Goal: Information Seeking & Learning: Learn about a topic

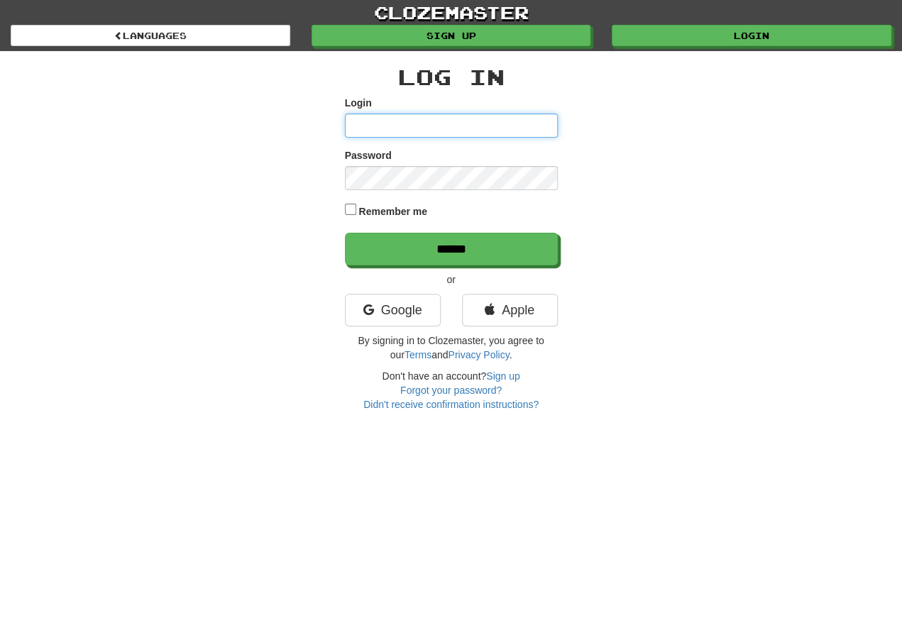
type input "**********"
click at [451, 250] on input "******" at bounding box center [451, 249] width 213 height 33
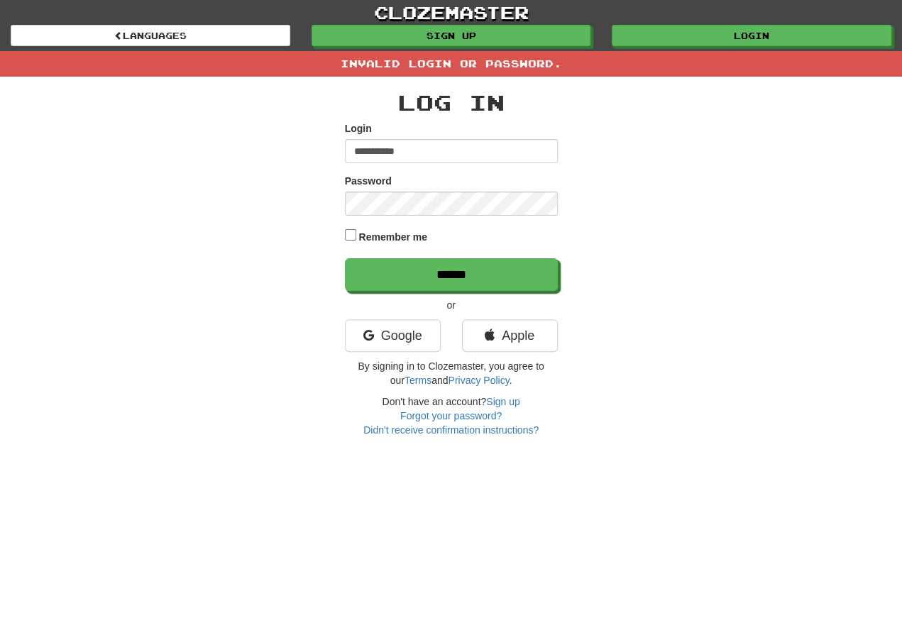
click at [436, 142] on input "**********" at bounding box center [451, 151] width 213 height 24
click at [415, 144] on input "**********" at bounding box center [451, 151] width 213 height 24
click at [426, 145] on input "**********" at bounding box center [451, 151] width 213 height 24
click at [429, 144] on input "**********" at bounding box center [451, 151] width 213 height 24
click at [437, 140] on input "**********" at bounding box center [451, 151] width 213 height 24
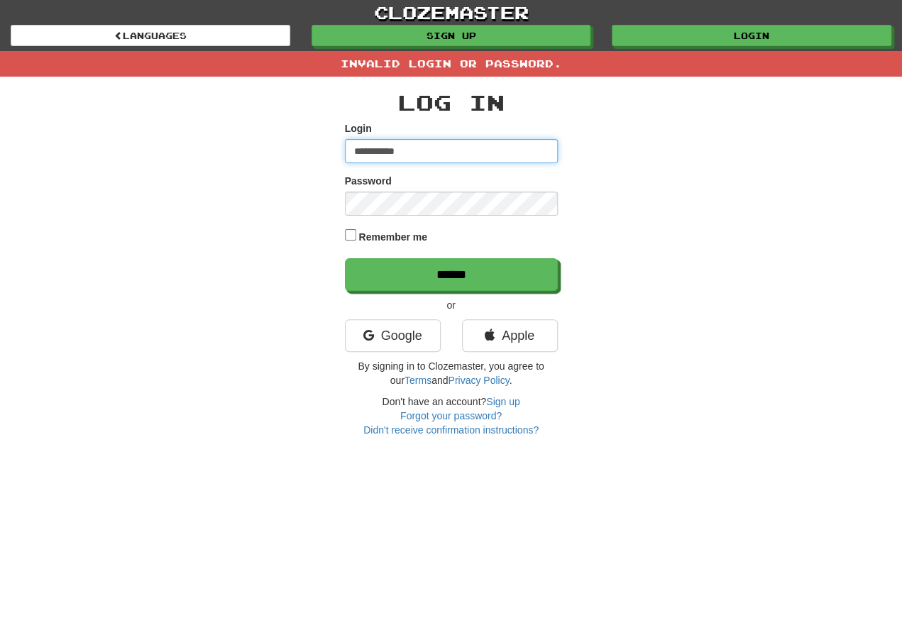
click at [433, 143] on input "**********" at bounding box center [451, 151] width 213 height 24
click at [434, 148] on input "**********" at bounding box center [451, 151] width 213 height 24
type input "*********"
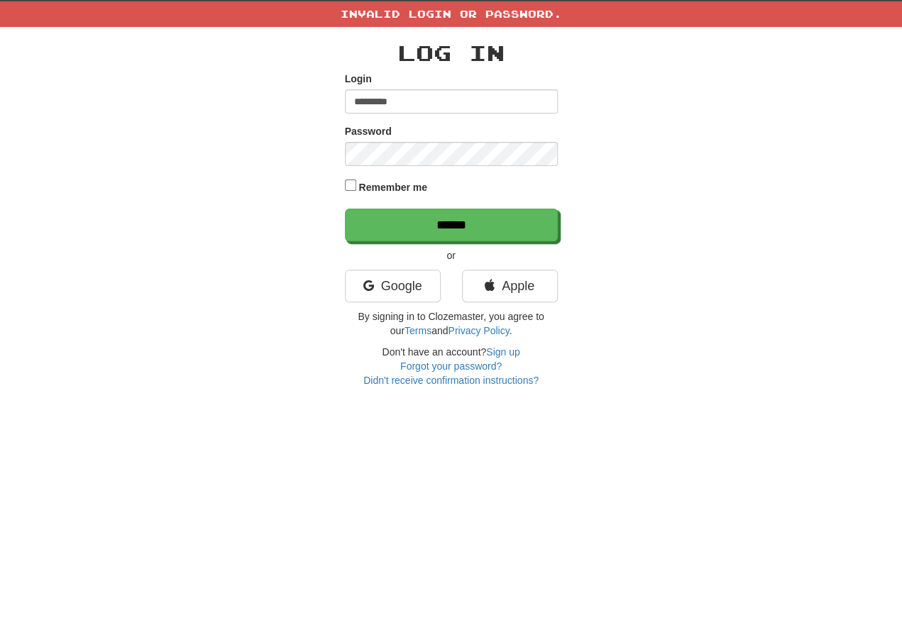
click at [419, 258] on input "******" at bounding box center [451, 274] width 213 height 33
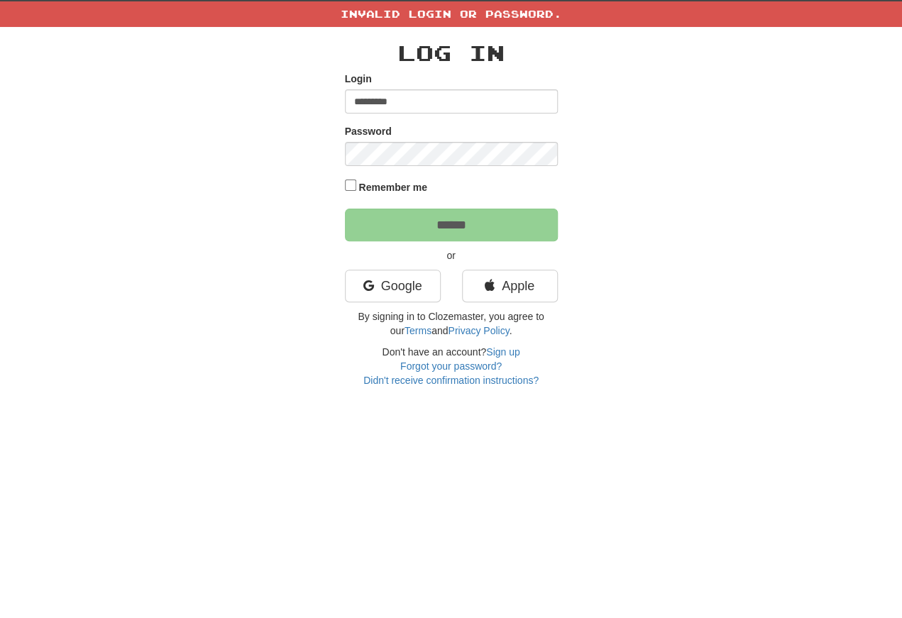
scroll to position [50, 0]
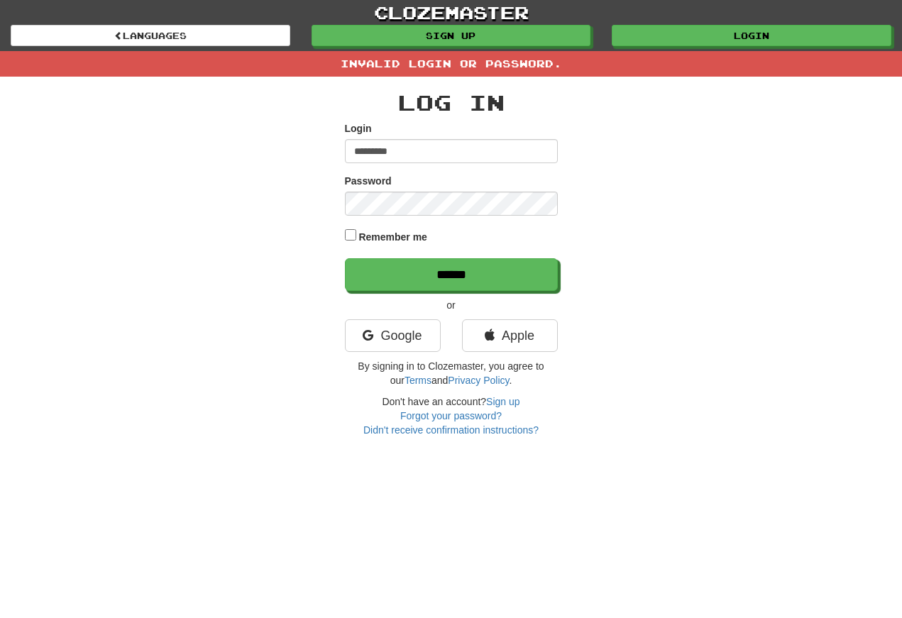
click at [366, 291] on input "******" at bounding box center [451, 274] width 213 height 33
click at [428, 153] on input "**********" at bounding box center [451, 151] width 213 height 24
type input "**********"
click at [451, 275] on input "******" at bounding box center [451, 274] width 213 height 33
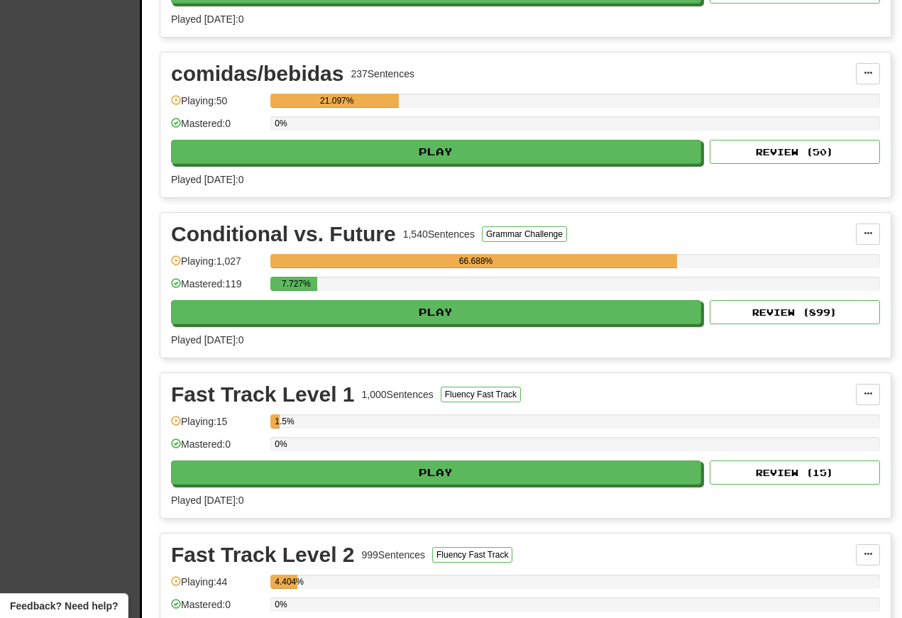
scroll to position [2506, 0]
click at [259, 324] on button "Play" at bounding box center [436, 312] width 530 height 24
select select "**"
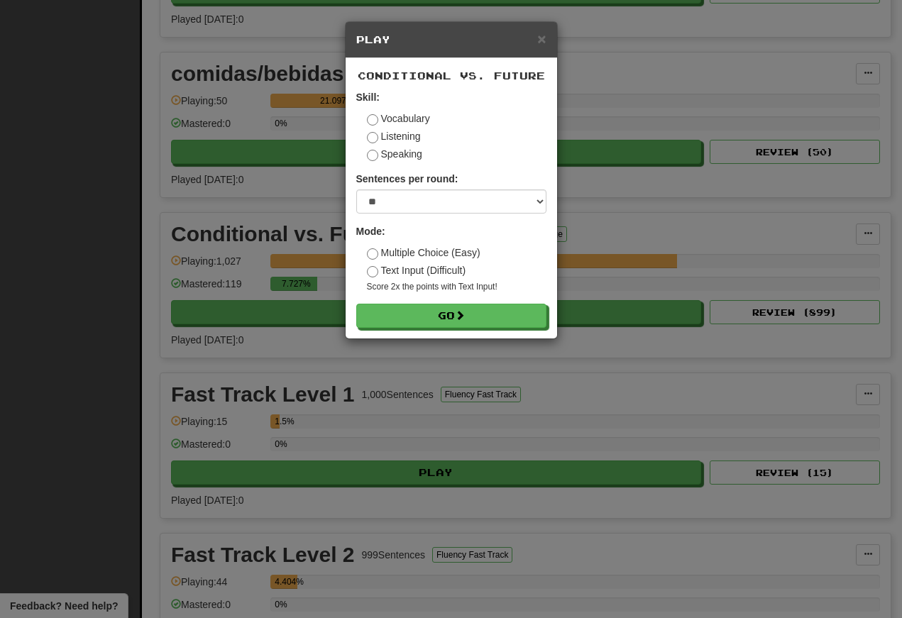
click at [249, 324] on div "× Play Conditional vs. Future Skill: Vocabulary Listening Speaking Sentences pe…" at bounding box center [451, 309] width 902 height 618
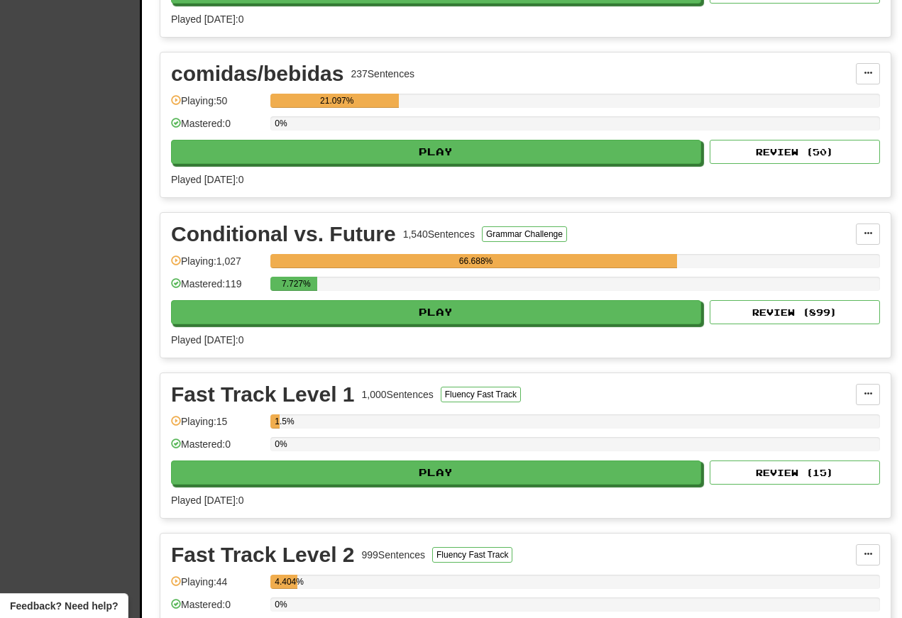
click at [268, 321] on button "Play" at bounding box center [436, 312] width 530 height 24
select select "**"
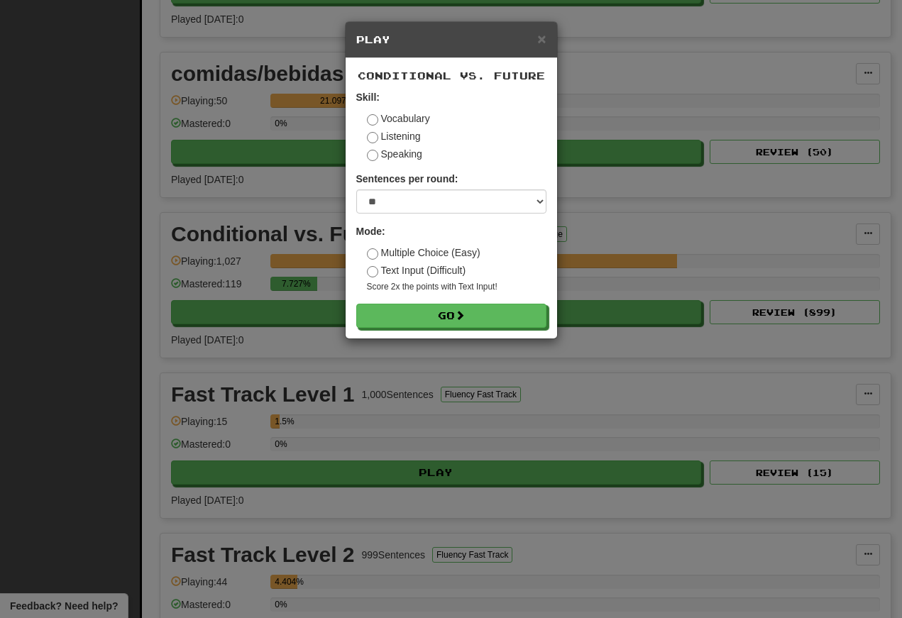
click at [402, 328] on button "Go" at bounding box center [451, 316] width 190 height 24
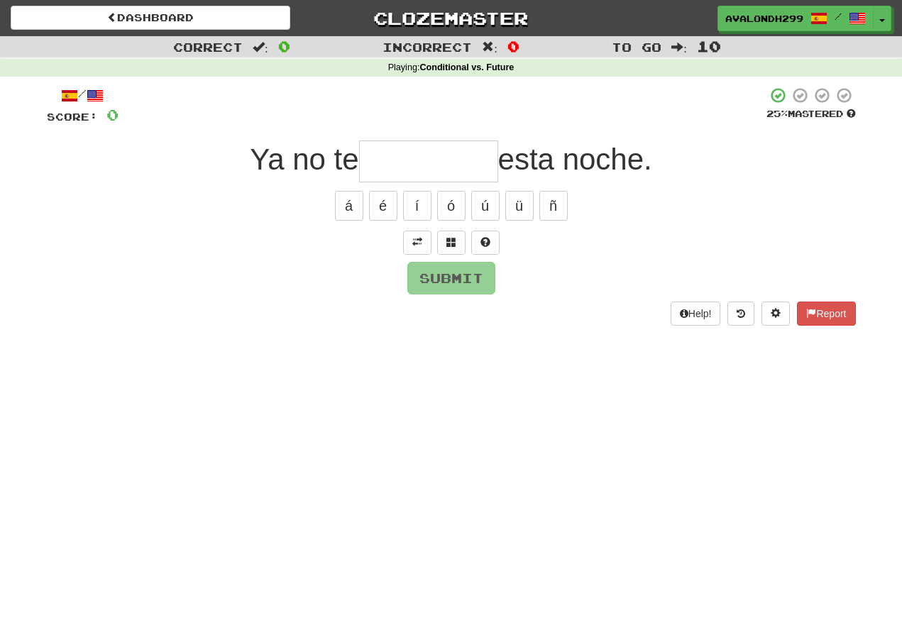
click at [408, 238] on button at bounding box center [417, 243] width 28 height 24
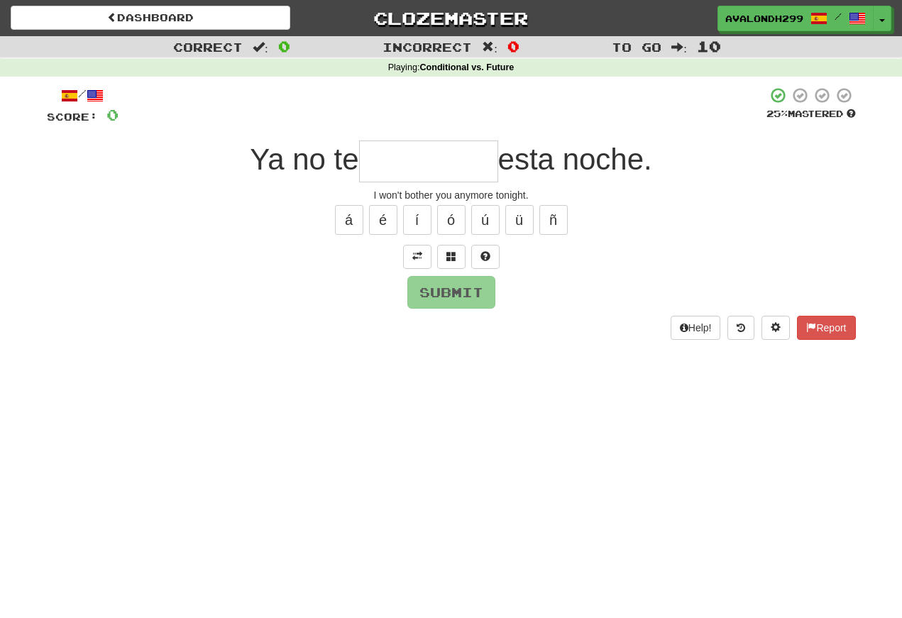
click at [373, 160] on input "text" at bounding box center [428, 161] width 139 height 42
click at [382, 224] on button "é" at bounding box center [383, 220] width 28 height 30
type input "*********"
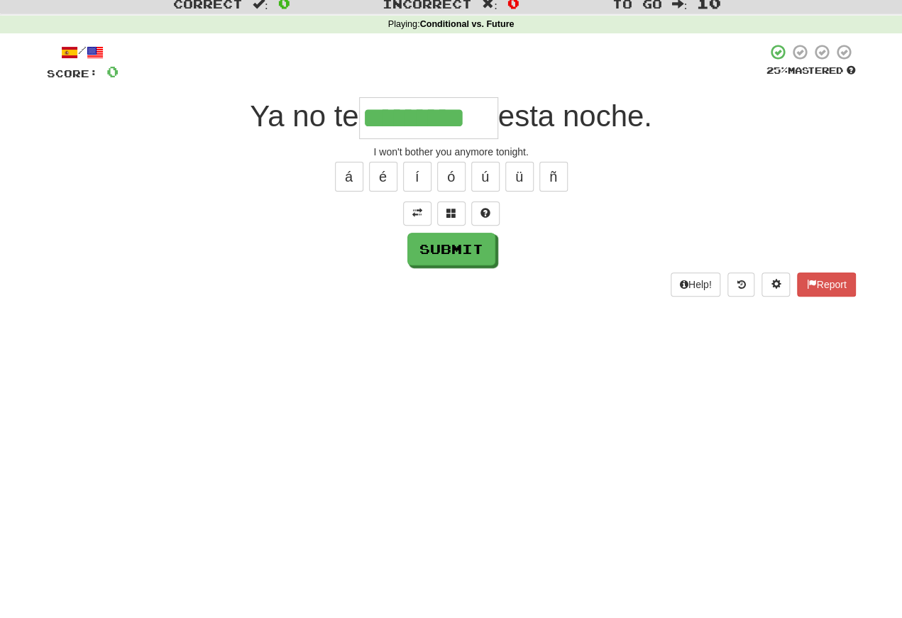
click at [435, 276] on button "Submit" at bounding box center [451, 292] width 88 height 33
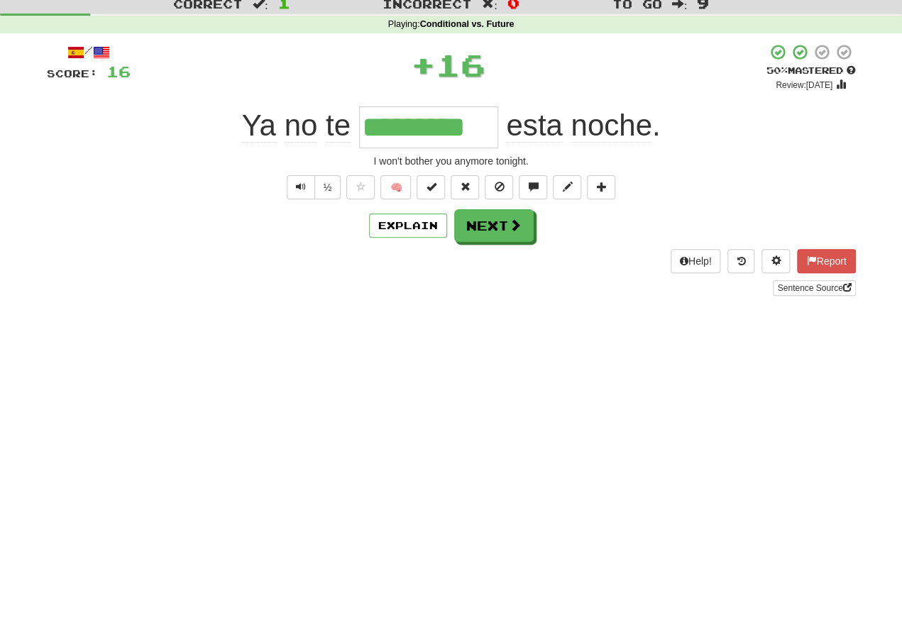
scroll to position [43, 0]
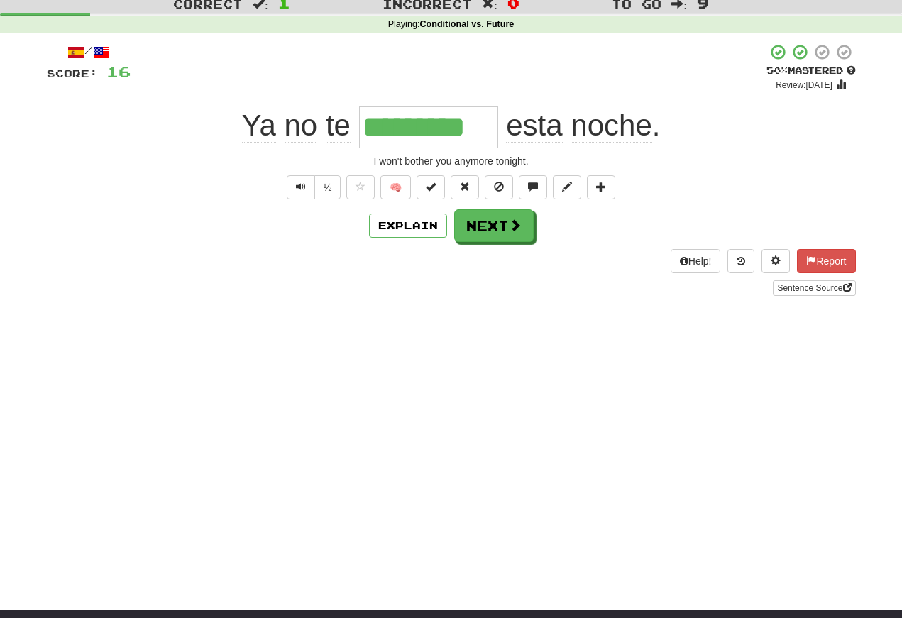
click at [306, 195] on button "Text-to-speech controls" at bounding box center [301, 187] width 28 height 24
click at [309, 188] on button "Text-to-speech controls" at bounding box center [301, 187] width 28 height 24
click at [298, 184] on span "Text-to-speech controls" at bounding box center [301, 187] width 10 height 10
click at [298, 177] on button "Text-to-speech controls" at bounding box center [301, 187] width 28 height 24
click at [307, 180] on button "Text-to-speech controls" at bounding box center [301, 187] width 28 height 24
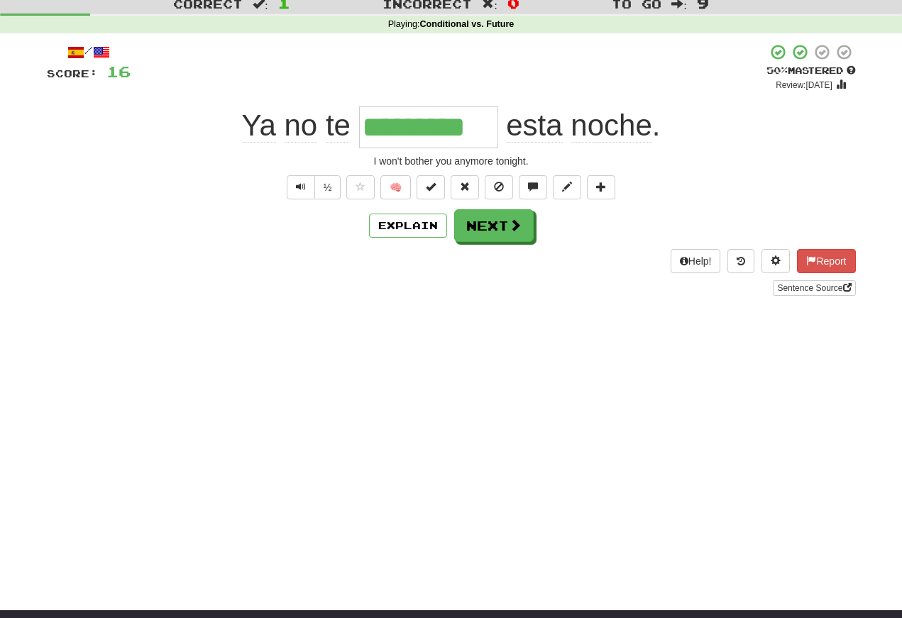
click at [305, 180] on button "Text-to-speech controls" at bounding box center [301, 187] width 28 height 24
click at [302, 185] on span "Text-to-speech controls" at bounding box center [301, 187] width 10 height 10
click at [306, 189] on button "Text-to-speech controls" at bounding box center [301, 187] width 28 height 24
click at [294, 177] on button "Text-to-speech controls" at bounding box center [301, 187] width 28 height 24
click at [309, 192] on button "Text-to-speech controls" at bounding box center [301, 187] width 28 height 24
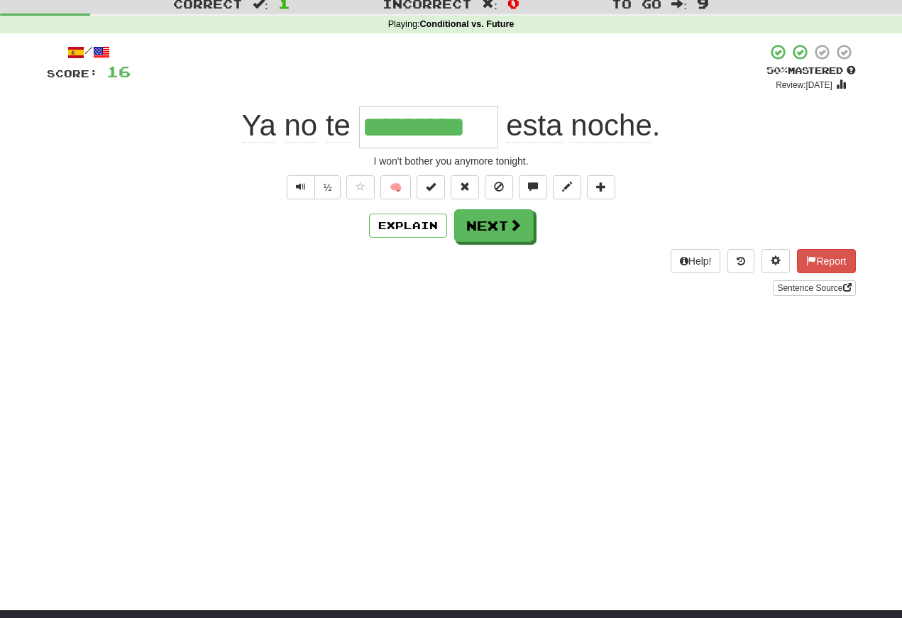
click at [304, 197] on button "Text-to-speech controls" at bounding box center [301, 187] width 28 height 24
click at [498, 223] on button "Next" at bounding box center [493, 225] width 79 height 33
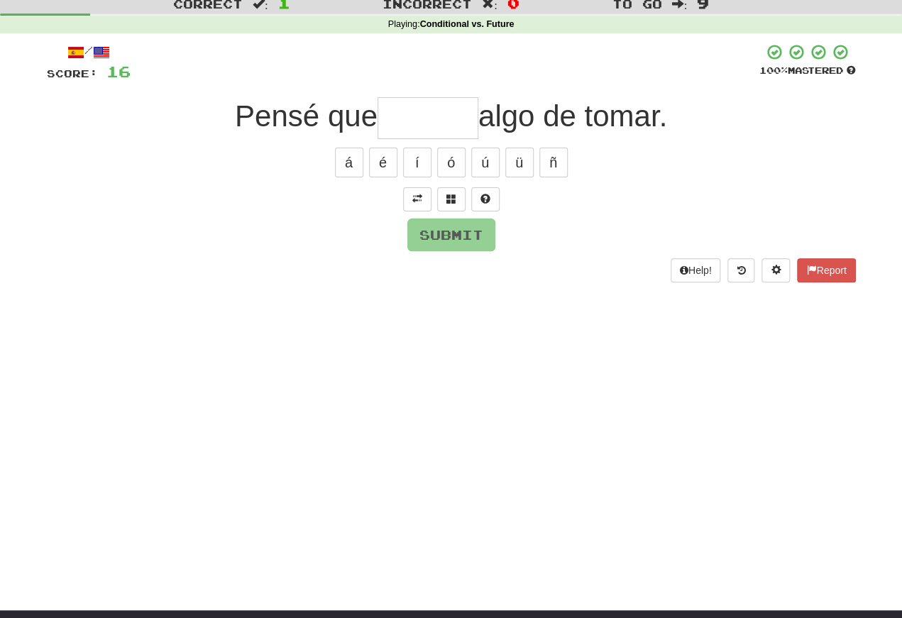
click at [412, 198] on span at bounding box center [417, 199] width 10 height 10
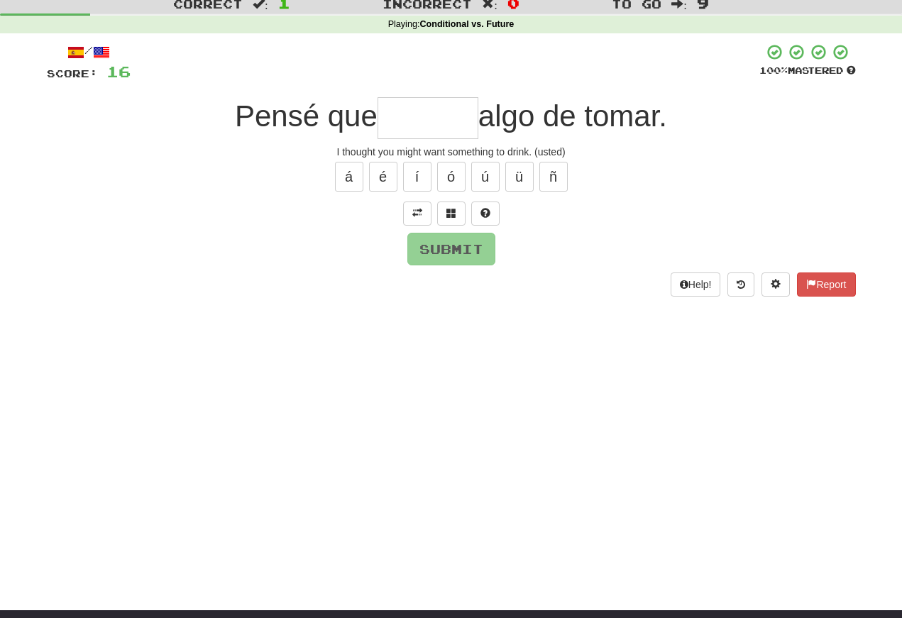
click at [392, 116] on input "text" at bounding box center [427, 118] width 101 height 42
click at [417, 174] on button "í" at bounding box center [417, 177] width 28 height 30
type input "*******"
click at [436, 248] on button "Submit" at bounding box center [451, 249] width 88 height 33
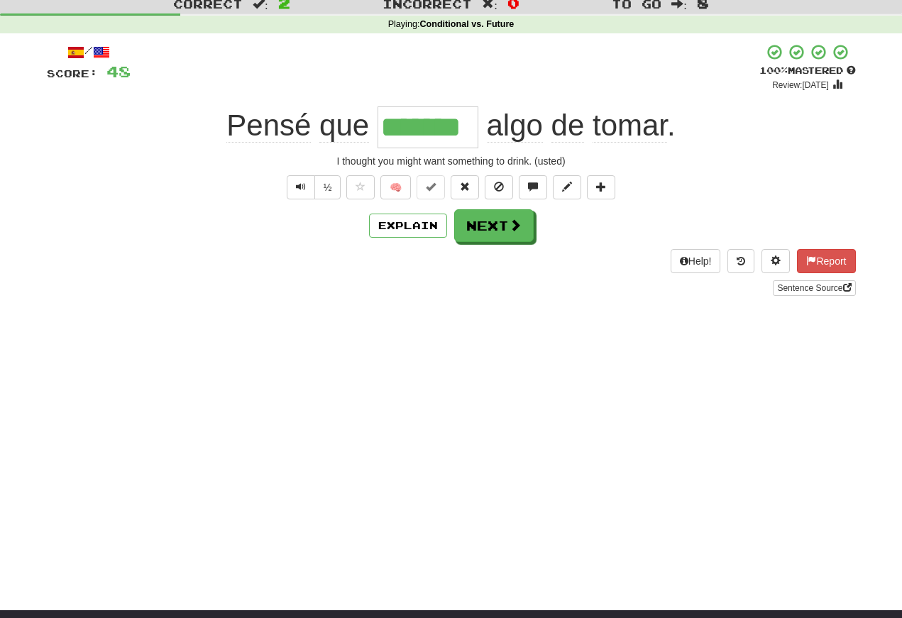
click at [300, 192] on span "Text-to-speech controls" at bounding box center [301, 187] width 10 height 10
click at [299, 187] on span "Text-to-speech controls" at bounding box center [301, 187] width 10 height 10
click at [293, 180] on button "Text-to-speech controls" at bounding box center [301, 187] width 28 height 24
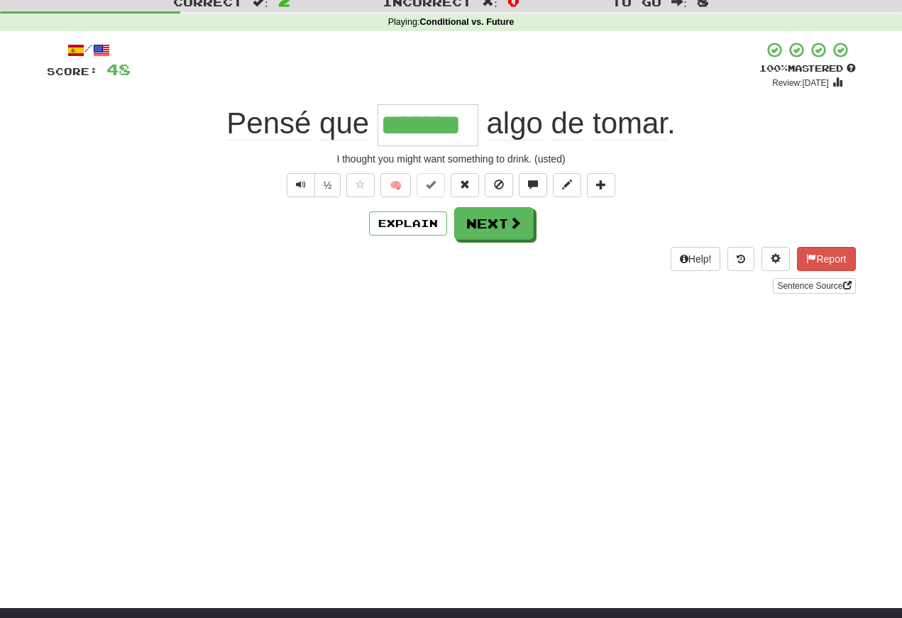
click at [299, 188] on span "Text-to-speech controls" at bounding box center [301, 185] width 10 height 10
click at [297, 180] on span "Text-to-speech controls" at bounding box center [301, 185] width 10 height 10
click at [301, 180] on span "Text-to-speech controls" at bounding box center [301, 185] width 10 height 10
click at [302, 188] on span "Text-to-speech controls" at bounding box center [301, 185] width 10 height 10
click at [299, 184] on span "Text-to-speech controls" at bounding box center [301, 185] width 10 height 10
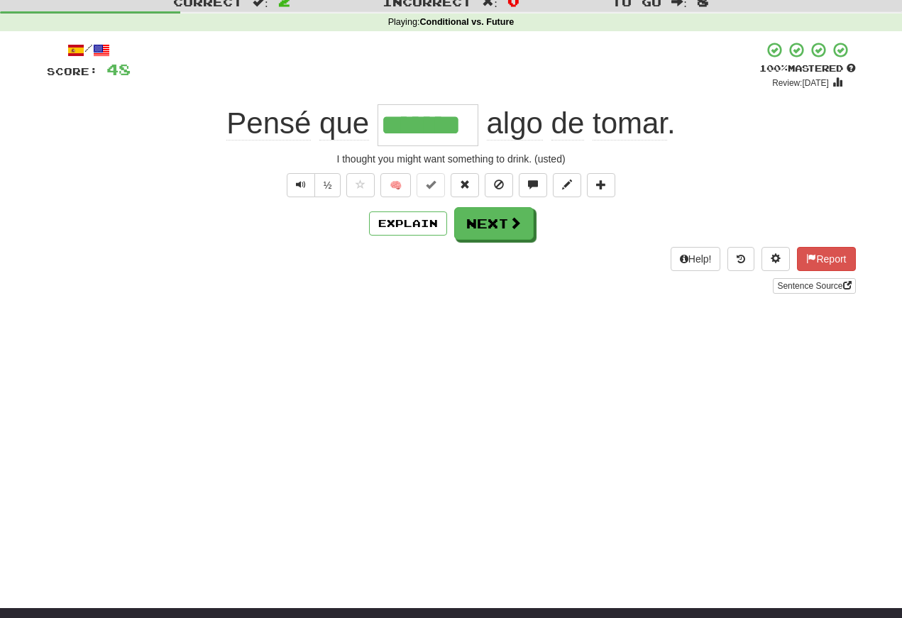
click at [302, 175] on button "Text-to-speech controls" at bounding box center [301, 185] width 28 height 24
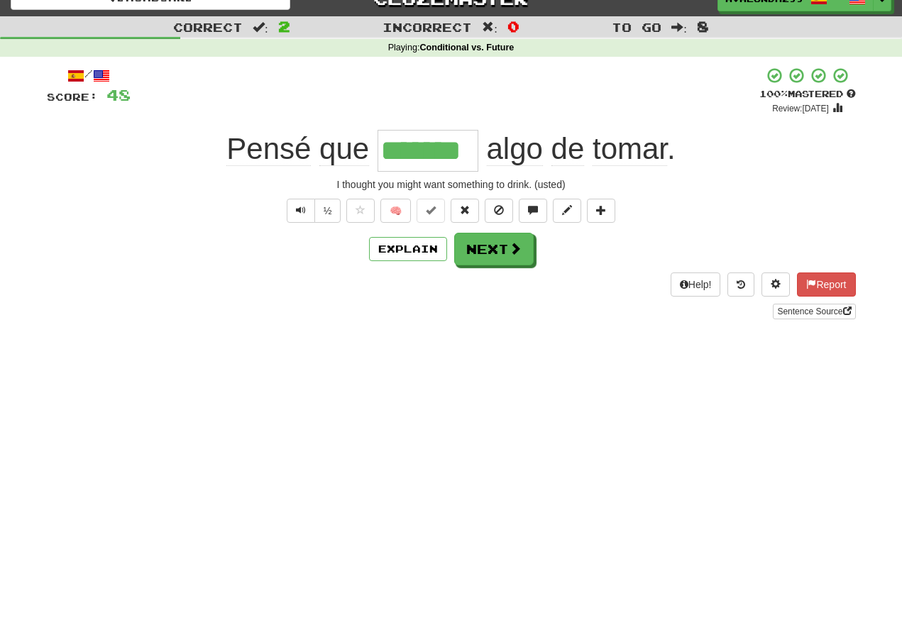
scroll to position [0, 0]
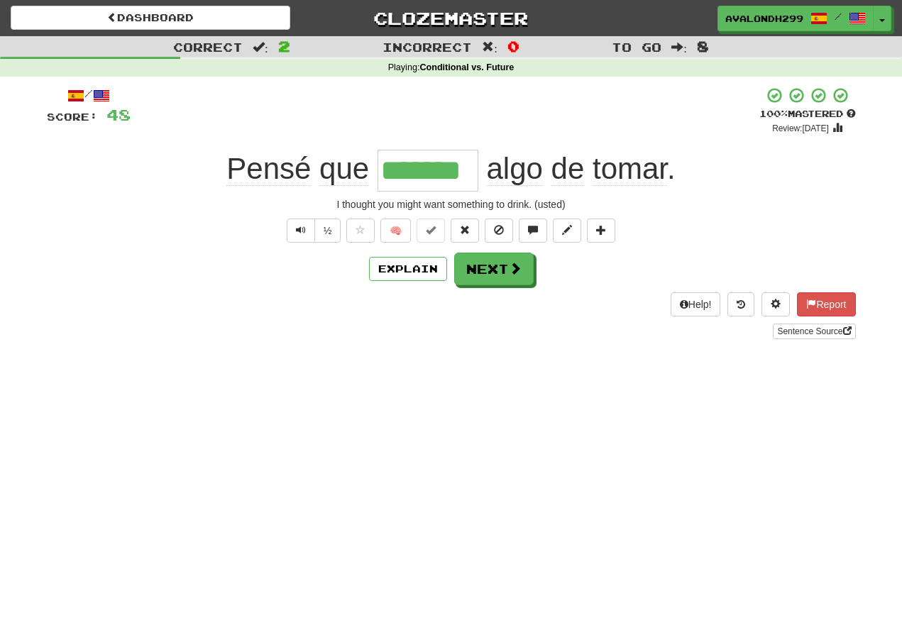
click at [485, 267] on button "Next" at bounding box center [493, 269] width 79 height 33
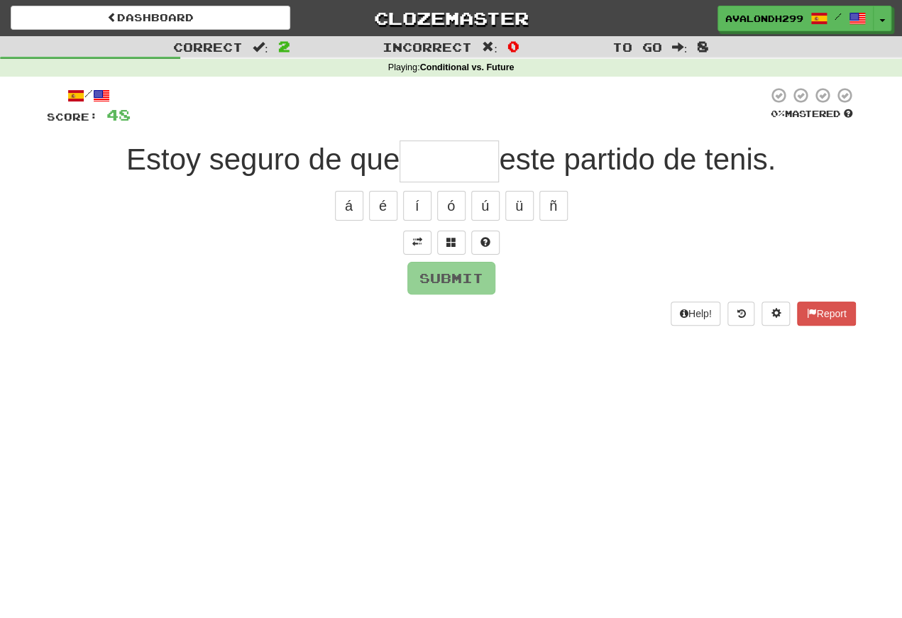
click at [332, 262] on div "Submit" at bounding box center [451, 278] width 809 height 33
click at [418, 239] on span at bounding box center [417, 242] width 10 height 10
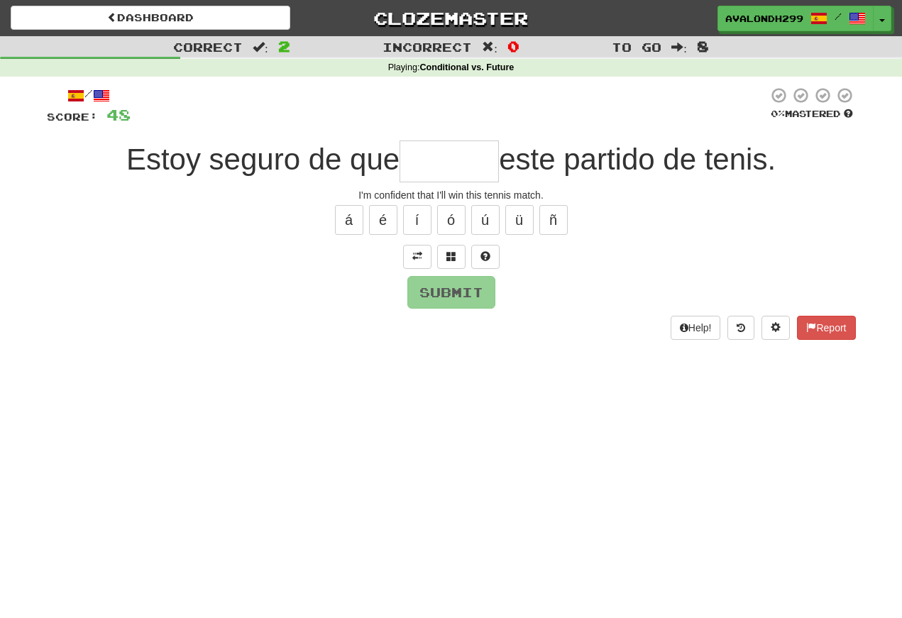
click at [421, 167] on input "text" at bounding box center [448, 161] width 99 height 42
click at [387, 216] on button "é" at bounding box center [383, 220] width 28 height 30
type input "******"
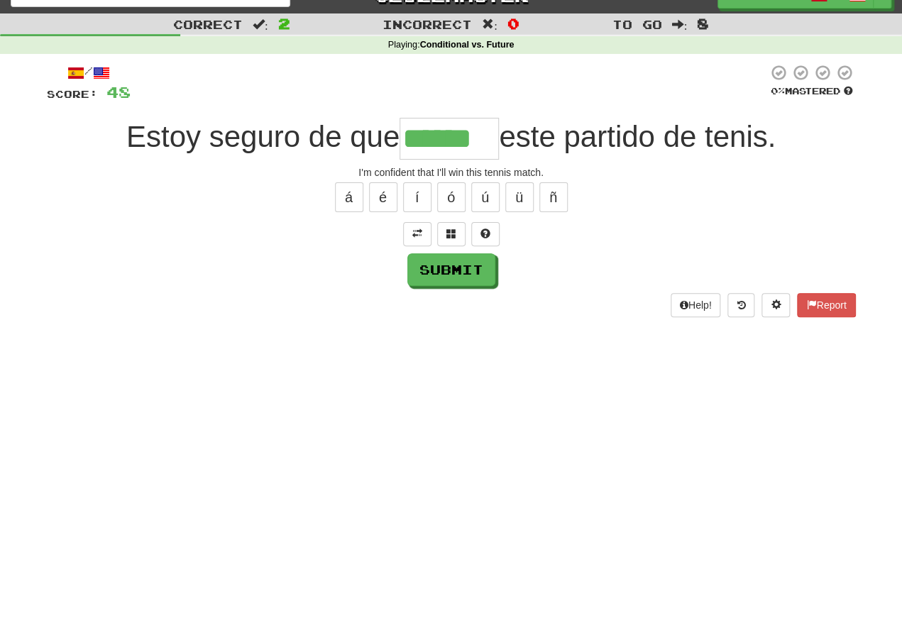
click at [438, 276] on button "Submit" at bounding box center [451, 292] width 88 height 33
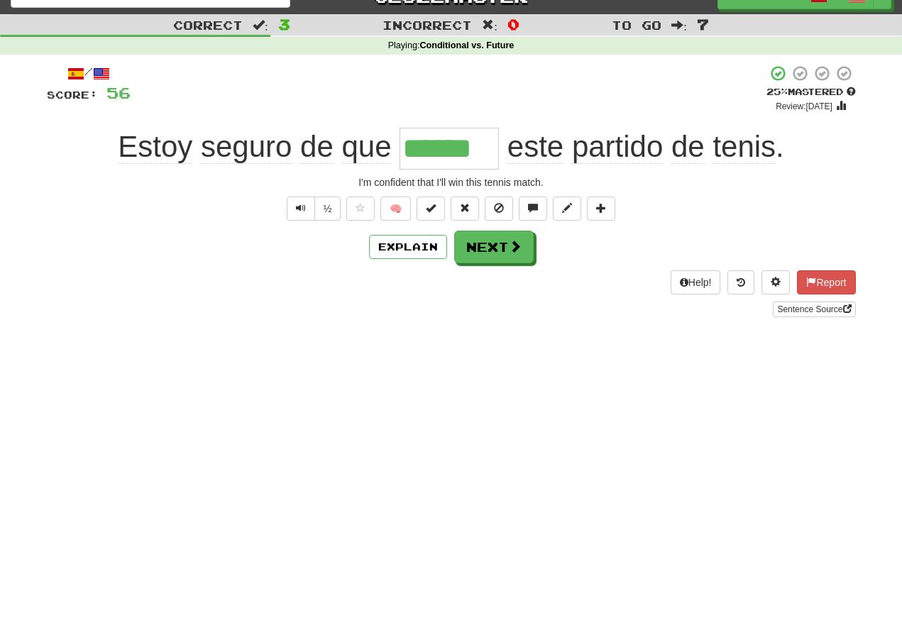
click at [299, 207] on span "Text-to-speech controls" at bounding box center [301, 208] width 10 height 10
click at [297, 209] on span "Text-to-speech controls" at bounding box center [301, 208] width 10 height 10
click at [299, 199] on button "Text-to-speech controls" at bounding box center [301, 209] width 28 height 24
click at [304, 207] on span "Text-to-speech controls" at bounding box center [301, 208] width 10 height 10
click at [300, 216] on button "Text-to-speech controls" at bounding box center [301, 209] width 28 height 24
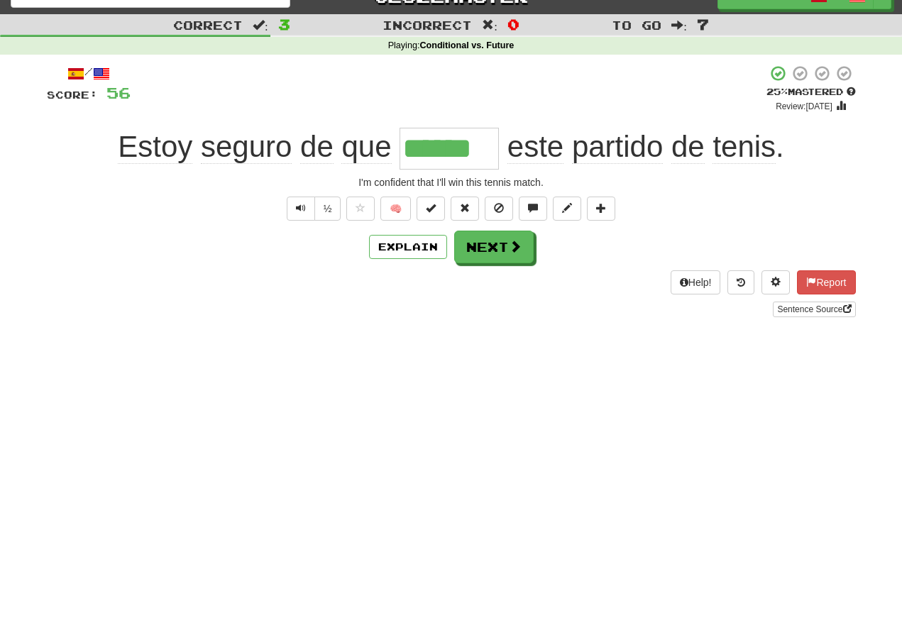
click at [492, 247] on button "Next" at bounding box center [493, 247] width 79 height 33
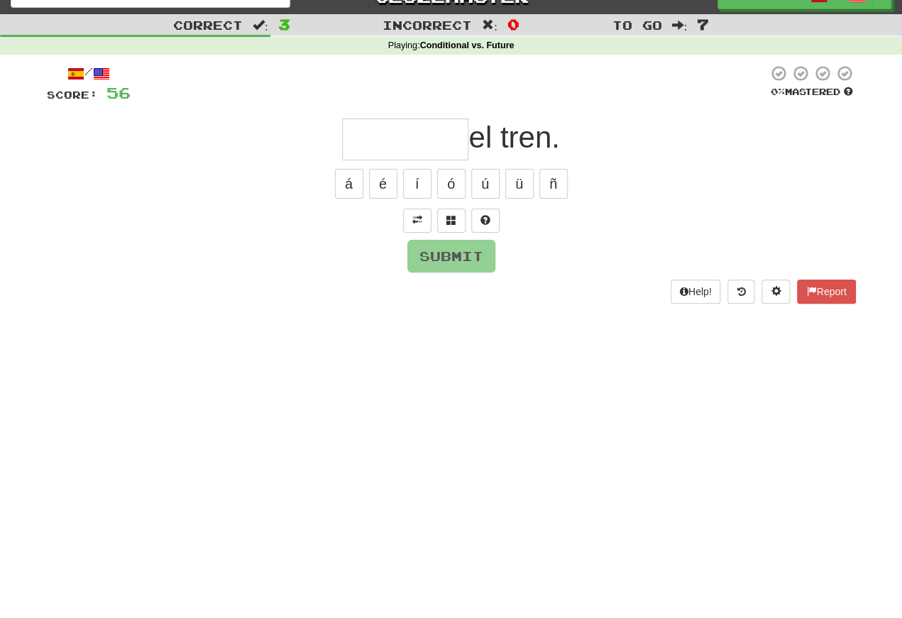
click at [421, 215] on span at bounding box center [417, 220] width 10 height 10
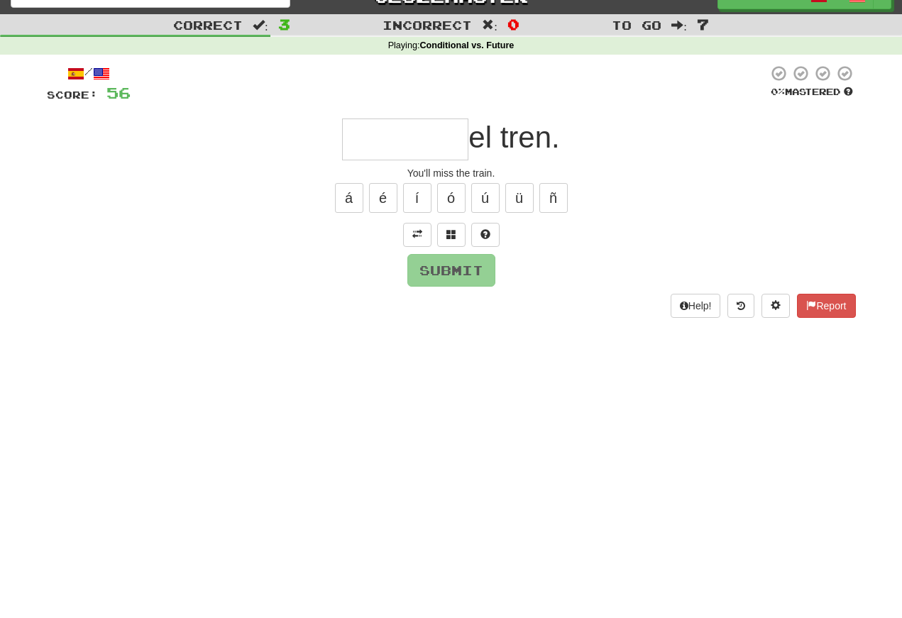
click at [361, 146] on input "text" at bounding box center [405, 139] width 126 height 42
type input "*"
click at [348, 215] on div "/ Score: 56 0 % Mastered ****** el tren. You'll miss the train. á é í ó ú ü ñ S…" at bounding box center [451, 191] width 809 height 253
click at [442, 132] on input "******" at bounding box center [405, 139] width 126 height 42
click at [351, 192] on button "á" at bounding box center [349, 198] width 28 height 30
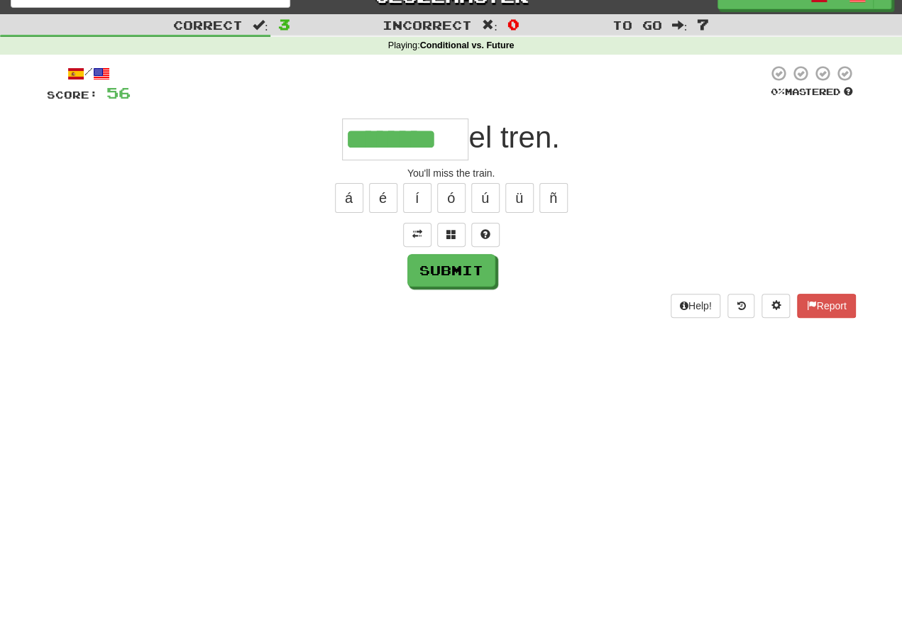
click at [451, 262] on button "Submit" at bounding box center [451, 270] width 88 height 33
type input "********"
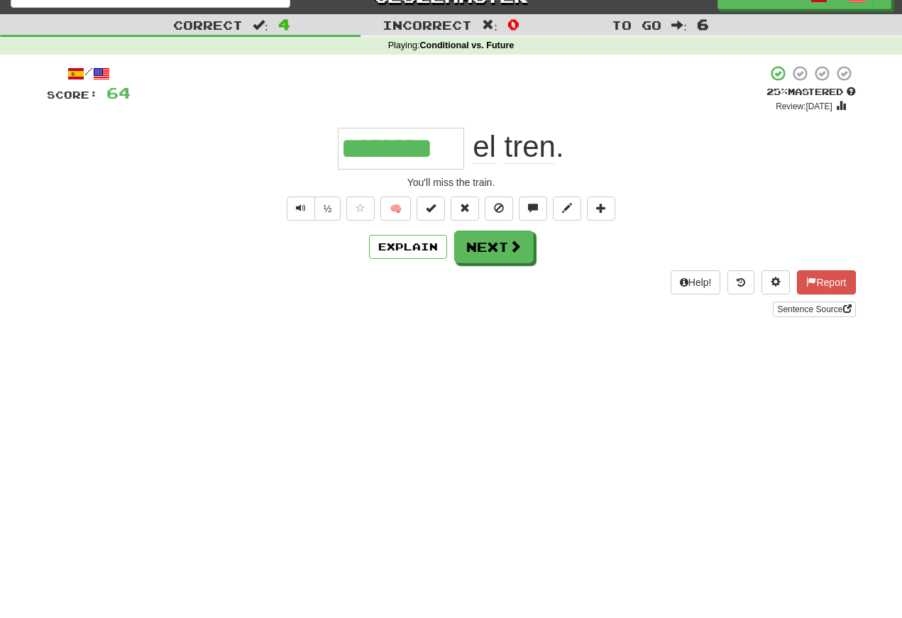
click at [302, 204] on span "Text-to-speech controls" at bounding box center [301, 208] width 10 height 10
click at [296, 206] on span "Text-to-speech controls" at bounding box center [301, 208] width 10 height 10
click at [297, 208] on span "Text-to-speech controls" at bounding box center [301, 208] width 10 height 10
click at [309, 210] on button "Text-to-speech controls" at bounding box center [301, 209] width 28 height 24
click at [305, 207] on button "Text-to-speech controls" at bounding box center [301, 209] width 28 height 24
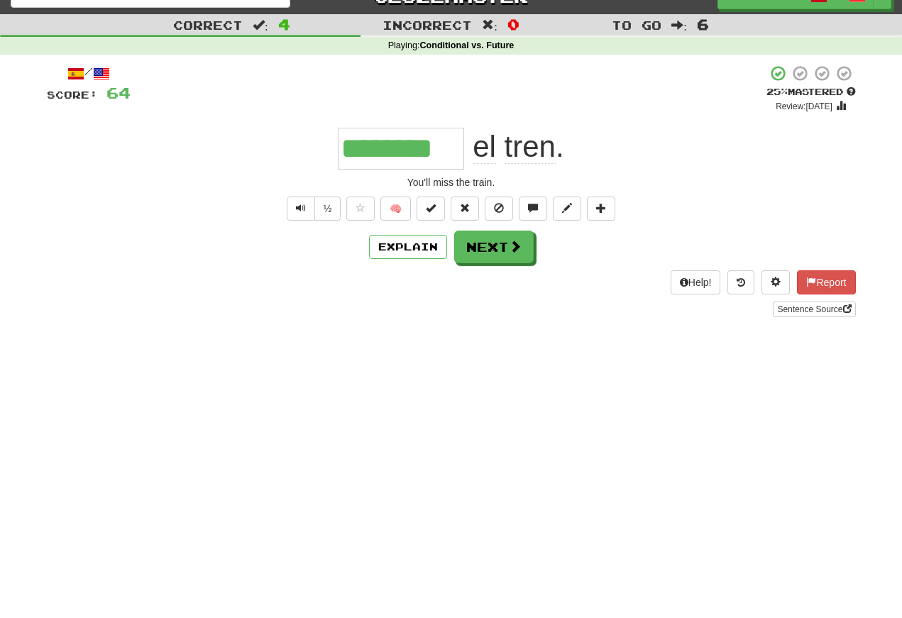
click at [309, 204] on button "Text-to-speech controls" at bounding box center [301, 209] width 28 height 24
click at [306, 208] on button "Text-to-speech controls" at bounding box center [301, 209] width 28 height 24
click at [307, 203] on button "Text-to-speech controls" at bounding box center [301, 209] width 28 height 24
click at [299, 204] on span "Text-to-speech controls" at bounding box center [301, 208] width 10 height 10
click at [299, 201] on button "Text-to-speech controls" at bounding box center [301, 209] width 28 height 24
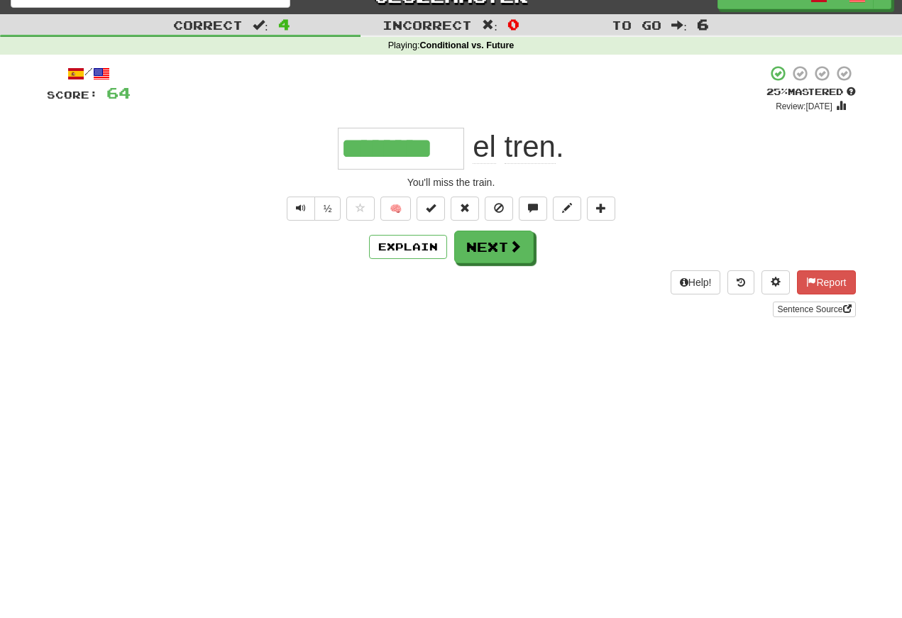
click at [307, 199] on button "Text-to-speech controls" at bounding box center [301, 209] width 28 height 24
click at [482, 245] on button "Next" at bounding box center [493, 247] width 79 height 33
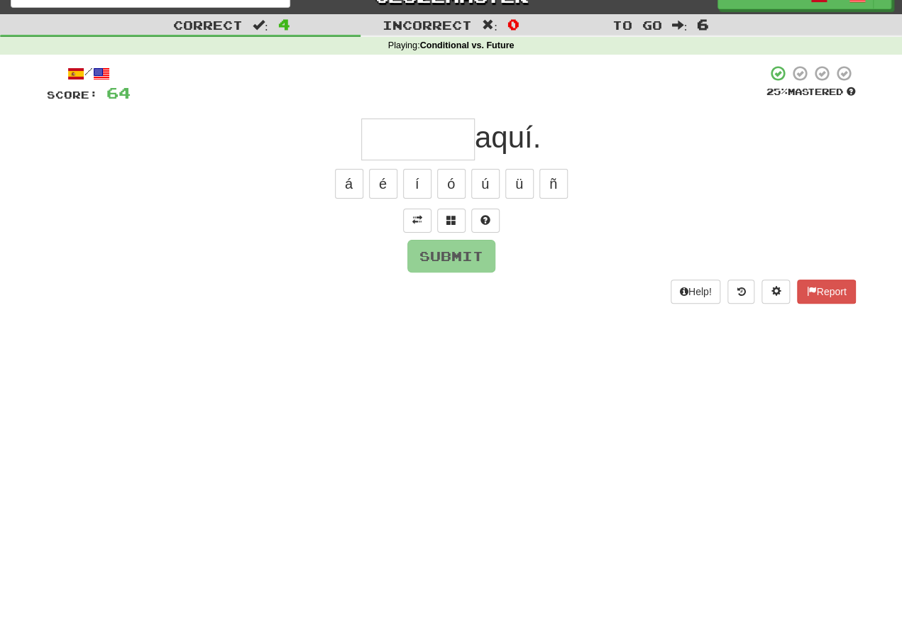
click at [415, 215] on span at bounding box center [417, 220] width 10 height 10
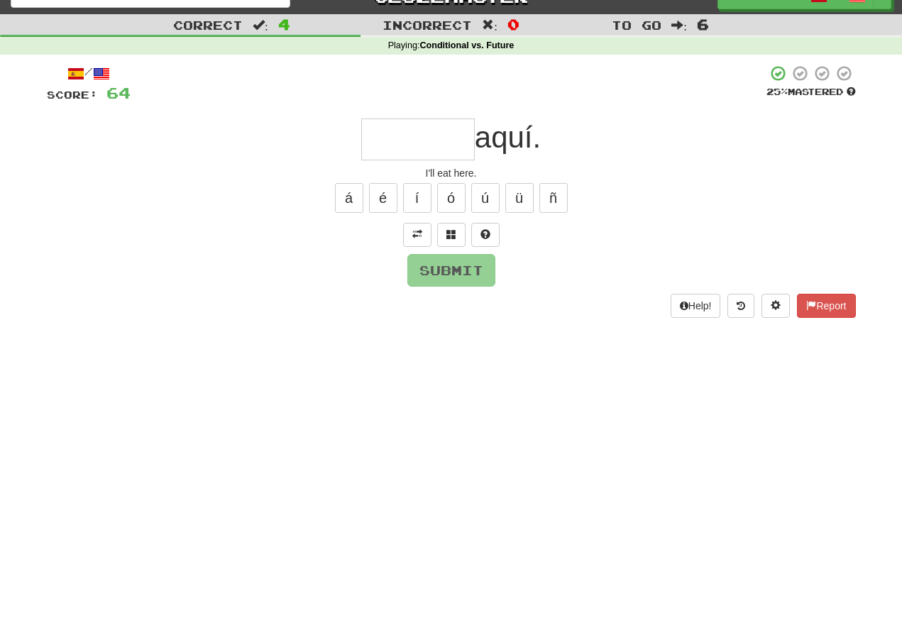
click at [368, 133] on input "text" at bounding box center [418, 139] width 114 height 42
click at [379, 194] on button "é" at bounding box center [383, 198] width 28 height 30
click at [424, 265] on button "Submit" at bounding box center [451, 270] width 88 height 33
type input "******"
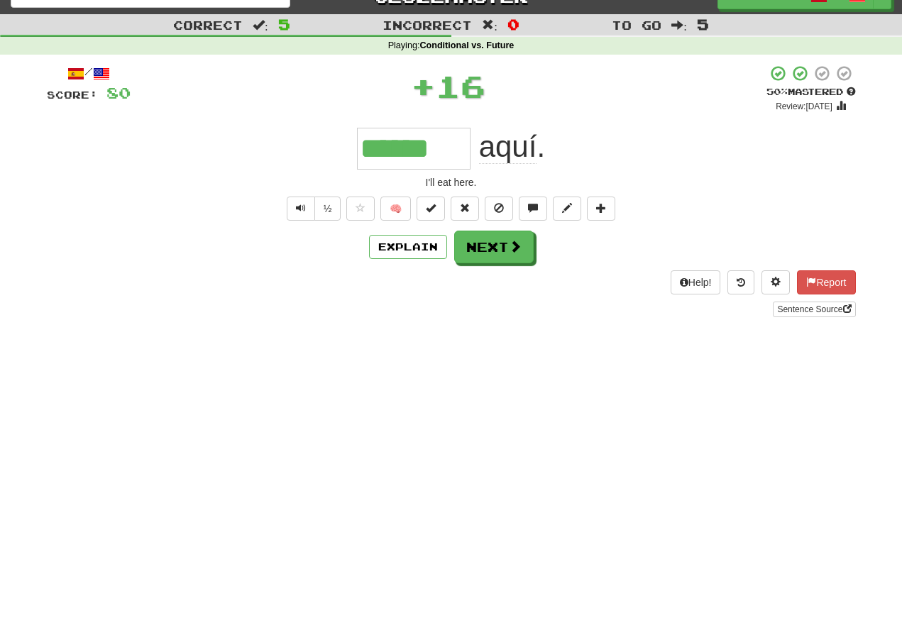
click at [297, 206] on span "Text-to-speech controls" at bounding box center [301, 208] width 10 height 10
click at [301, 219] on button "Text-to-speech controls" at bounding box center [301, 209] width 28 height 24
click at [299, 204] on span "Text-to-speech controls" at bounding box center [301, 208] width 10 height 10
click at [294, 199] on button "Text-to-speech controls" at bounding box center [301, 209] width 28 height 24
click at [299, 207] on span "Text-to-speech controls" at bounding box center [301, 208] width 10 height 10
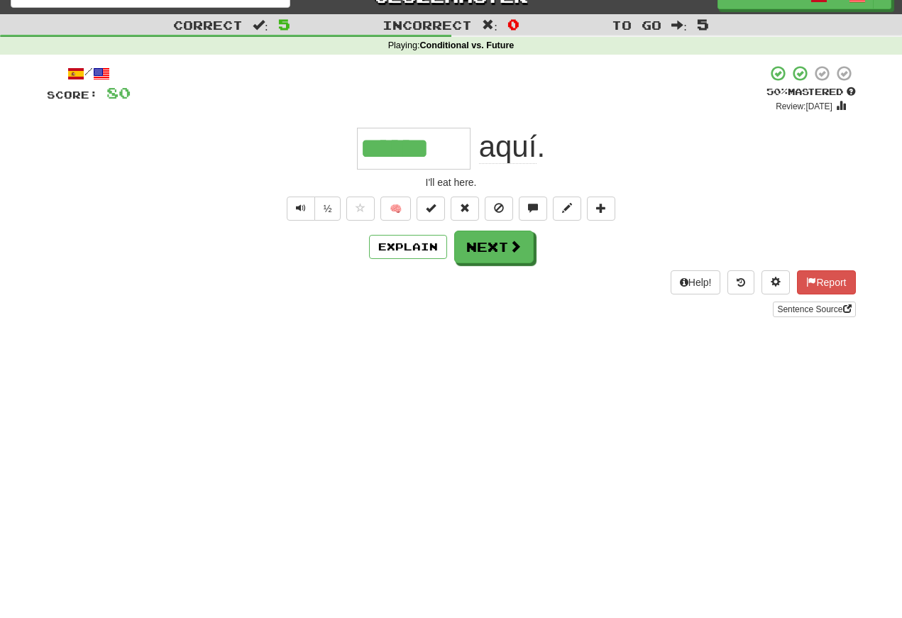
click at [475, 241] on button "Next" at bounding box center [493, 247] width 79 height 33
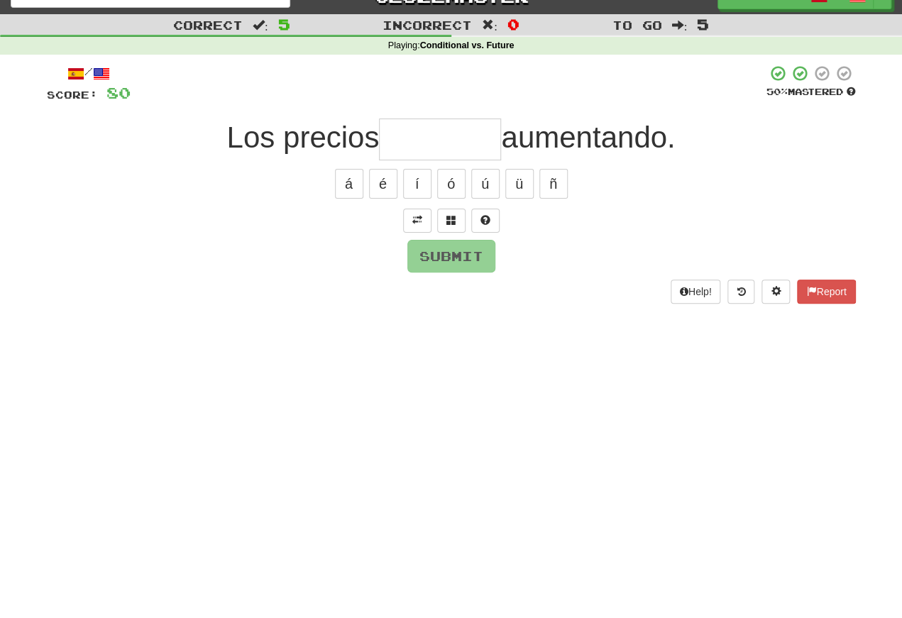
click at [418, 221] on span at bounding box center [417, 220] width 10 height 10
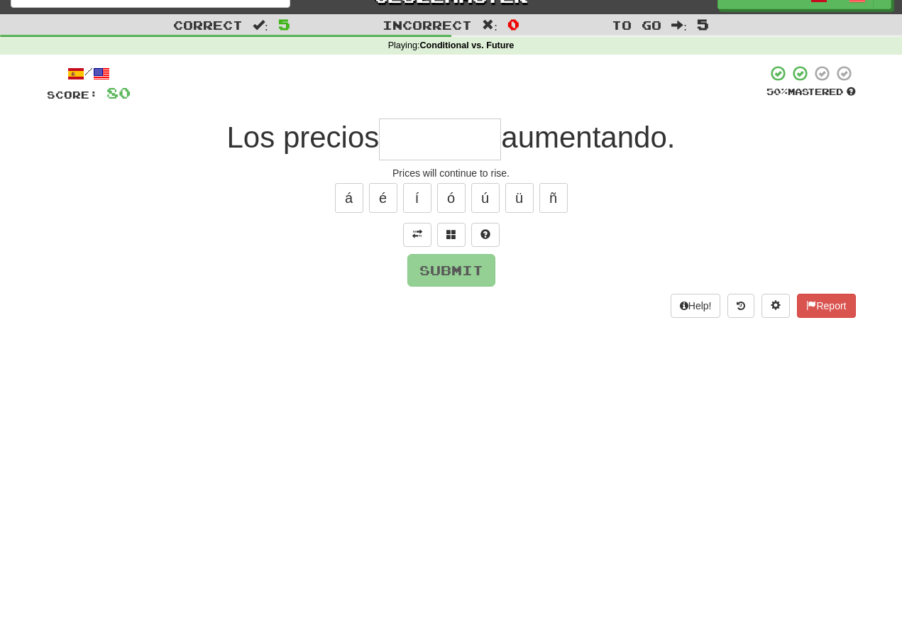
click at [407, 146] on input "text" at bounding box center [440, 139] width 122 height 42
type input "*"
click at [346, 210] on button "á" at bounding box center [349, 198] width 28 height 30
type input "********"
click at [449, 272] on button "Submit" at bounding box center [451, 270] width 88 height 33
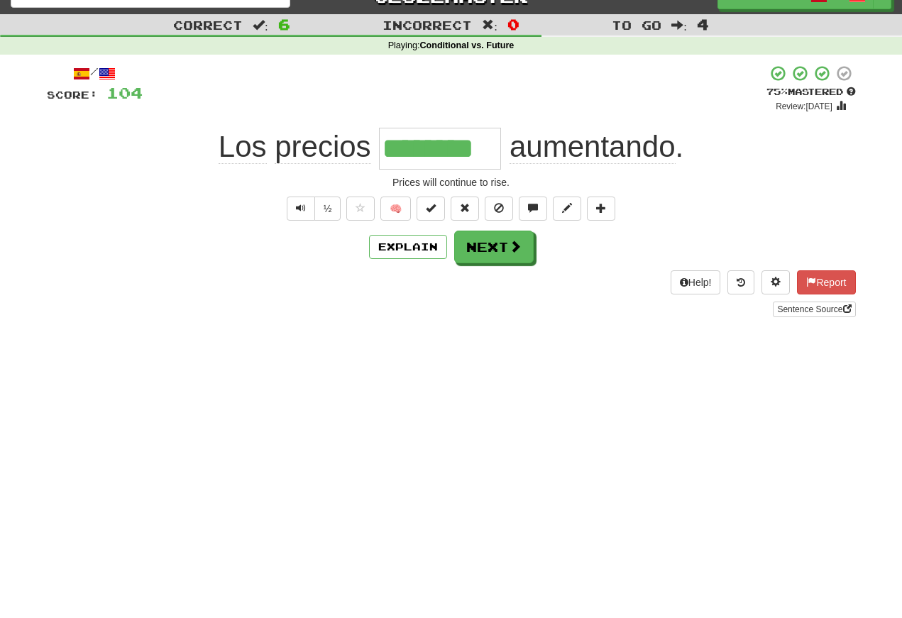
click at [299, 201] on button "Text-to-speech controls" at bounding box center [301, 209] width 28 height 24
click at [278, 221] on div "½ 🧠" at bounding box center [451, 209] width 809 height 24
click at [298, 204] on span "Text-to-speech controls" at bounding box center [301, 208] width 10 height 10
click at [302, 200] on button "Text-to-speech controls" at bounding box center [301, 209] width 28 height 24
click at [301, 204] on span "Text-to-speech controls" at bounding box center [301, 208] width 10 height 10
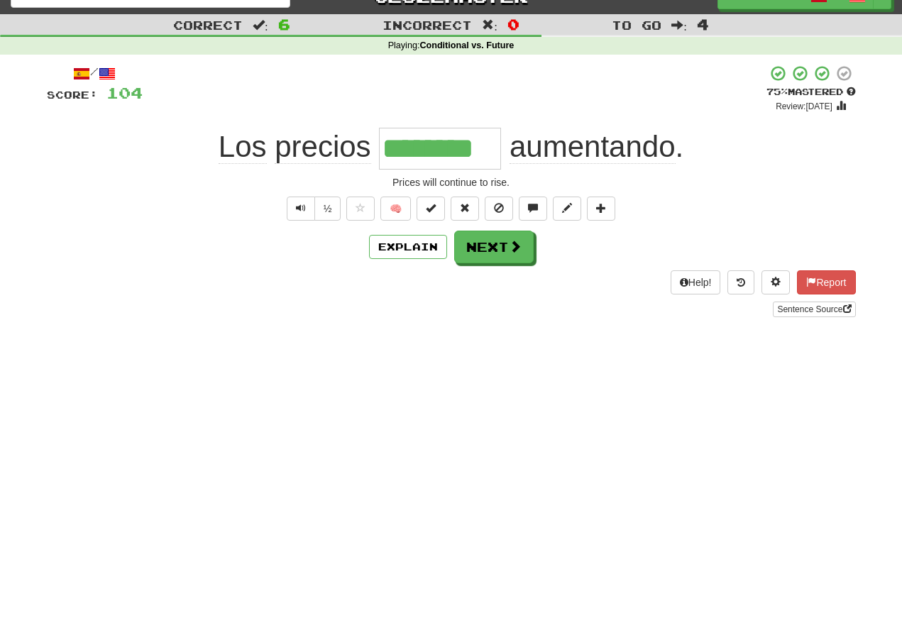
click at [297, 199] on button "Text-to-speech controls" at bounding box center [301, 209] width 28 height 24
click at [301, 204] on span "Text-to-speech controls" at bounding box center [301, 208] width 10 height 10
click at [301, 213] on span "Text-to-speech controls" at bounding box center [301, 208] width 10 height 10
click at [307, 197] on button "Text-to-speech controls" at bounding box center [301, 209] width 28 height 24
click at [302, 203] on span "Text-to-speech controls" at bounding box center [301, 208] width 10 height 10
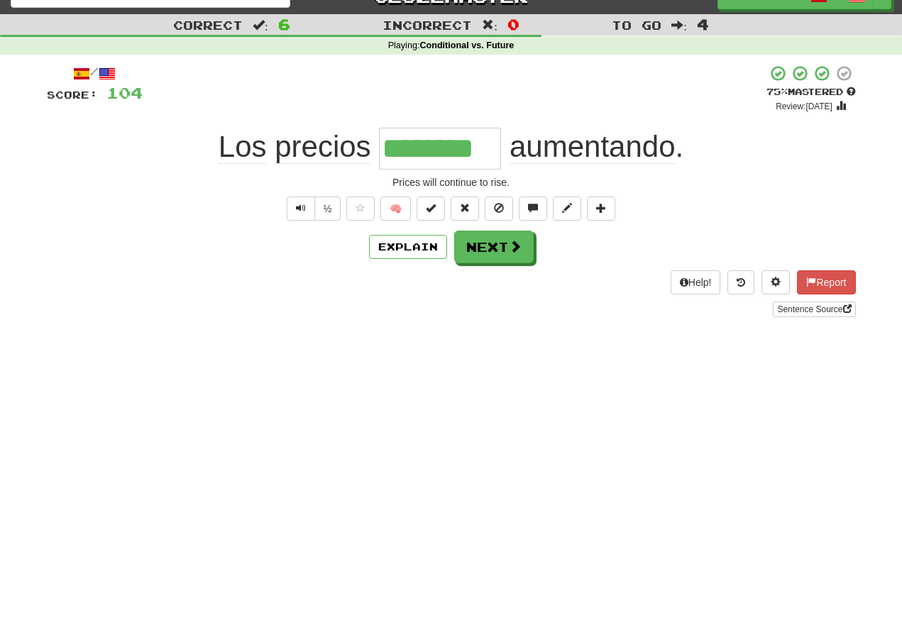
click at [305, 207] on button "Text-to-speech controls" at bounding box center [301, 209] width 28 height 24
click at [298, 206] on span "Text-to-speech controls" at bounding box center [301, 208] width 10 height 10
click at [304, 202] on button "Text-to-speech controls" at bounding box center [301, 209] width 28 height 24
click at [311, 205] on button "Text-to-speech controls" at bounding box center [301, 209] width 28 height 24
click at [302, 216] on button "Text-to-speech controls" at bounding box center [301, 209] width 28 height 24
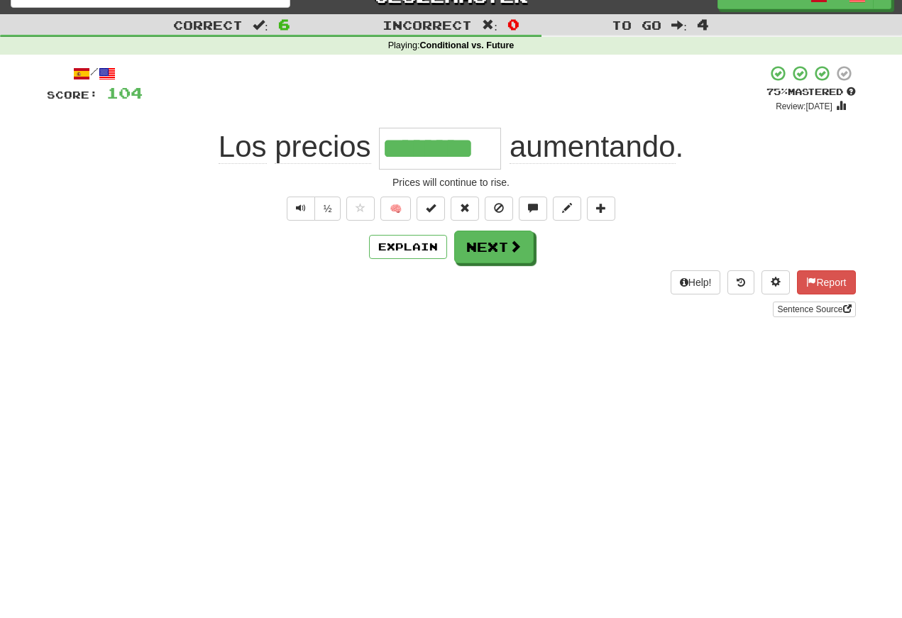
click at [309, 205] on button "Text-to-speech controls" at bounding box center [301, 209] width 28 height 24
click at [299, 211] on span "Text-to-speech controls" at bounding box center [301, 208] width 10 height 10
click at [299, 203] on span "Text-to-speech controls" at bounding box center [301, 208] width 10 height 10
click at [303, 213] on span "Text-to-speech controls" at bounding box center [301, 208] width 10 height 10
click at [488, 240] on button "Next" at bounding box center [493, 247] width 79 height 33
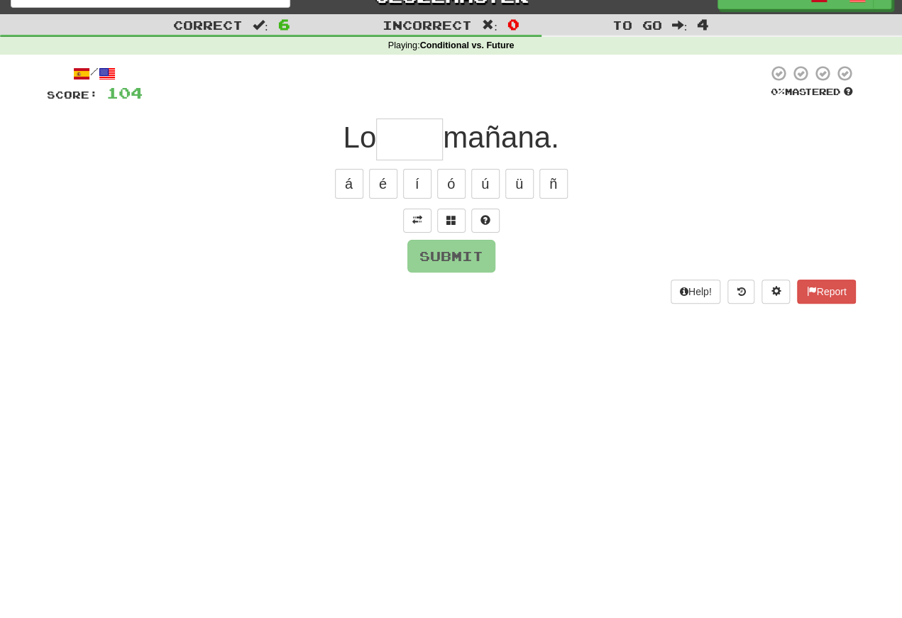
click at [423, 219] on button at bounding box center [417, 221] width 28 height 24
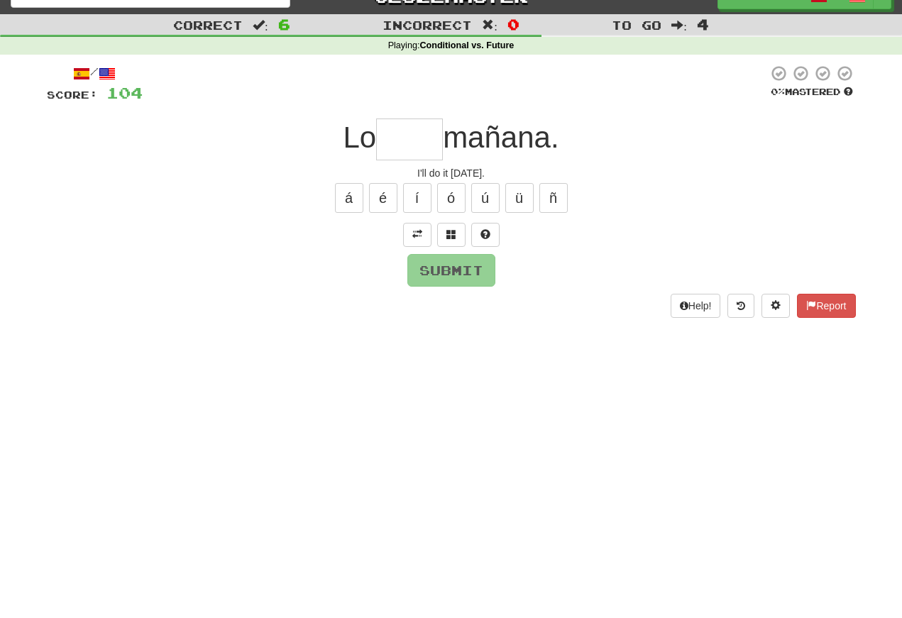
click at [392, 150] on input "text" at bounding box center [409, 139] width 67 height 42
click at [390, 201] on button "é" at bounding box center [383, 198] width 28 height 30
type input "****"
click at [434, 263] on button "Submit" at bounding box center [451, 270] width 88 height 33
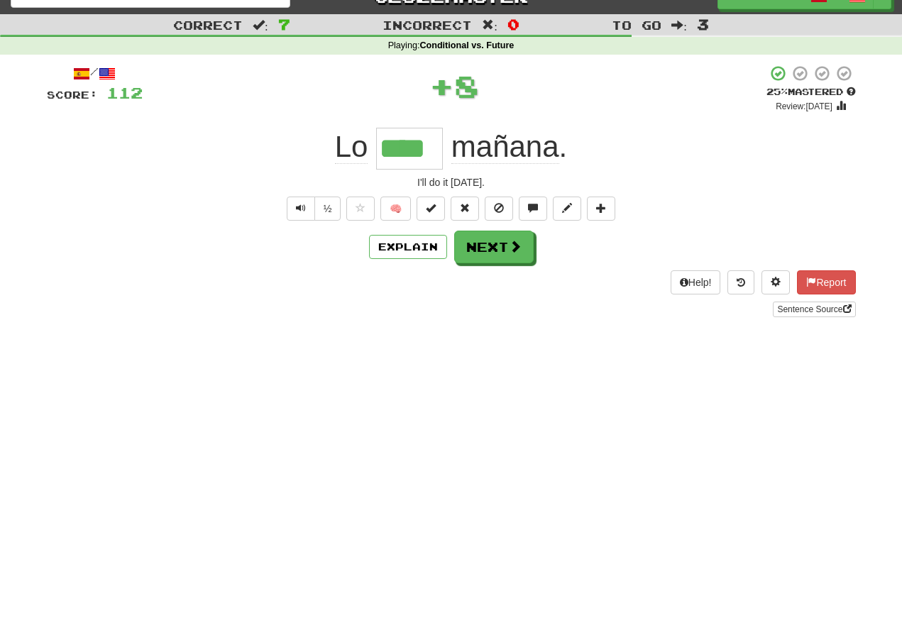
click at [292, 201] on button "Text-to-speech controls" at bounding box center [301, 209] width 28 height 24
click at [305, 216] on button "Text-to-speech controls" at bounding box center [301, 209] width 28 height 24
click at [302, 207] on span "Text-to-speech controls" at bounding box center [301, 208] width 10 height 10
click at [308, 207] on button "Text-to-speech controls" at bounding box center [301, 209] width 28 height 24
click at [311, 207] on button "Text-to-speech controls" at bounding box center [301, 209] width 28 height 24
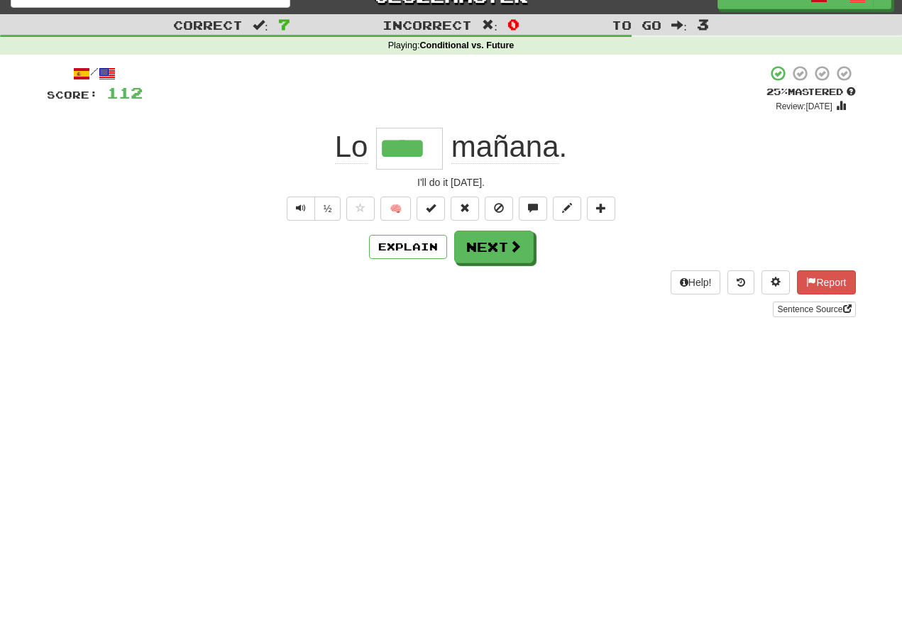
click at [309, 213] on button "Text-to-speech controls" at bounding box center [301, 209] width 28 height 24
click at [299, 208] on span "Text-to-speech controls" at bounding box center [301, 208] width 10 height 10
click at [299, 204] on span "Text-to-speech controls" at bounding box center [301, 208] width 10 height 10
click at [295, 197] on button "Text-to-speech controls" at bounding box center [301, 209] width 28 height 24
click at [481, 263] on button "Next" at bounding box center [493, 247] width 79 height 33
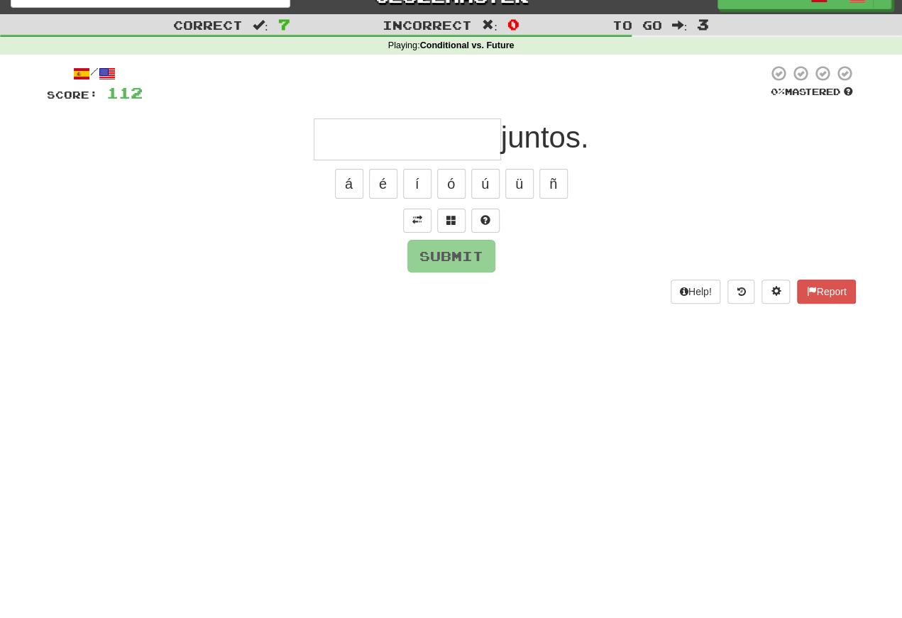
click at [421, 216] on span at bounding box center [417, 220] width 10 height 10
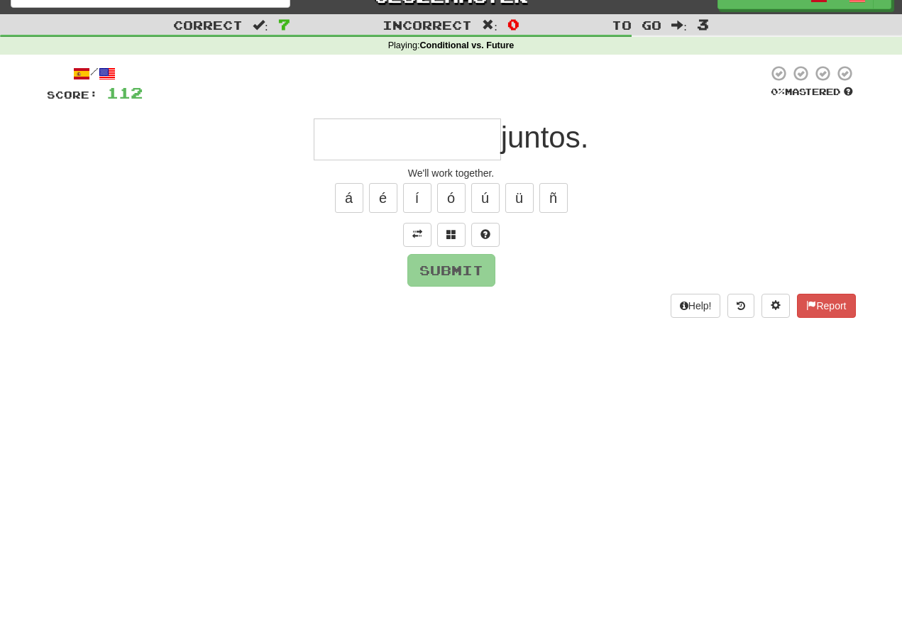
click at [333, 150] on input "text" at bounding box center [407, 139] width 187 height 42
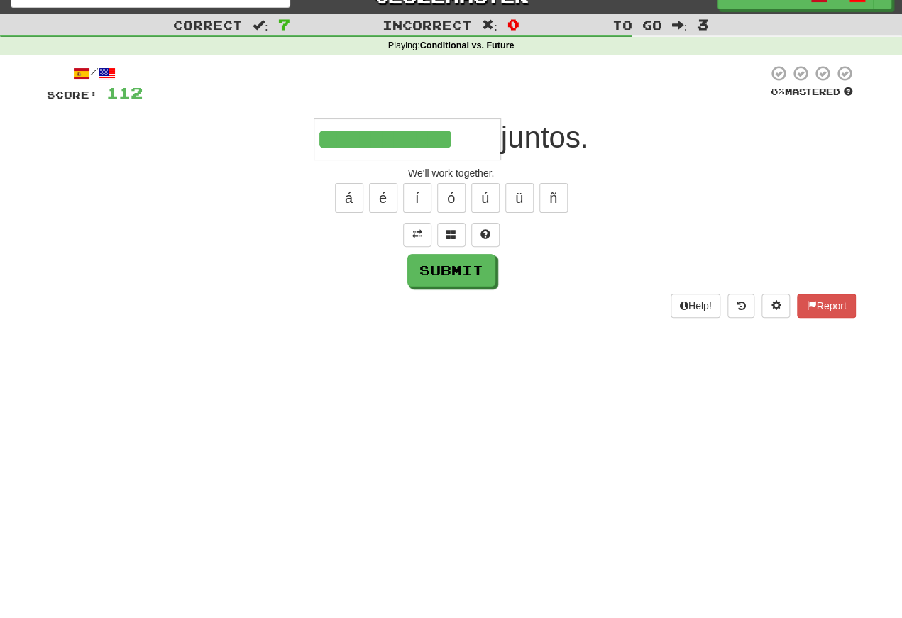
click at [432, 270] on button "Submit" at bounding box center [451, 270] width 88 height 33
type input "**********"
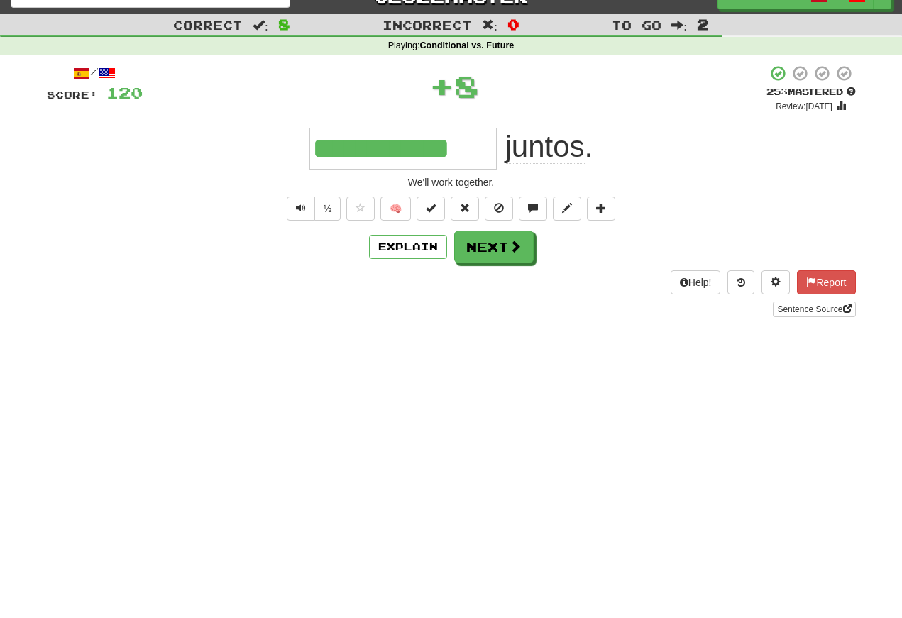
click at [296, 211] on span "Text-to-speech controls" at bounding box center [301, 208] width 10 height 10
click at [304, 209] on button "Text-to-speech controls" at bounding box center [301, 209] width 28 height 24
click at [309, 206] on button "Text-to-speech controls" at bounding box center [301, 209] width 28 height 24
click at [304, 209] on span "Text-to-speech controls" at bounding box center [301, 208] width 10 height 10
click at [299, 205] on span "Text-to-speech controls" at bounding box center [301, 208] width 10 height 10
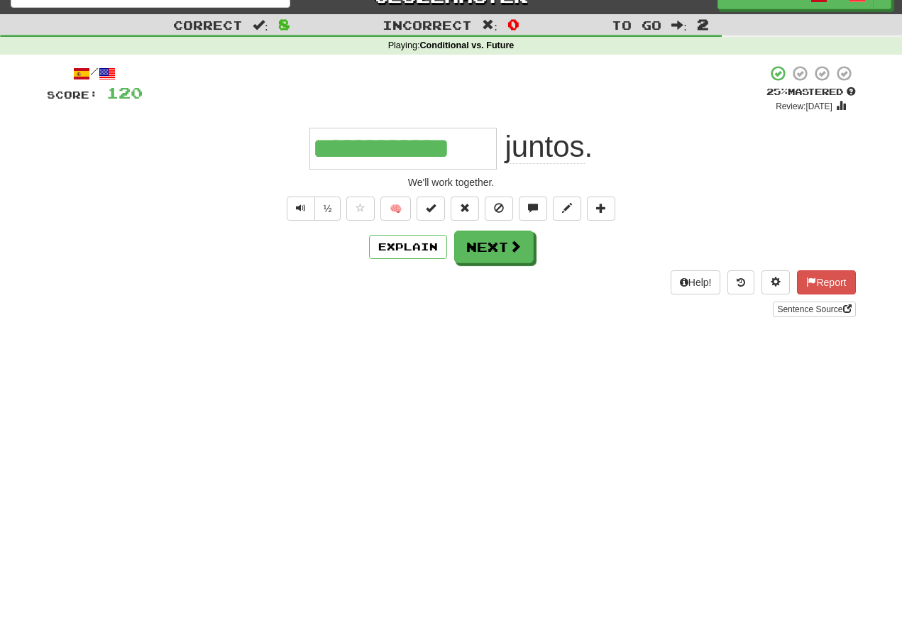
click at [309, 204] on button "Text-to-speech controls" at bounding box center [301, 209] width 28 height 24
click at [304, 201] on button "Text-to-speech controls" at bounding box center [301, 209] width 28 height 24
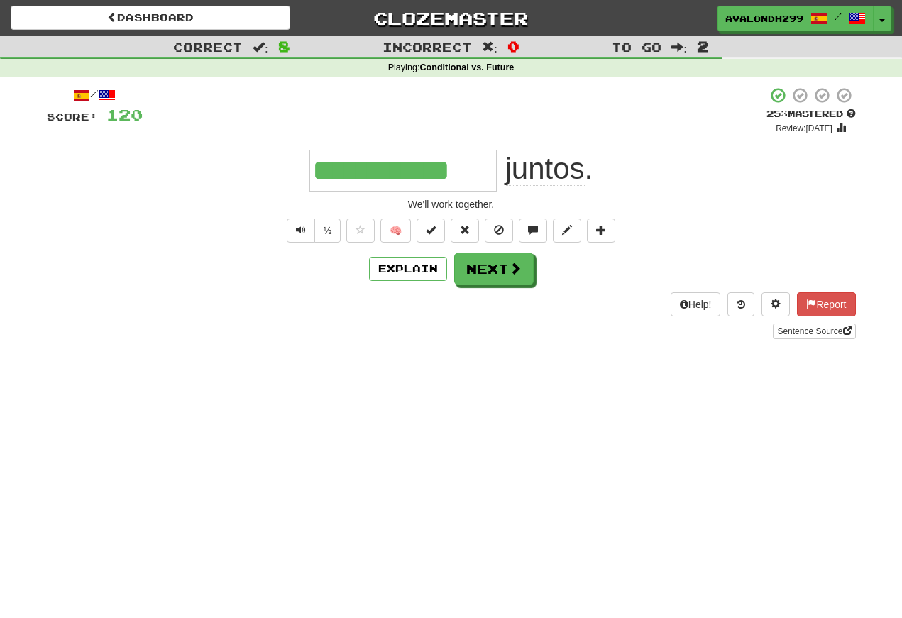
click at [487, 278] on button "Next" at bounding box center [493, 269] width 79 height 33
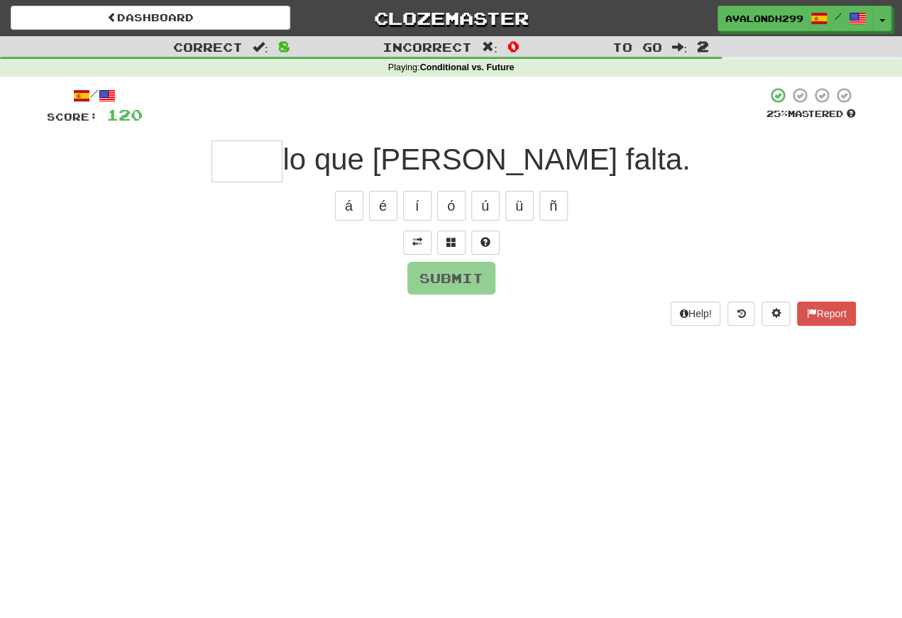
click at [413, 238] on span at bounding box center [417, 242] width 10 height 10
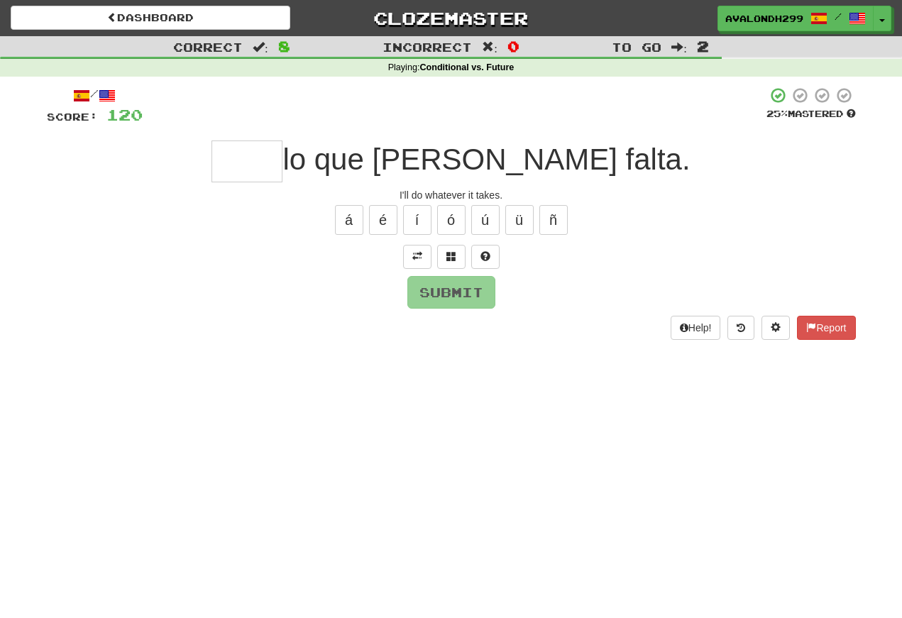
click at [282, 164] on input "text" at bounding box center [246, 161] width 71 height 42
click at [382, 217] on button "é" at bounding box center [383, 220] width 28 height 30
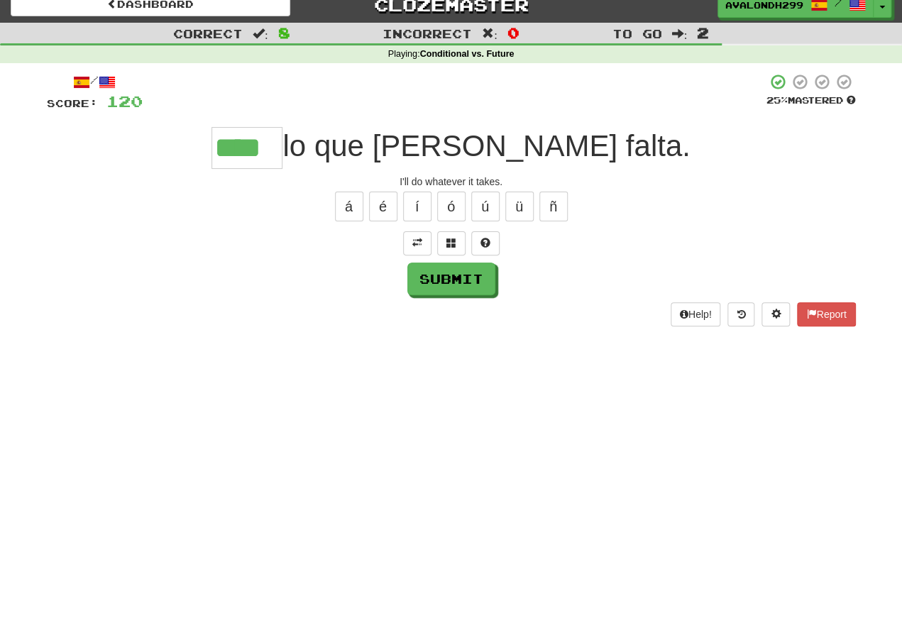
click at [430, 276] on button "Submit" at bounding box center [451, 292] width 88 height 33
type input "****"
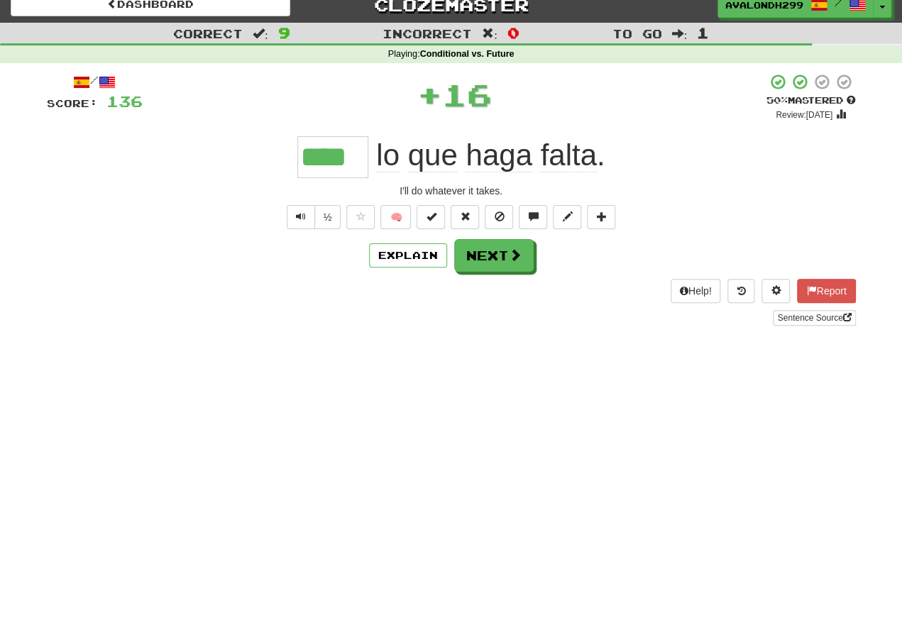
scroll to position [13, 0]
click at [298, 225] on button "Text-to-speech controls" at bounding box center [301, 217] width 28 height 24
click at [301, 219] on span "Text-to-speech controls" at bounding box center [301, 216] width 10 height 10
click at [304, 219] on button "Text-to-speech controls" at bounding box center [301, 217] width 28 height 24
click at [301, 216] on span "Text-to-speech controls" at bounding box center [301, 216] width 10 height 10
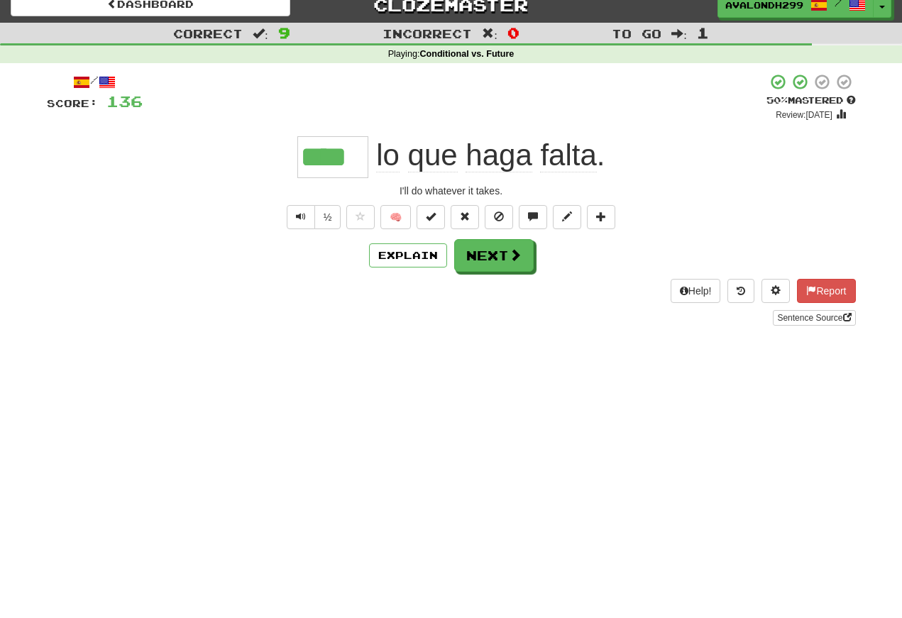
click at [307, 211] on button "Text-to-speech controls" at bounding box center [301, 217] width 28 height 24
click at [309, 213] on button "Text-to-speech controls" at bounding box center [301, 217] width 28 height 24
click at [311, 215] on button "Text-to-speech controls" at bounding box center [301, 217] width 28 height 24
click at [307, 215] on button "Text-to-speech controls" at bounding box center [301, 217] width 28 height 24
click at [303, 209] on button "Text-to-speech controls" at bounding box center [301, 217] width 28 height 24
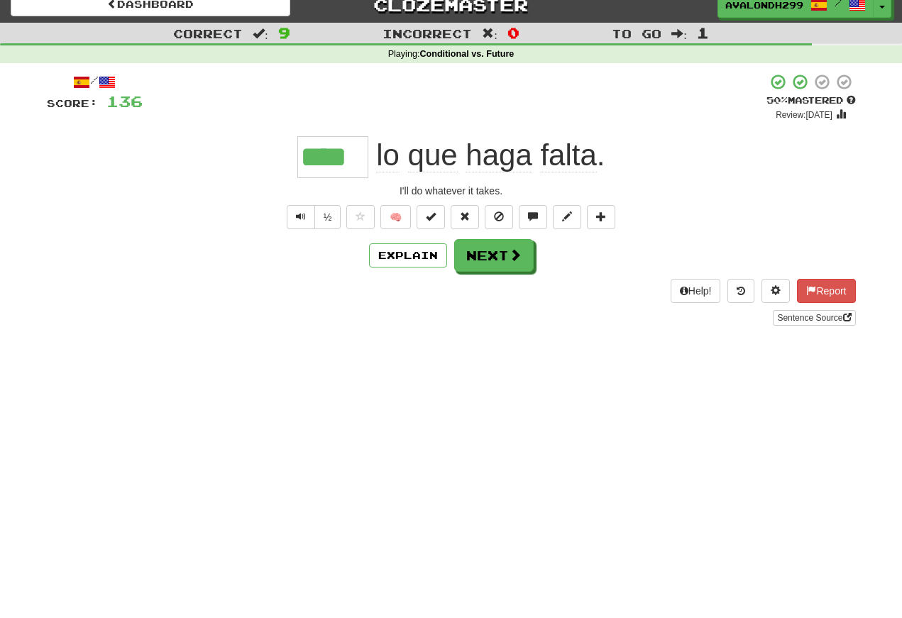
click at [305, 210] on button "Text-to-speech controls" at bounding box center [301, 217] width 28 height 24
click at [308, 213] on button "Text-to-speech controls" at bounding box center [301, 217] width 28 height 24
click at [309, 210] on button "Text-to-speech controls" at bounding box center [301, 217] width 28 height 24
click at [309, 217] on button "Text-to-speech controls" at bounding box center [301, 217] width 28 height 24
click at [304, 212] on button "Text-to-speech controls" at bounding box center [301, 217] width 28 height 24
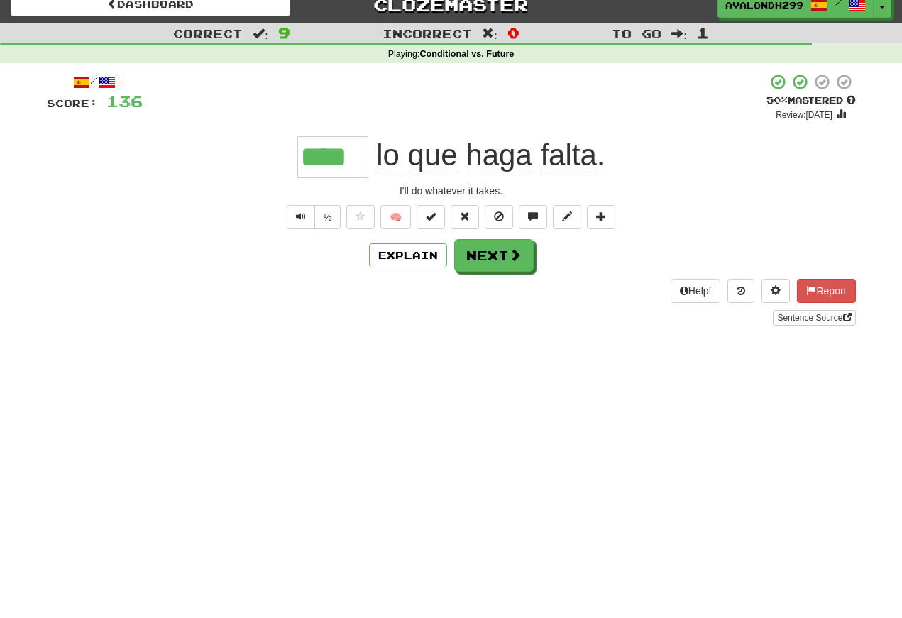
click at [300, 219] on span "Text-to-speech controls" at bounding box center [301, 216] width 10 height 10
click at [308, 211] on button "Text-to-speech controls" at bounding box center [301, 217] width 28 height 24
click at [294, 210] on button "Text-to-speech controls" at bounding box center [301, 217] width 28 height 24
click at [307, 215] on button "Text-to-speech controls" at bounding box center [301, 217] width 28 height 24
click at [302, 209] on button "Text-to-speech controls" at bounding box center [301, 217] width 28 height 24
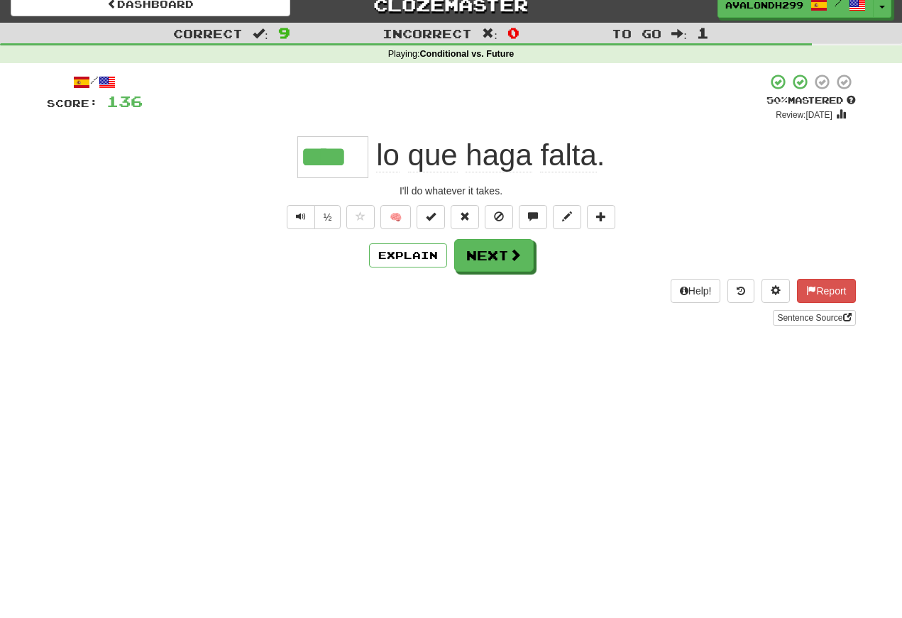
click at [298, 208] on button "Text-to-speech controls" at bounding box center [301, 217] width 28 height 24
click at [473, 255] on button "Next" at bounding box center [493, 255] width 79 height 33
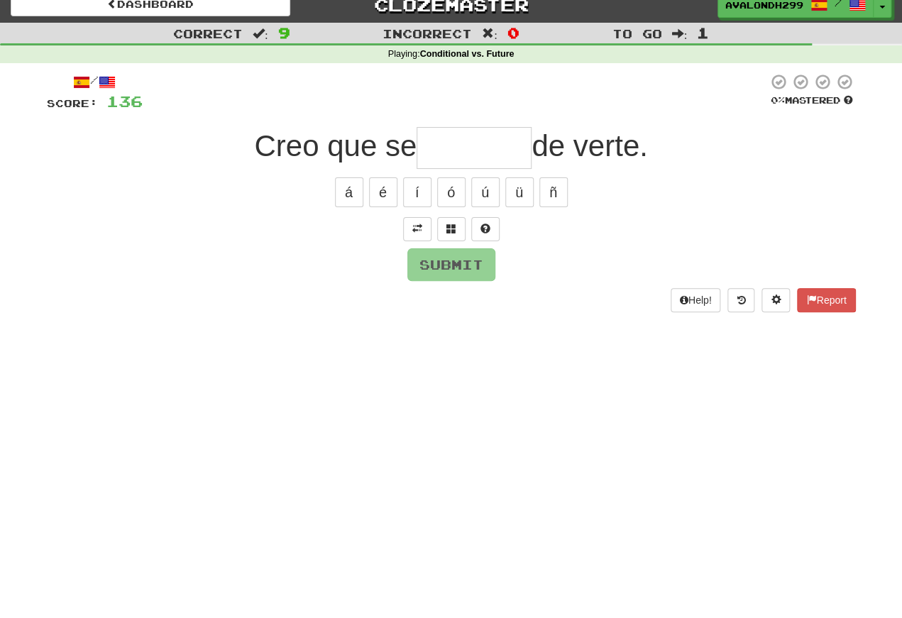
click at [424, 222] on button at bounding box center [417, 229] width 28 height 24
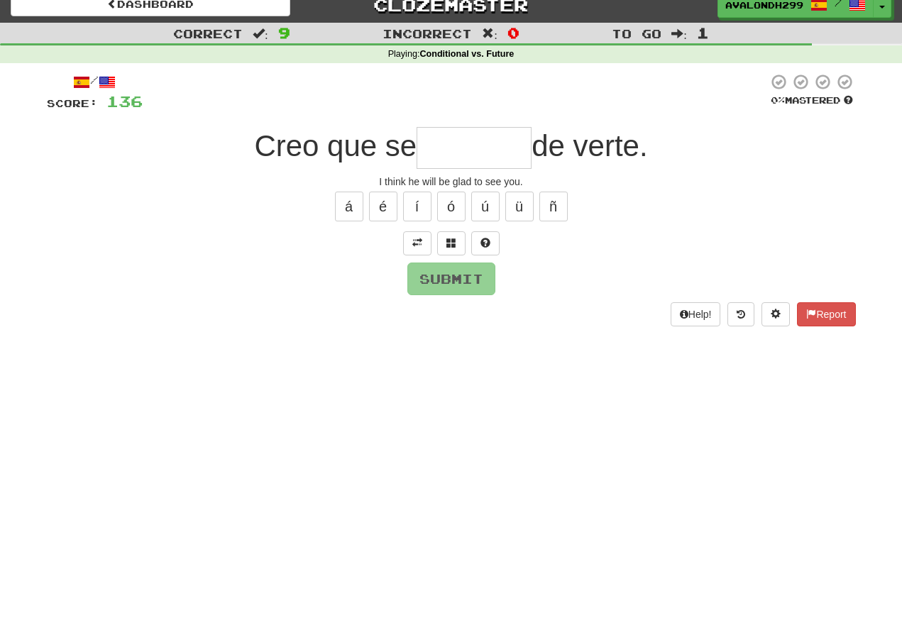
click at [438, 148] on input "text" at bounding box center [474, 148] width 115 height 42
type input "*"
click at [455, 248] on span at bounding box center [451, 243] width 10 height 10
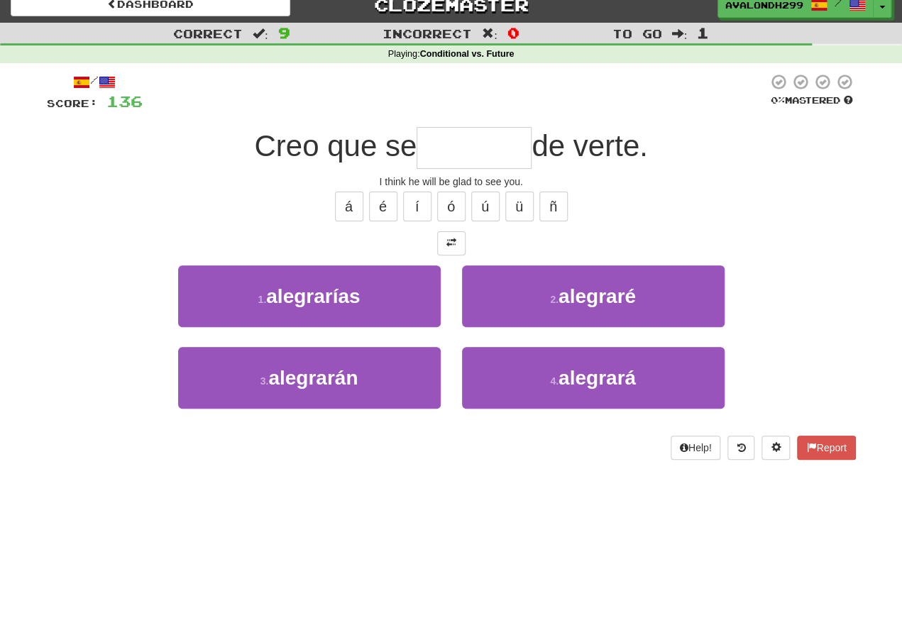
click at [454, 245] on span at bounding box center [451, 243] width 10 height 10
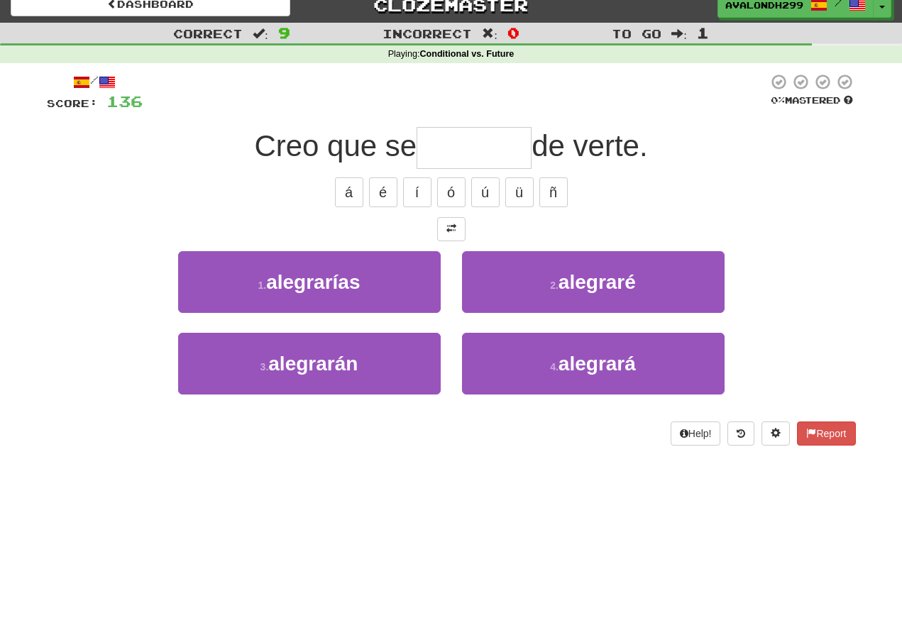
click at [517, 276] on button "2 . alegraré" at bounding box center [593, 282] width 263 height 62
type input "********"
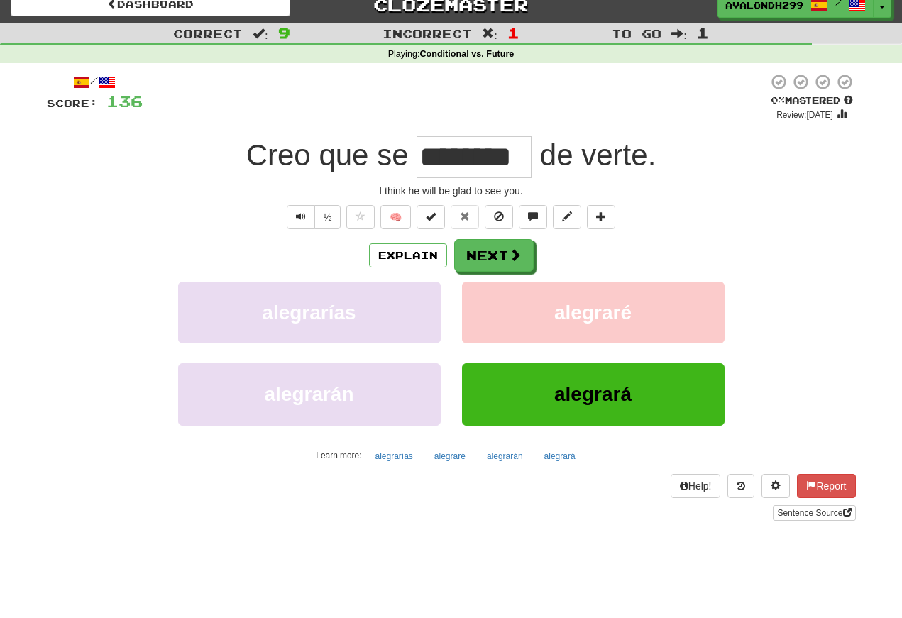
click at [301, 219] on span "Text-to-speech controls" at bounding box center [301, 216] width 10 height 10
click at [304, 211] on button "Text-to-speech controls" at bounding box center [301, 217] width 28 height 24
click at [304, 218] on span "Text-to-speech controls" at bounding box center [301, 216] width 10 height 10
click at [305, 211] on button "Text-to-speech controls" at bounding box center [301, 217] width 28 height 24
click at [301, 213] on span "Text-to-speech controls" at bounding box center [301, 216] width 10 height 10
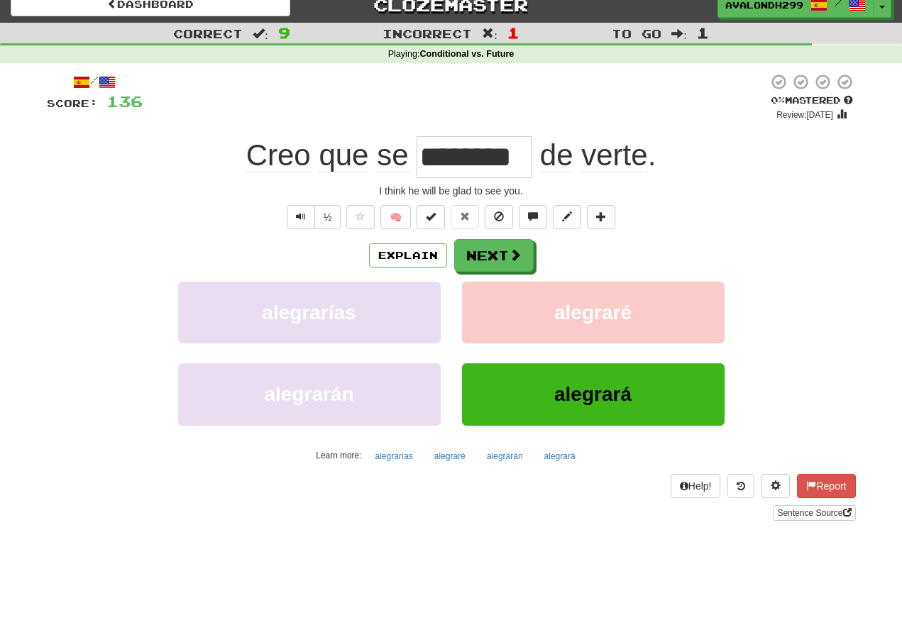
click at [307, 220] on button "Text-to-speech controls" at bounding box center [301, 217] width 28 height 24
click at [305, 217] on button "Text-to-speech controls" at bounding box center [301, 217] width 28 height 24
click at [303, 213] on span "Text-to-speech controls" at bounding box center [301, 216] width 10 height 10
click at [311, 219] on button "Text-to-speech controls" at bounding box center [301, 217] width 28 height 24
click at [304, 221] on span "Text-to-speech controls" at bounding box center [301, 216] width 10 height 10
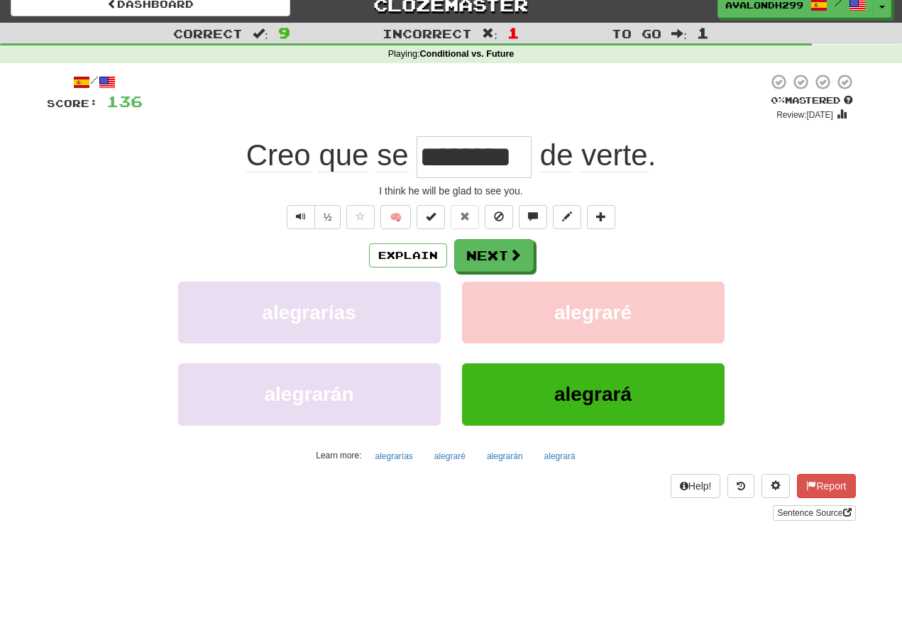
click at [308, 212] on button "Text-to-speech controls" at bounding box center [301, 217] width 28 height 24
click at [307, 221] on button "Text-to-speech controls" at bounding box center [301, 217] width 28 height 24
click at [307, 215] on button "Text-to-speech controls" at bounding box center [301, 217] width 28 height 24
click at [304, 214] on button "Text-to-speech controls" at bounding box center [301, 217] width 28 height 24
click at [489, 253] on button "Next" at bounding box center [493, 255] width 79 height 33
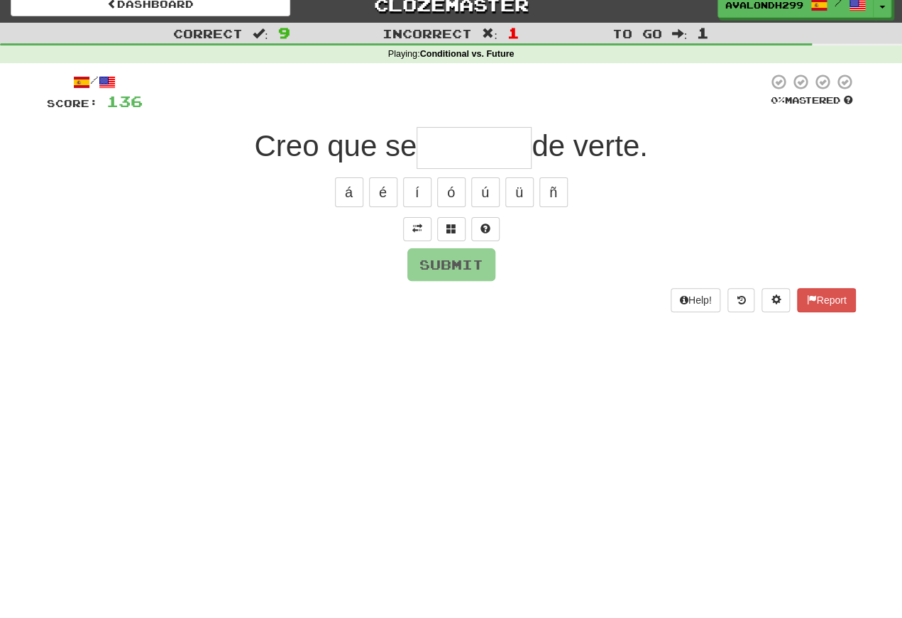
click at [421, 226] on span at bounding box center [417, 229] width 10 height 10
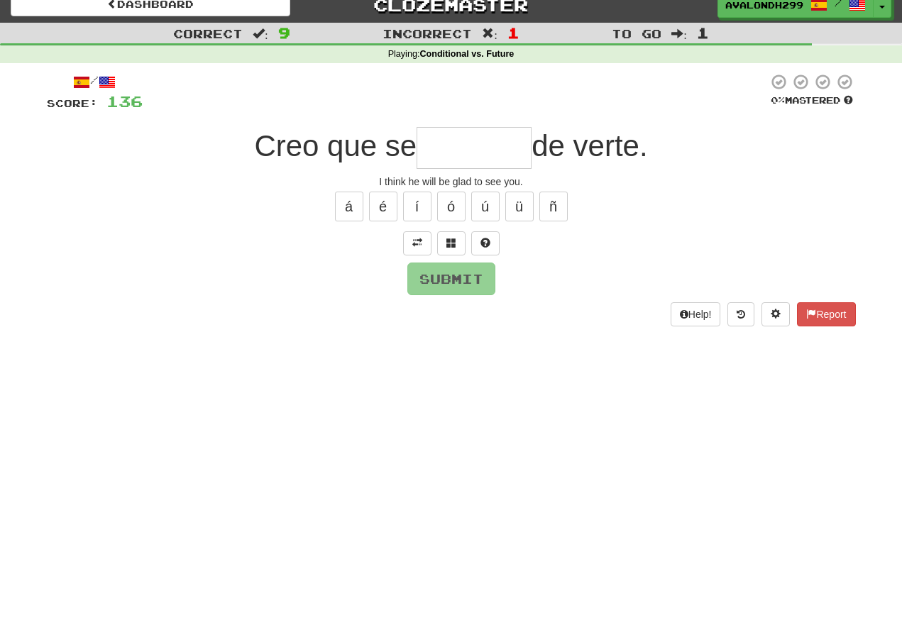
click at [441, 158] on input "text" at bounding box center [474, 148] width 115 height 42
click at [351, 201] on button "á" at bounding box center [349, 207] width 28 height 30
type input "********"
click at [430, 279] on button "Submit" at bounding box center [451, 279] width 88 height 33
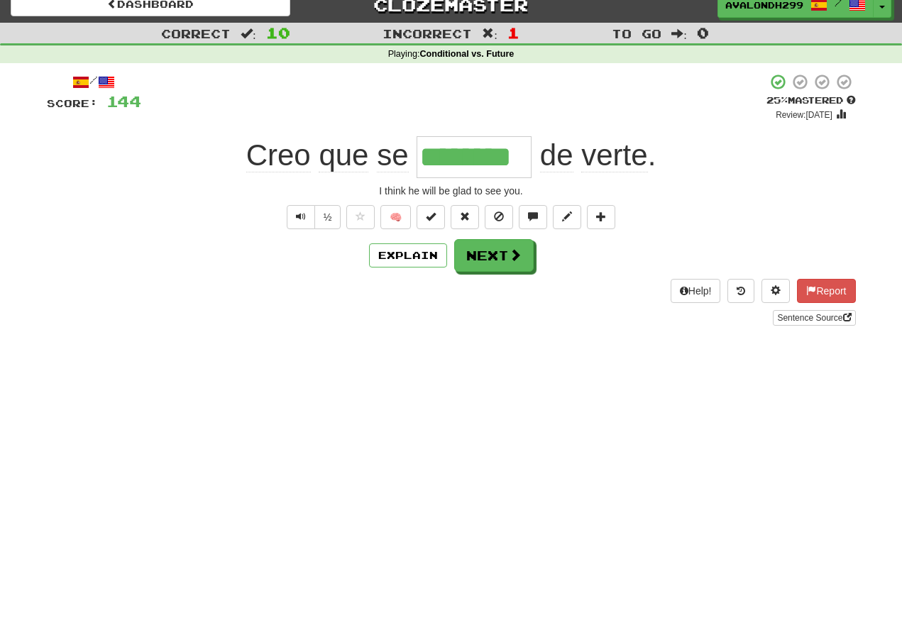
click at [302, 211] on span "Text-to-speech controls" at bounding box center [301, 216] width 10 height 10
click at [297, 219] on span "Text-to-speech controls" at bounding box center [301, 216] width 10 height 10
click at [299, 216] on span "Text-to-speech controls" at bounding box center [301, 216] width 10 height 10
click at [309, 213] on button "Text-to-speech controls" at bounding box center [301, 217] width 28 height 24
click at [306, 216] on button "Text-to-speech controls" at bounding box center [301, 217] width 28 height 24
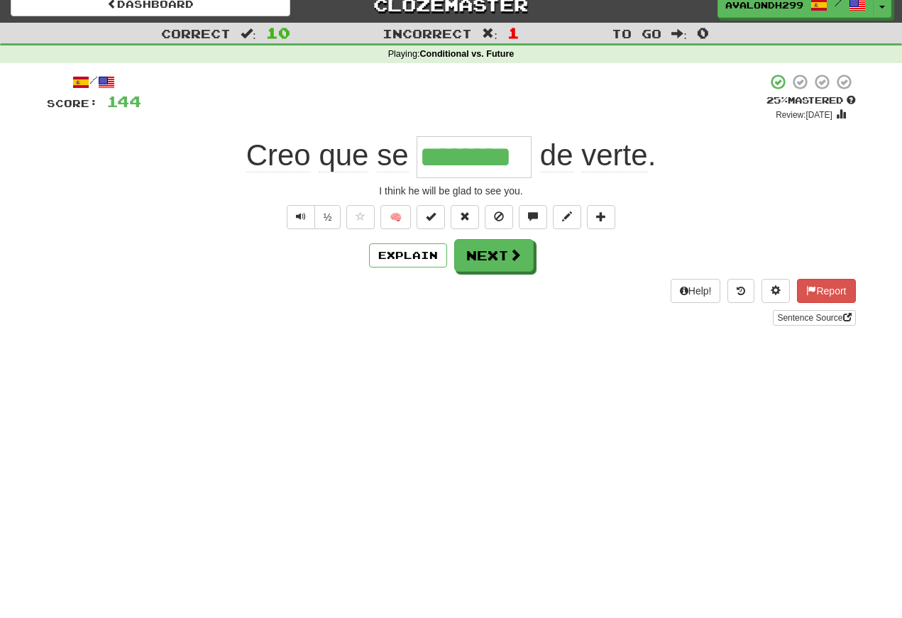
click at [306, 217] on button "Text-to-speech controls" at bounding box center [301, 217] width 28 height 24
click at [489, 252] on button "Next" at bounding box center [493, 255] width 79 height 33
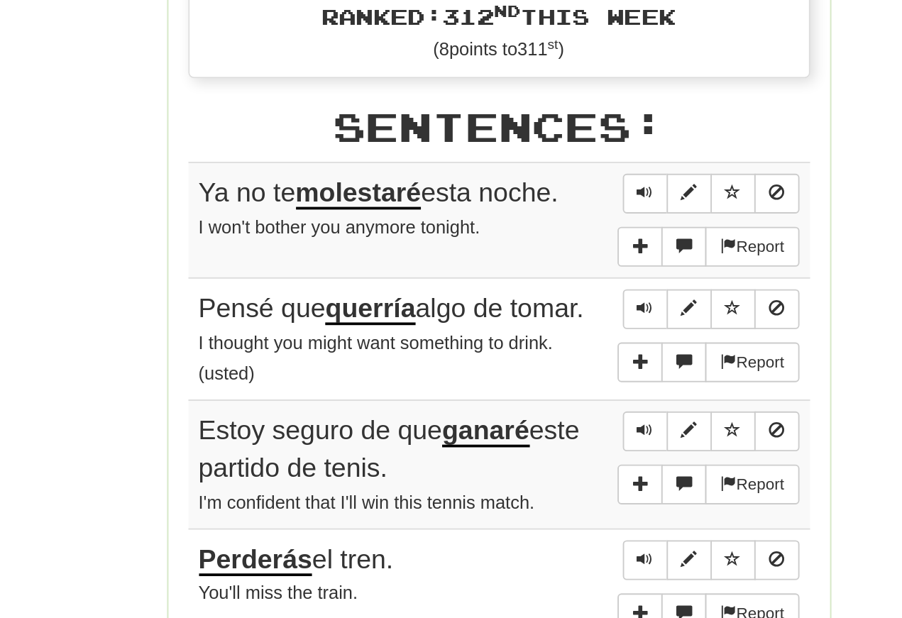
scroll to position [499, 0]
click at [517, 366] on button "Sentence controls" at bounding box center [529, 376] width 24 height 21
click at [525, 372] on span "Sentence controls" at bounding box center [529, 376] width 9 height 9
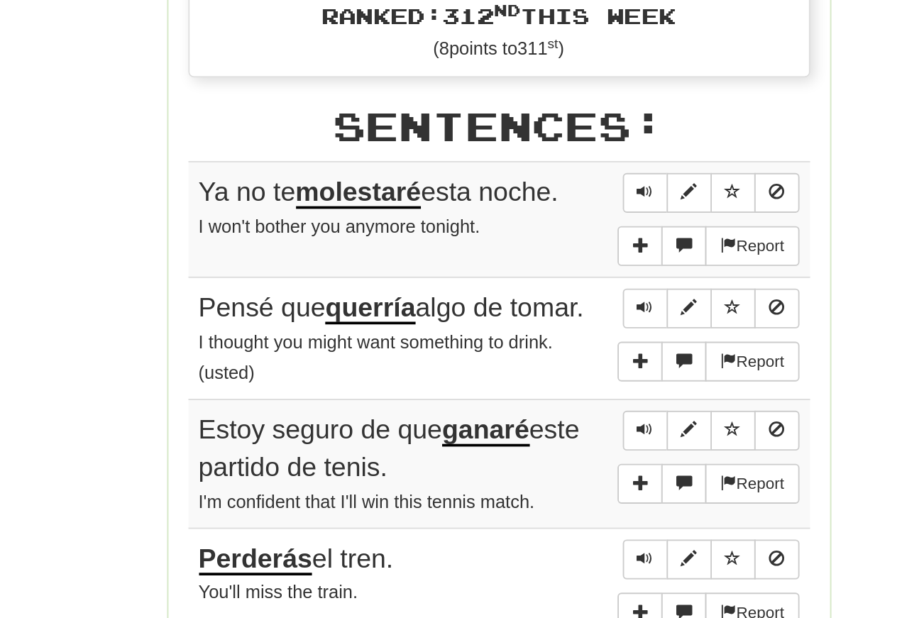
click at [525, 372] on span "Sentence controls" at bounding box center [529, 376] width 9 height 9
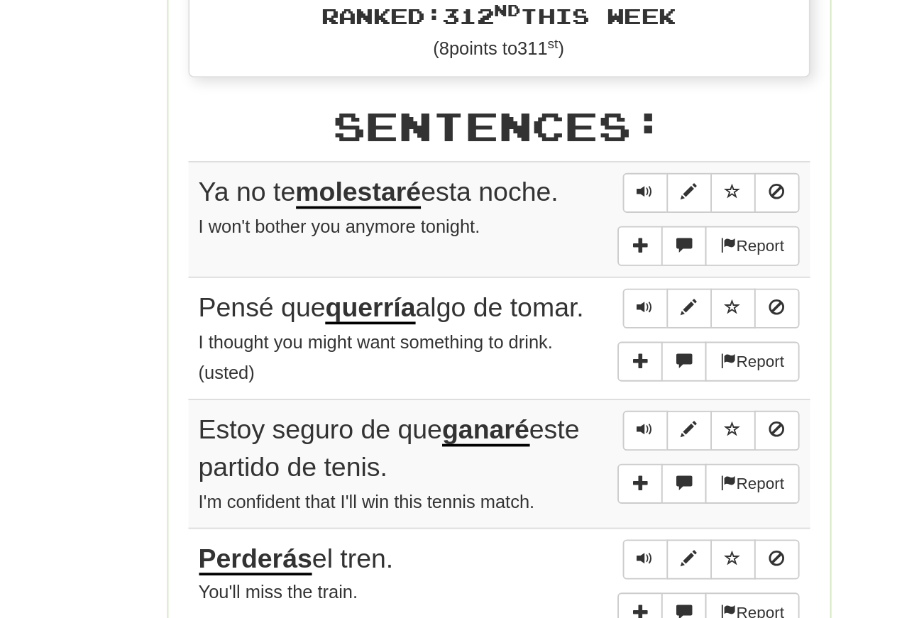
click at [525, 434] on span "Sentence controls" at bounding box center [529, 438] width 9 height 9
click at [517, 428] on button "Sentence controls" at bounding box center [529, 438] width 24 height 21
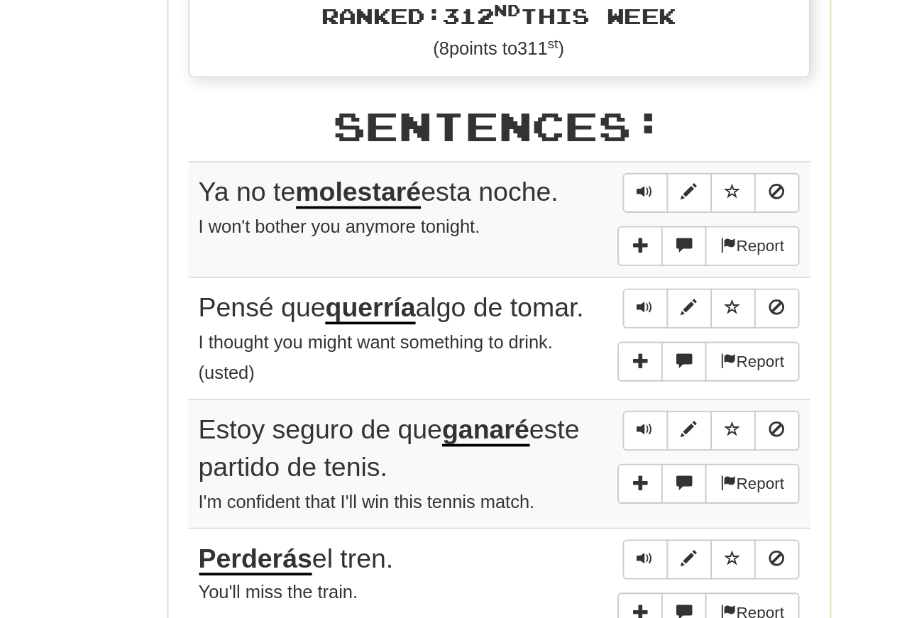
click at [525, 434] on span "Sentence controls" at bounding box center [529, 438] width 9 height 9
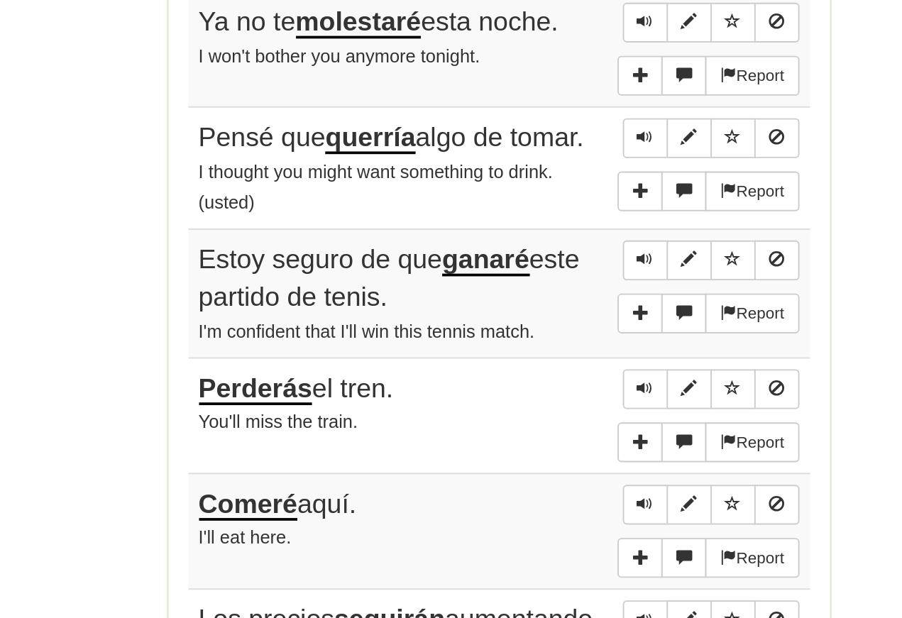
click at [525, 408] on span "Sentence controls" at bounding box center [529, 412] width 9 height 9
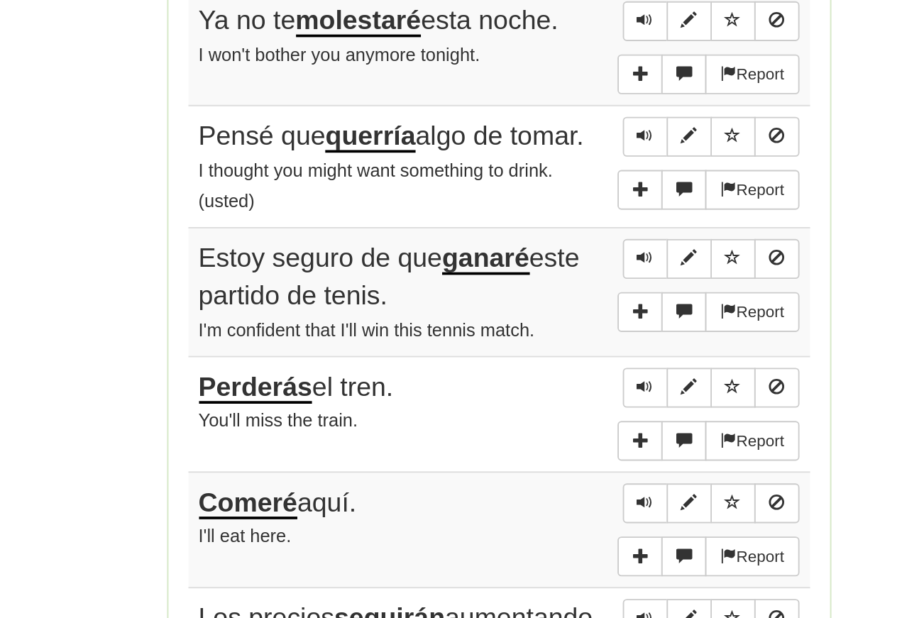
click at [525, 407] on span "Sentence controls" at bounding box center [529, 411] width 9 height 9
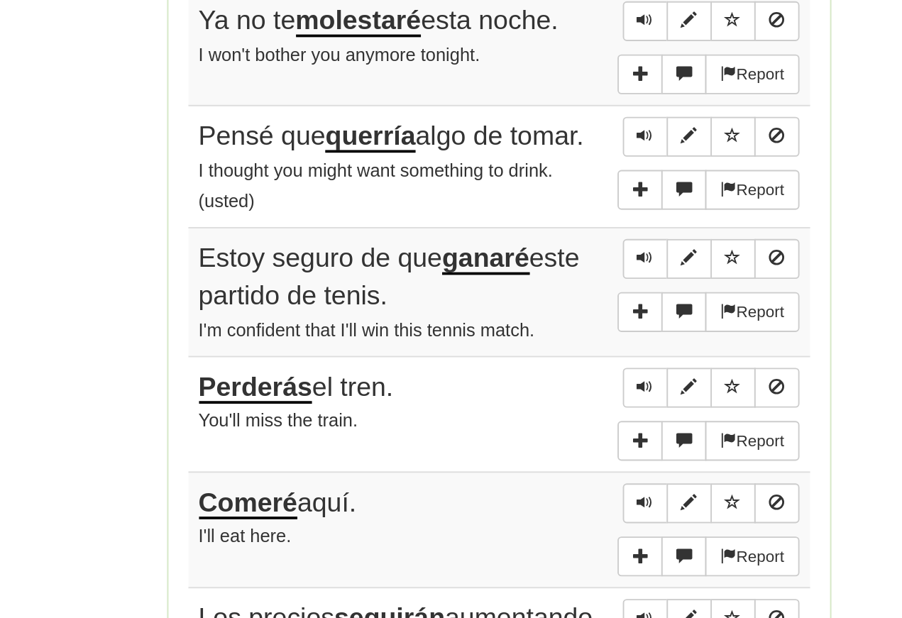
click at [525, 476] on span "Sentence controls" at bounding box center [529, 480] width 9 height 9
click at [517, 470] on button "Sentence controls" at bounding box center [529, 480] width 24 height 21
click at [525, 476] on span "Sentence controls" at bounding box center [529, 480] width 9 height 9
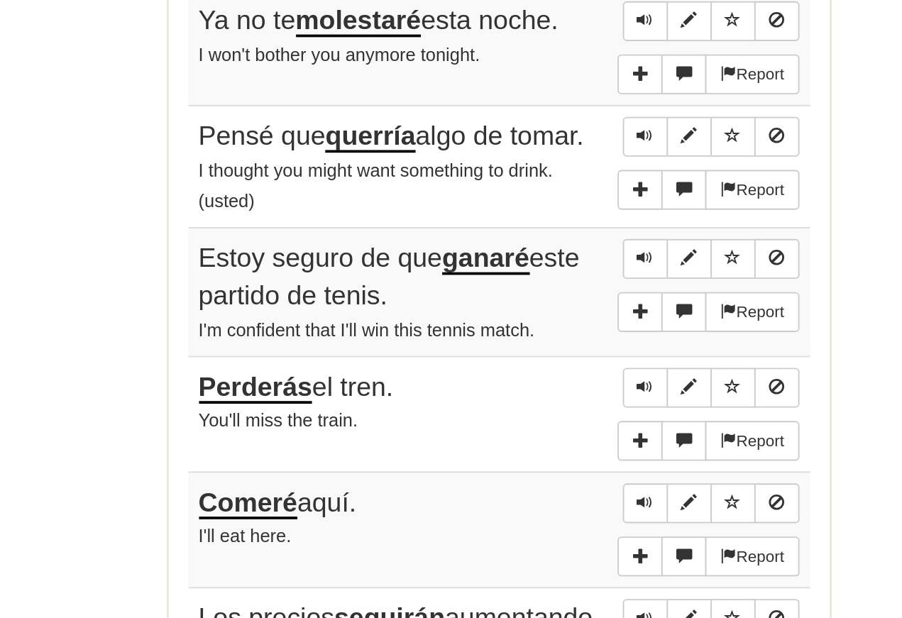
click at [525, 476] on span "Sentence controls" at bounding box center [529, 480] width 9 height 9
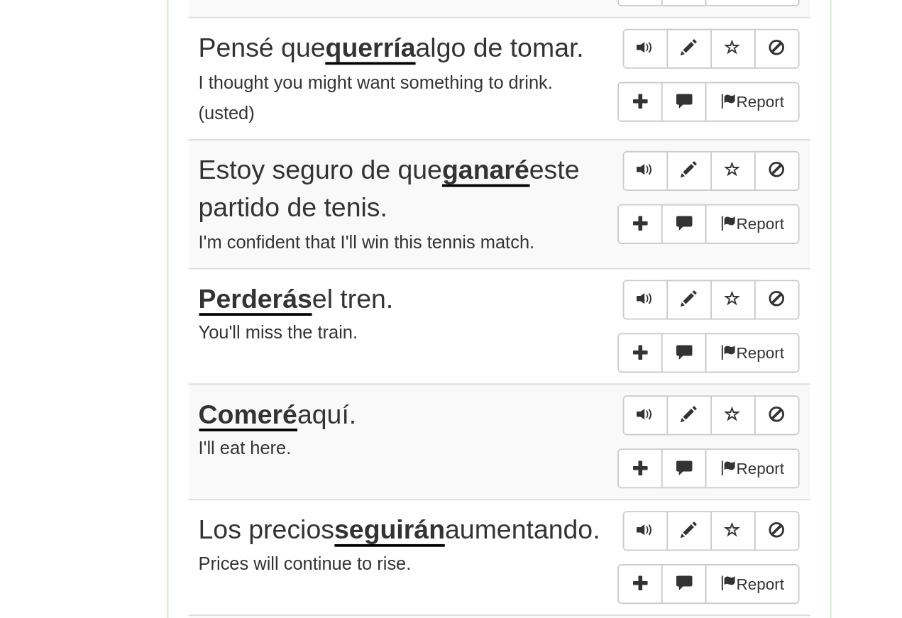
scroll to position [682, 0]
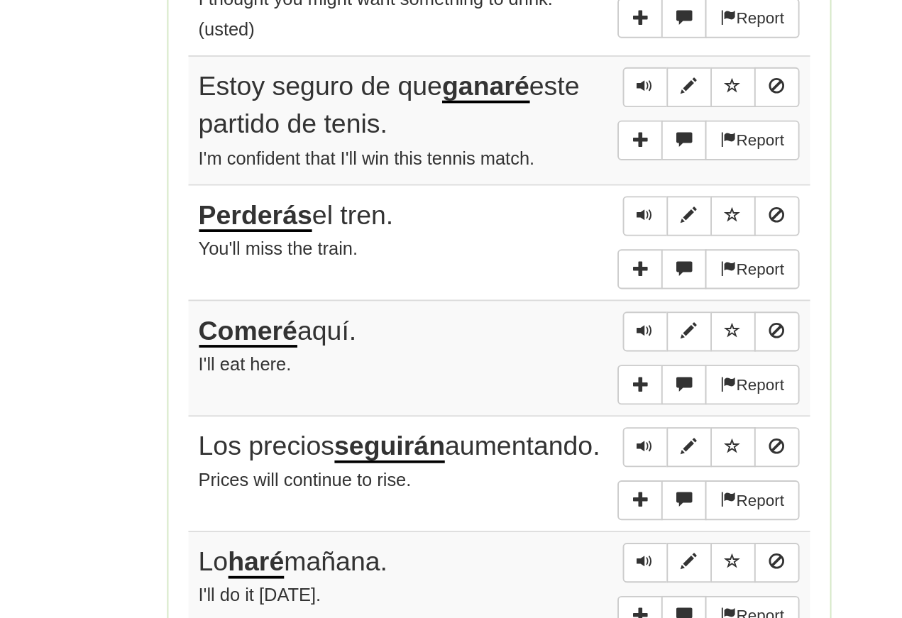
click at [525, 385] on span "Sentence controls" at bounding box center [529, 389] width 9 height 9
click at [525, 446] on span "Sentence controls" at bounding box center [529, 450] width 9 height 9
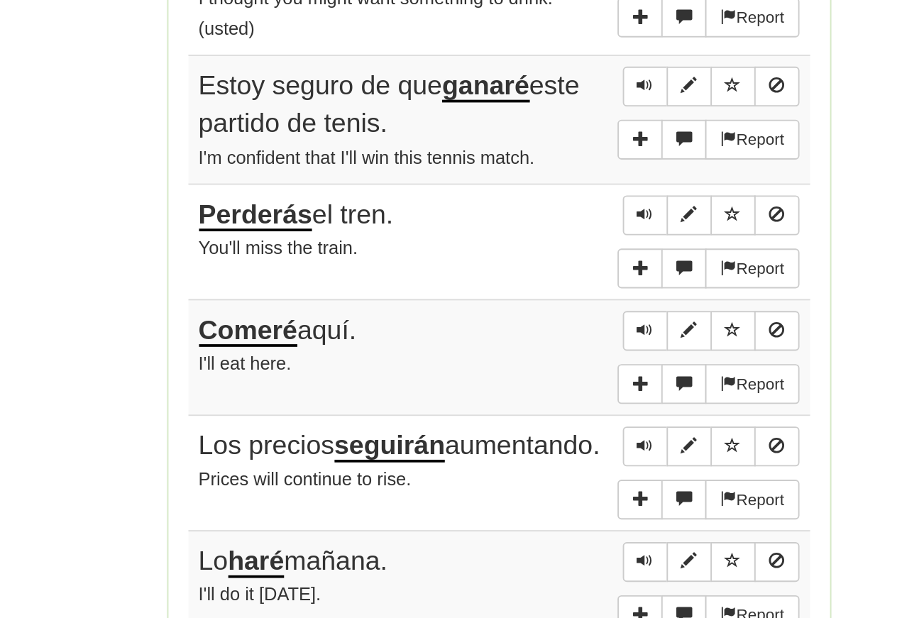
click at [525, 446] on span "Sentence controls" at bounding box center [529, 450] width 9 height 9
click at [525, 507] on span "Sentence controls" at bounding box center [529, 511] width 9 height 9
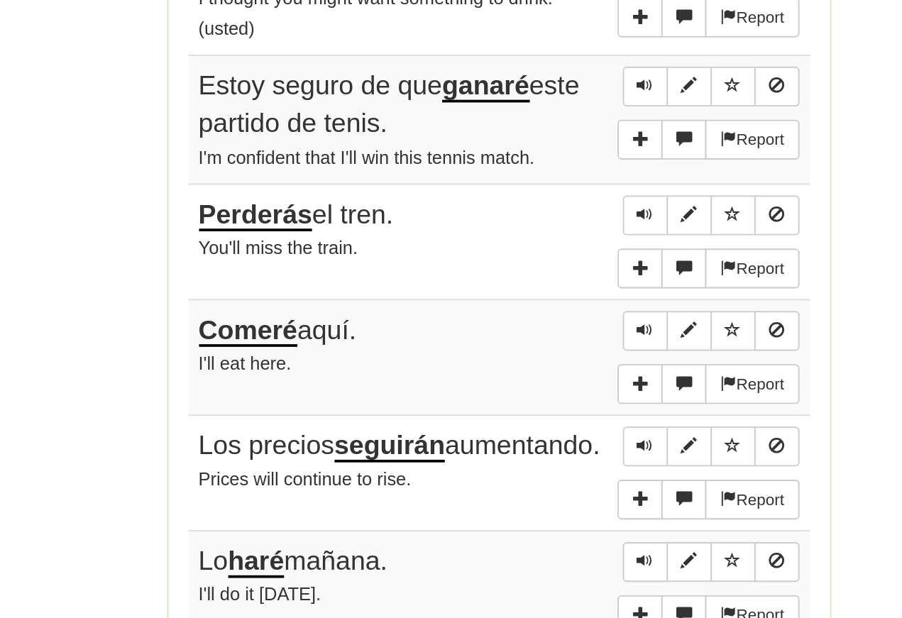
click at [525, 507] on span "Sentence controls" at bounding box center [529, 511] width 9 height 9
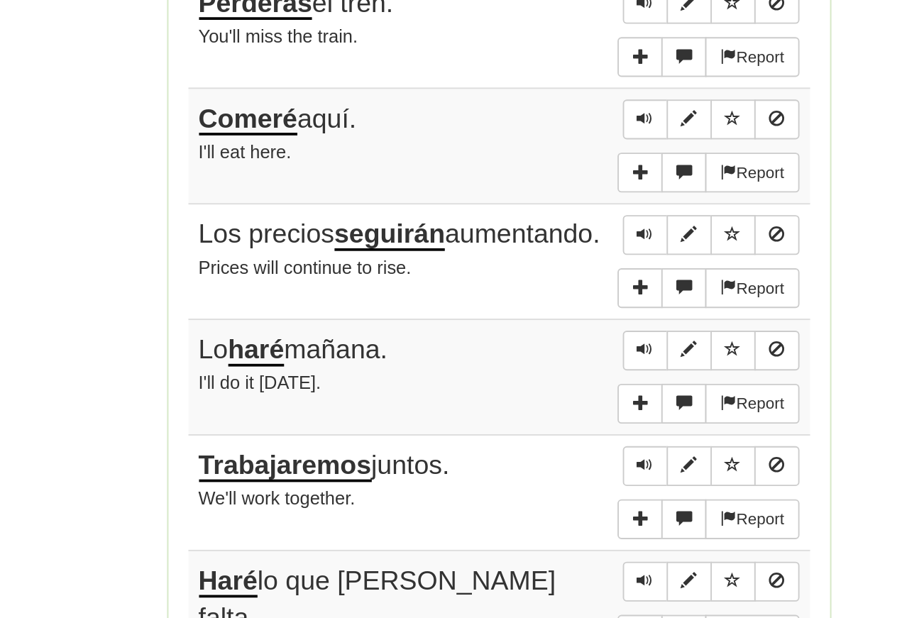
scroll to position [796, 0]
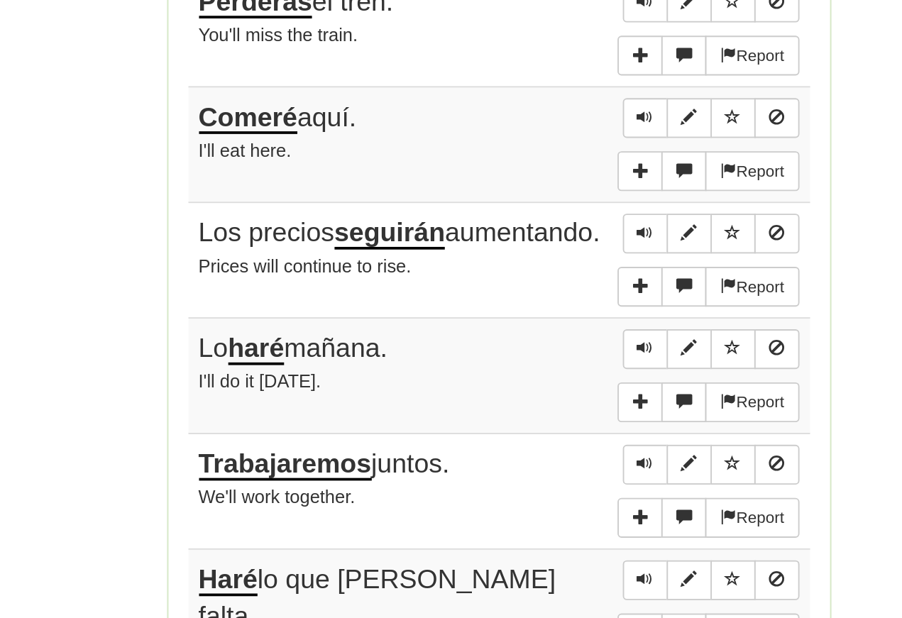
click at [525, 394] on span "Sentence controls" at bounding box center [529, 398] width 9 height 9
click at [525, 456] on span "Sentence controls" at bounding box center [529, 460] width 9 height 9
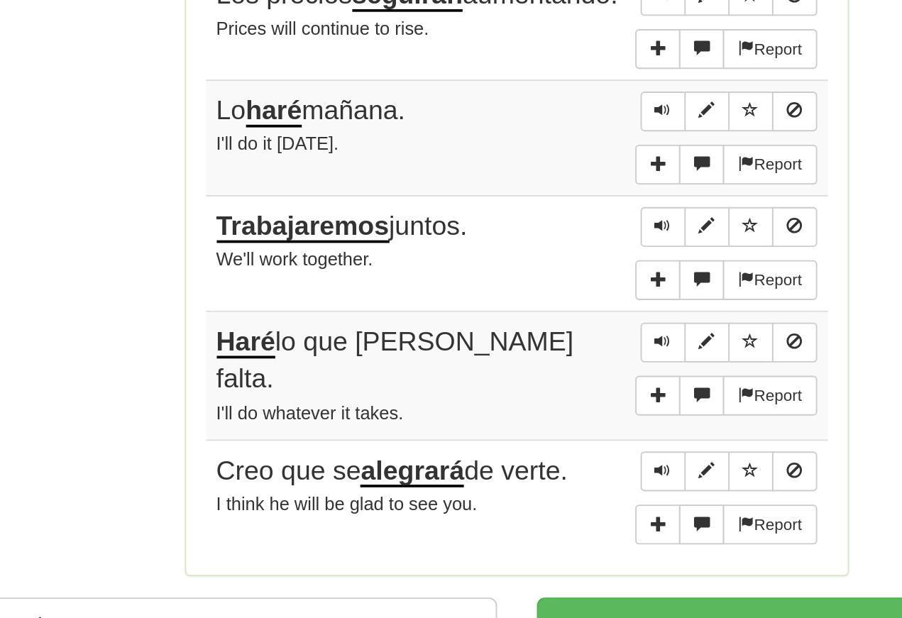
scroll to position [924, 0]
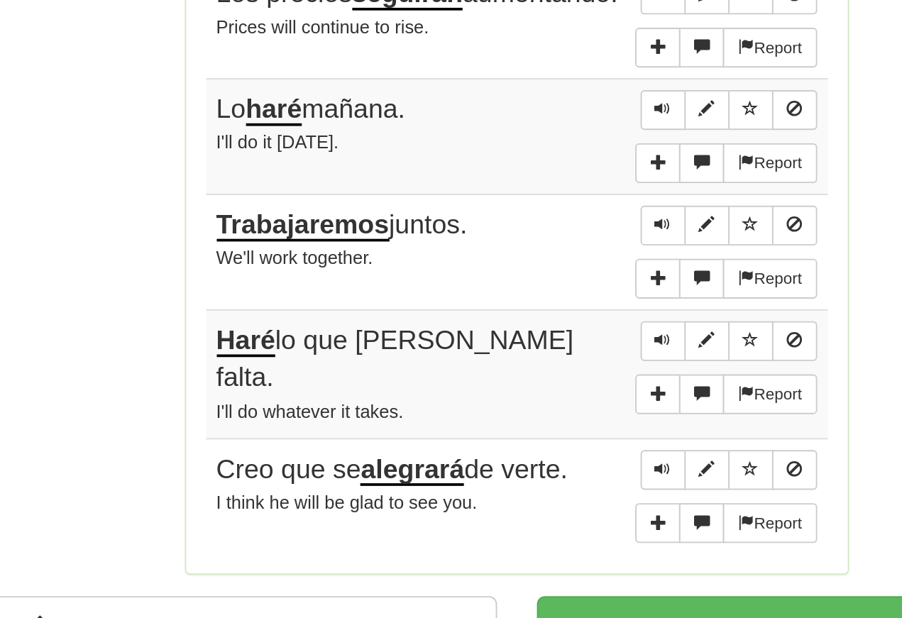
click at [525, 390] on span "Sentence controls" at bounding box center [529, 394] width 9 height 9
click at [517, 384] on button "Sentence controls" at bounding box center [529, 394] width 24 height 21
click at [525, 390] on span "Sentence controls" at bounding box center [529, 394] width 9 height 9
click at [517, 446] on button "Sentence controls" at bounding box center [529, 456] width 24 height 21
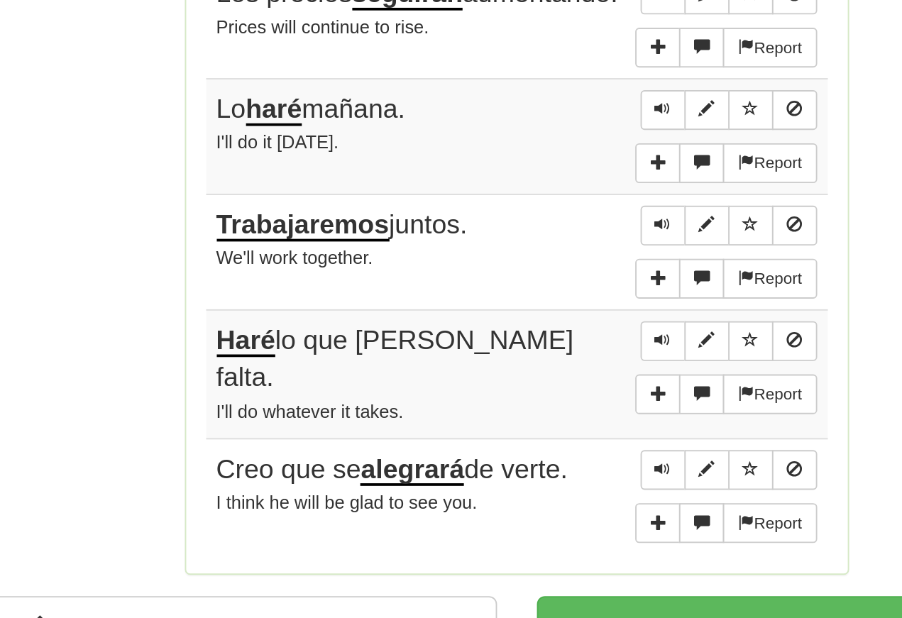
click at [525, 451] on span "Sentence controls" at bounding box center [529, 455] width 9 height 9
click at [517, 446] on button "Sentence controls" at bounding box center [529, 456] width 24 height 21
click at [525, 451] on span "Sentence controls" at bounding box center [529, 455] width 9 height 9
click at [525, 520] on span "Sentence controls" at bounding box center [529, 524] width 9 height 9
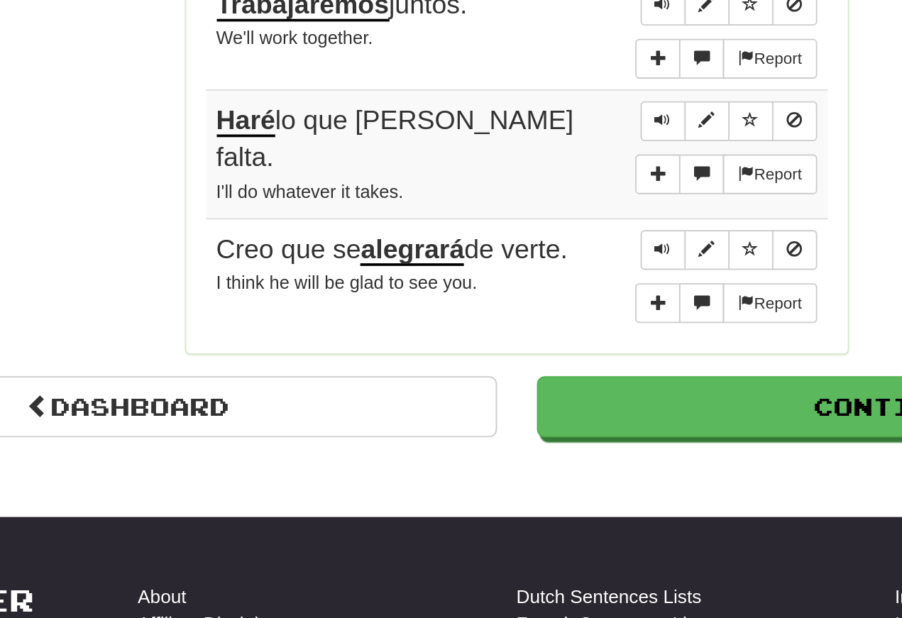
scroll to position [1041, 0]
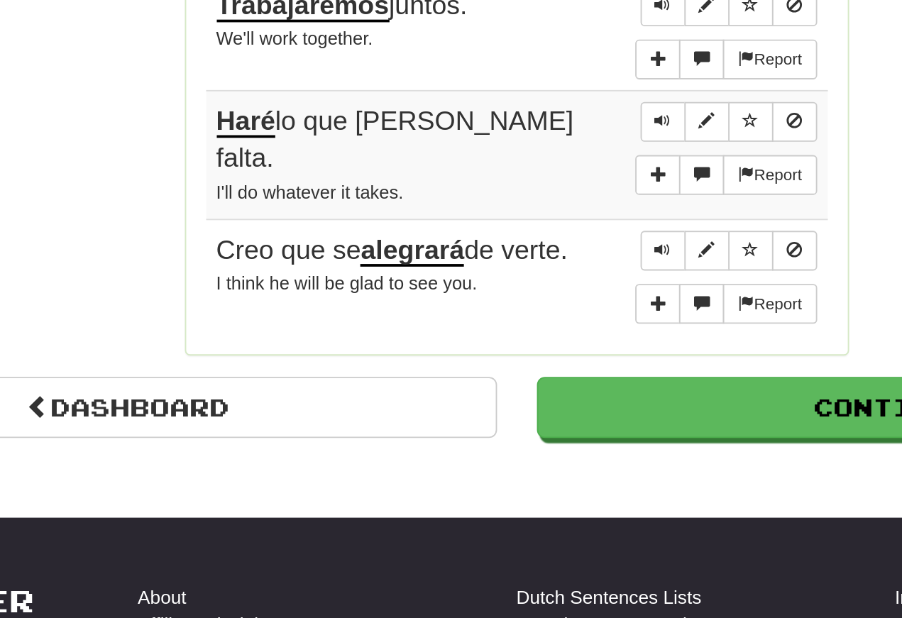
click at [525, 403] on span "Sentence controls" at bounding box center [529, 407] width 9 height 9
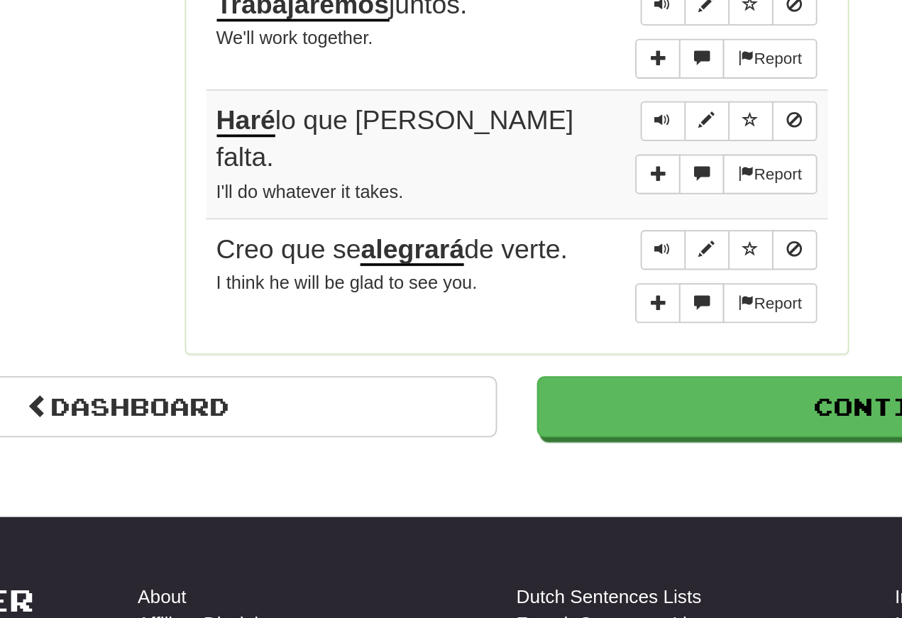
click at [525, 402] on span "Sentence controls" at bounding box center [529, 406] width 9 height 9
click at [152, 475] on link "Dashboard" at bounding box center [244, 491] width 394 height 33
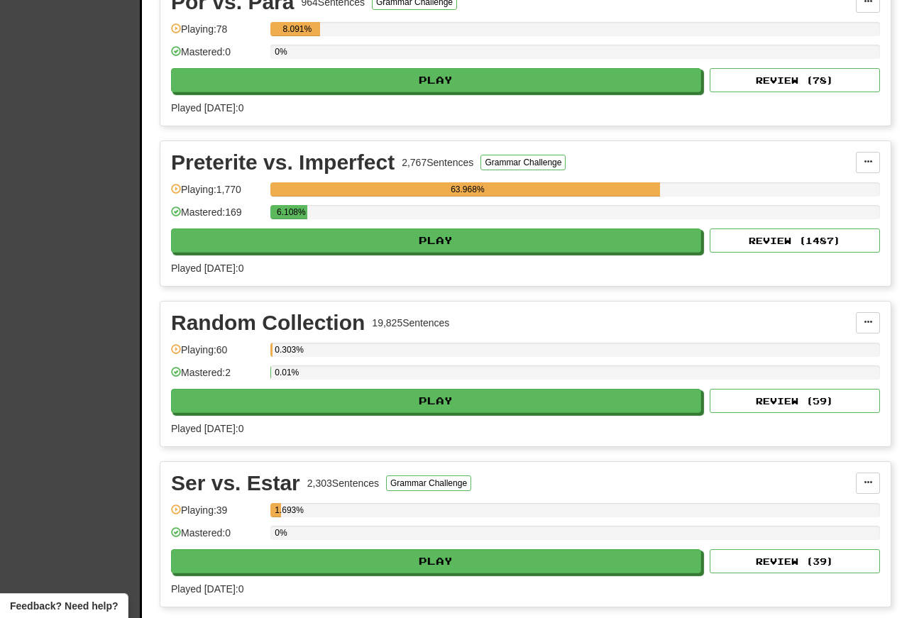
scroll to position [4823, 0]
click at [331, 250] on button "Play" at bounding box center [436, 240] width 530 height 24
select select "**"
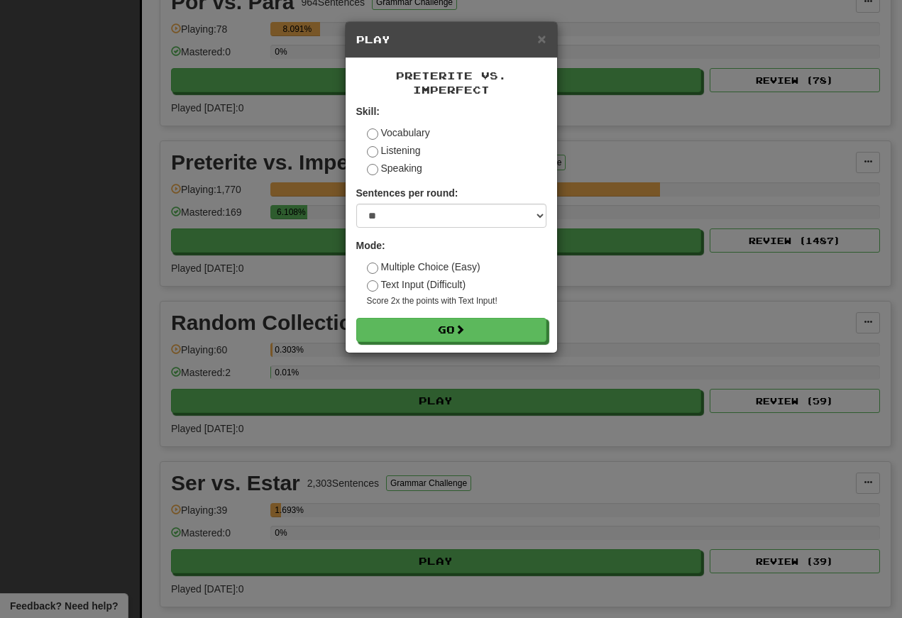
click at [411, 330] on button "Go" at bounding box center [451, 330] width 190 height 24
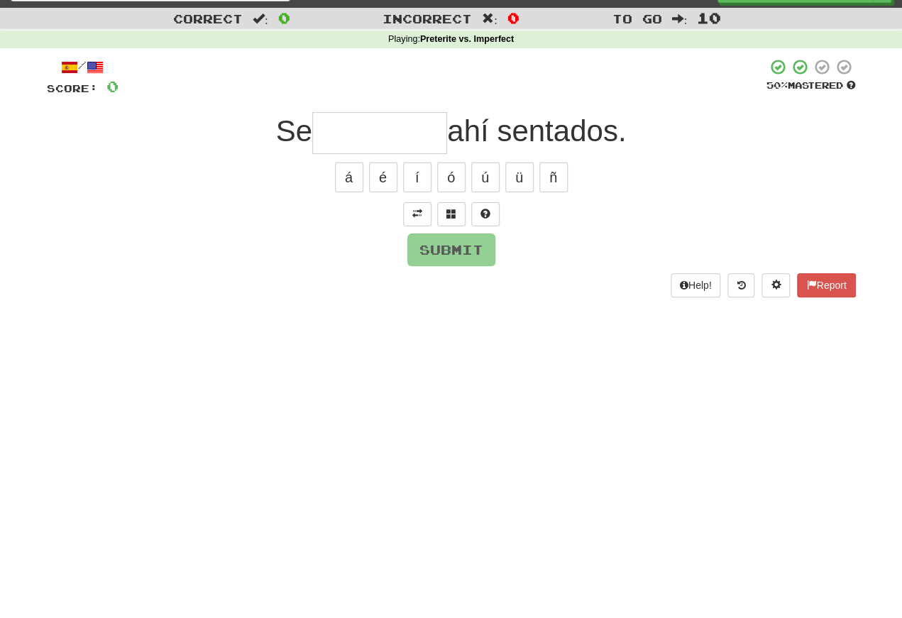
click at [398, 231] on div at bounding box center [451, 243] width 809 height 24
click at [421, 203] on button at bounding box center [417, 214] width 28 height 24
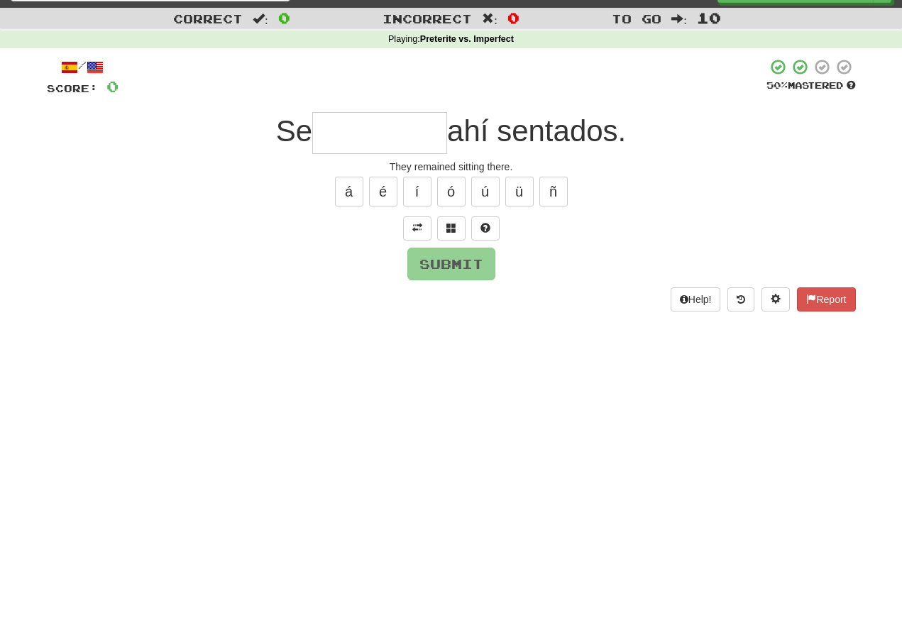
click at [337, 131] on input "text" at bounding box center [379, 133] width 135 height 42
type input "*"
type input "********"
click at [446, 274] on button "Submit" at bounding box center [451, 264] width 88 height 33
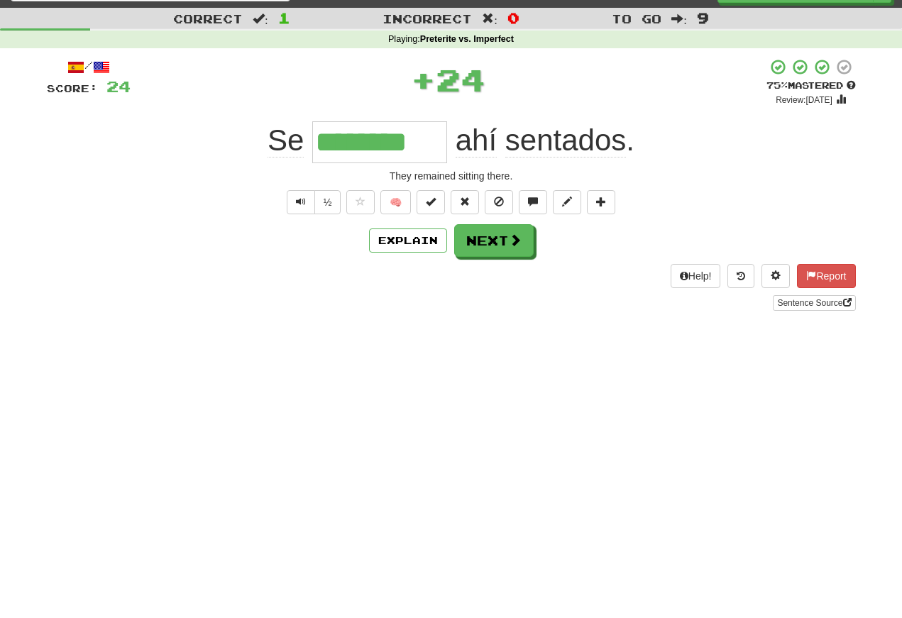
click at [300, 204] on span "Text-to-speech controls" at bounding box center [301, 202] width 10 height 10
click at [299, 197] on span "Text-to-speech controls" at bounding box center [301, 202] width 10 height 10
click at [299, 202] on span "Text-to-speech controls" at bounding box center [301, 202] width 10 height 10
click at [299, 199] on span "Text-to-speech controls" at bounding box center [301, 202] width 10 height 10
click at [304, 204] on span "Text-to-speech controls" at bounding box center [301, 202] width 10 height 10
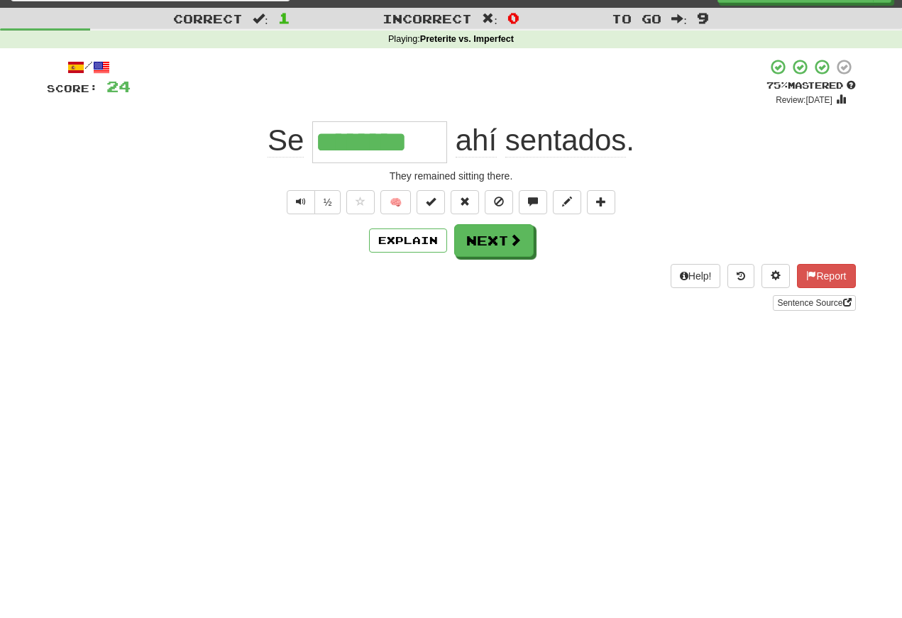
click at [296, 201] on span "Text-to-speech controls" at bounding box center [301, 202] width 10 height 10
click at [306, 205] on button "Text-to-speech controls" at bounding box center [301, 202] width 28 height 24
click at [299, 202] on span "Text-to-speech controls" at bounding box center [301, 202] width 10 height 10
click at [305, 204] on button "Text-to-speech controls" at bounding box center [301, 202] width 28 height 24
click at [302, 199] on span "Text-to-speech controls" at bounding box center [301, 202] width 10 height 10
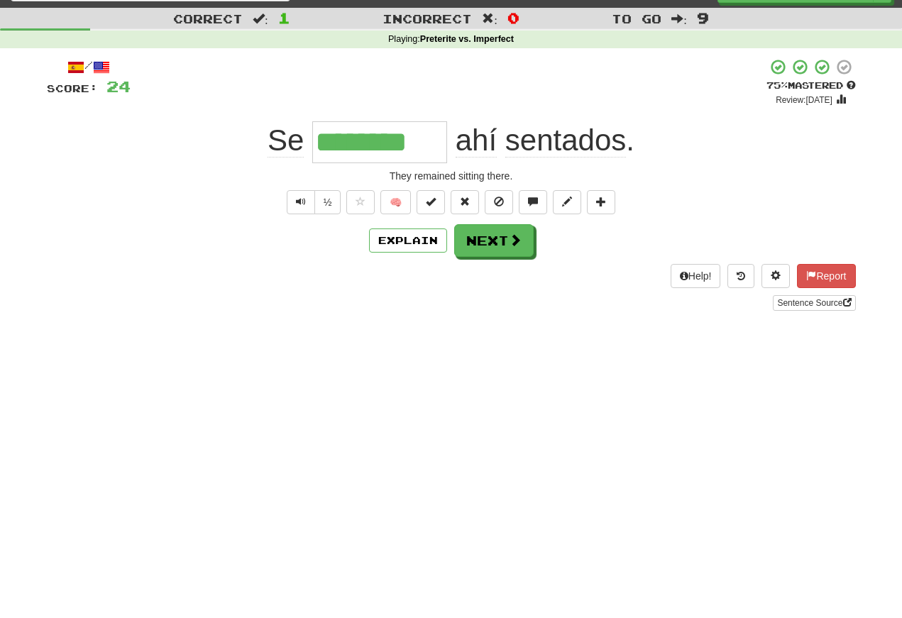
click at [305, 213] on button "Text-to-speech controls" at bounding box center [301, 202] width 28 height 24
click at [496, 246] on button "Next" at bounding box center [493, 240] width 79 height 33
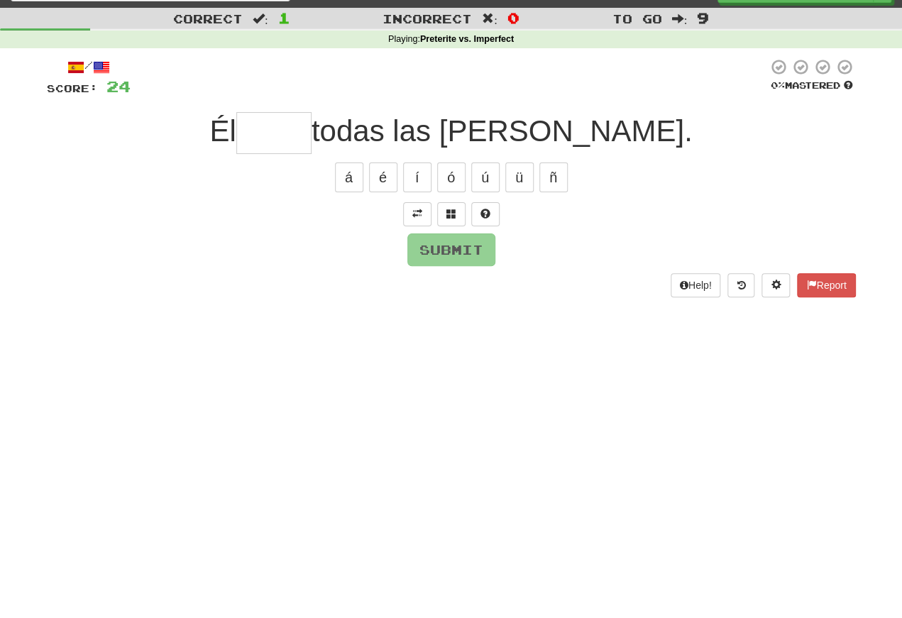
click at [421, 218] on span at bounding box center [417, 214] width 10 height 10
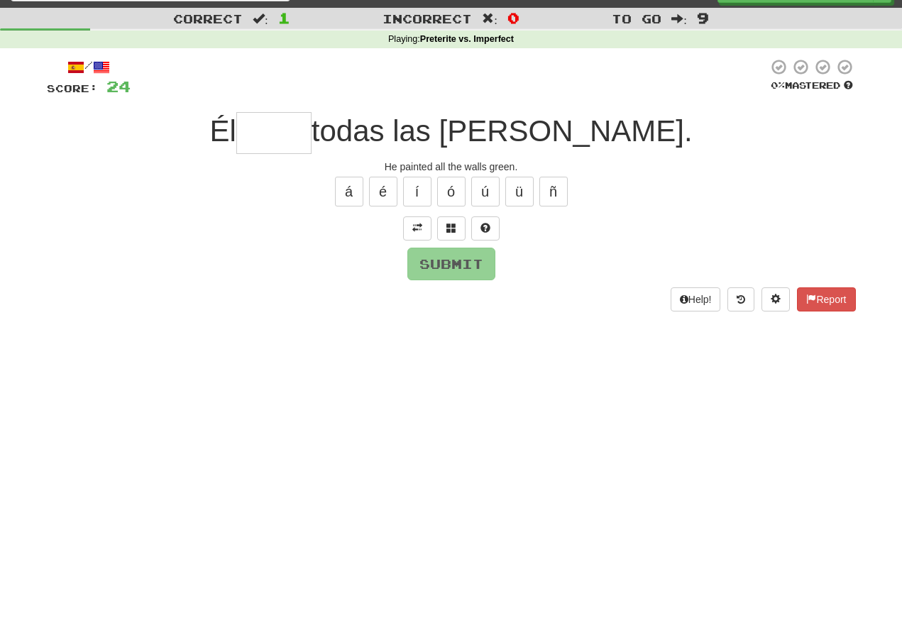
click at [248, 141] on input "text" at bounding box center [273, 133] width 75 height 42
click at [452, 191] on button "ó" at bounding box center [451, 192] width 28 height 30
type input "*****"
click at [433, 270] on button "Submit" at bounding box center [451, 264] width 88 height 33
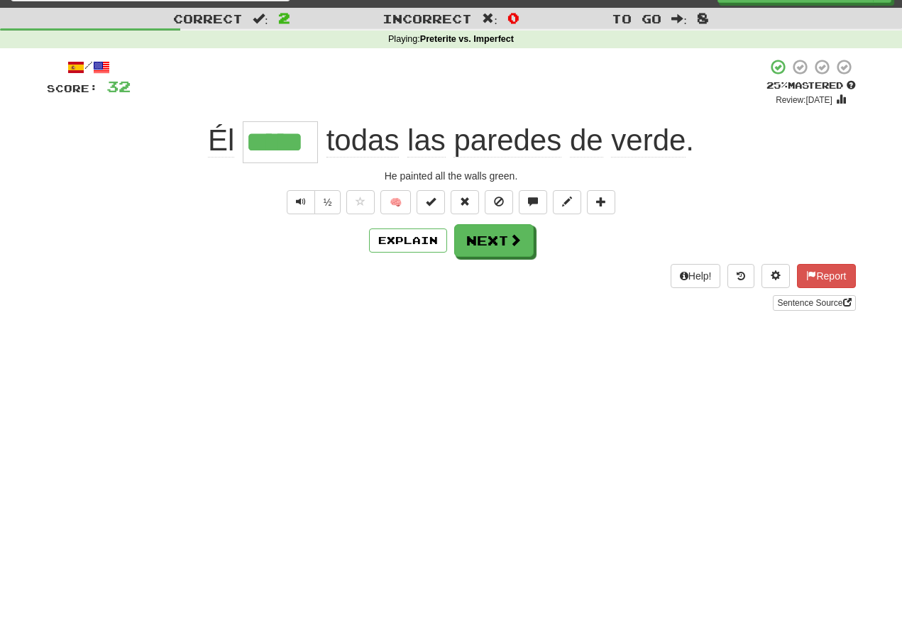
click at [296, 199] on span "Text-to-speech controls" at bounding box center [301, 202] width 10 height 10
click at [301, 205] on span "Text-to-speech controls" at bounding box center [301, 202] width 10 height 10
click at [305, 201] on button "Text-to-speech controls" at bounding box center [301, 202] width 28 height 24
click at [307, 206] on button "Text-to-speech controls" at bounding box center [301, 202] width 28 height 24
click at [309, 213] on button "Text-to-speech controls" at bounding box center [301, 202] width 28 height 24
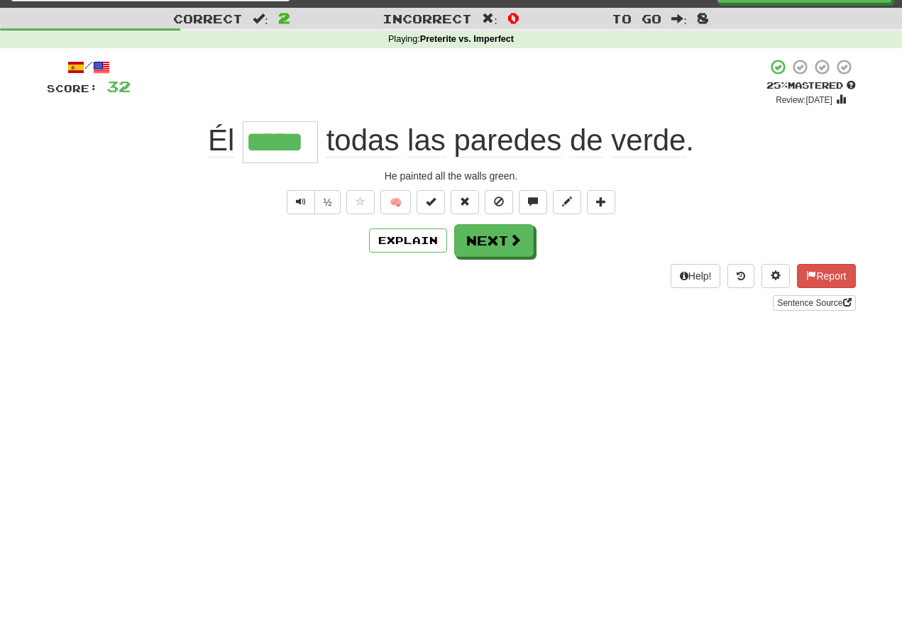
click at [305, 206] on button "Text-to-speech controls" at bounding box center [301, 202] width 28 height 24
click at [307, 203] on button "Text-to-speech controls" at bounding box center [301, 202] width 28 height 24
click at [307, 211] on button "Text-to-speech controls" at bounding box center [301, 202] width 28 height 24
click at [301, 201] on span "Text-to-speech controls" at bounding box center [301, 202] width 10 height 10
click at [309, 205] on button "Text-to-speech controls" at bounding box center [301, 202] width 28 height 24
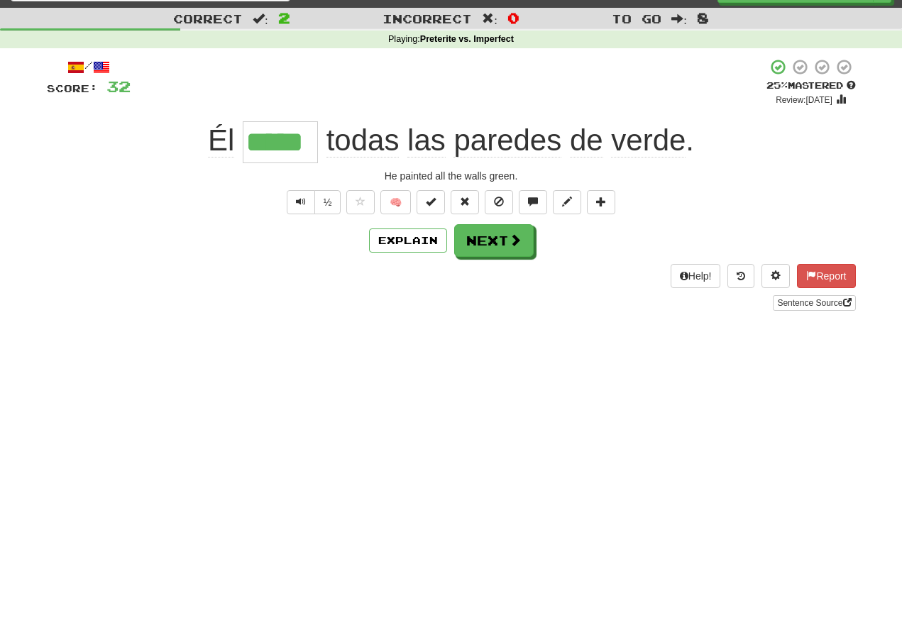
click at [304, 204] on span "Text-to-speech controls" at bounding box center [301, 202] width 10 height 10
click at [479, 241] on button "Next" at bounding box center [493, 240] width 79 height 33
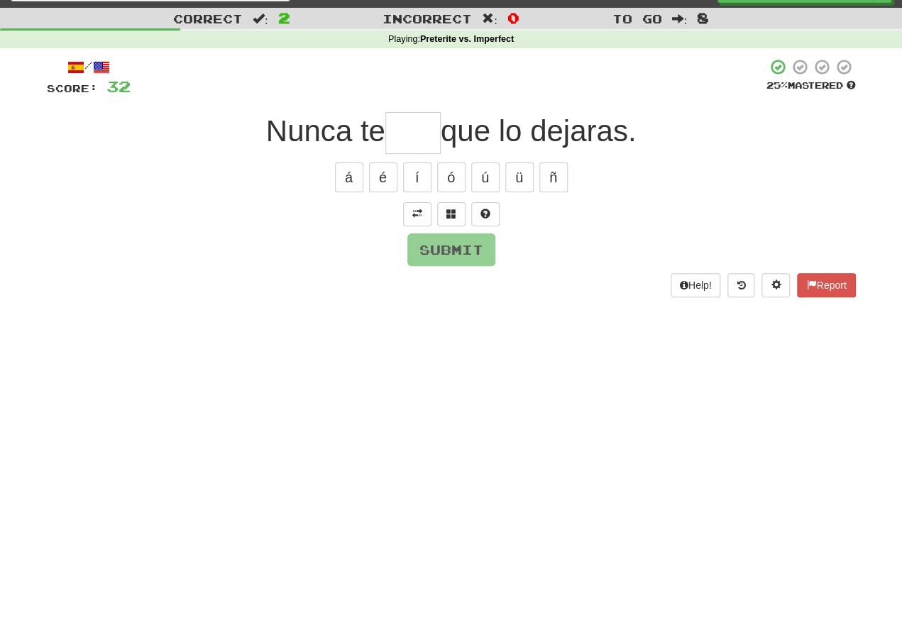
click at [412, 210] on span at bounding box center [417, 214] width 10 height 10
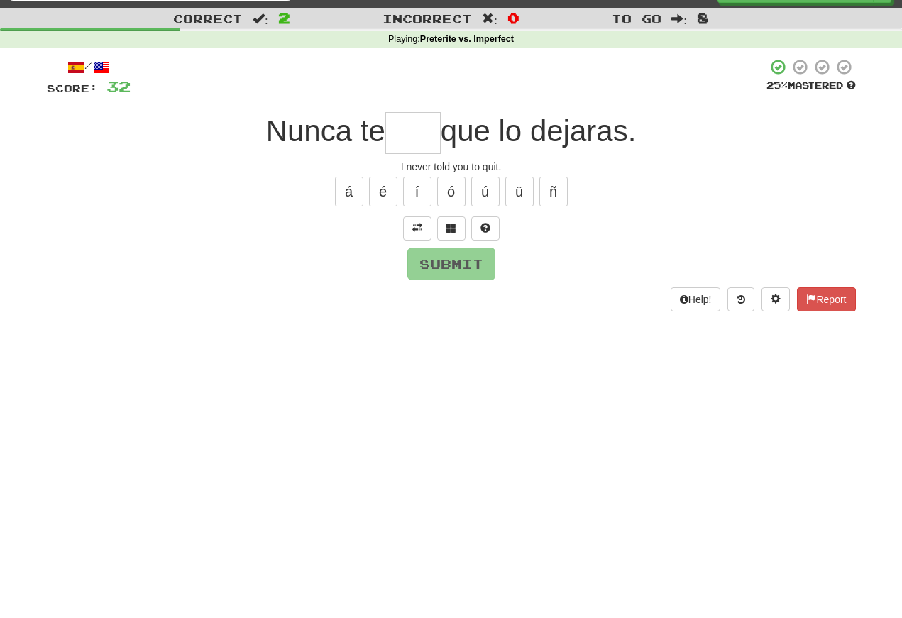
click at [402, 143] on input "text" at bounding box center [412, 133] width 55 height 42
type input "****"
click at [451, 266] on button "Submit" at bounding box center [451, 264] width 88 height 33
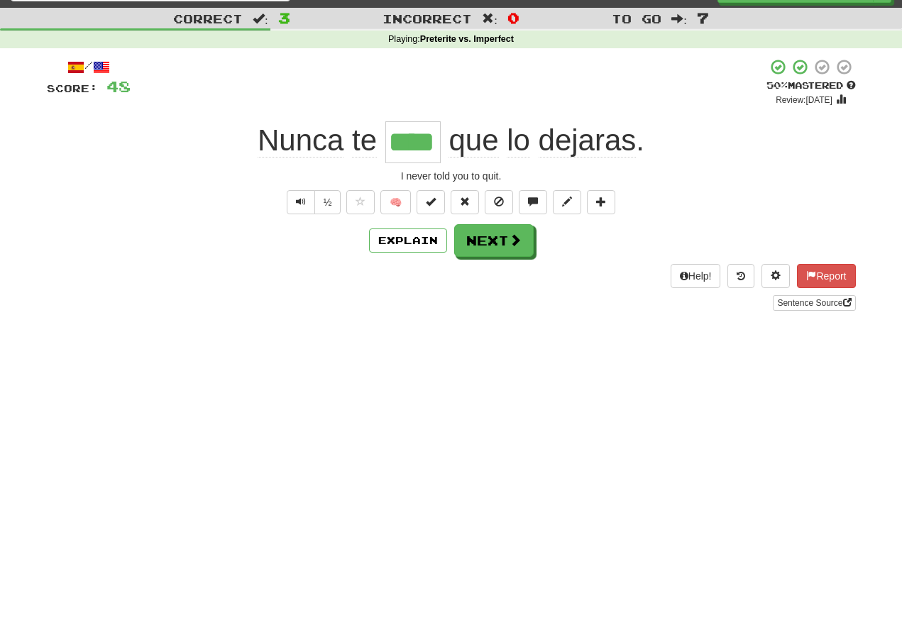
click at [301, 206] on span "Text-to-speech controls" at bounding box center [301, 202] width 10 height 10
click at [302, 210] on button "Text-to-speech controls" at bounding box center [301, 202] width 28 height 24
click at [302, 202] on span "Text-to-speech controls" at bounding box center [301, 202] width 10 height 10
click at [299, 201] on span "Text-to-speech controls" at bounding box center [301, 202] width 10 height 10
click at [303, 202] on span "Text-to-speech controls" at bounding box center [301, 202] width 10 height 10
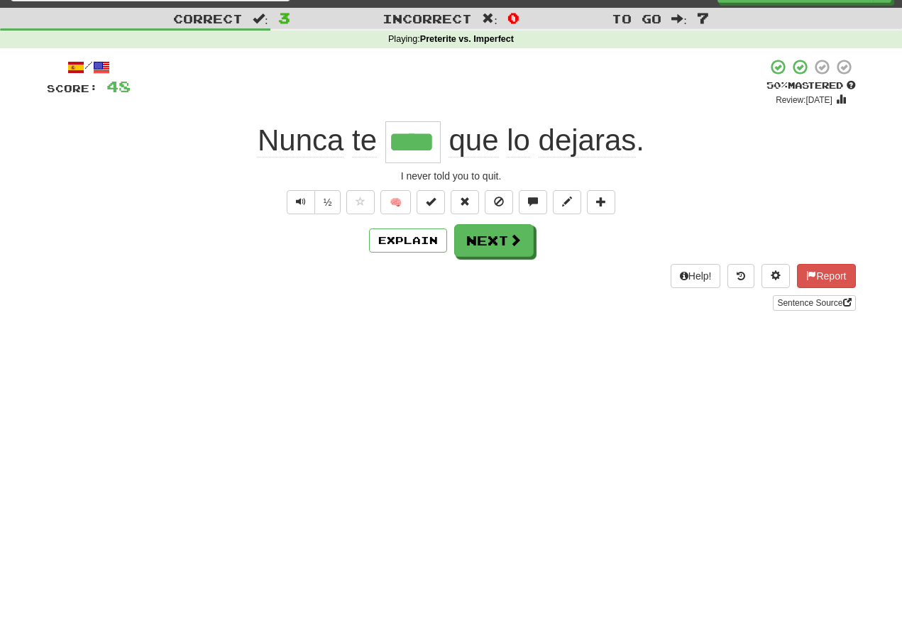
click at [302, 202] on span "Text-to-speech controls" at bounding box center [301, 202] width 10 height 10
click at [305, 199] on button "Text-to-speech controls" at bounding box center [301, 202] width 28 height 24
click at [309, 194] on button "Text-to-speech controls" at bounding box center [301, 202] width 28 height 24
click at [309, 199] on button "Text-to-speech controls" at bounding box center [301, 202] width 28 height 24
click at [297, 197] on span "Text-to-speech controls" at bounding box center [301, 202] width 10 height 10
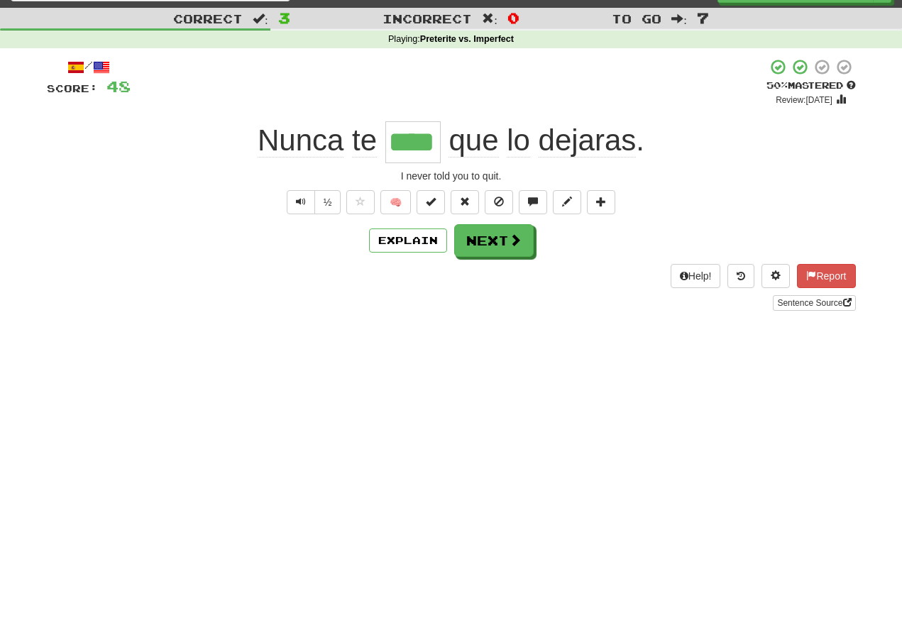
click at [309, 206] on button "Text-to-speech controls" at bounding box center [301, 202] width 28 height 24
click at [304, 199] on button "Text-to-speech controls" at bounding box center [301, 202] width 28 height 24
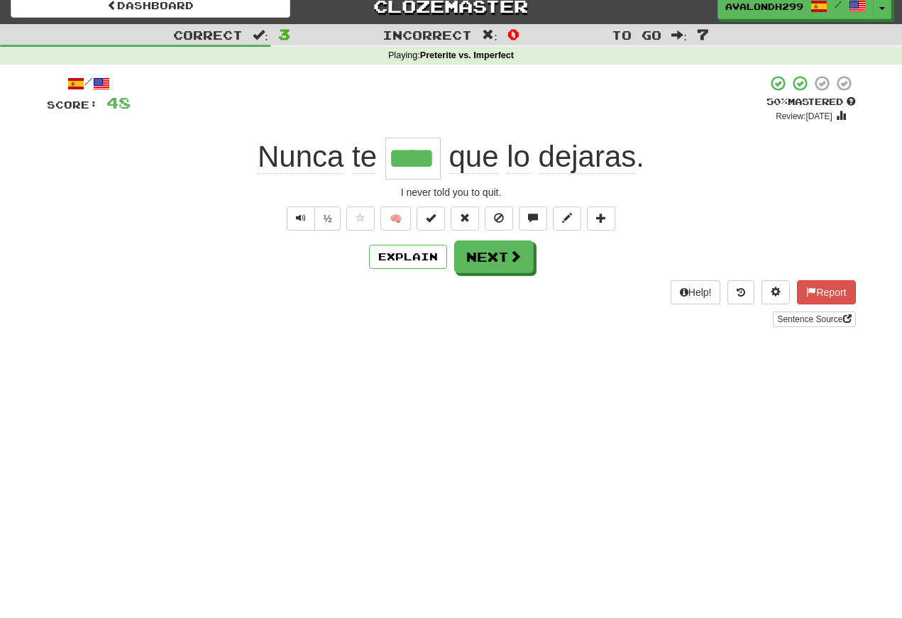
scroll to position [0, 0]
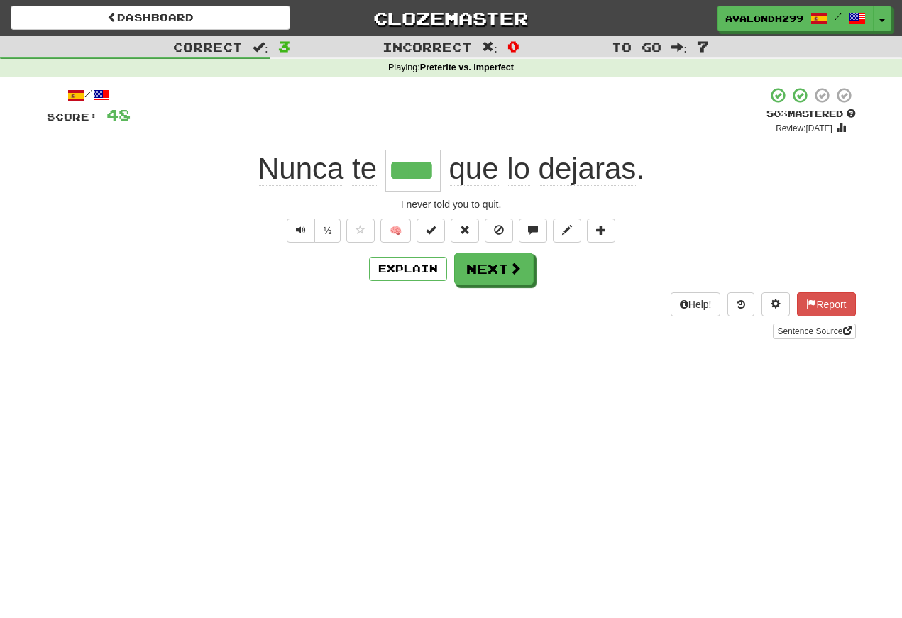
click at [296, 228] on span "Text-to-speech controls" at bounding box center [301, 230] width 10 height 10
click at [287, 221] on button "Text-to-speech controls" at bounding box center [301, 231] width 28 height 24
click at [290, 223] on button "Text-to-speech controls" at bounding box center [301, 231] width 28 height 24
click at [487, 268] on button "Next" at bounding box center [493, 269] width 79 height 33
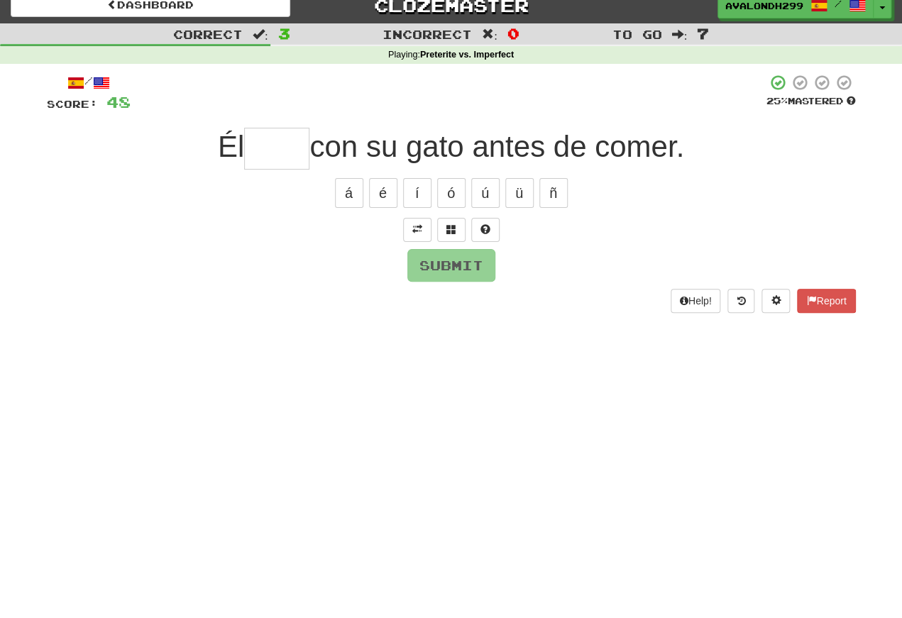
click at [418, 237] on span at bounding box center [417, 242] width 10 height 10
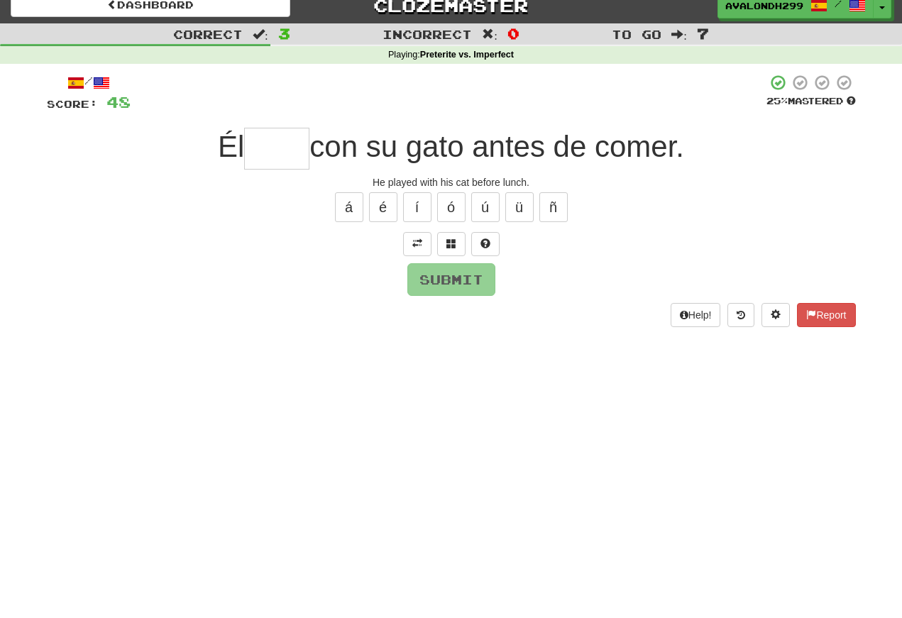
click at [255, 160] on input "text" at bounding box center [276, 149] width 65 height 42
click at [452, 211] on button "ó" at bounding box center [451, 207] width 28 height 30
type input "****"
click at [432, 282] on button "Submit" at bounding box center [451, 279] width 88 height 33
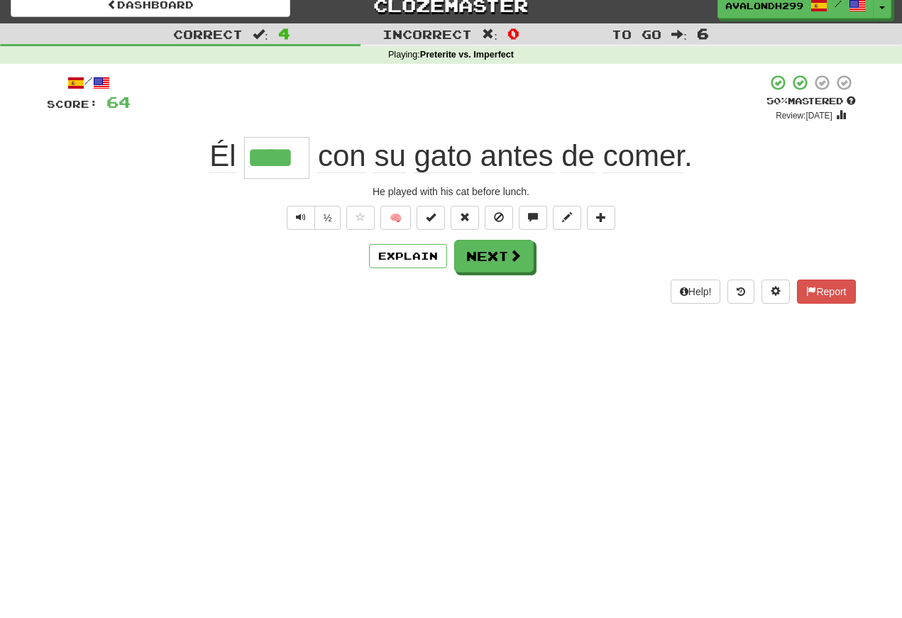
click at [296, 217] on span "Text-to-speech controls" at bounding box center [301, 217] width 10 height 10
click at [301, 221] on span "Text-to-speech controls" at bounding box center [301, 217] width 10 height 10
click at [299, 220] on span "Text-to-speech controls" at bounding box center [301, 217] width 10 height 10
click at [297, 221] on span "Text-to-speech controls" at bounding box center [301, 217] width 10 height 10
click at [296, 215] on span "Text-to-speech controls" at bounding box center [301, 217] width 10 height 10
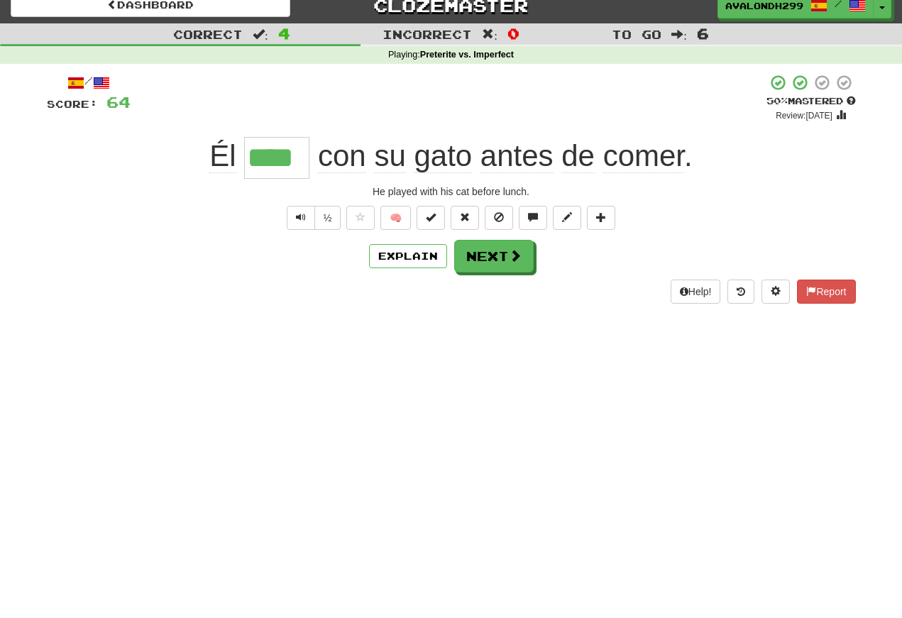
click at [306, 216] on button "Text-to-speech controls" at bounding box center [301, 218] width 28 height 24
click at [301, 218] on span "Text-to-speech controls" at bounding box center [301, 217] width 10 height 10
click at [307, 218] on button "Text-to-speech controls" at bounding box center [301, 218] width 28 height 24
click at [305, 217] on button "Text-to-speech controls" at bounding box center [301, 218] width 28 height 24
click at [490, 263] on button "Next" at bounding box center [493, 256] width 79 height 33
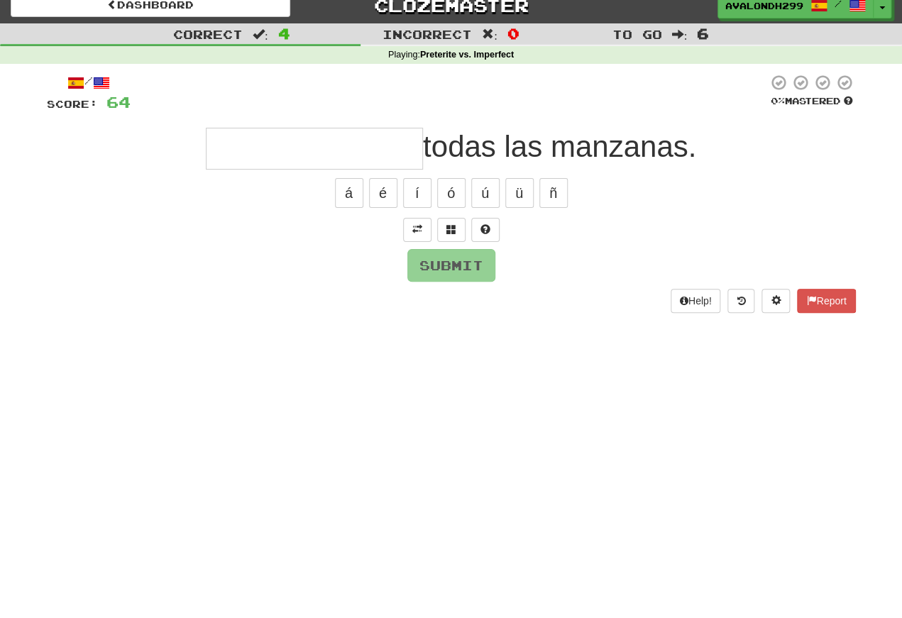
click at [416, 224] on span at bounding box center [417, 229] width 10 height 10
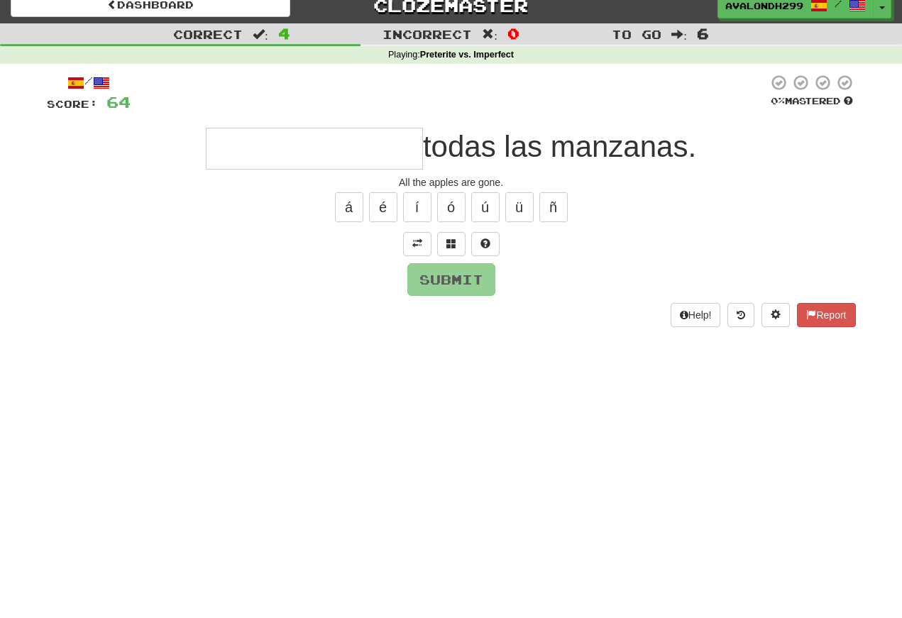
click at [228, 160] on input "text" at bounding box center [314, 149] width 217 height 42
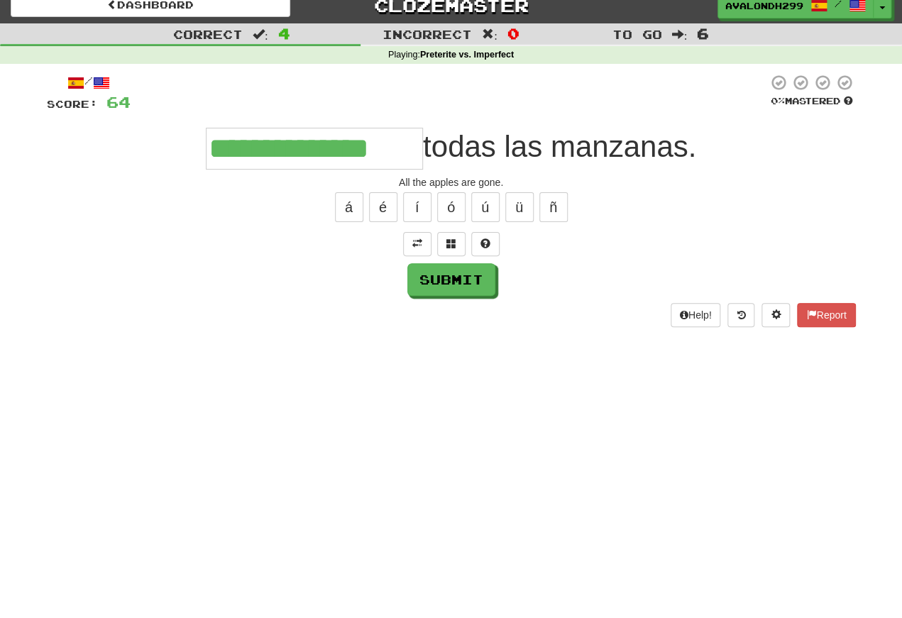
click at [436, 275] on button "Submit" at bounding box center [451, 279] width 88 height 33
type input "**********"
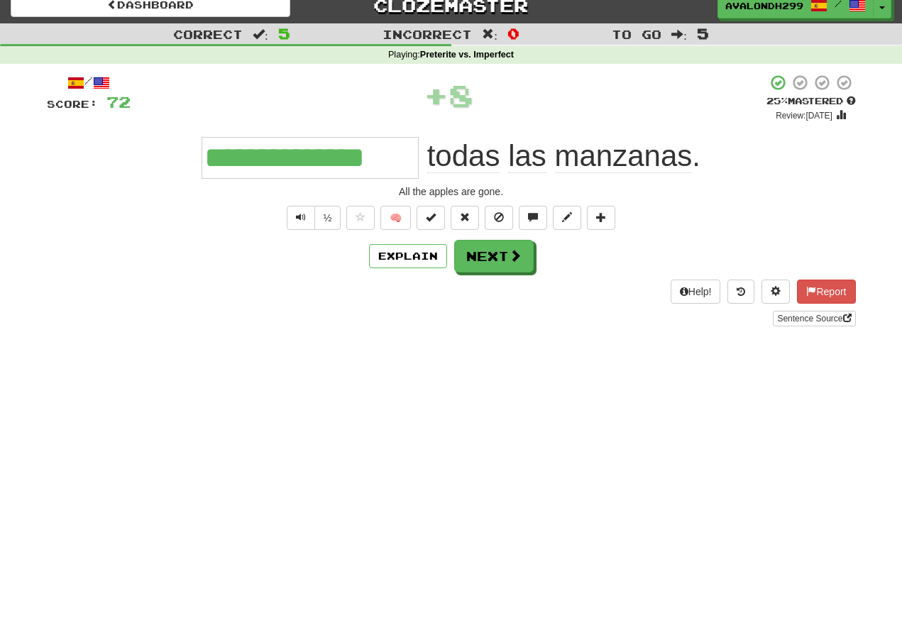
click at [301, 213] on span "Text-to-speech controls" at bounding box center [301, 217] width 10 height 10
click at [297, 212] on span "Text-to-speech controls" at bounding box center [301, 217] width 10 height 10
click at [305, 216] on button "Text-to-speech controls" at bounding box center [301, 218] width 28 height 24
click at [301, 216] on span "Text-to-speech controls" at bounding box center [301, 217] width 10 height 10
click at [292, 217] on button "Text-to-speech controls" at bounding box center [301, 218] width 28 height 24
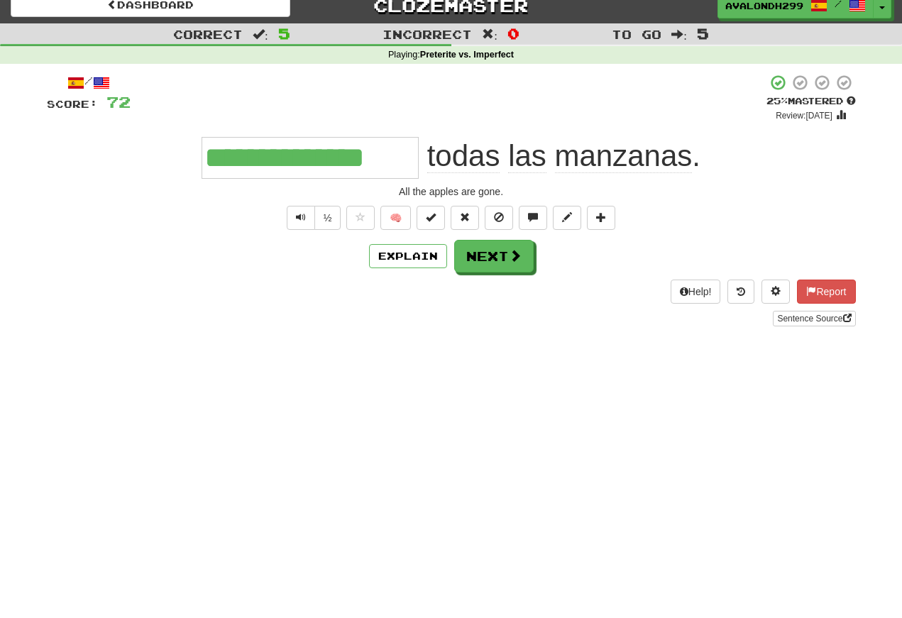
click at [302, 213] on span "Text-to-speech controls" at bounding box center [301, 217] width 10 height 10
click at [303, 219] on span "Text-to-speech controls" at bounding box center [301, 217] width 10 height 10
click at [299, 213] on span "Text-to-speech controls" at bounding box center [301, 217] width 10 height 10
click at [316, 220] on button "½" at bounding box center [327, 218] width 27 height 24
click at [289, 213] on button "Text-to-speech controls" at bounding box center [301, 218] width 28 height 24
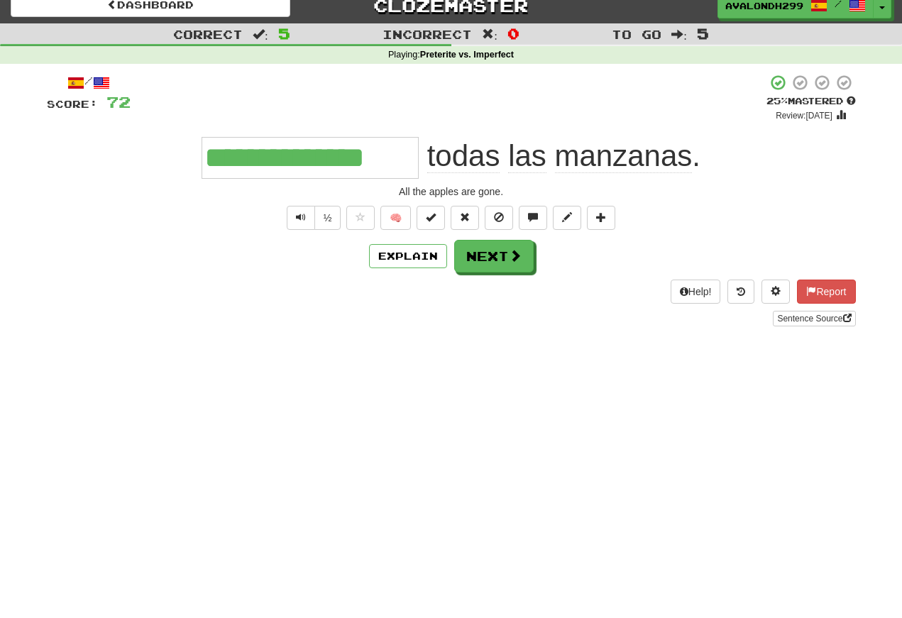
click at [302, 214] on span "Text-to-speech controls" at bounding box center [301, 217] width 10 height 10
click at [303, 216] on span "Text-to-speech controls" at bounding box center [301, 217] width 10 height 10
click at [301, 217] on span "Text-to-speech controls" at bounding box center [301, 217] width 10 height 10
click at [490, 260] on button "Next" at bounding box center [493, 256] width 79 height 33
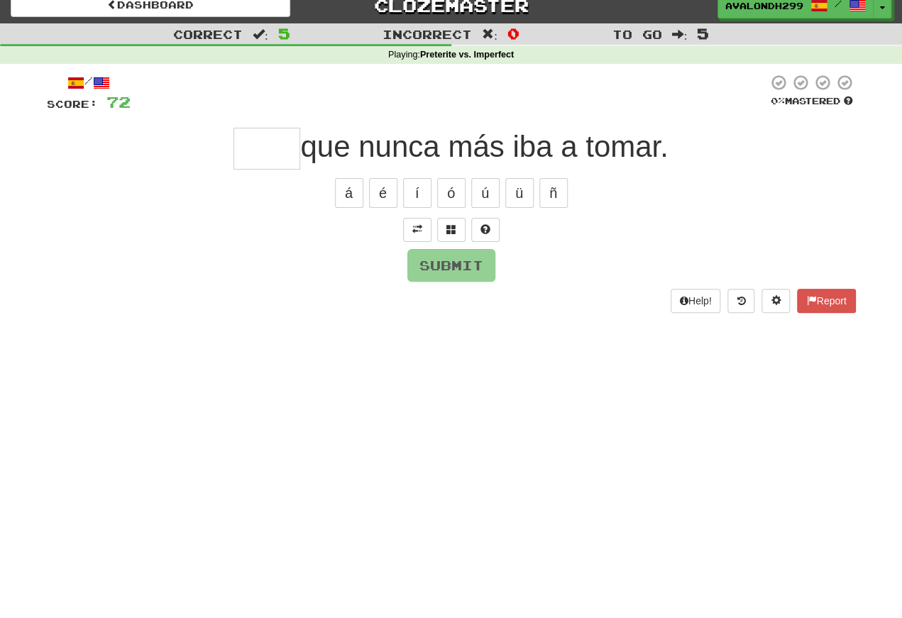
click at [416, 231] on span at bounding box center [417, 229] width 10 height 10
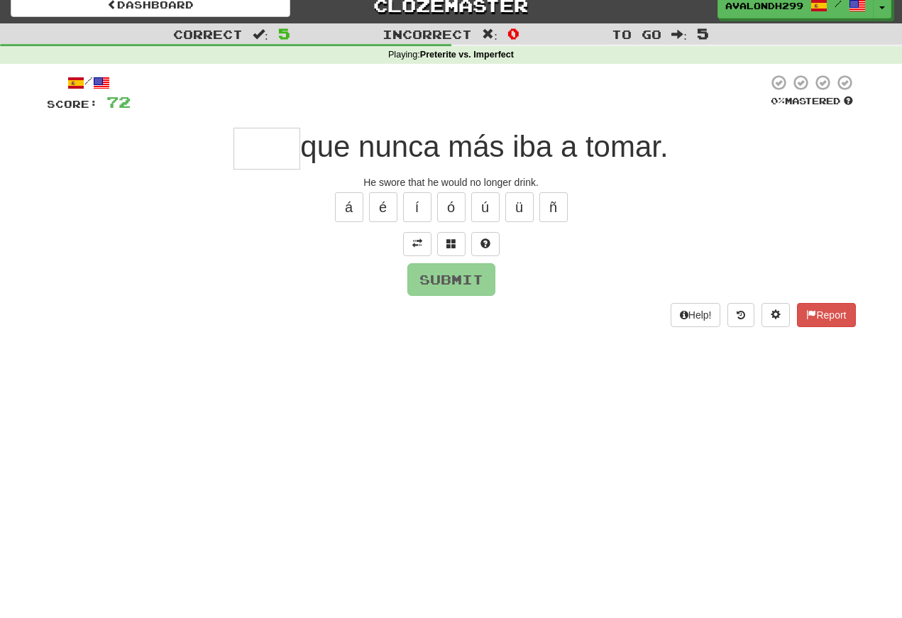
click at [236, 160] on input "text" at bounding box center [266, 149] width 67 height 42
click at [448, 241] on span at bounding box center [451, 243] width 10 height 10
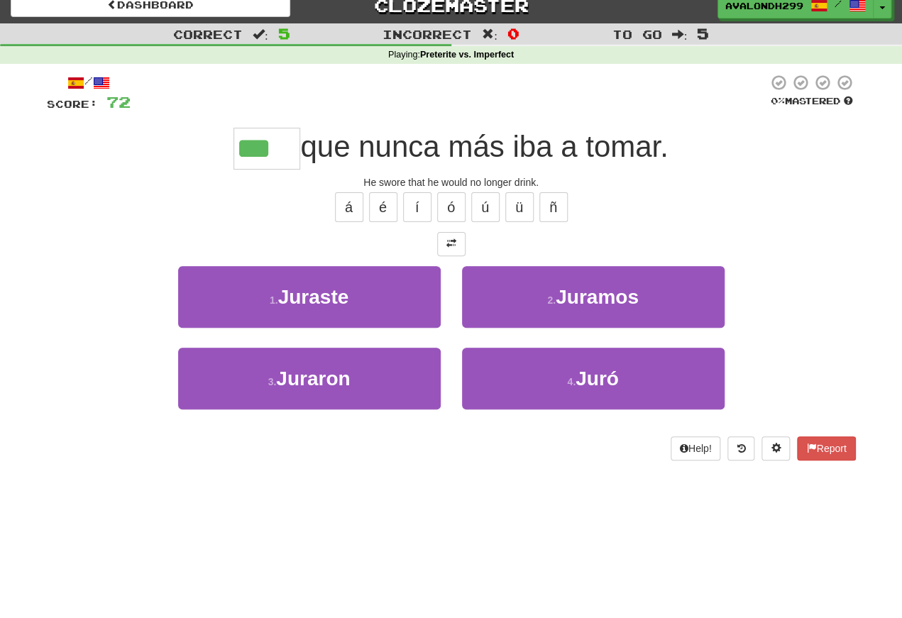
click at [458, 206] on button "ó" at bounding box center [451, 207] width 28 height 30
click at [657, 219] on div "á é í ó ú ü ñ" at bounding box center [451, 206] width 809 height 35
click at [544, 360] on button "4 . Juró" at bounding box center [593, 379] width 263 height 62
type input "****"
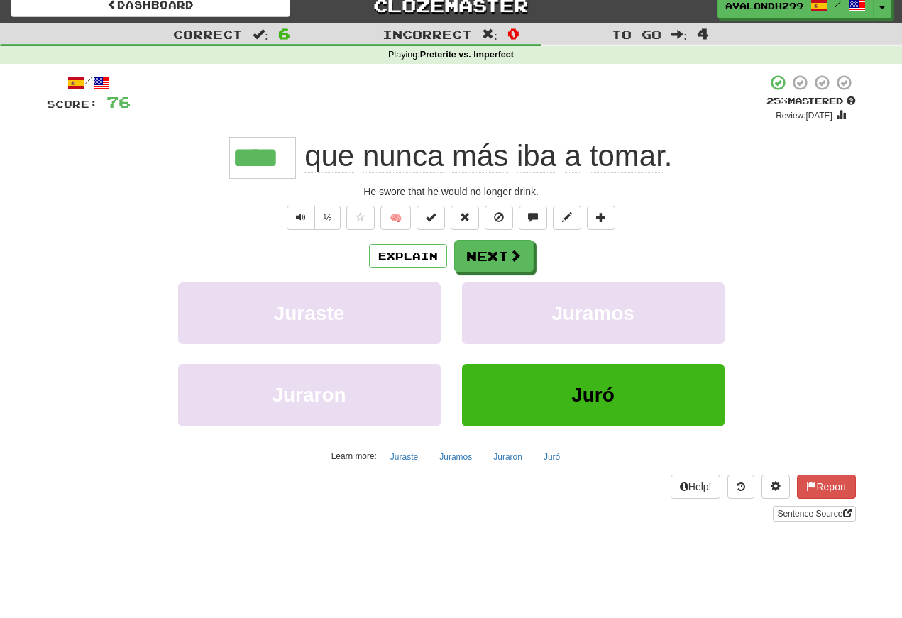
click at [292, 216] on button "Text-to-speech controls" at bounding box center [301, 218] width 28 height 24
click at [301, 221] on span "Text-to-speech controls" at bounding box center [301, 217] width 10 height 10
click at [300, 218] on span "Text-to-speech controls" at bounding box center [301, 217] width 10 height 10
click at [299, 219] on span "Text-to-speech controls" at bounding box center [301, 217] width 10 height 10
click at [301, 209] on button "Text-to-speech controls" at bounding box center [301, 218] width 28 height 24
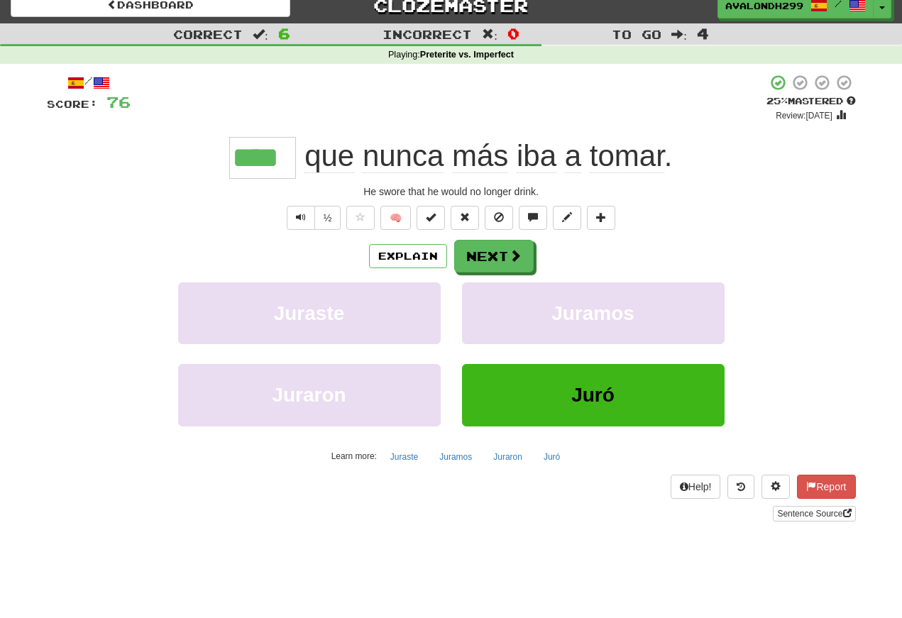
click at [307, 217] on button "Text-to-speech controls" at bounding box center [301, 218] width 28 height 24
click at [299, 215] on span "Text-to-speech controls" at bounding box center [301, 217] width 10 height 10
click at [305, 220] on button "Text-to-speech controls" at bounding box center [301, 218] width 28 height 24
click at [306, 221] on button "Text-to-speech controls" at bounding box center [301, 218] width 28 height 24
click at [311, 222] on button "Text-to-speech controls" at bounding box center [301, 218] width 28 height 24
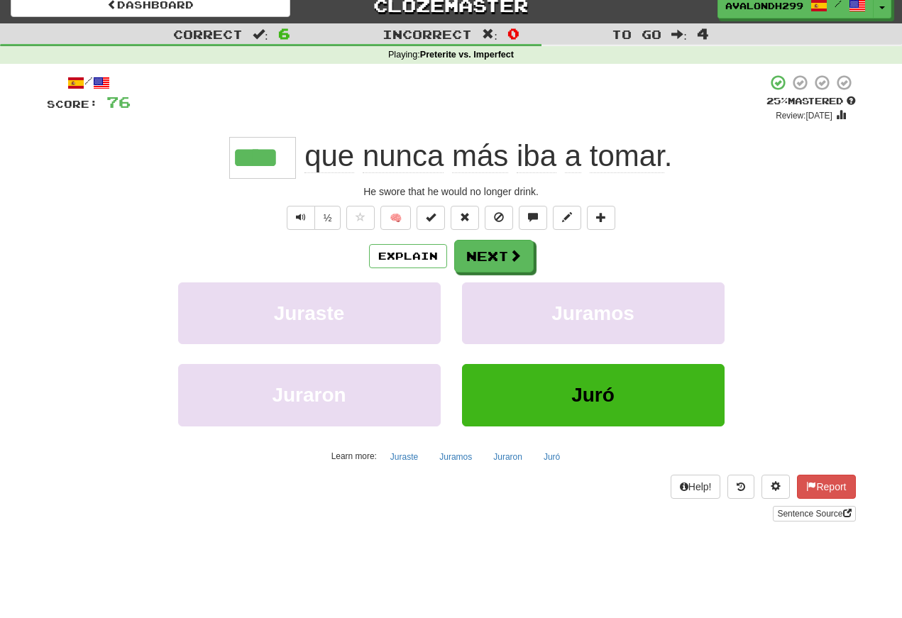
click at [306, 221] on button "Text-to-speech controls" at bounding box center [301, 218] width 28 height 24
click at [309, 217] on button "Text-to-speech controls" at bounding box center [301, 218] width 28 height 24
click at [303, 213] on span "Text-to-speech controls" at bounding box center [301, 217] width 10 height 10
click at [305, 219] on button "Text-to-speech controls" at bounding box center [301, 218] width 28 height 24
click at [299, 222] on span "Text-to-speech controls" at bounding box center [301, 217] width 10 height 10
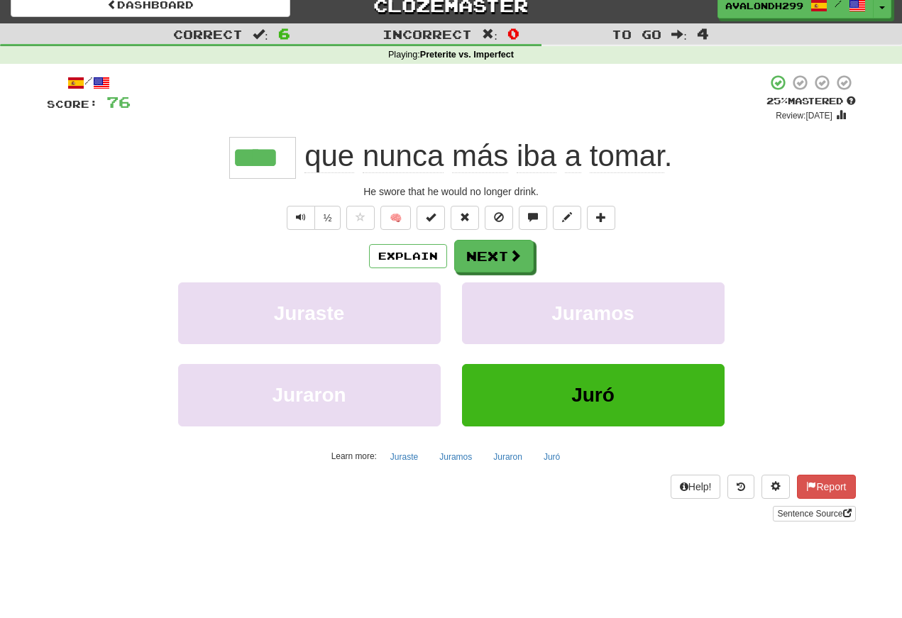
click at [299, 215] on span "Text-to-speech controls" at bounding box center [301, 217] width 10 height 10
click at [296, 219] on span "Text-to-speech controls" at bounding box center [301, 217] width 10 height 10
click at [297, 218] on span "Text-to-speech controls" at bounding box center [301, 217] width 10 height 10
click at [302, 220] on span "Text-to-speech controls" at bounding box center [301, 217] width 10 height 10
click at [304, 224] on button "Text-to-speech controls" at bounding box center [301, 218] width 28 height 24
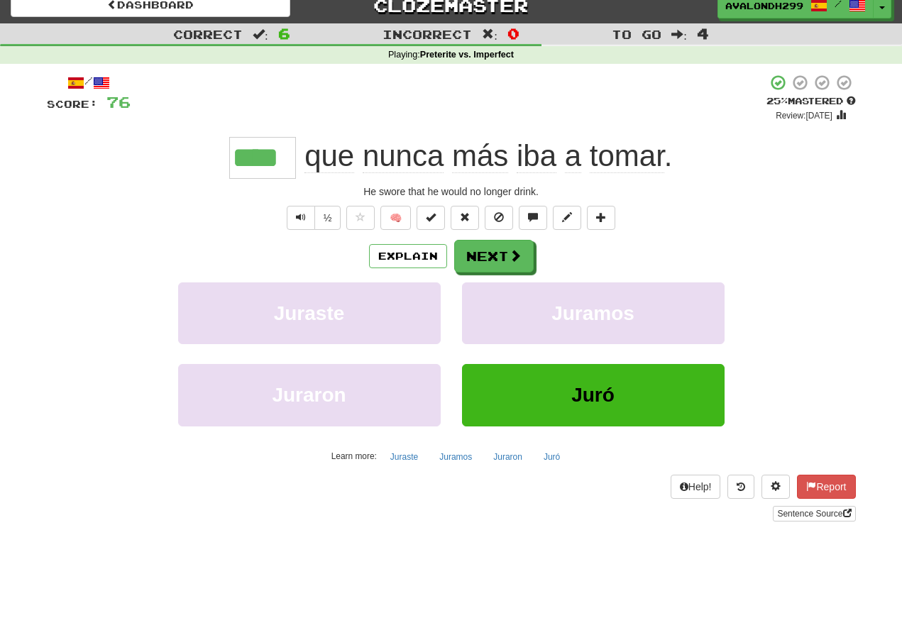
click at [297, 216] on span "Text-to-speech controls" at bounding box center [301, 217] width 10 height 10
click at [484, 258] on button "Next" at bounding box center [493, 256] width 79 height 33
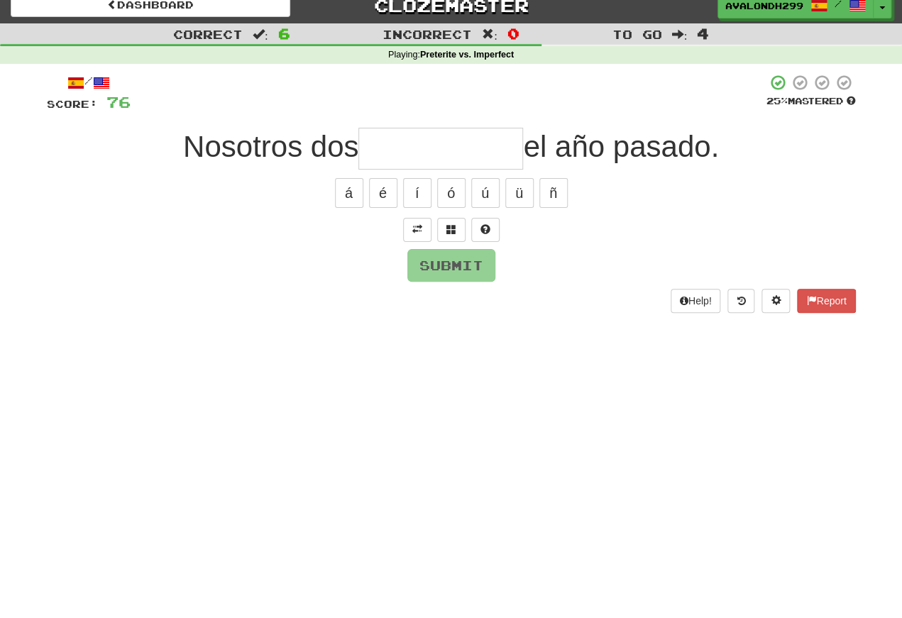
click at [416, 232] on span at bounding box center [417, 229] width 10 height 10
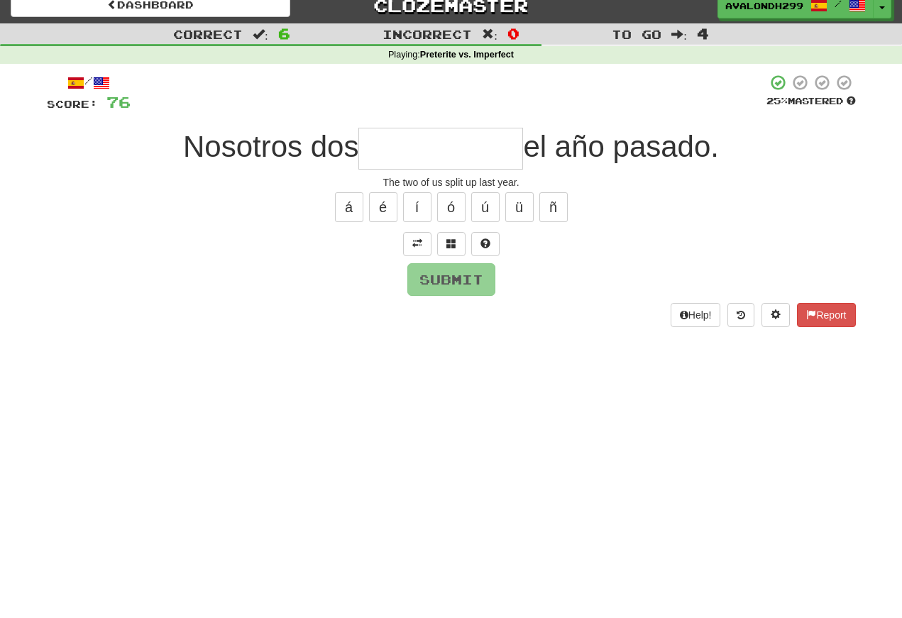
click at [394, 158] on input "text" at bounding box center [440, 149] width 165 height 42
click at [453, 243] on span at bounding box center [451, 243] width 10 height 10
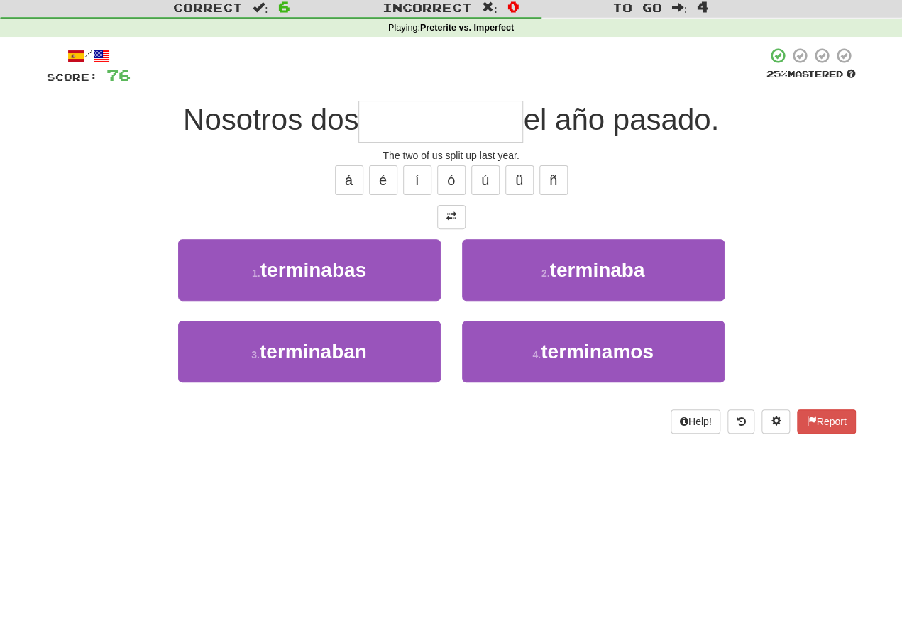
click at [306, 286] on span "terminabas" at bounding box center [313, 297] width 106 height 22
type input "**********"
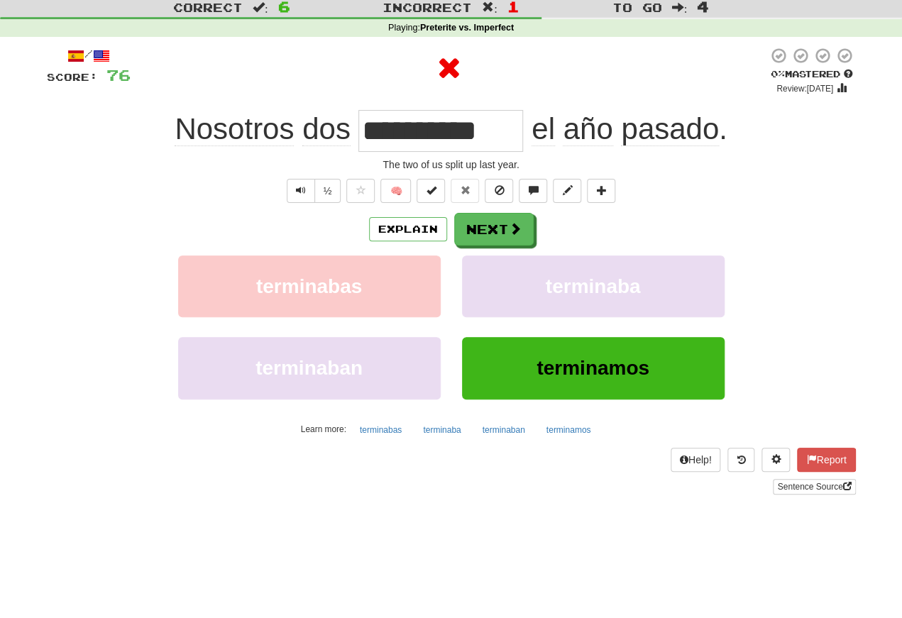
scroll to position [40, 0]
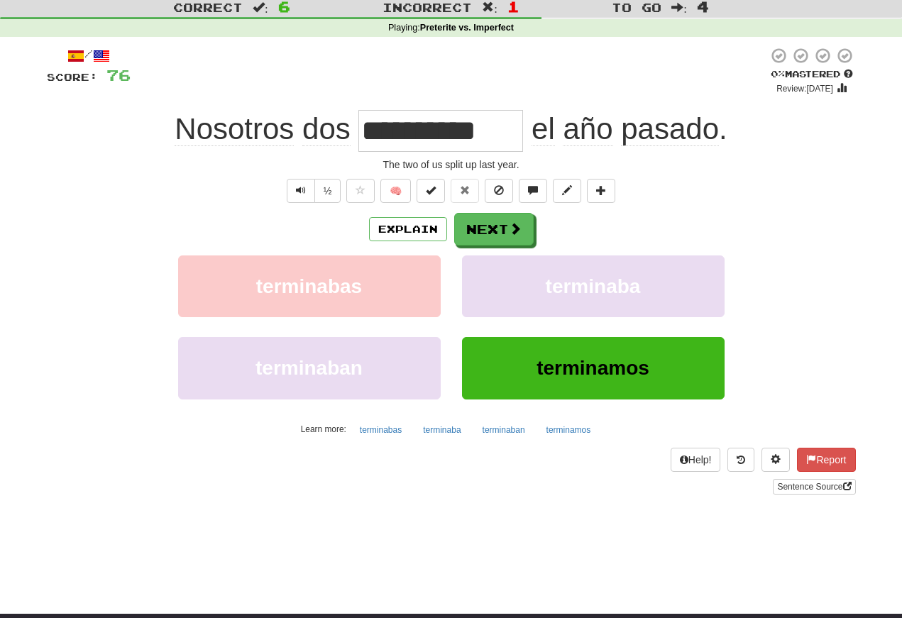
click at [291, 192] on button "Text-to-speech controls" at bounding box center [301, 191] width 28 height 24
click at [296, 192] on span "Text-to-speech controls" at bounding box center [301, 190] width 10 height 10
click at [292, 197] on button "Text-to-speech controls" at bounding box center [301, 191] width 28 height 24
click at [297, 194] on span "Text-to-speech controls" at bounding box center [301, 190] width 10 height 10
click at [303, 189] on span "Text-to-speech controls" at bounding box center [301, 190] width 10 height 10
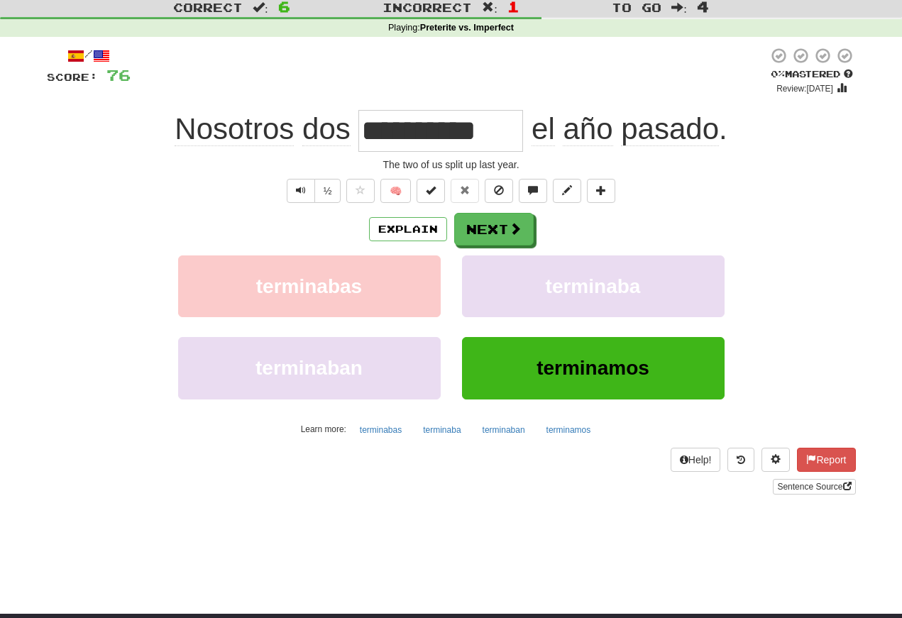
click at [303, 187] on span "Text-to-speech controls" at bounding box center [301, 190] width 10 height 10
click at [293, 189] on button "Text-to-speech controls" at bounding box center [301, 191] width 28 height 24
click at [480, 236] on button "Next" at bounding box center [493, 229] width 79 height 33
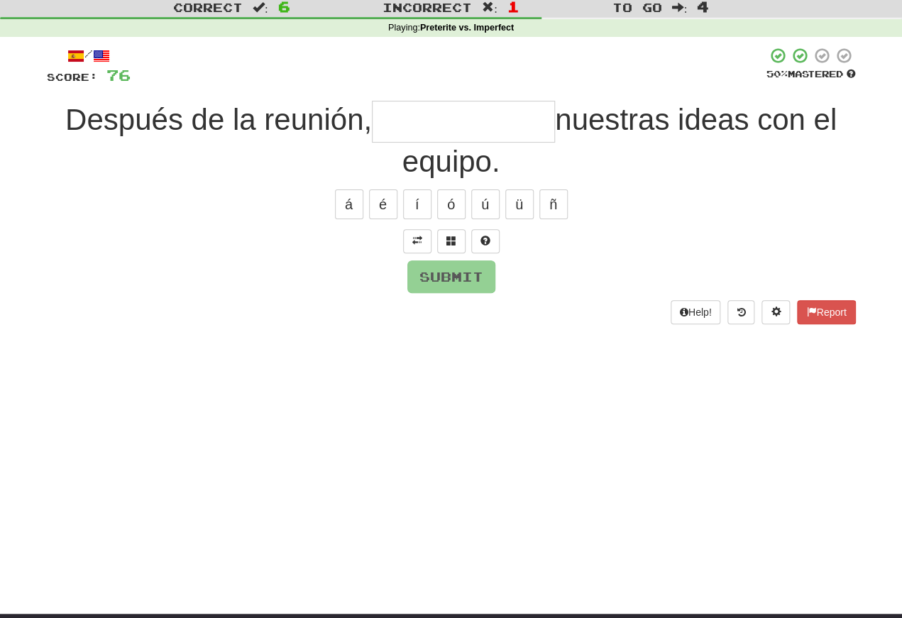
click at [417, 238] on span at bounding box center [417, 241] width 10 height 10
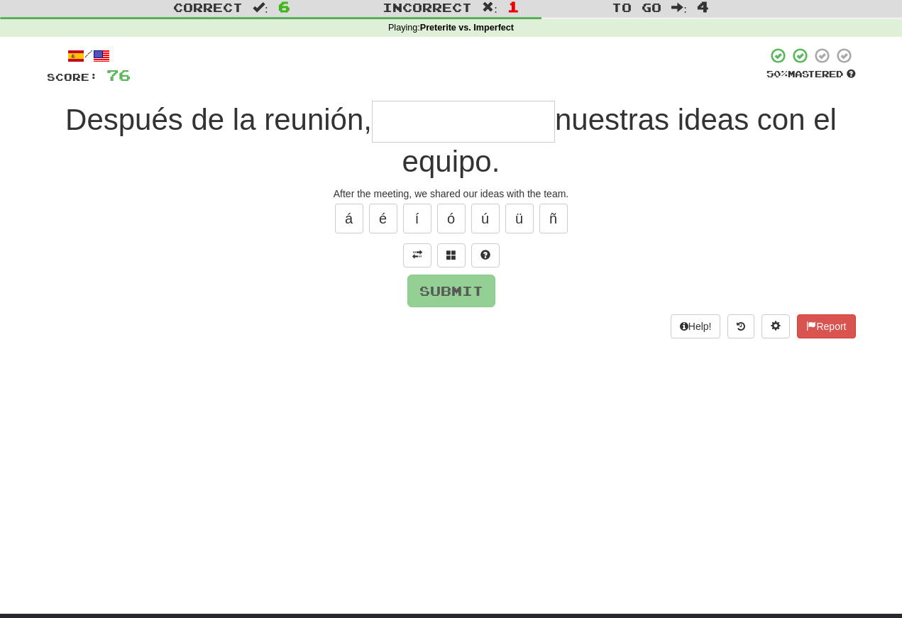
click at [382, 123] on input "text" at bounding box center [463, 122] width 183 height 42
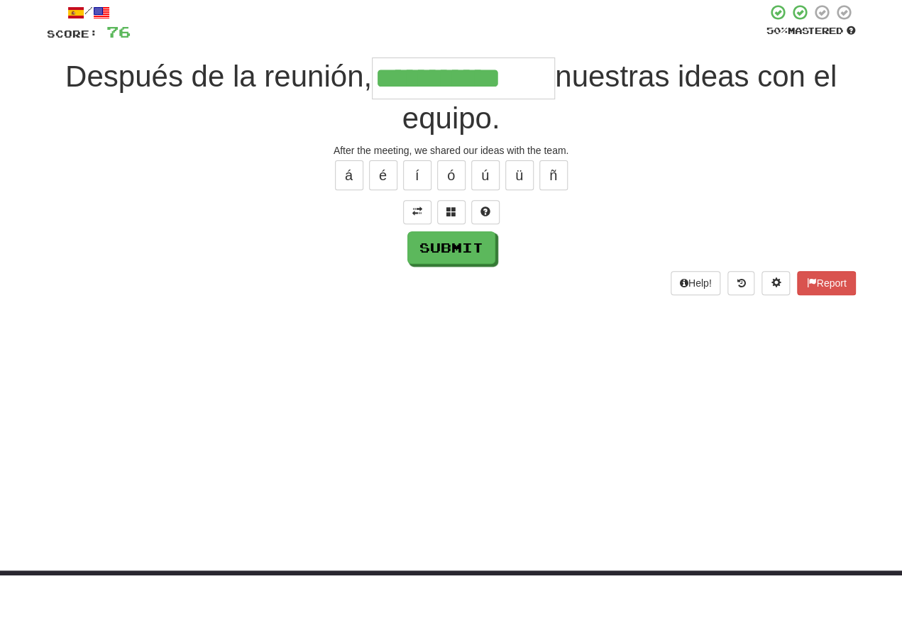
type input "**********"
click at [432, 275] on button "Submit" at bounding box center [451, 291] width 88 height 33
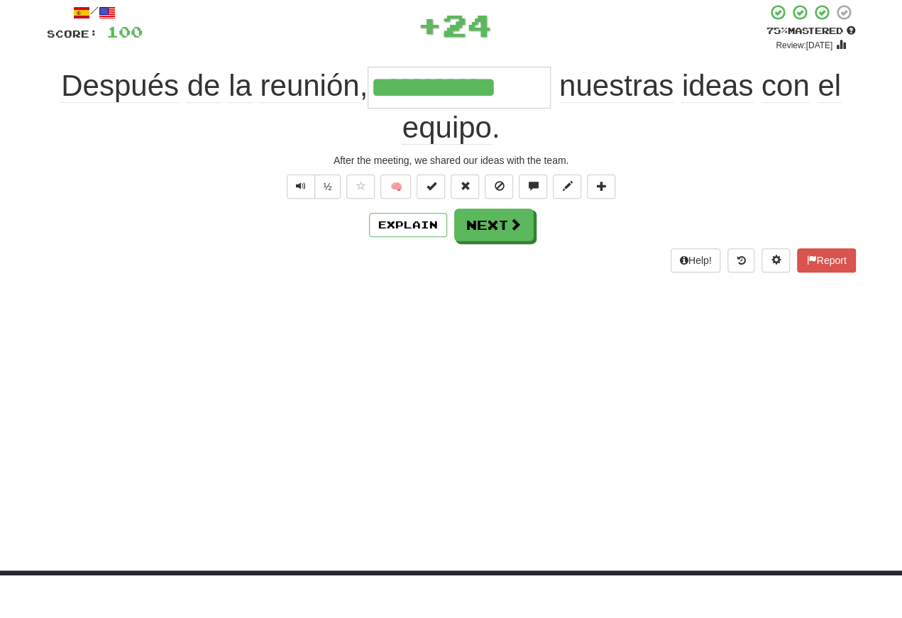
scroll to position [83, 0]
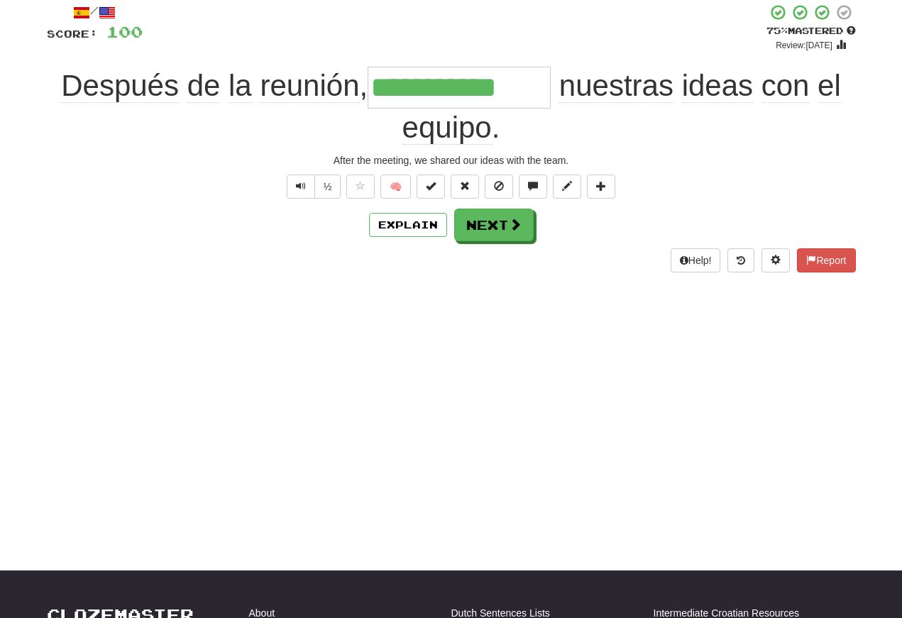
click at [293, 184] on button "Text-to-speech controls" at bounding box center [301, 187] width 28 height 24
click at [299, 184] on span "Text-to-speech controls" at bounding box center [301, 186] width 10 height 10
click at [302, 191] on span "Text-to-speech controls" at bounding box center [301, 186] width 10 height 10
click at [302, 178] on button "Text-to-speech controls" at bounding box center [301, 187] width 28 height 24
click at [302, 177] on button "Text-to-speech controls" at bounding box center [301, 187] width 28 height 24
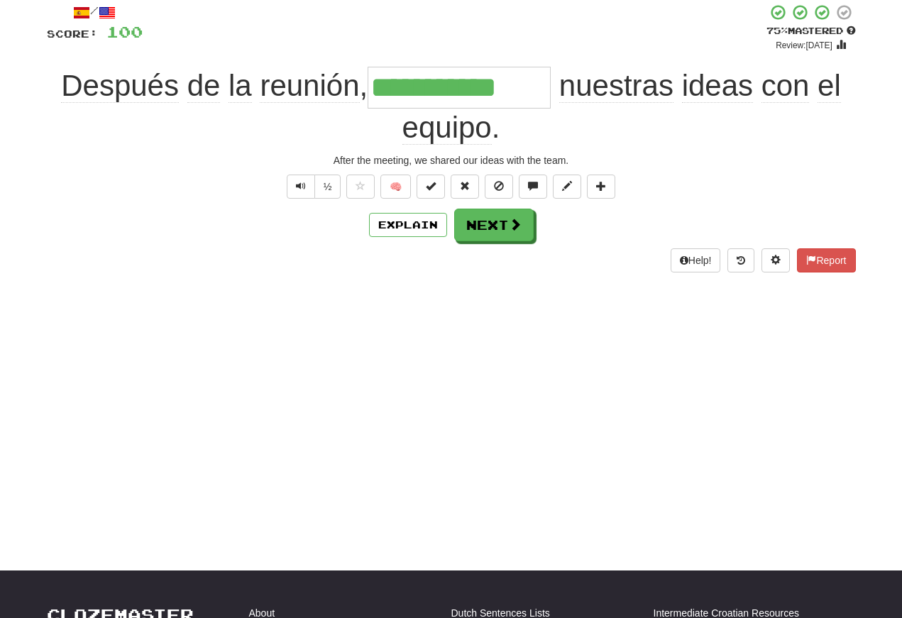
click at [301, 182] on span "Text-to-speech controls" at bounding box center [301, 186] width 10 height 10
click at [296, 186] on span "Text-to-speech controls" at bounding box center [301, 186] width 10 height 10
click at [486, 224] on button "Next" at bounding box center [493, 225] width 79 height 33
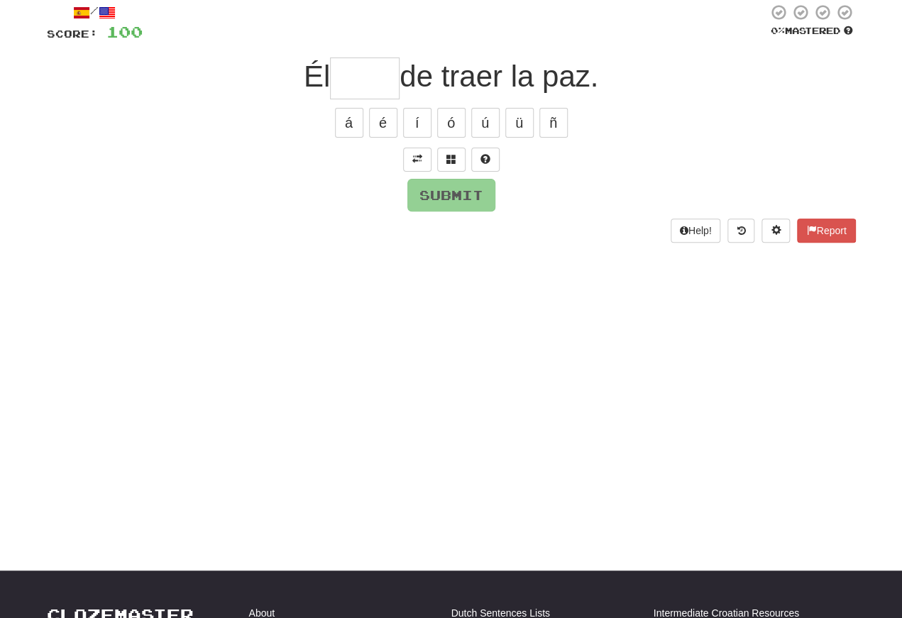
click at [407, 153] on button at bounding box center [417, 160] width 28 height 24
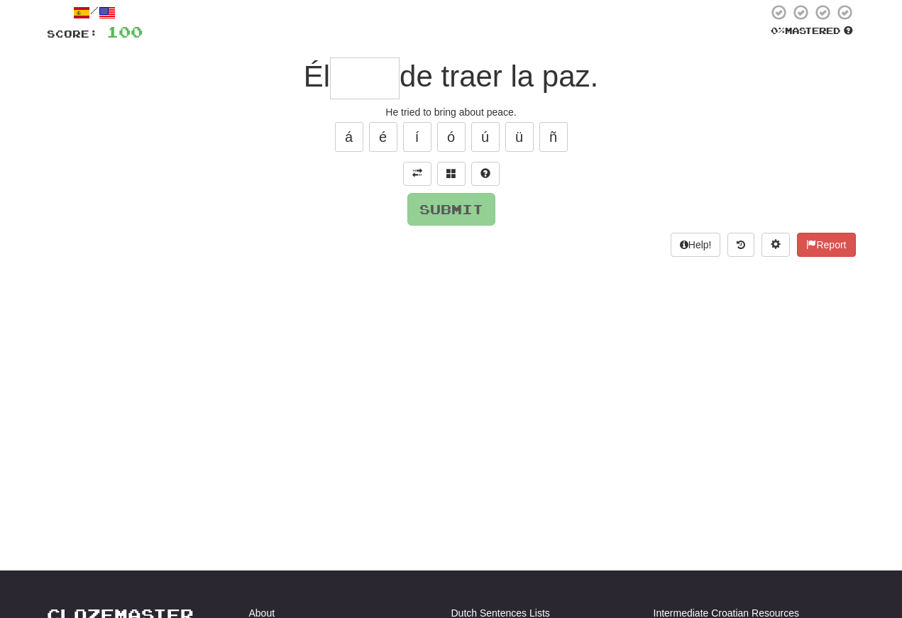
click at [344, 78] on input "text" at bounding box center [365, 78] width 70 height 42
click at [448, 132] on button "ó" at bounding box center [451, 137] width 28 height 30
type input "*****"
click at [431, 199] on button "Submit" at bounding box center [451, 209] width 88 height 33
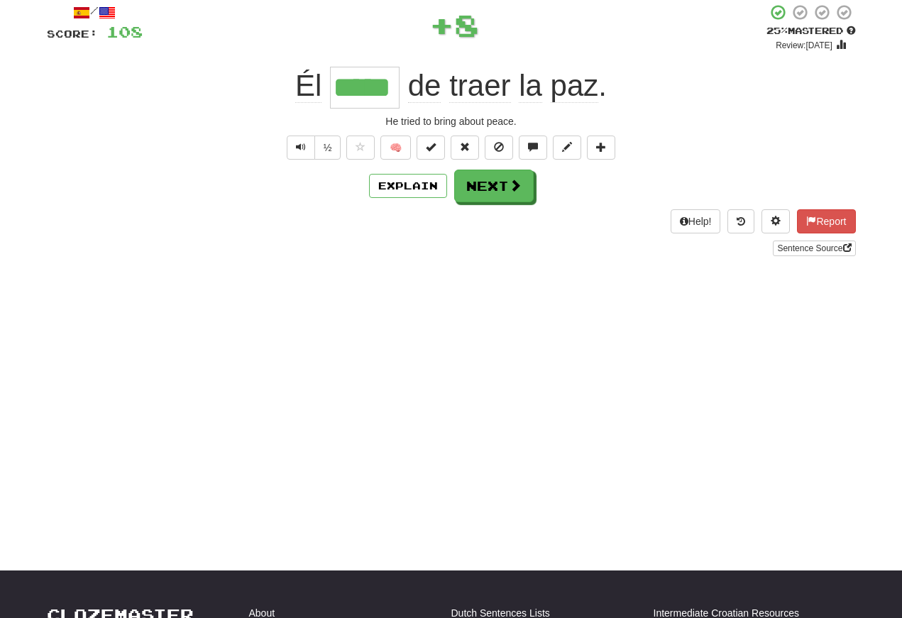
click at [290, 146] on button "Text-to-speech controls" at bounding box center [301, 148] width 28 height 24
click at [303, 146] on span "Text-to-speech controls" at bounding box center [301, 147] width 10 height 10
click at [302, 148] on span "Text-to-speech controls" at bounding box center [301, 147] width 10 height 10
click at [299, 138] on button "Text-to-speech controls" at bounding box center [301, 148] width 28 height 24
click at [298, 137] on button "Text-to-speech controls" at bounding box center [301, 148] width 28 height 24
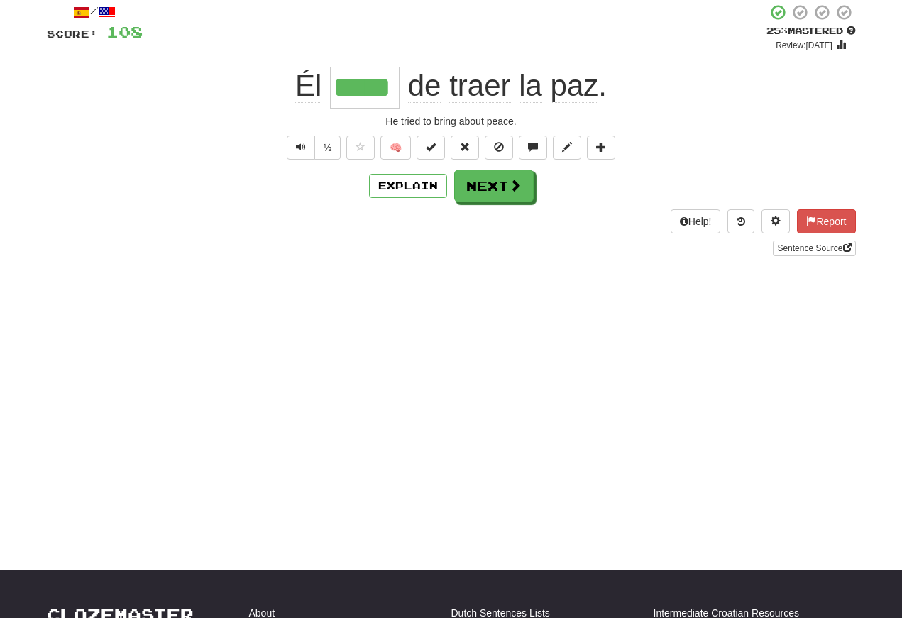
click at [305, 148] on button "Text-to-speech controls" at bounding box center [301, 148] width 28 height 24
click at [295, 139] on button "Text-to-speech controls" at bounding box center [301, 148] width 28 height 24
click at [294, 138] on button "Text-to-speech controls" at bounding box center [301, 148] width 28 height 24
click at [302, 142] on span "Text-to-speech controls" at bounding box center [301, 147] width 10 height 10
click at [304, 144] on button "Text-to-speech controls" at bounding box center [301, 148] width 28 height 24
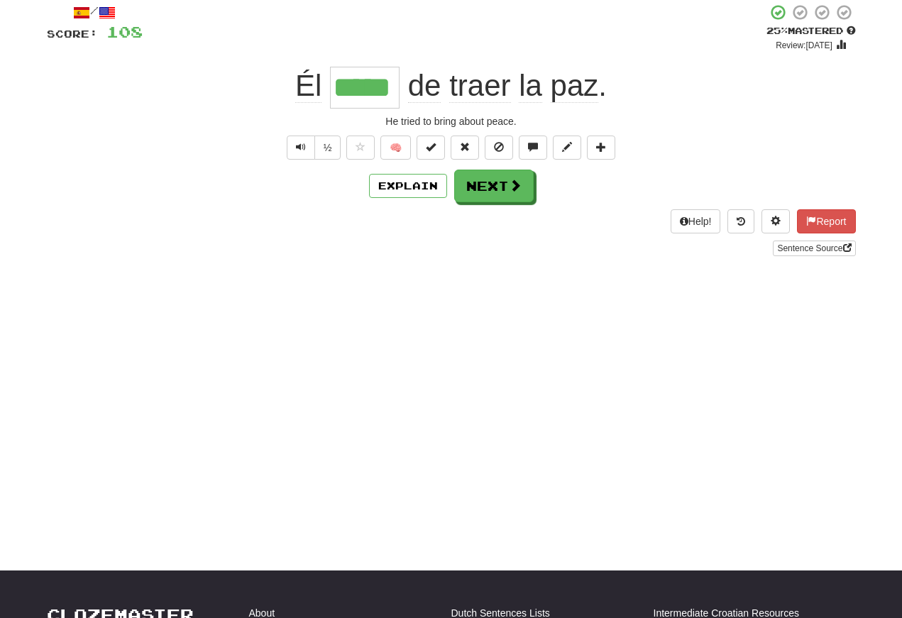
click at [309, 145] on button "Text-to-speech controls" at bounding box center [301, 148] width 28 height 24
click at [305, 147] on button "Text-to-speech controls" at bounding box center [301, 148] width 28 height 24
click at [301, 139] on button "Text-to-speech controls" at bounding box center [301, 148] width 28 height 24
click at [488, 190] on button "Next" at bounding box center [493, 186] width 79 height 33
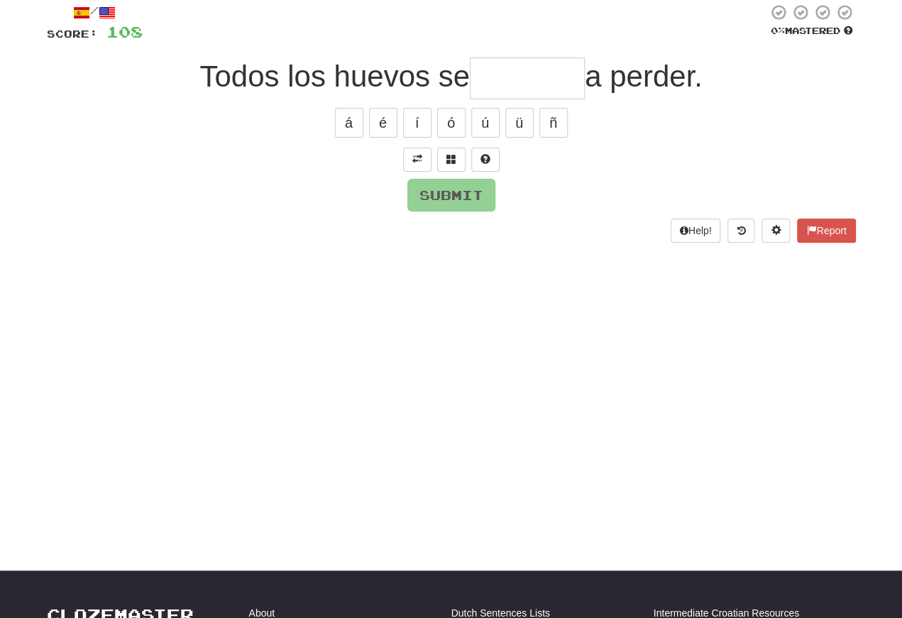
click at [412, 158] on span at bounding box center [417, 159] width 10 height 10
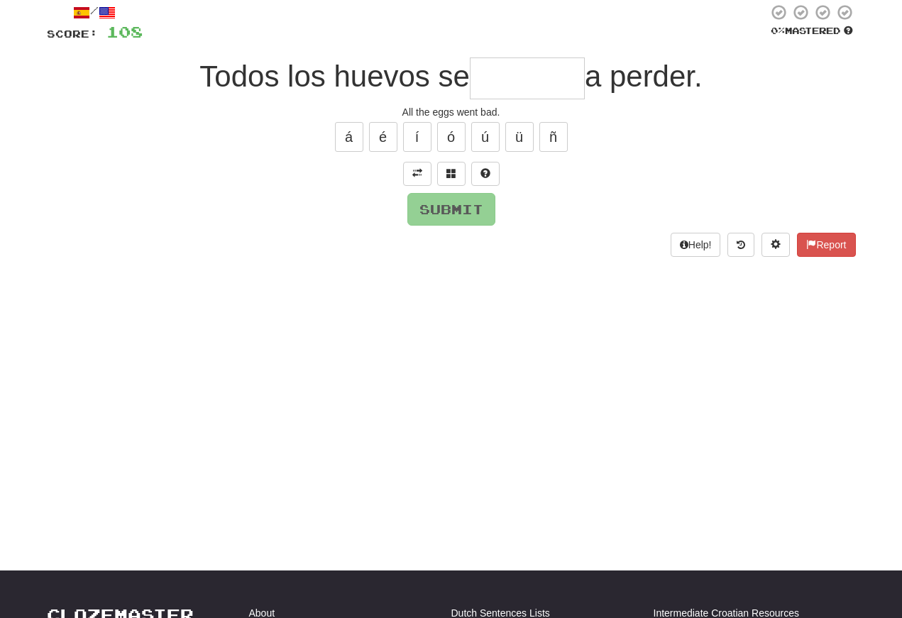
click at [461, 84] on span "Todos los huevos se" at bounding box center [334, 76] width 270 height 33
click at [481, 80] on input "text" at bounding box center [527, 78] width 115 height 42
type input "*"
click at [453, 170] on span at bounding box center [451, 173] width 10 height 10
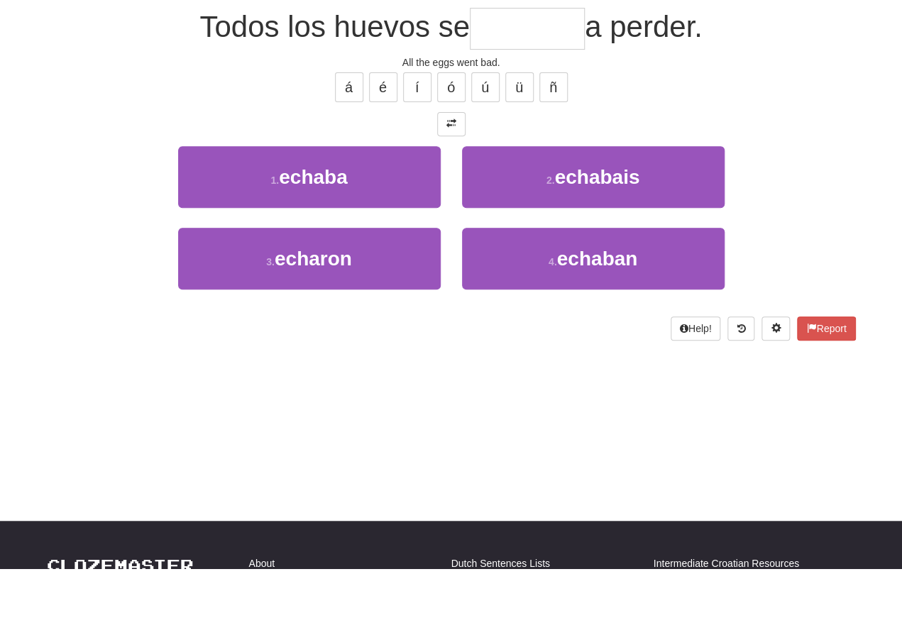
click at [321, 297] on span "echaron" at bounding box center [313, 308] width 77 height 22
type input "*******"
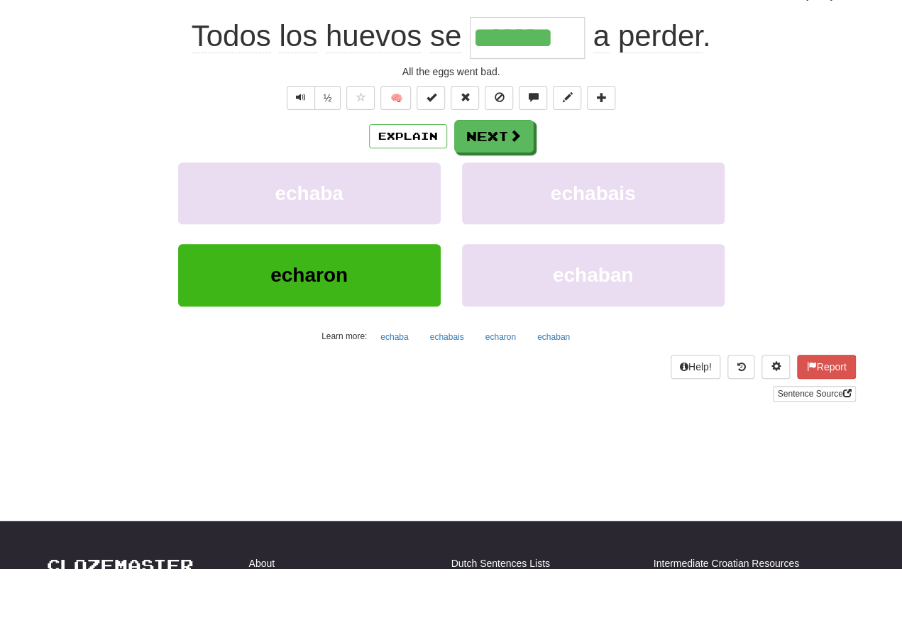
scroll to position [133, 0]
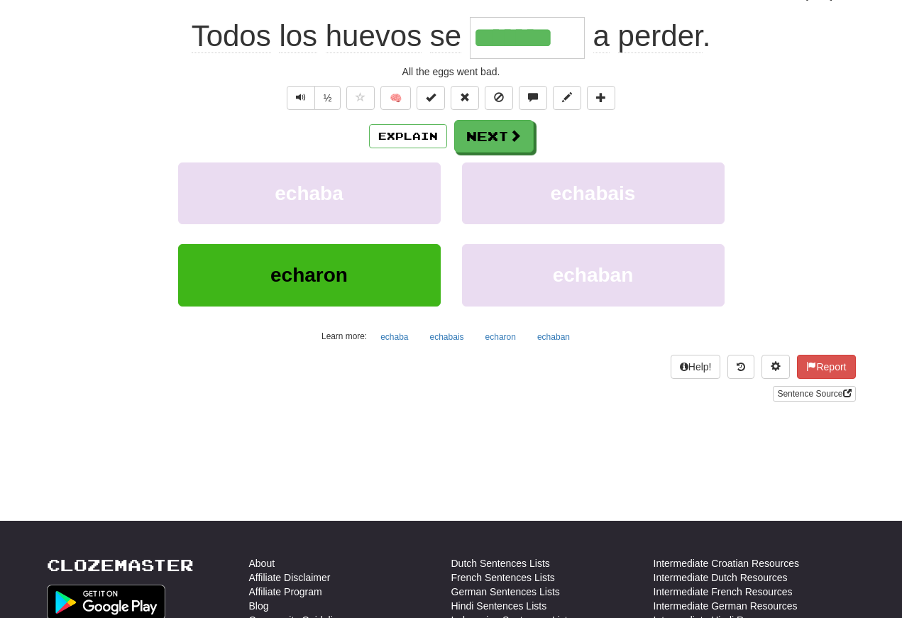
click at [304, 99] on span "Text-to-speech controls" at bounding box center [301, 97] width 10 height 10
click at [301, 94] on span "Text-to-speech controls" at bounding box center [301, 97] width 10 height 10
click at [301, 102] on span "Text-to-speech controls" at bounding box center [301, 97] width 10 height 10
click at [304, 94] on button "Text-to-speech controls" at bounding box center [301, 98] width 28 height 24
click at [311, 97] on button "Text-to-speech controls" at bounding box center [301, 98] width 28 height 24
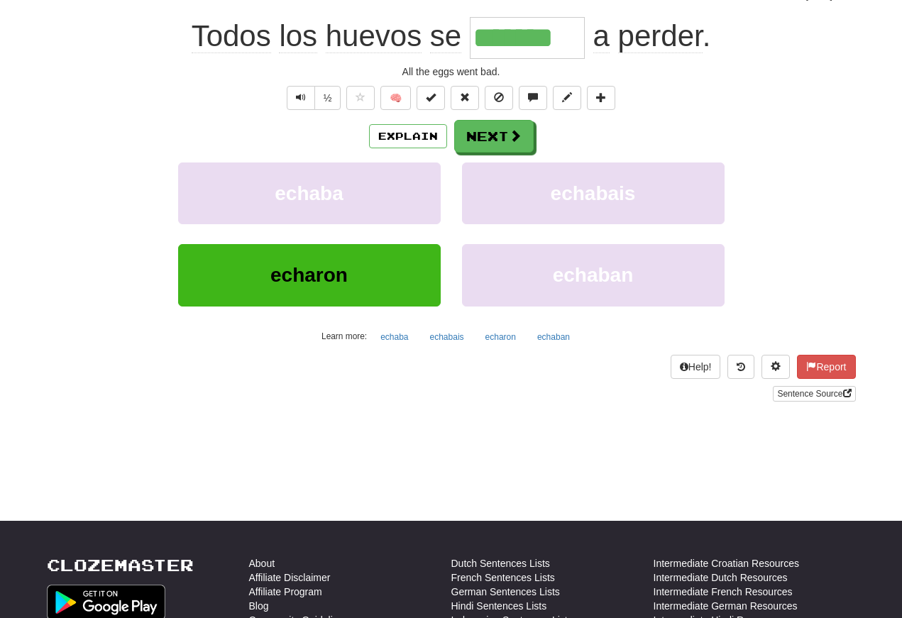
click at [304, 93] on button "Text-to-speech controls" at bounding box center [301, 98] width 28 height 24
click at [304, 98] on button "Text-to-speech controls" at bounding box center [301, 98] width 28 height 24
click at [308, 91] on button "Text-to-speech controls" at bounding box center [301, 98] width 28 height 24
click at [306, 89] on button "Text-to-speech controls" at bounding box center [301, 98] width 28 height 24
click at [494, 140] on button "Next" at bounding box center [493, 136] width 79 height 33
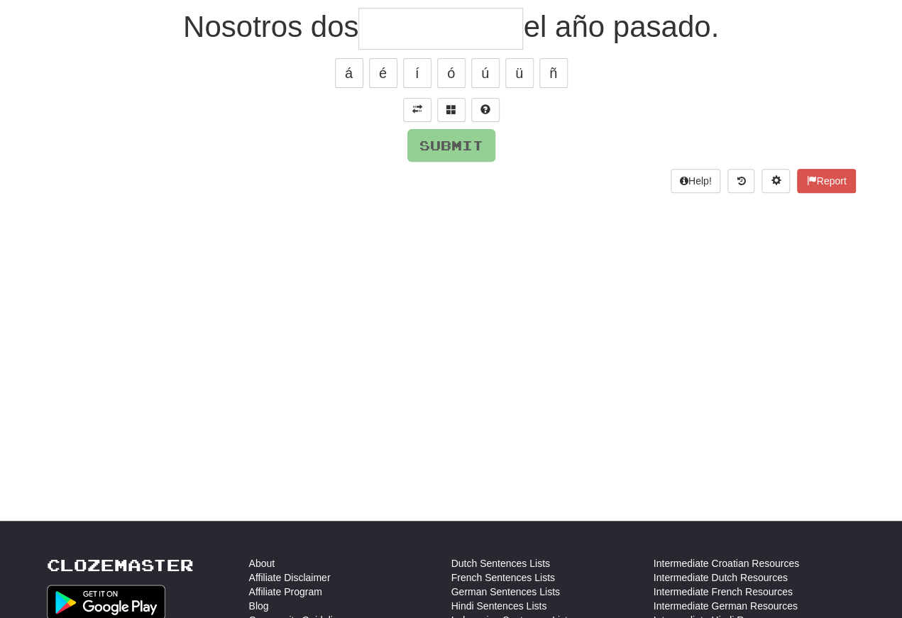
click at [410, 104] on button at bounding box center [417, 110] width 28 height 24
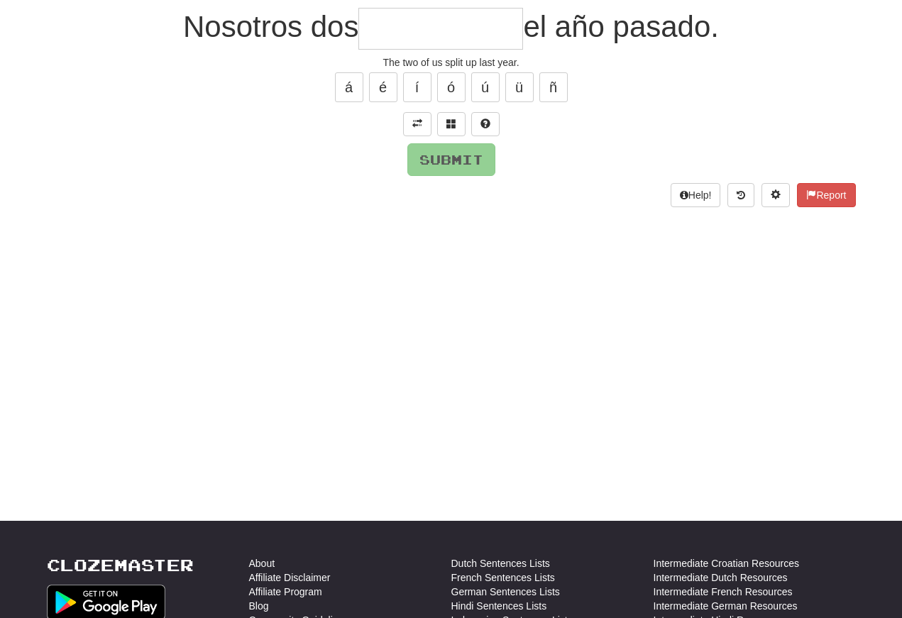
click at [373, 31] on input "text" at bounding box center [440, 29] width 165 height 42
type input "*"
click at [451, 123] on span at bounding box center [451, 123] width 10 height 10
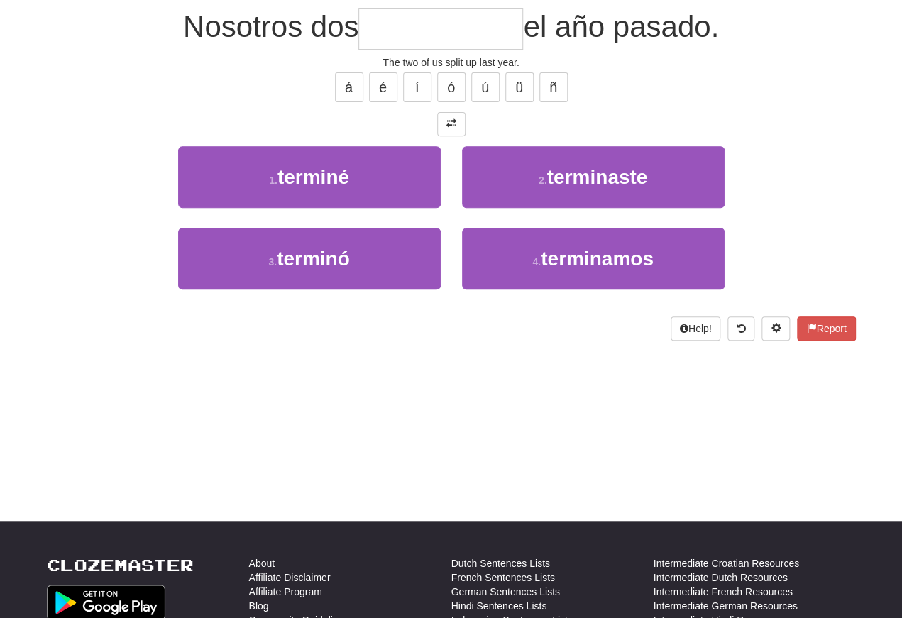
click at [514, 265] on button "4 . terminamos" at bounding box center [593, 259] width 263 height 62
type input "**********"
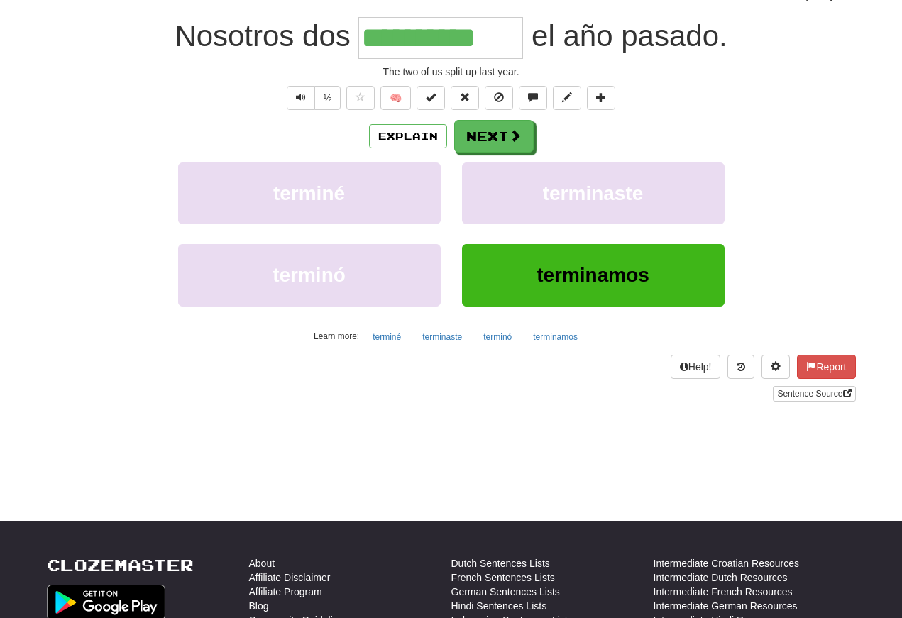
click at [305, 106] on button "Text-to-speech controls" at bounding box center [301, 98] width 28 height 24
click at [307, 100] on button "Text-to-speech controls" at bounding box center [301, 98] width 28 height 24
click at [297, 93] on span "Text-to-speech controls" at bounding box center [301, 97] width 10 height 10
click at [302, 98] on span "Text-to-speech controls" at bounding box center [301, 97] width 10 height 10
click at [311, 91] on button "Text-to-speech controls" at bounding box center [301, 98] width 28 height 24
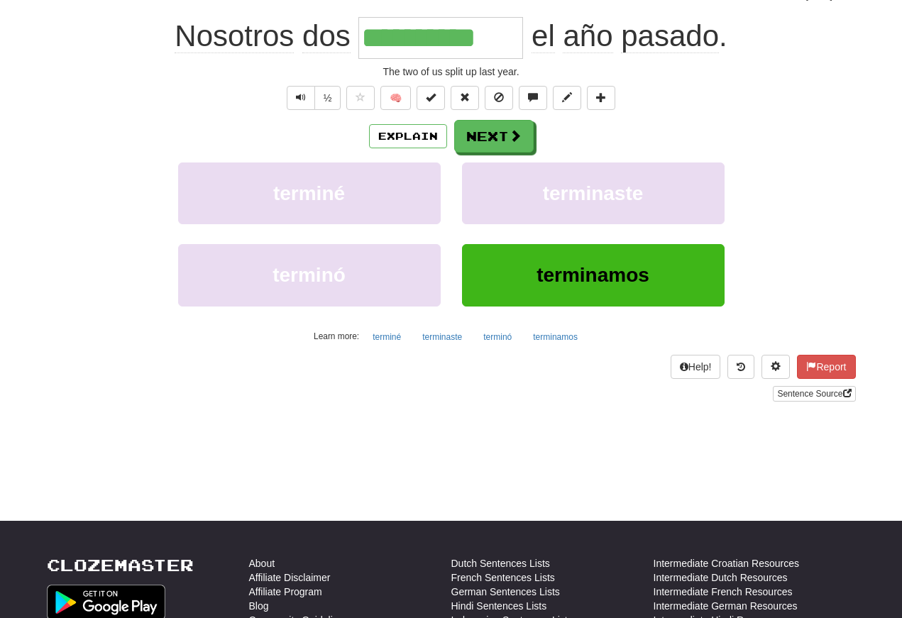
click at [304, 100] on button "Text-to-speech controls" at bounding box center [301, 98] width 28 height 24
click at [307, 103] on button "Text-to-speech controls" at bounding box center [301, 98] width 28 height 24
click at [304, 94] on span "Text-to-speech controls" at bounding box center [301, 97] width 10 height 10
click at [491, 135] on button "Next" at bounding box center [493, 136] width 79 height 33
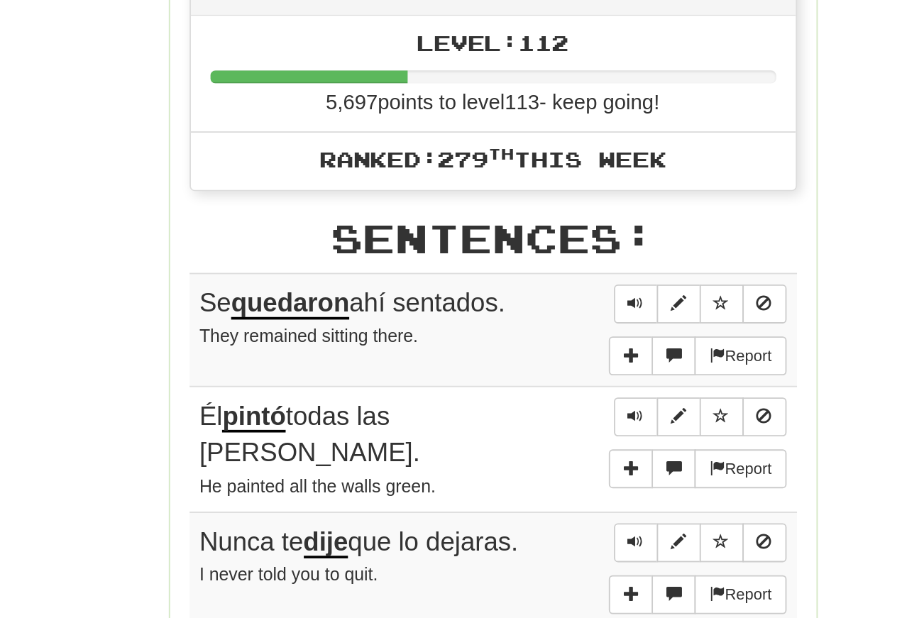
scroll to position [439, 0]
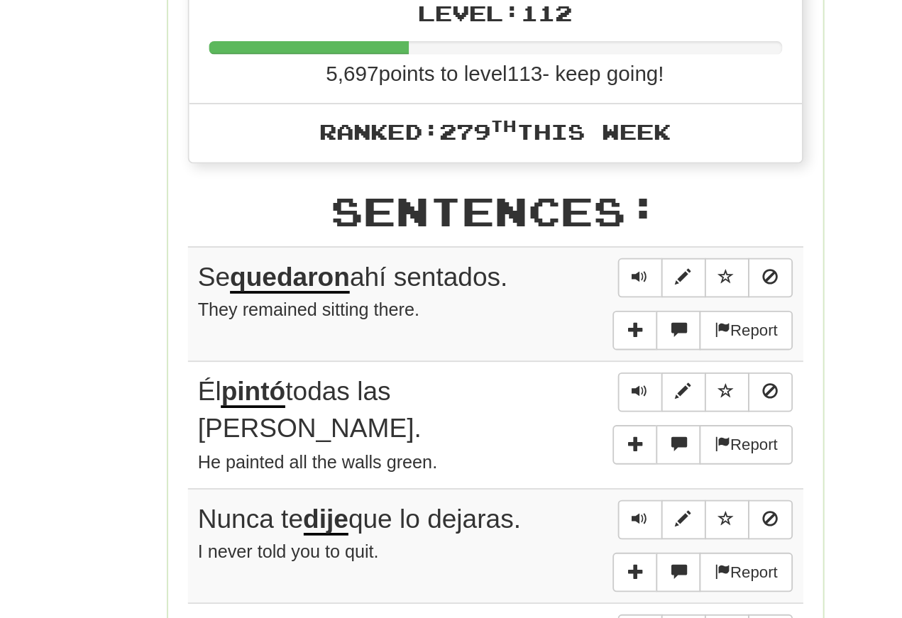
click at [525, 416] on span "Sentence controls" at bounding box center [529, 420] width 9 height 9
click at [517, 409] on button "Sentence controls" at bounding box center [529, 419] width 24 height 21
click at [525, 415] on span "Sentence controls" at bounding box center [529, 419] width 9 height 9
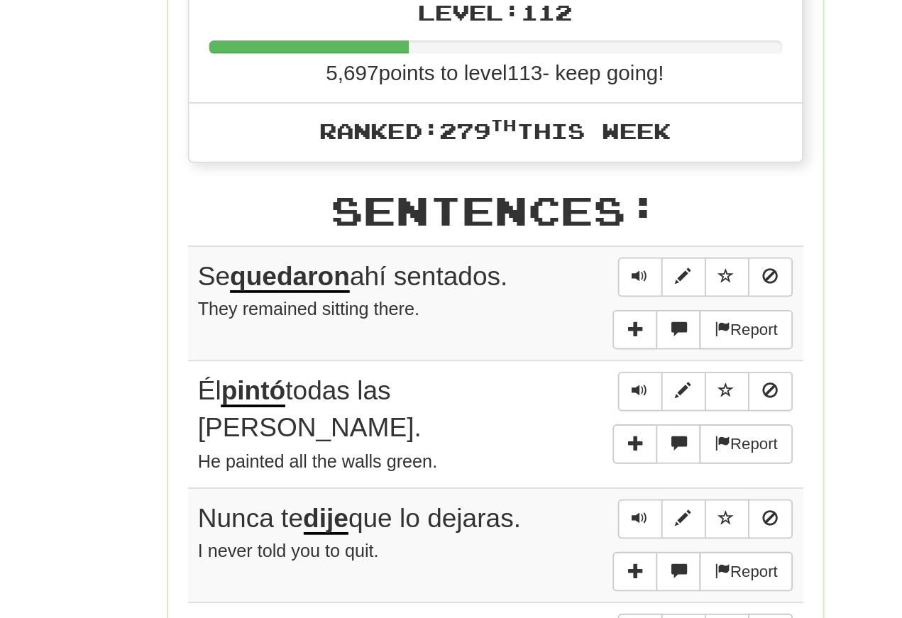
click at [525, 477] on span "Sentence controls" at bounding box center [529, 481] width 9 height 9
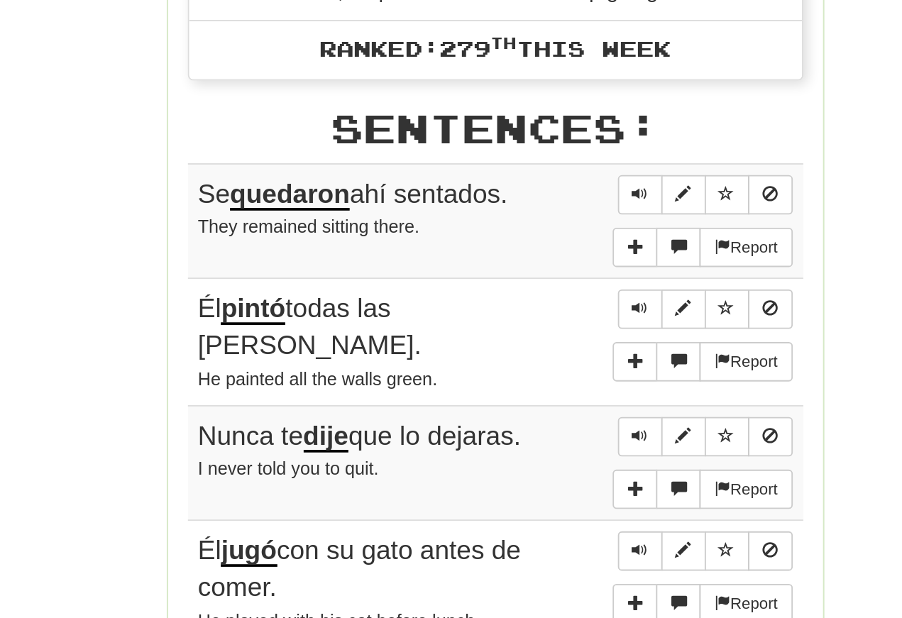
scroll to position [489, 0]
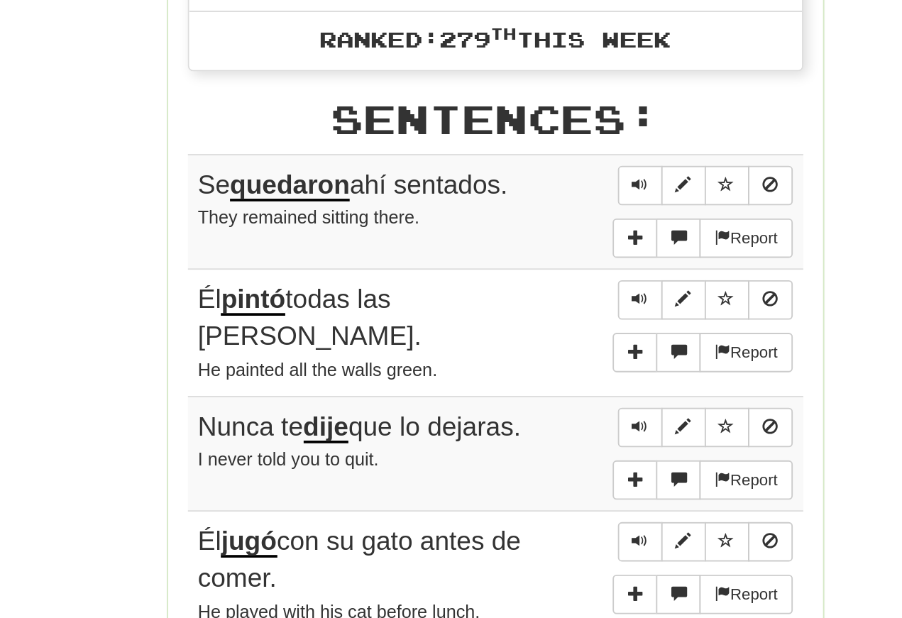
click at [517, 422] on button "Sentence controls" at bounding box center [529, 432] width 24 height 21
click at [525, 427] on span "Sentence controls" at bounding box center [529, 431] width 9 height 9
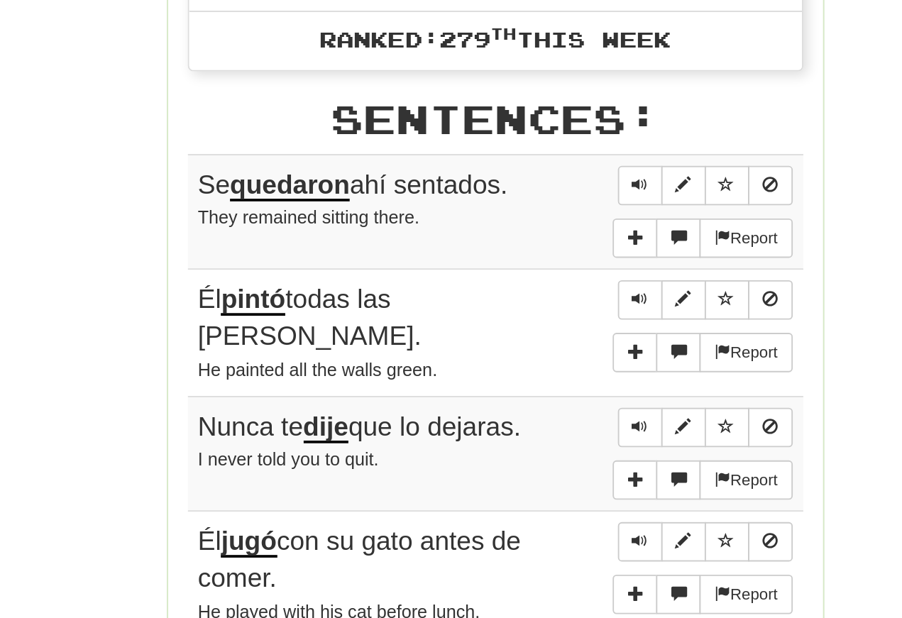
click at [525, 427] on span "Sentence controls" at bounding box center [529, 431] width 9 height 9
click at [517, 490] on button "Sentence controls" at bounding box center [529, 500] width 24 height 21
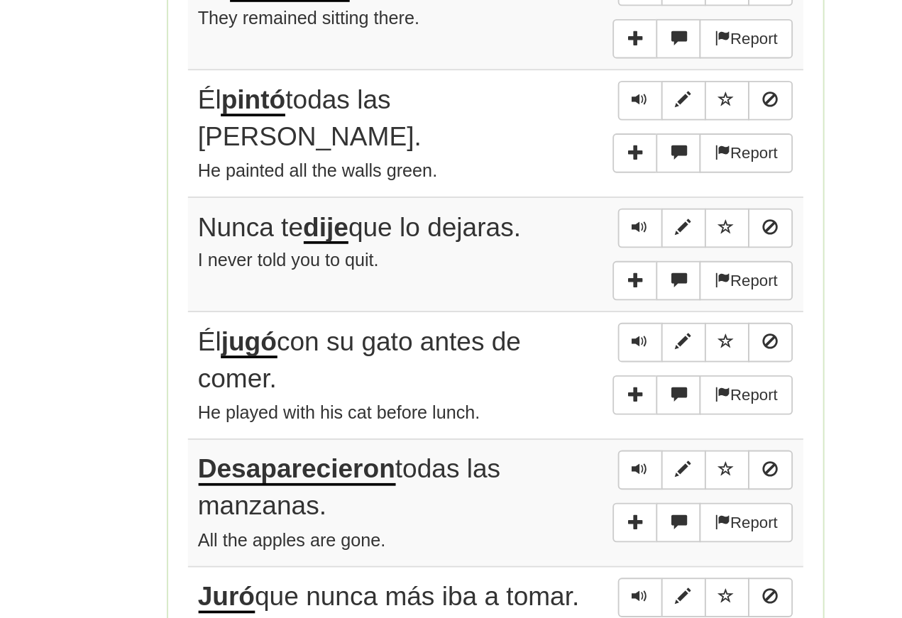
click at [525, 389] on span "Sentence controls" at bounding box center [529, 393] width 9 height 9
click at [525, 388] on span "Sentence controls" at bounding box center [529, 392] width 9 height 9
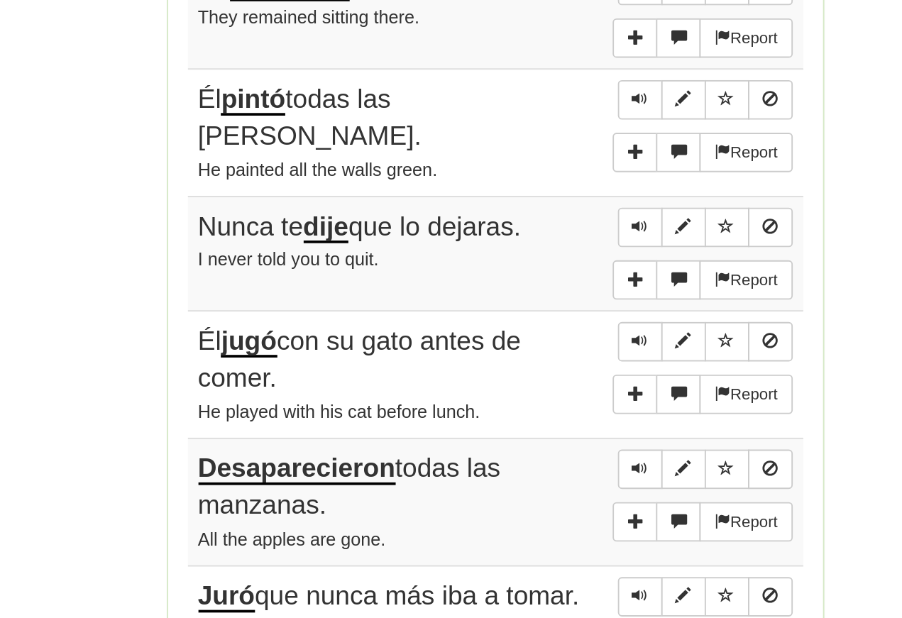
click at [525, 388] on span "Sentence controls" at bounding box center [529, 392] width 9 height 9
click at [525, 450] on span "Sentence controls" at bounding box center [529, 454] width 9 height 9
click at [525, 519] on span "Sentence controls" at bounding box center [529, 523] width 9 height 9
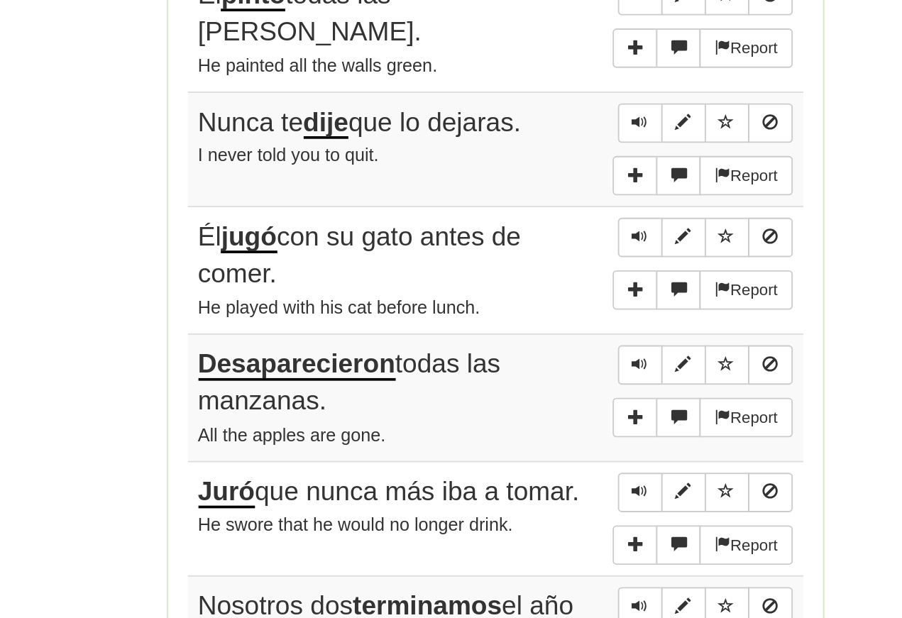
scroll to position [655, 0]
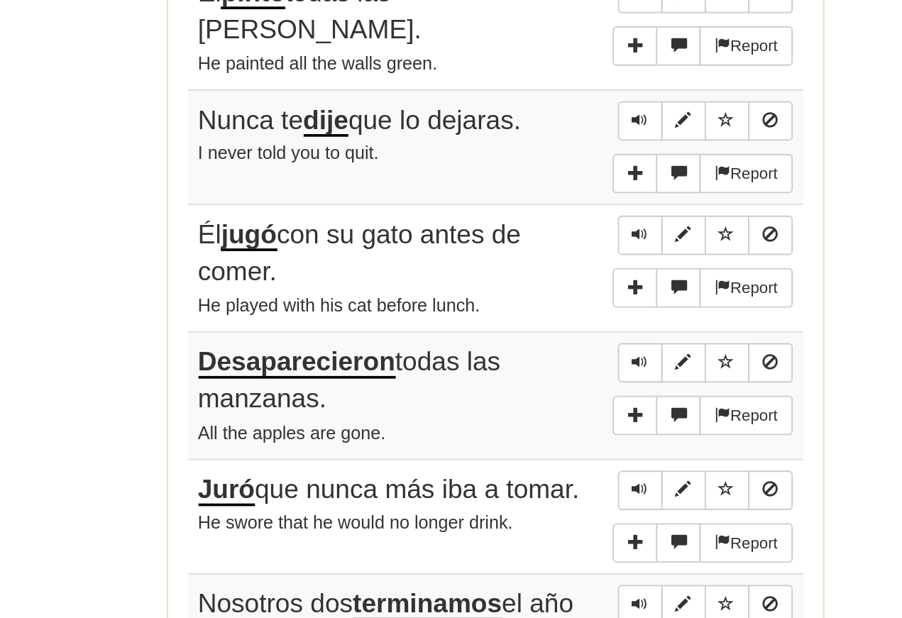
click at [525, 461] on span "Sentence controls" at bounding box center [529, 465] width 9 height 9
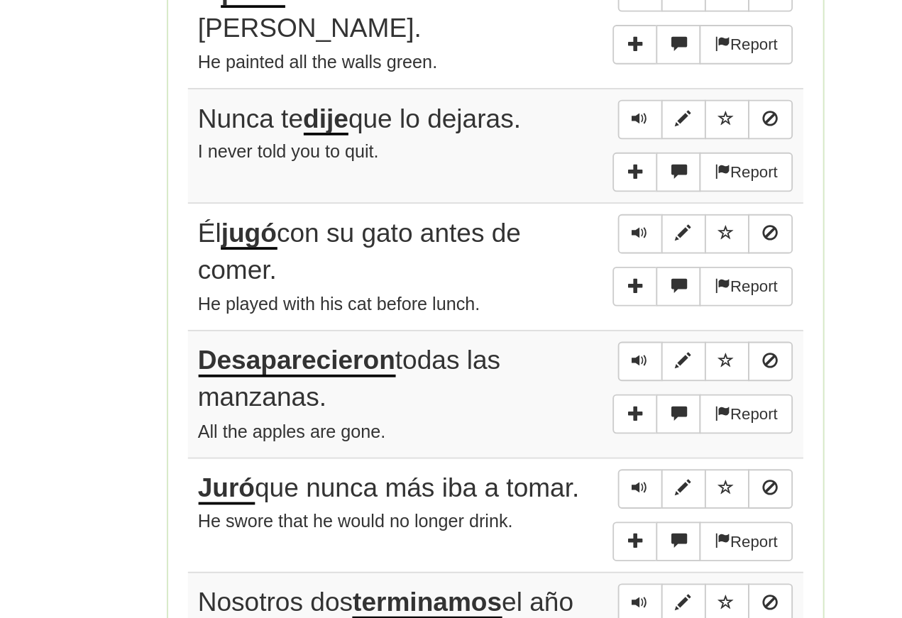
click at [525, 461] on span "Sentence controls" at bounding box center [529, 465] width 9 height 9
click at [525, 529] on span "Sentence controls" at bounding box center [529, 533] width 9 height 9
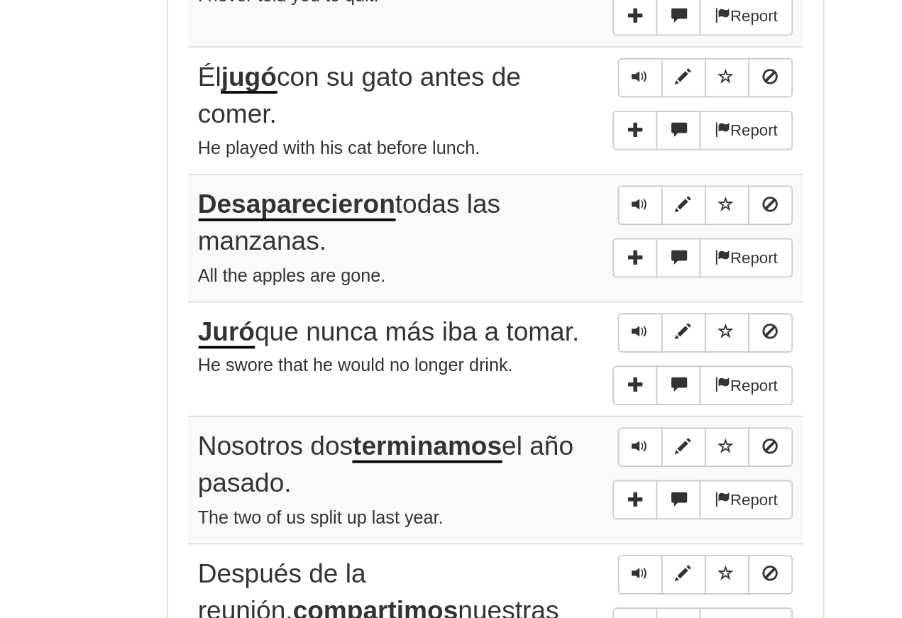
scroll to position [740, 0]
click at [525, 445] on span "Sentence controls" at bounding box center [529, 449] width 9 height 9
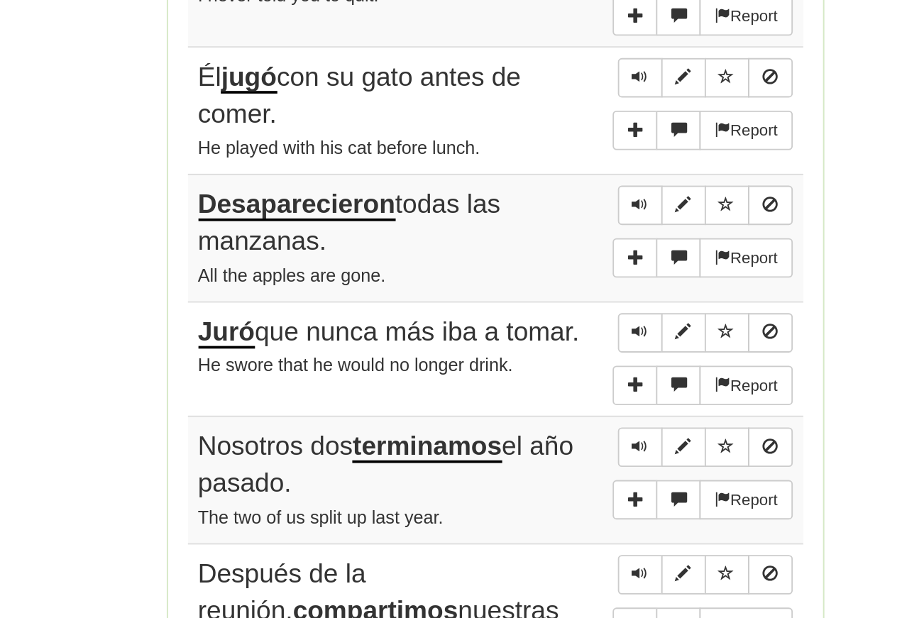
click at [525, 507] on span "Sentence controls" at bounding box center [529, 511] width 9 height 9
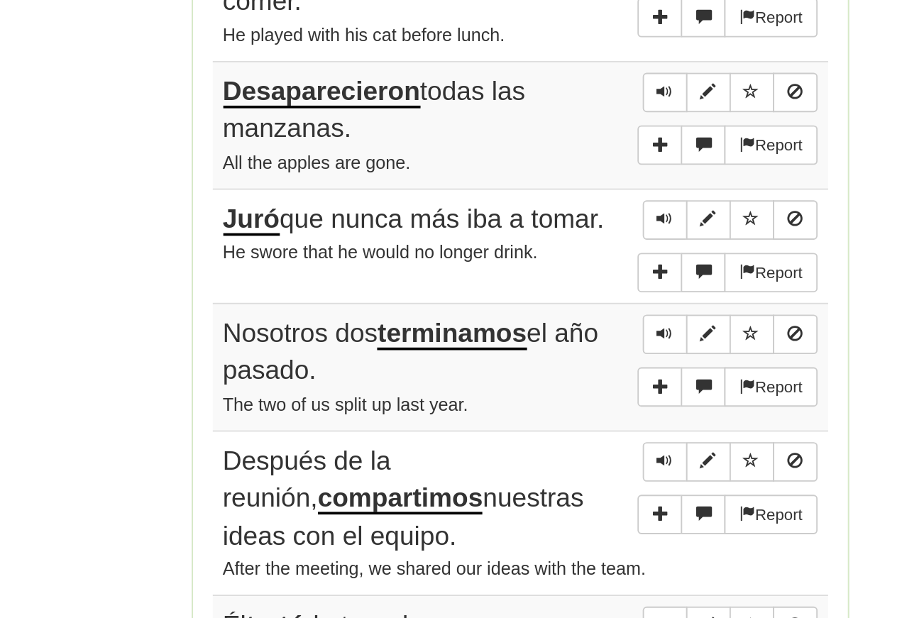
scroll to position [803, 0]
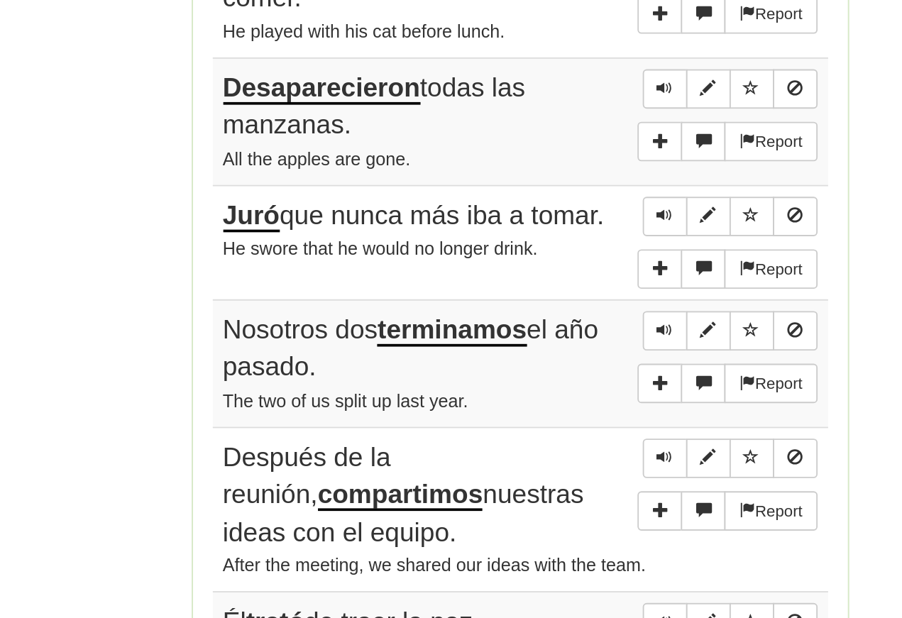
click at [525, 444] on span "Sentence controls" at bounding box center [529, 448] width 9 height 9
click at [525, 443] on span "Sentence controls" at bounding box center [529, 447] width 9 height 9
click at [525, 512] on span "Sentence controls" at bounding box center [529, 516] width 9 height 9
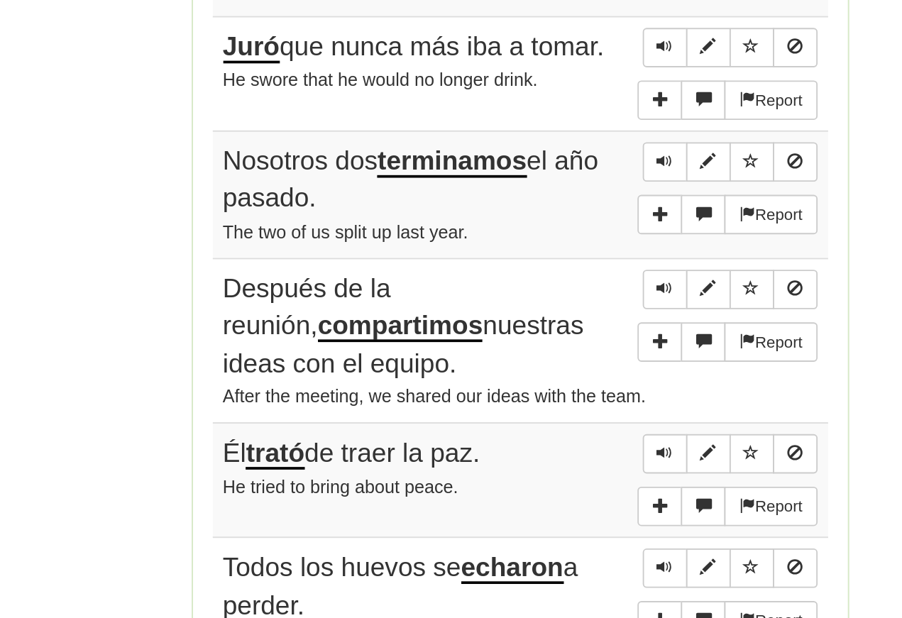
scroll to position [894, 0]
click at [517, 416] on button "Sentence controls" at bounding box center [529, 426] width 24 height 21
click at [525, 421] on span "Sentence controls" at bounding box center [529, 425] width 9 height 9
click at [525, 510] on span "Sentence controls" at bounding box center [529, 514] width 9 height 9
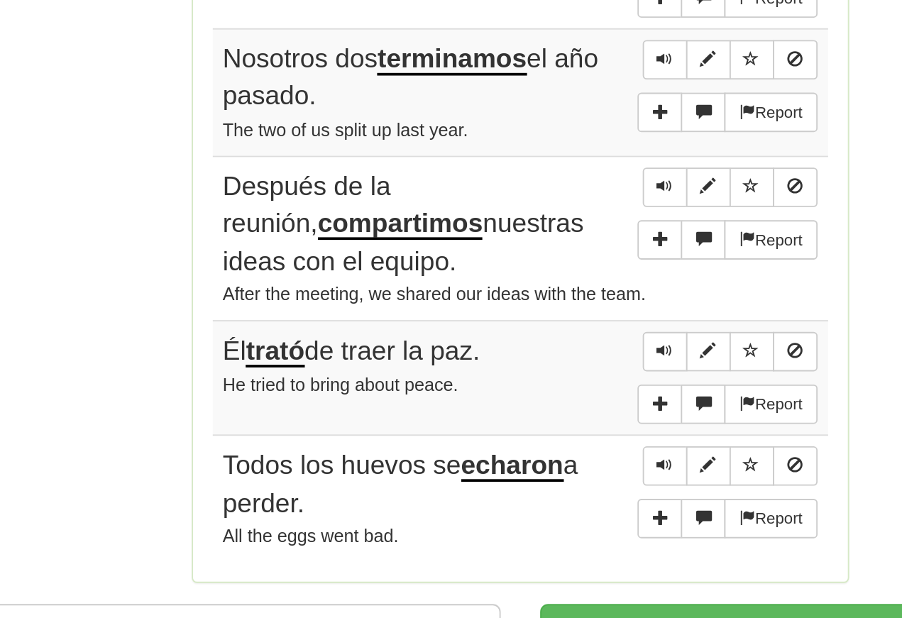
scroll to position [949, 0]
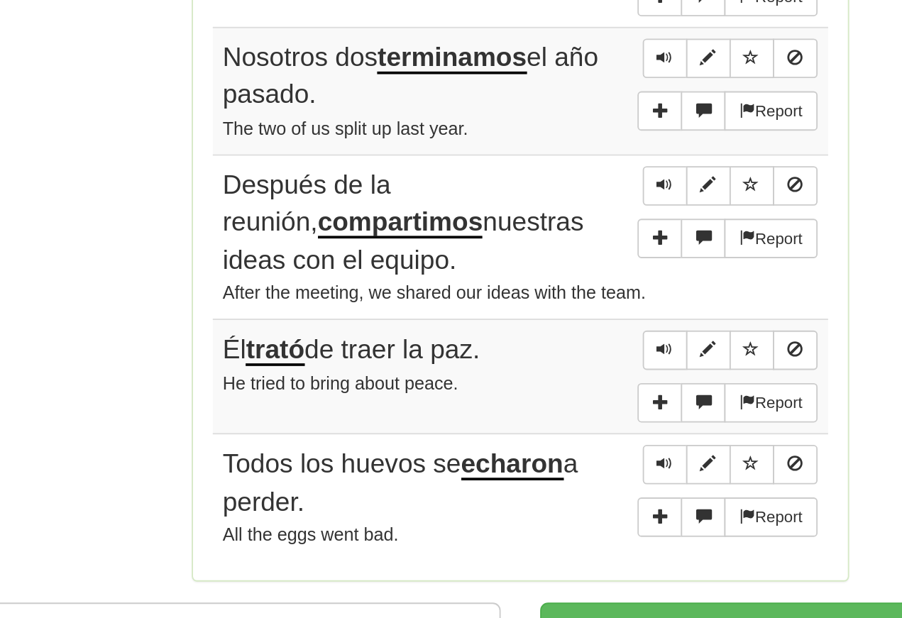
click at [525, 455] on span "Sentence controls" at bounding box center [529, 459] width 9 height 9
click at [525, 454] on span "Sentence controls" at bounding box center [529, 458] width 9 height 9
click at [525, 516] on span "Sentence controls" at bounding box center [529, 520] width 9 height 9
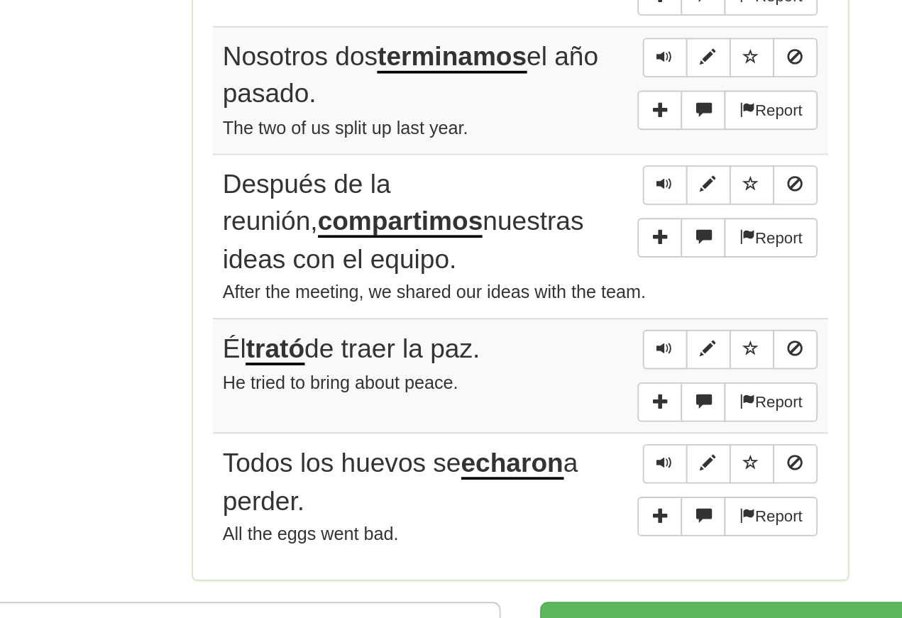
click at [525, 516] on span "Sentence controls" at bounding box center [529, 520] width 9 height 9
click at [111, 595] on link "Dashboard" at bounding box center [244, 611] width 394 height 33
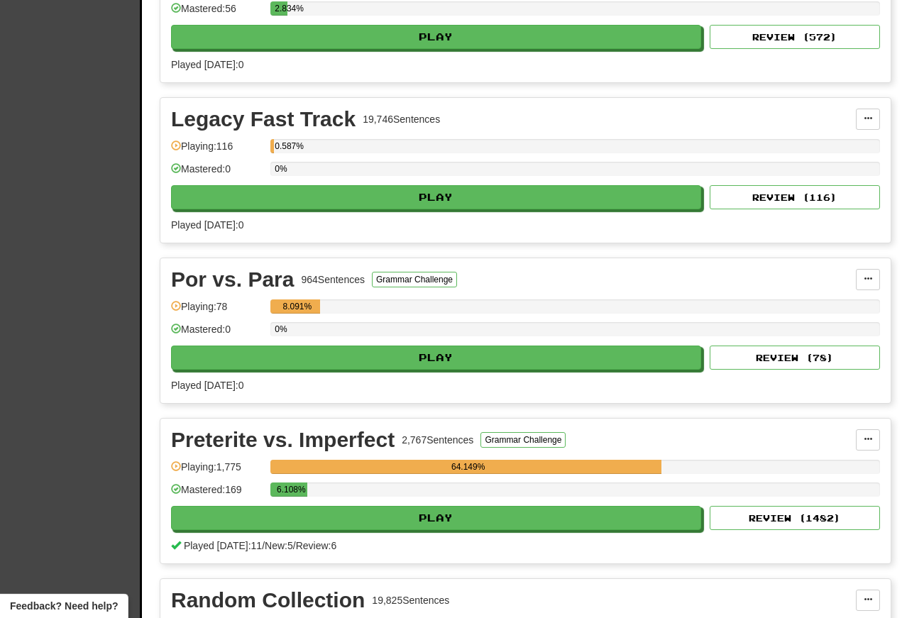
scroll to position [4545, 0]
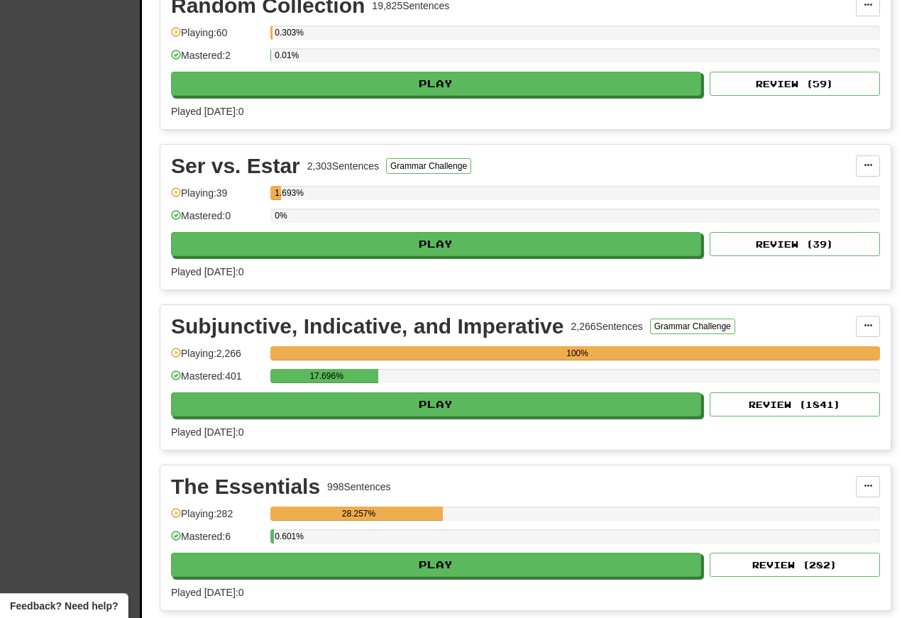
click at [212, 409] on button "Play" at bounding box center [436, 404] width 530 height 24
select select "**"
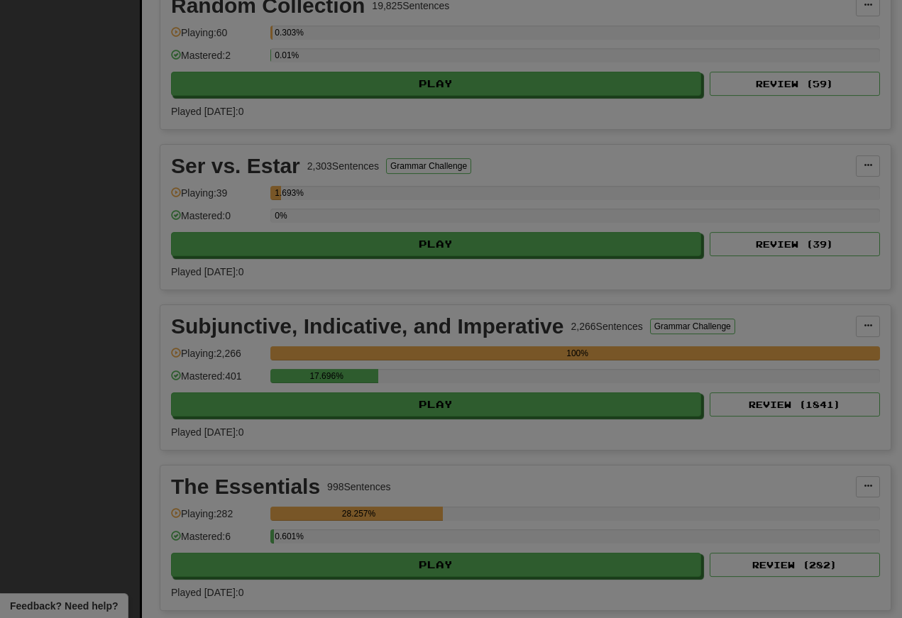
scroll to position [5140, 0]
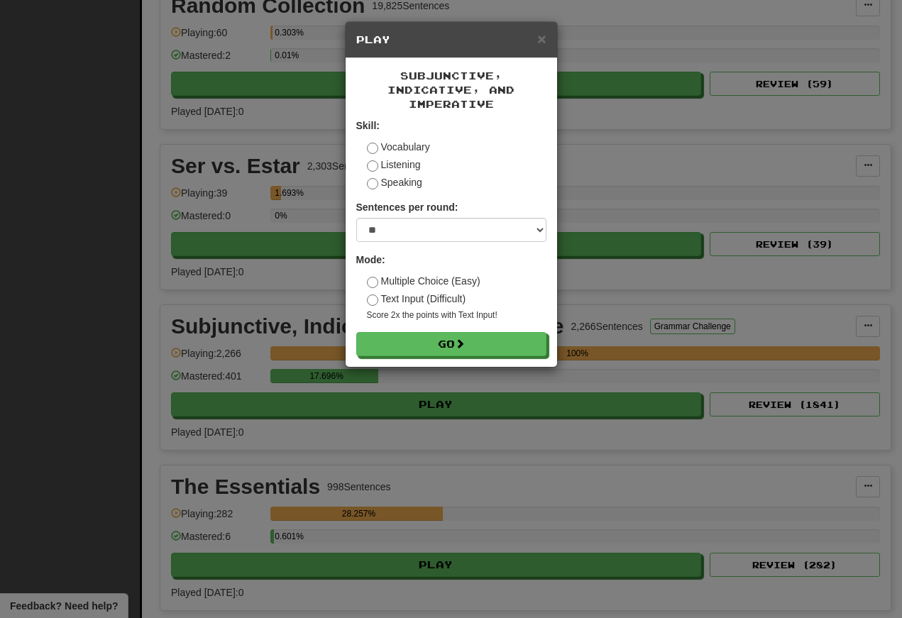
click at [406, 356] on button "Go" at bounding box center [451, 344] width 190 height 24
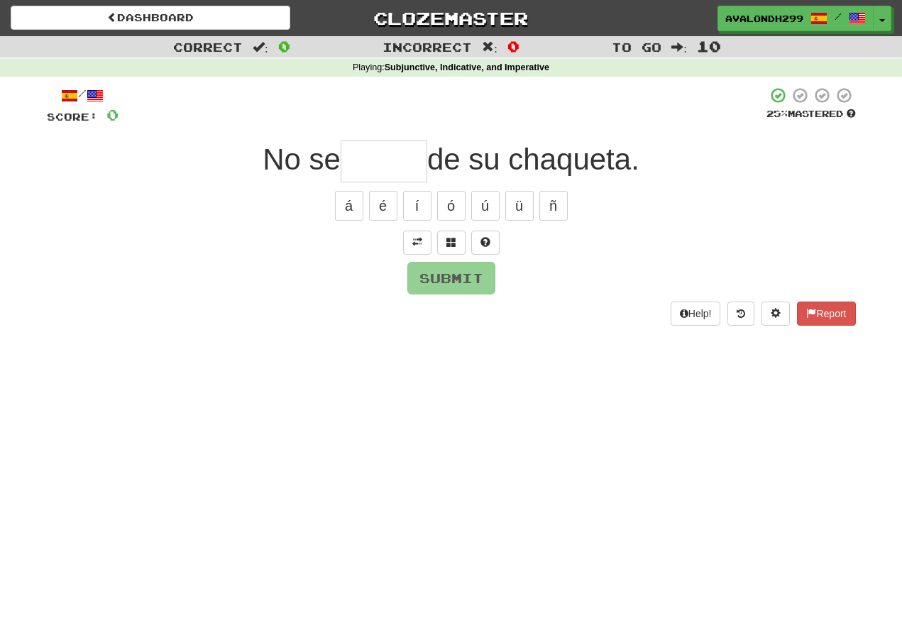
click at [413, 239] on span at bounding box center [417, 242] width 10 height 10
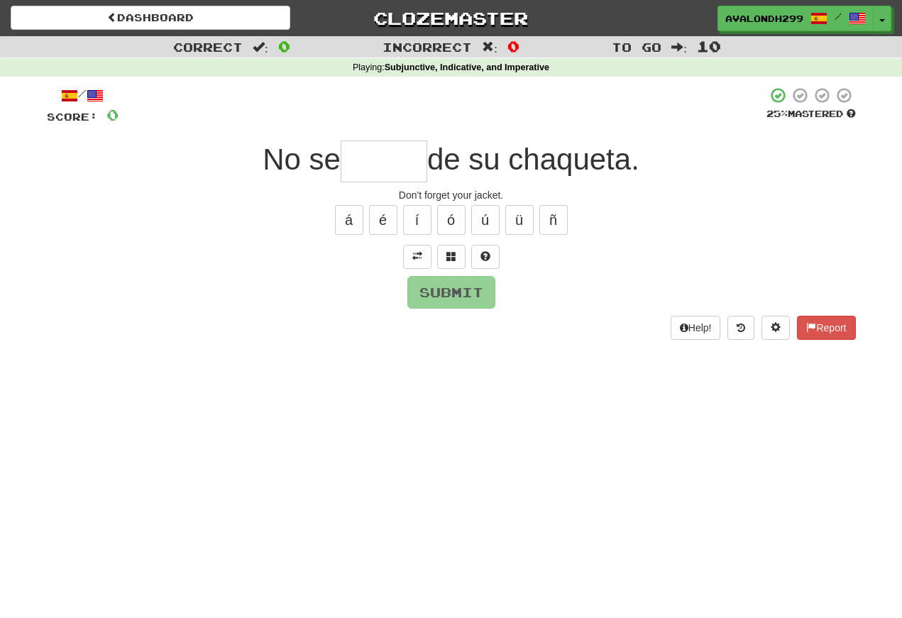
click at [355, 160] on input "text" at bounding box center [384, 161] width 87 height 42
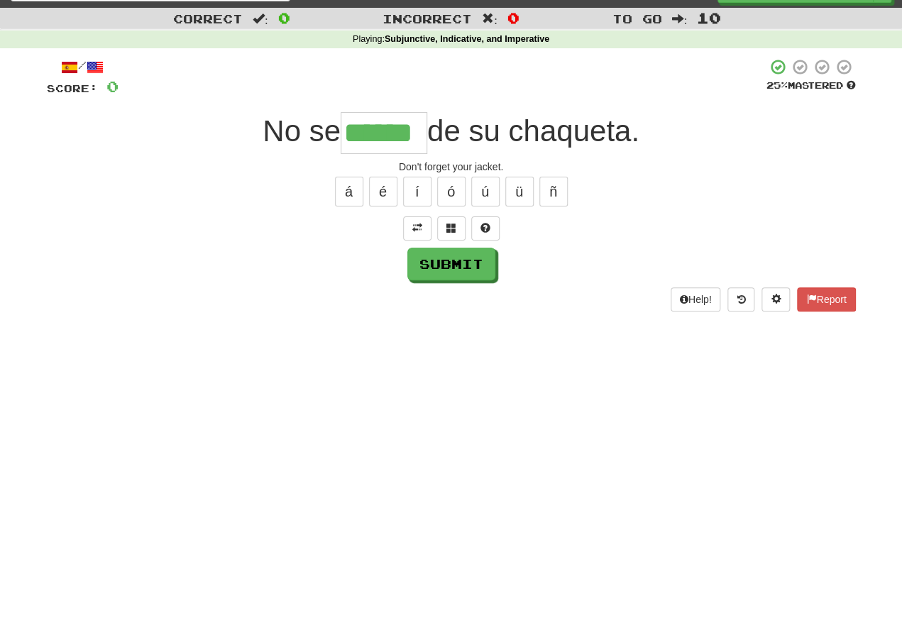
type input "******"
click at [456, 276] on button "Submit" at bounding box center [451, 292] width 88 height 33
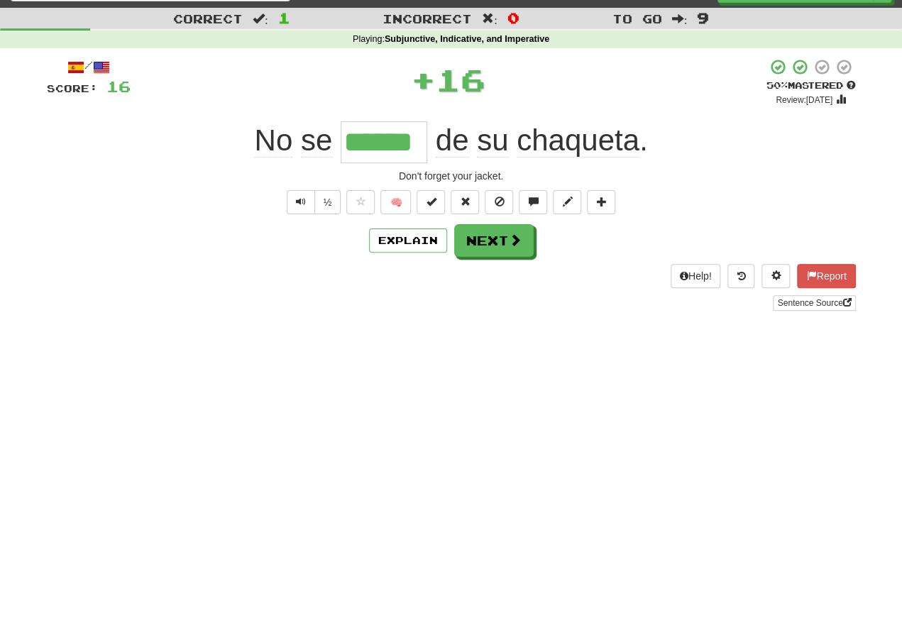
scroll to position [28, 0]
click at [287, 216] on div "/ Score: 16 + 16 50 % Mastered Review: [DATE] No se ****** de su chaqueta . Don…" at bounding box center [451, 184] width 809 height 253
click at [292, 194] on button "Text-to-speech controls" at bounding box center [301, 202] width 28 height 24
click at [299, 201] on span "Text-to-speech controls" at bounding box center [301, 202] width 10 height 10
click at [292, 197] on button "Text-to-speech controls" at bounding box center [301, 202] width 28 height 24
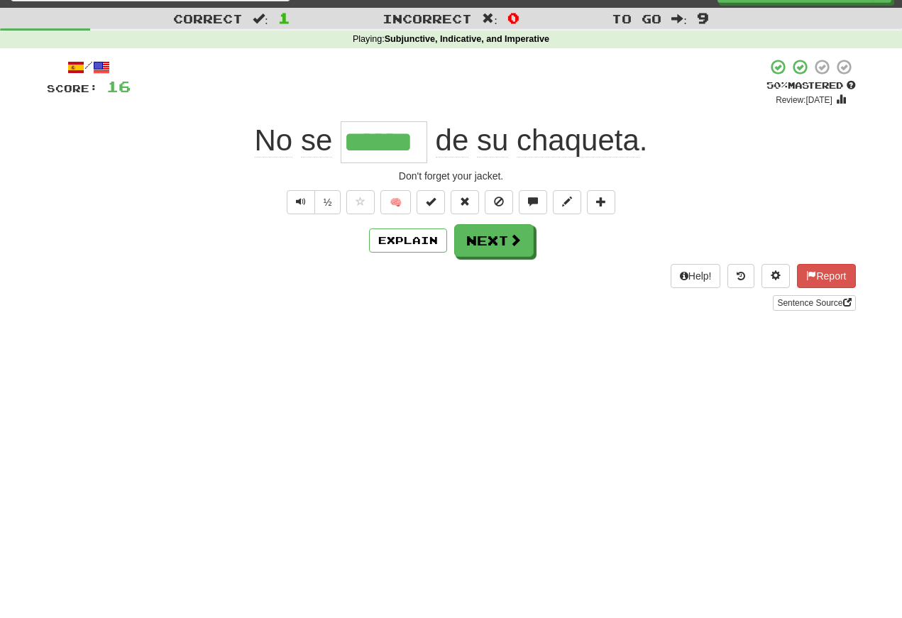
click at [294, 193] on button "Text-to-speech controls" at bounding box center [301, 202] width 28 height 24
click at [299, 204] on span "Text-to-speech controls" at bounding box center [301, 202] width 10 height 10
click at [299, 199] on span "Text-to-speech controls" at bounding box center [301, 202] width 10 height 10
click at [303, 202] on span "Text-to-speech controls" at bounding box center [301, 202] width 10 height 10
click at [296, 197] on span "Text-to-speech controls" at bounding box center [301, 202] width 10 height 10
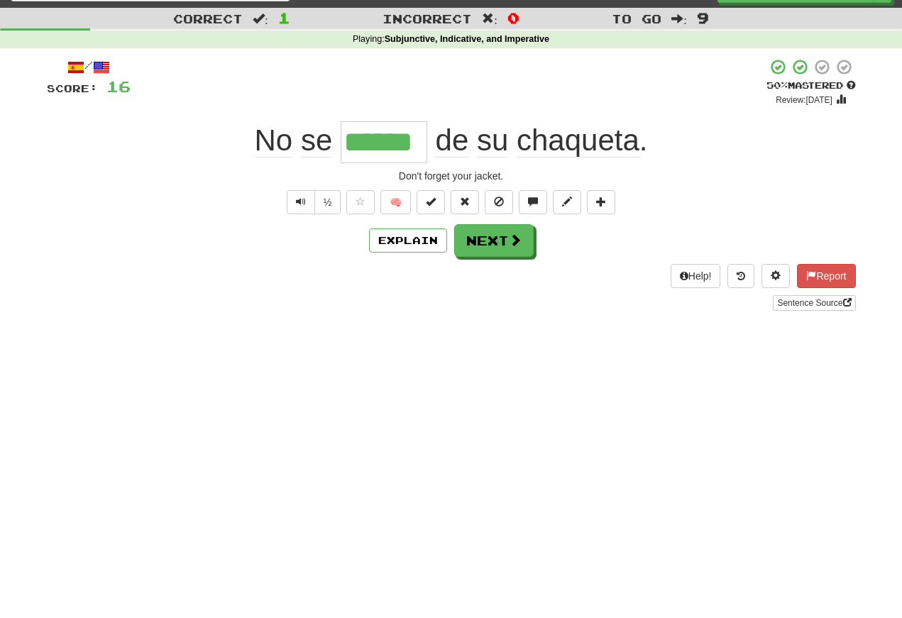
click at [296, 204] on span "Text-to-speech controls" at bounding box center [301, 202] width 10 height 10
click at [303, 202] on span "Text-to-speech controls" at bounding box center [301, 202] width 10 height 10
click at [299, 202] on span "Text-to-speech controls" at bounding box center [301, 202] width 10 height 10
click at [302, 204] on span "Text-to-speech controls" at bounding box center [301, 202] width 10 height 10
click at [490, 245] on button "Next" at bounding box center [493, 240] width 79 height 33
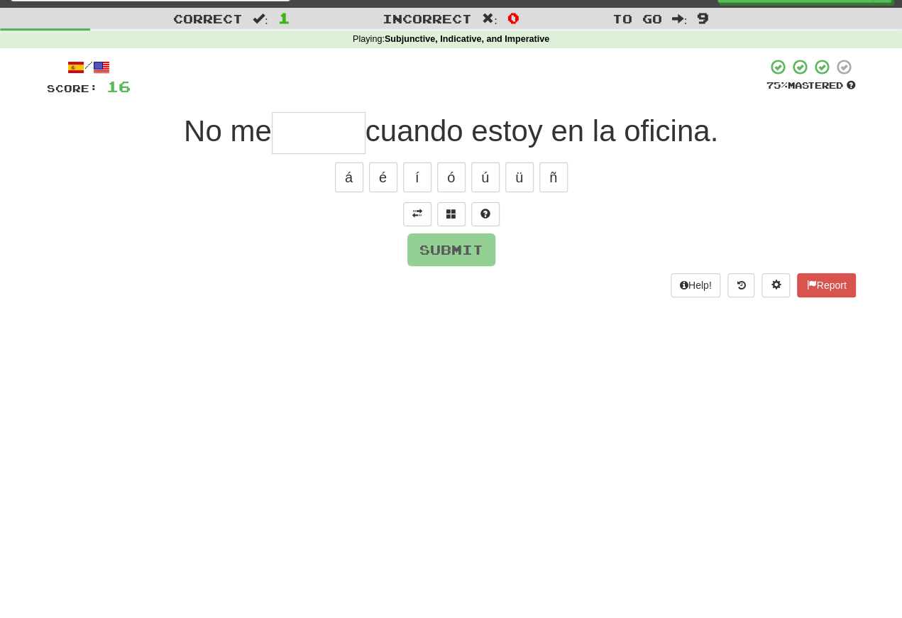
click at [417, 209] on span at bounding box center [417, 214] width 10 height 10
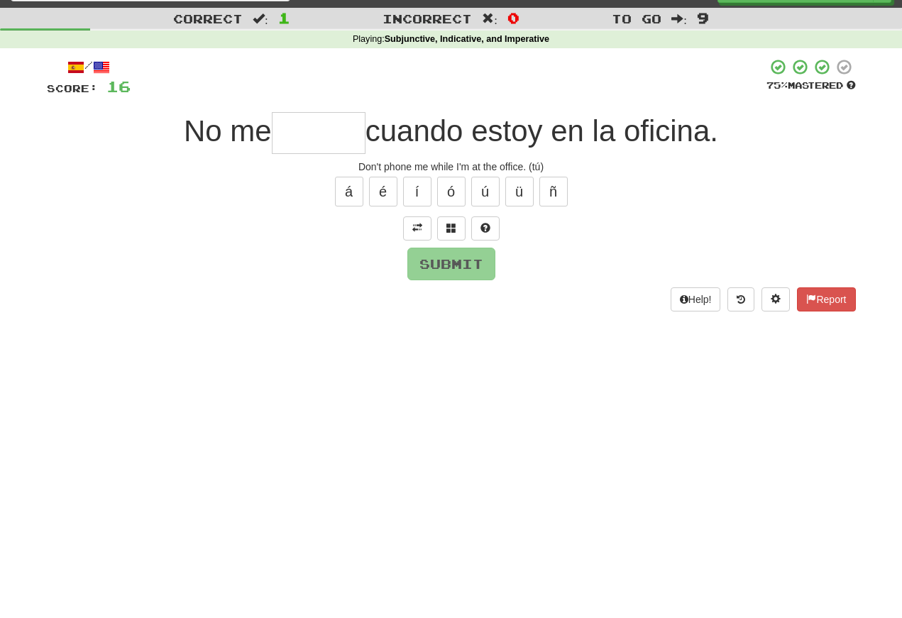
click at [283, 128] on input "text" at bounding box center [319, 133] width 94 height 42
type input "******"
click at [439, 260] on button "Submit" at bounding box center [451, 264] width 88 height 33
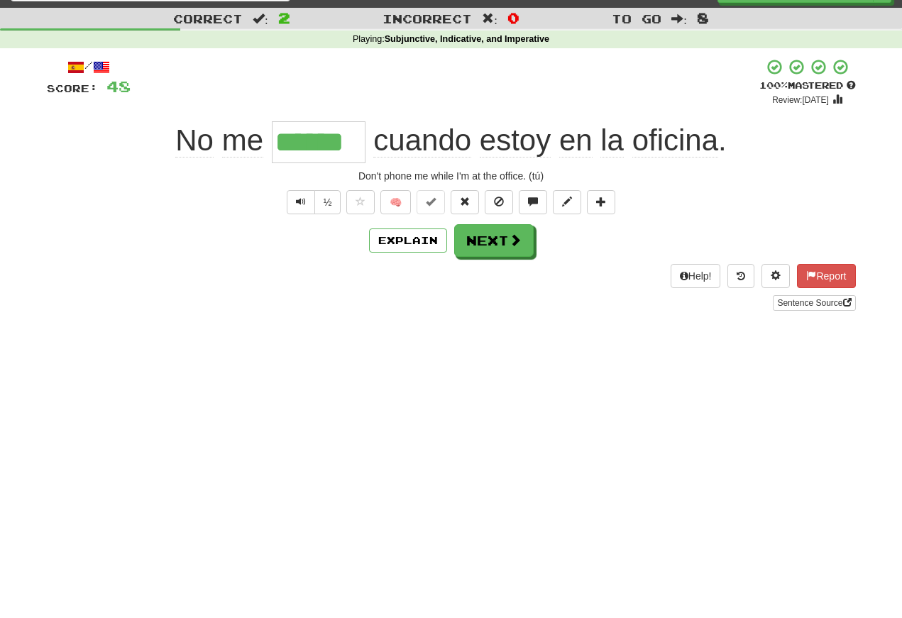
click at [290, 199] on button "Text-to-speech controls" at bounding box center [301, 202] width 28 height 24
click at [301, 202] on span "Text-to-speech controls" at bounding box center [301, 202] width 10 height 10
click at [297, 206] on span "Text-to-speech controls" at bounding box center [301, 202] width 10 height 10
click at [302, 201] on span "Text-to-speech controls" at bounding box center [301, 202] width 10 height 10
click at [301, 202] on span "Text-to-speech controls" at bounding box center [301, 202] width 10 height 10
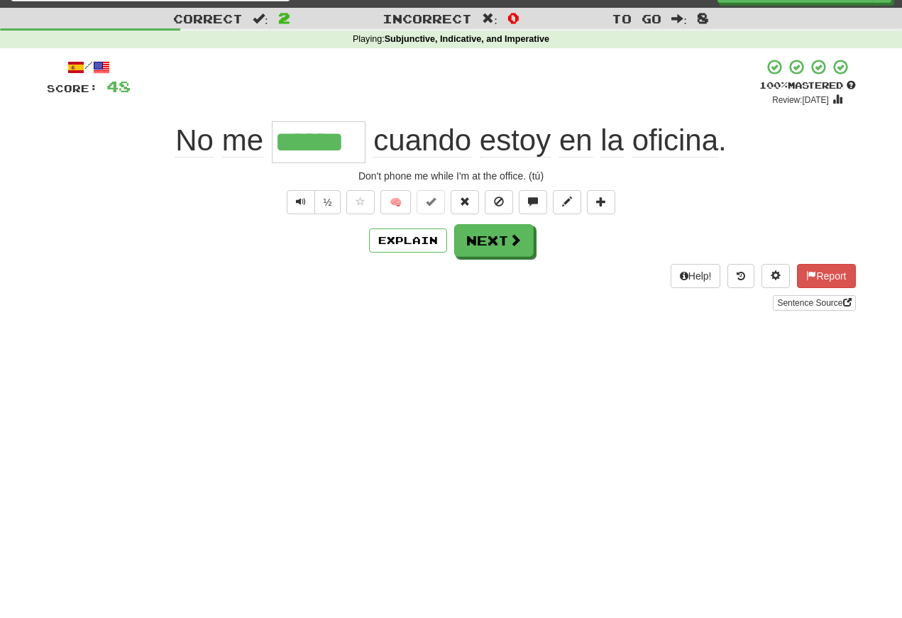
click at [293, 197] on button "Text-to-speech controls" at bounding box center [301, 202] width 28 height 24
click at [291, 197] on button "Text-to-speech controls" at bounding box center [301, 202] width 28 height 24
click at [300, 199] on span "Text-to-speech controls" at bounding box center [301, 202] width 10 height 10
click at [480, 250] on button "Next" at bounding box center [493, 240] width 79 height 33
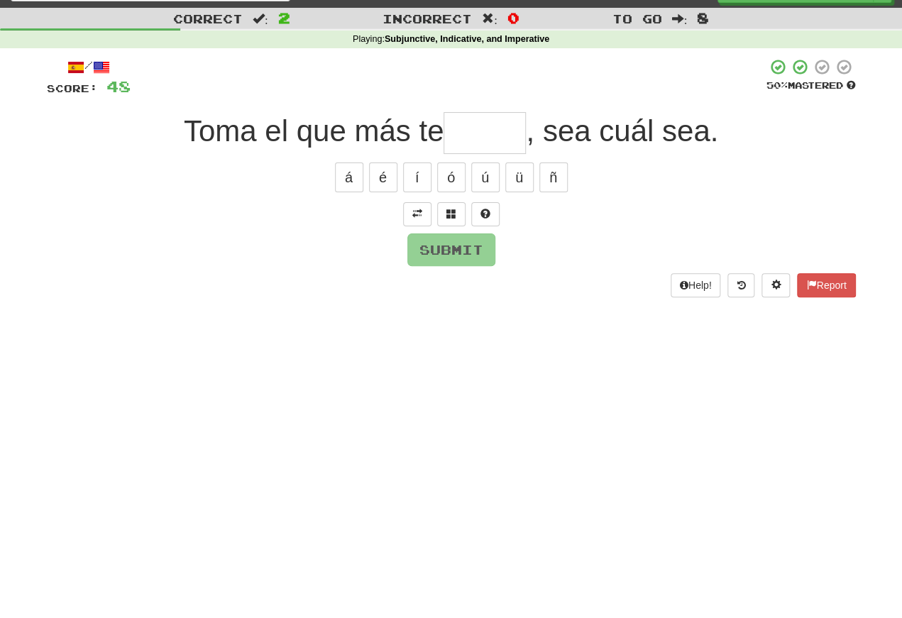
click at [413, 211] on span at bounding box center [417, 214] width 10 height 10
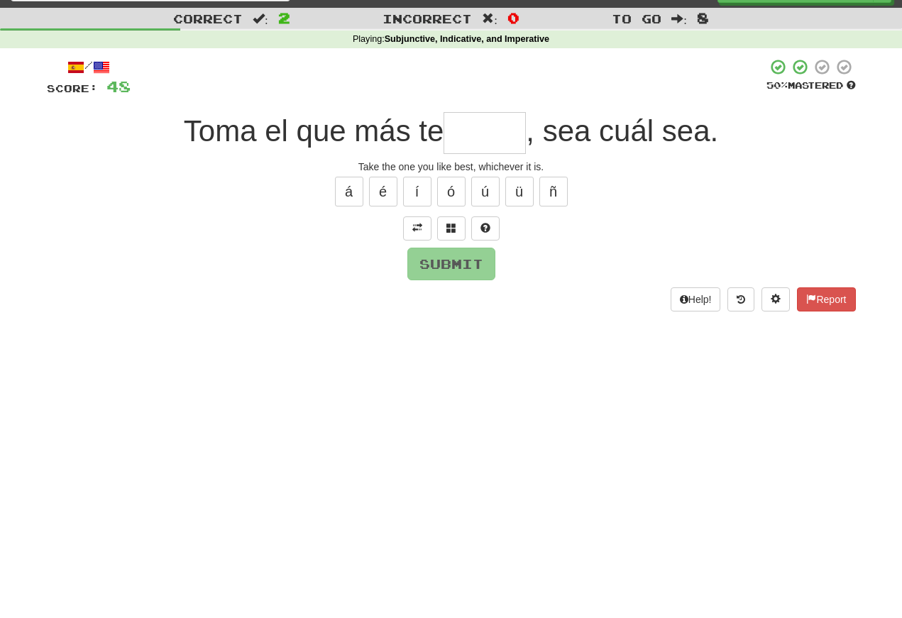
click at [469, 139] on input "text" at bounding box center [484, 133] width 82 height 42
type input "*****"
click at [443, 263] on button "Submit" at bounding box center [451, 264] width 88 height 33
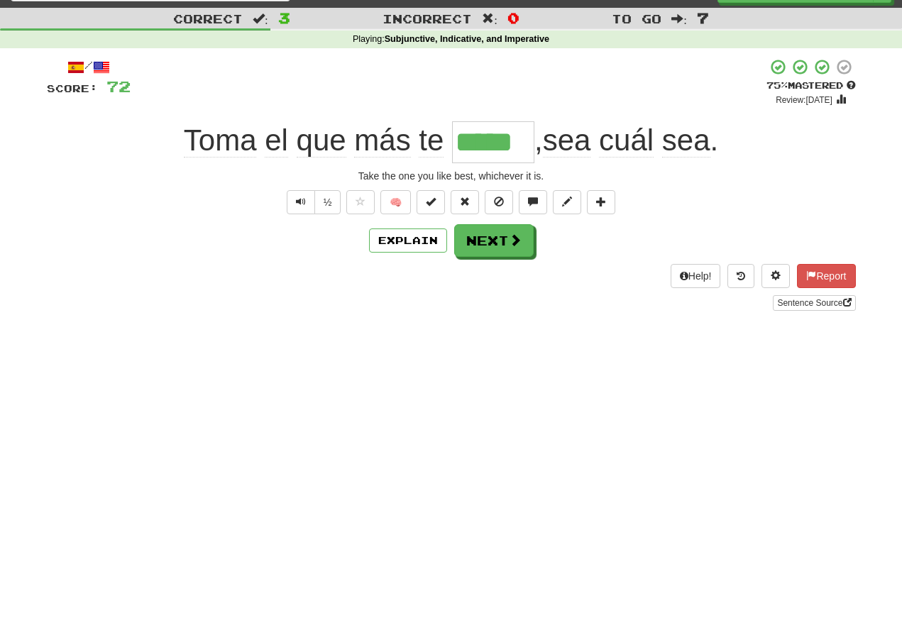
click at [296, 206] on span "Text-to-speech controls" at bounding box center [301, 202] width 10 height 10
click at [292, 197] on button "Text-to-speech controls" at bounding box center [301, 202] width 28 height 24
click at [302, 211] on button "Text-to-speech controls" at bounding box center [301, 202] width 28 height 24
click at [288, 199] on button "Text-to-speech controls" at bounding box center [301, 202] width 28 height 24
click at [296, 202] on span "Text-to-speech controls" at bounding box center [301, 202] width 10 height 10
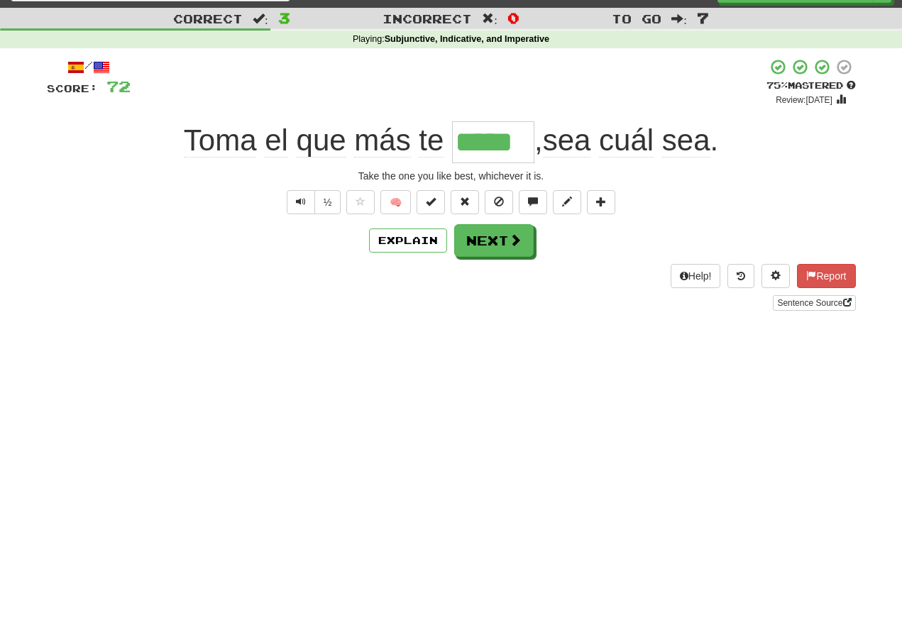
click at [298, 202] on span "Text-to-speech controls" at bounding box center [301, 202] width 10 height 10
click at [303, 203] on span "Text-to-speech controls" at bounding box center [301, 202] width 10 height 10
click at [299, 204] on span "Text-to-speech controls" at bounding box center [301, 202] width 10 height 10
click at [292, 207] on button "Text-to-speech controls" at bounding box center [301, 202] width 28 height 24
click at [482, 243] on button "Next" at bounding box center [493, 240] width 79 height 33
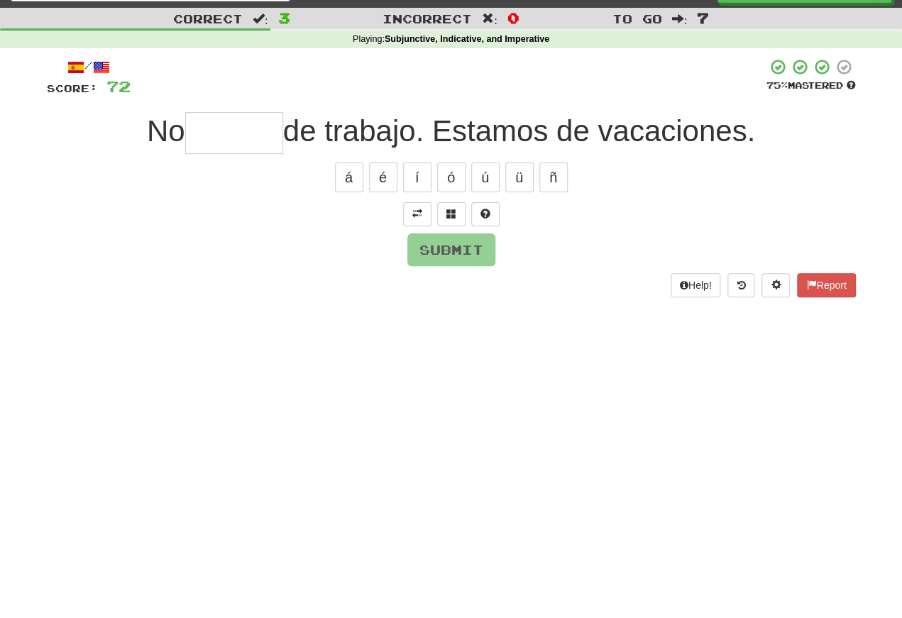
click at [414, 214] on span at bounding box center [417, 214] width 10 height 10
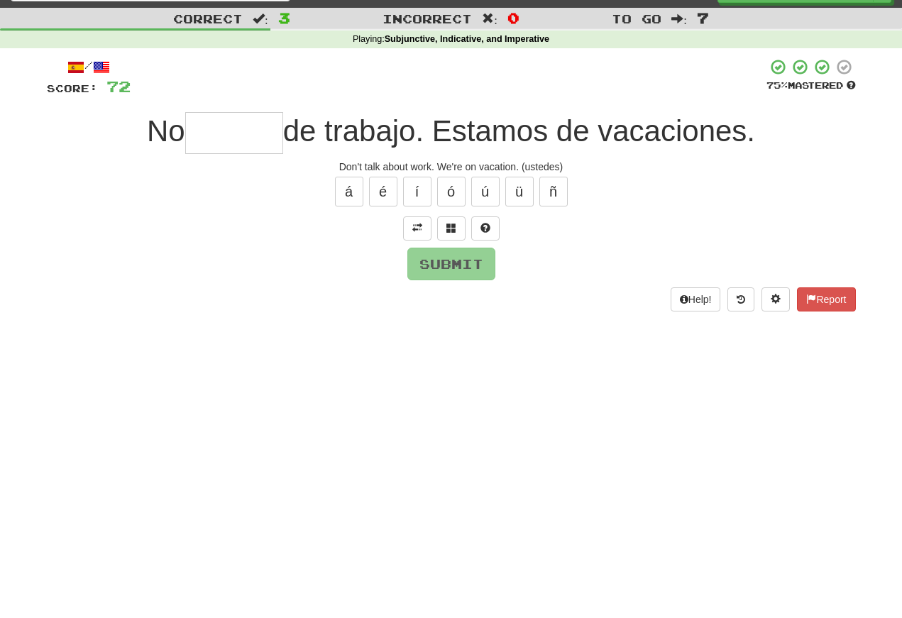
click at [194, 143] on input "text" at bounding box center [234, 133] width 98 height 42
type input "*"
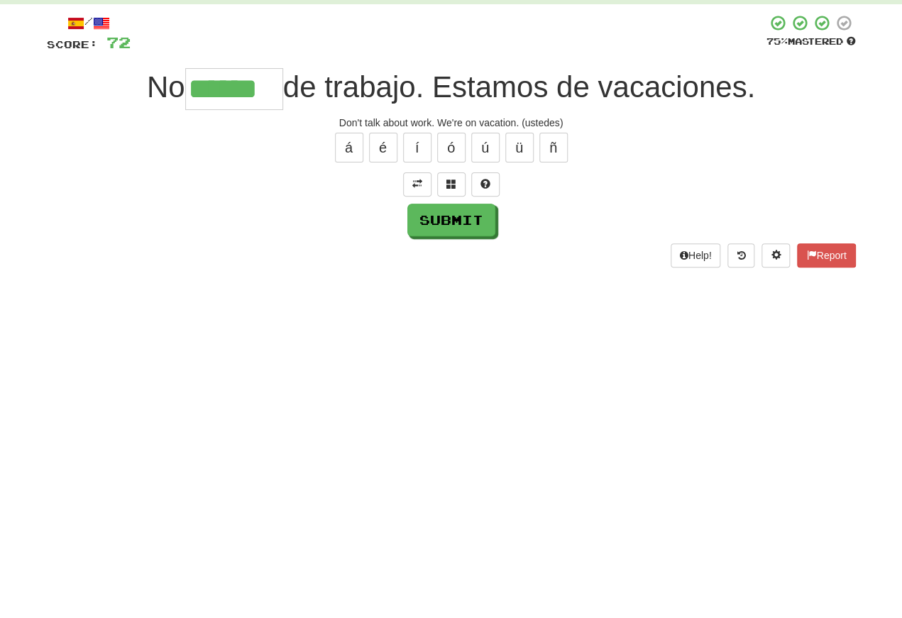
type input "******"
click at [448, 239] on div "/ Score: 72 75 % Mastered No ****** de trabajo. Estamos de vacaciones. Don't ta…" at bounding box center [451, 184] width 809 height 253
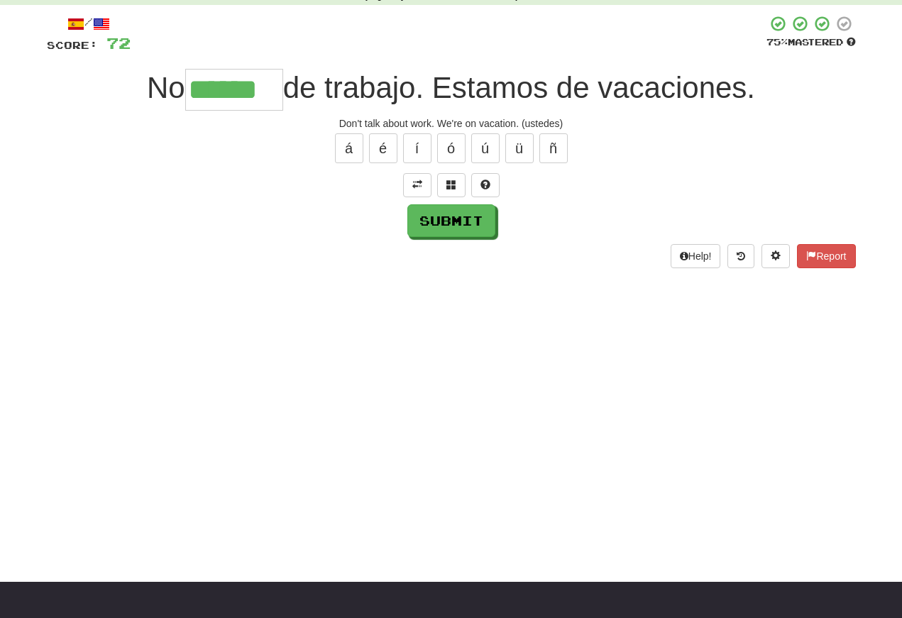
scroll to position [72, 0]
click at [434, 215] on button "Submit" at bounding box center [451, 220] width 88 height 33
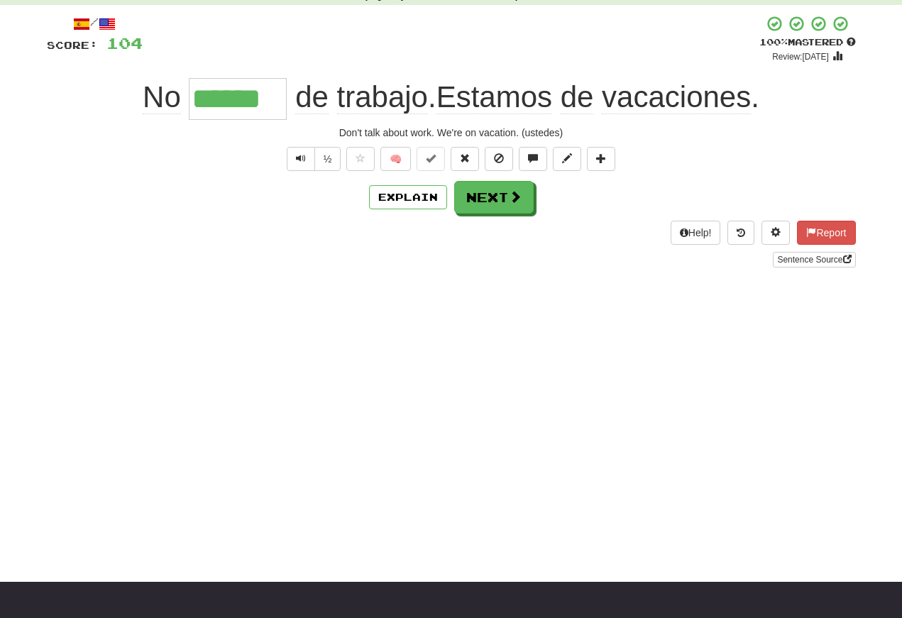
click at [129, 491] on div "Dashboard Clozemaster Avalondh299 / Toggle Dropdown Dashboard Leaderboard Activ…" at bounding box center [451, 237] width 902 height 618
click at [297, 157] on span "Text-to-speech controls" at bounding box center [301, 158] width 10 height 10
click at [298, 158] on span "Text-to-speech controls" at bounding box center [301, 158] width 10 height 10
click at [296, 158] on span "Text-to-speech controls" at bounding box center [301, 158] width 10 height 10
click at [298, 157] on span "Text-to-speech controls" at bounding box center [301, 158] width 10 height 10
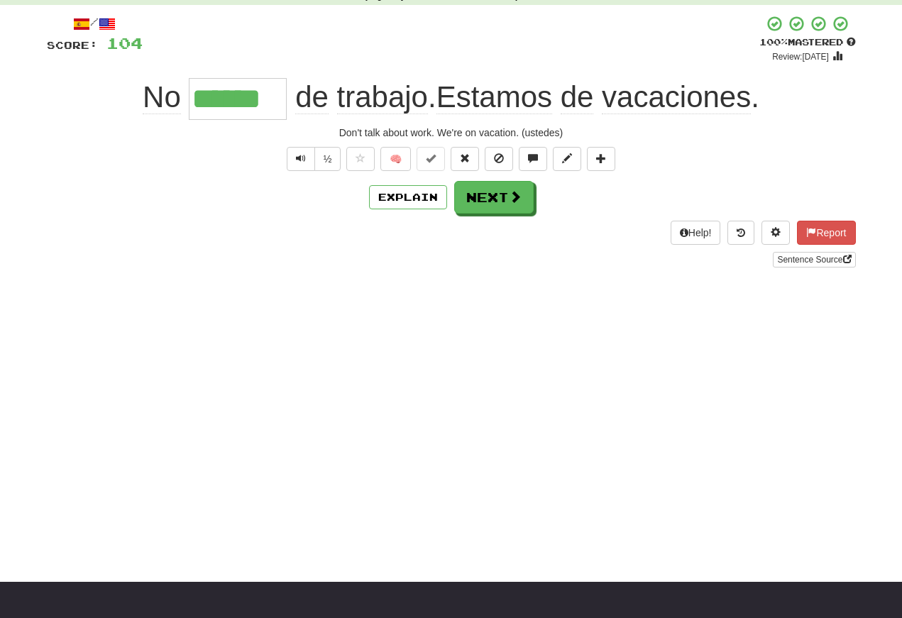
click at [300, 160] on span "Text-to-speech controls" at bounding box center [301, 158] width 10 height 10
click at [478, 202] on button "Next" at bounding box center [493, 197] width 79 height 33
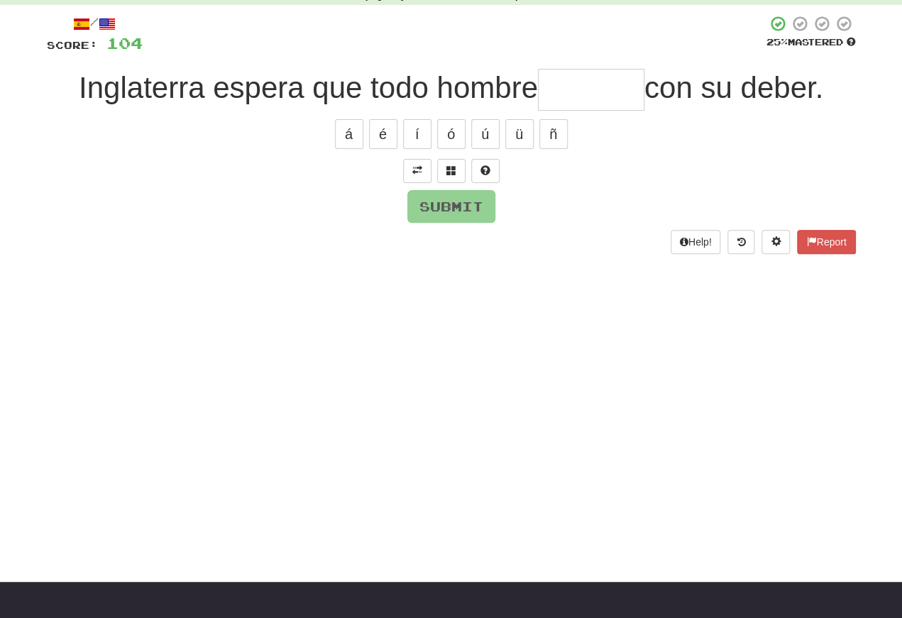
click at [417, 175] on button at bounding box center [417, 171] width 28 height 24
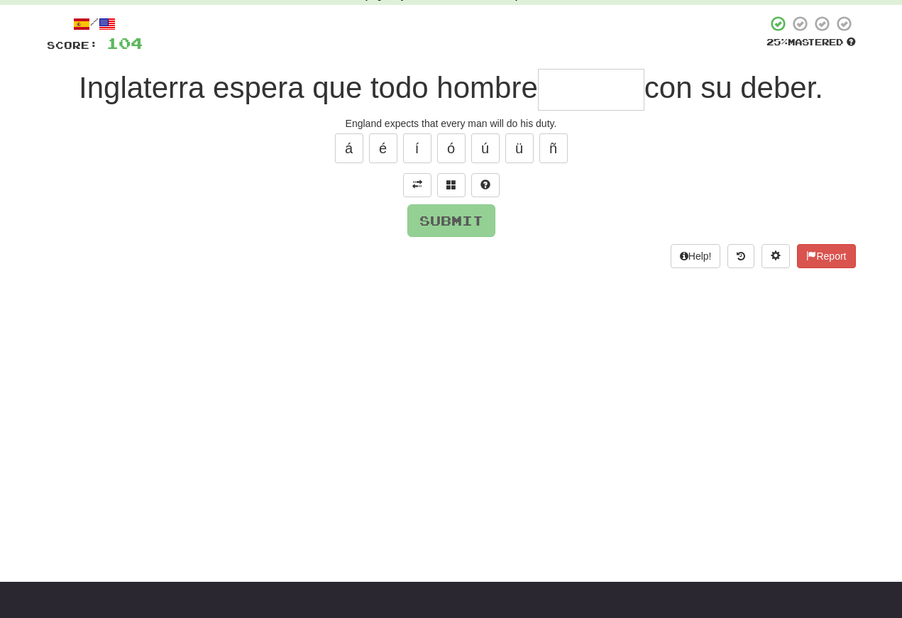
click at [562, 104] on input "text" at bounding box center [591, 90] width 106 height 42
type input "*"
click at [452, 175] on button at bounding box center [451, 185] width 28 height 24
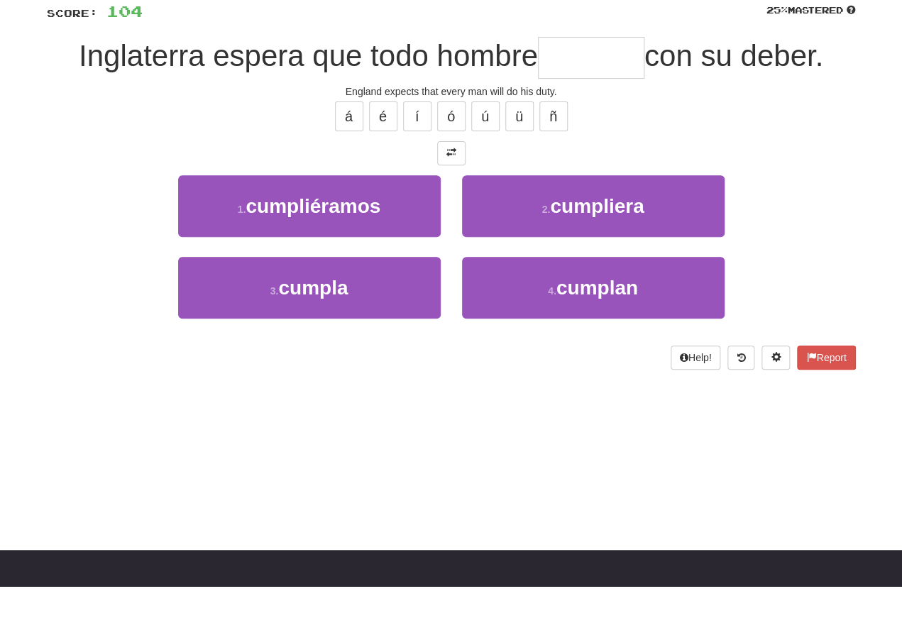
click at [287, 309] on span "cumpla" at bounding box center [313, 320] width 70 height 22
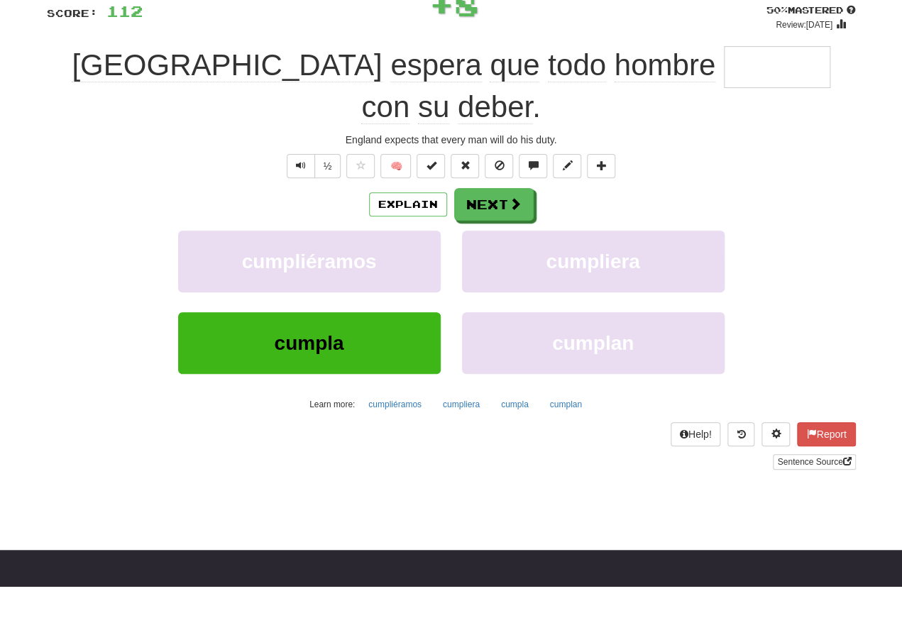
type input "******"
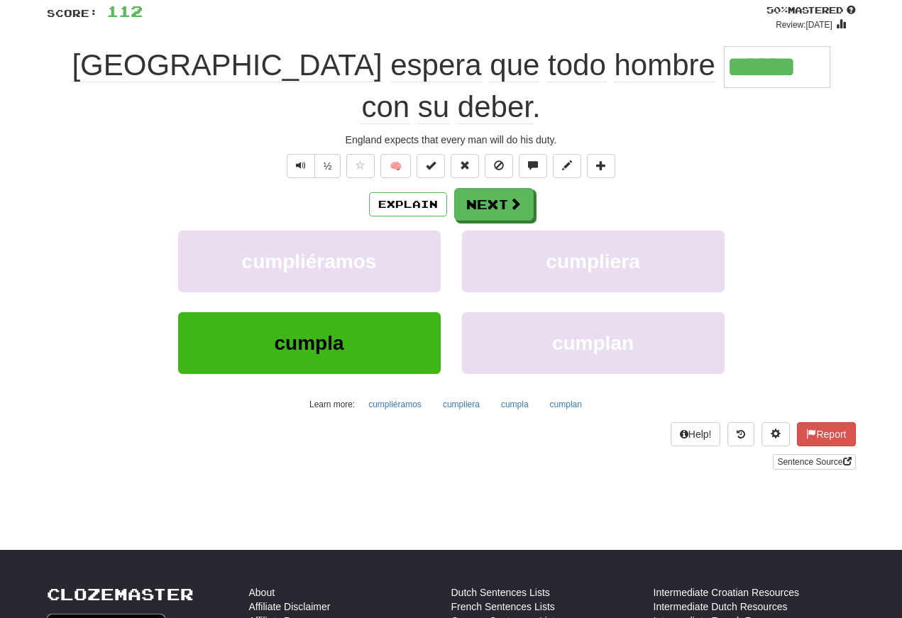
click at [296, 160] on span "Text-to-speech controls" at bounding box center [301, 165] width 10 height 10
click at [299, 160] on span "Text-to-speech controls" at bounding box center [301, 165] width 10 height 10
click at [297, 160] on span "Text-to-speech controls" at bounding box center [301, 165] width 10 height 10
click at [298, 160] on span "Text-to-speech controls" at bounding box center [301, 165] width 10 height 10
click at [297, 160] on span "Text-to-speech controls" at bounding box center [301, 165] width 10 height 10
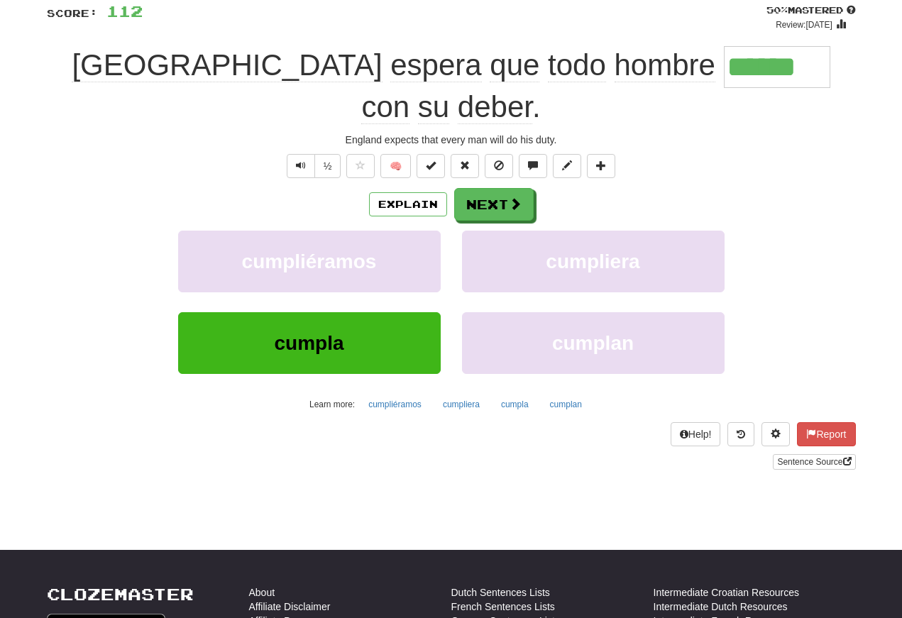
click at [301, 160] on span "Text-to-speech controls" at bounding box center [301, 165] width 10 height 10
click at [485, 188] on button "Next" at bounding box center [493, 204] width 79 height 33
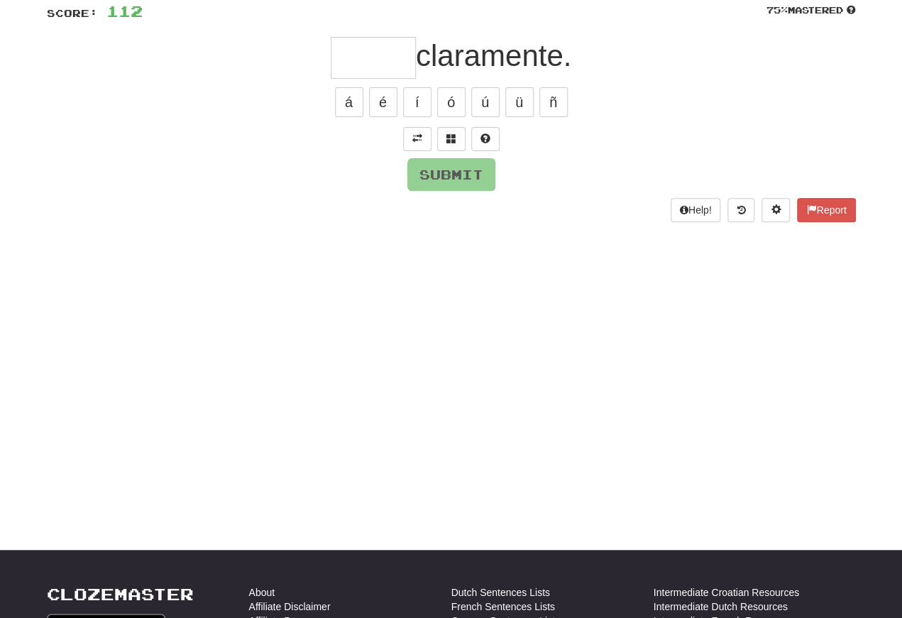
click at [415, 133] on span at bounding box center [417, 138] width 10 height 10
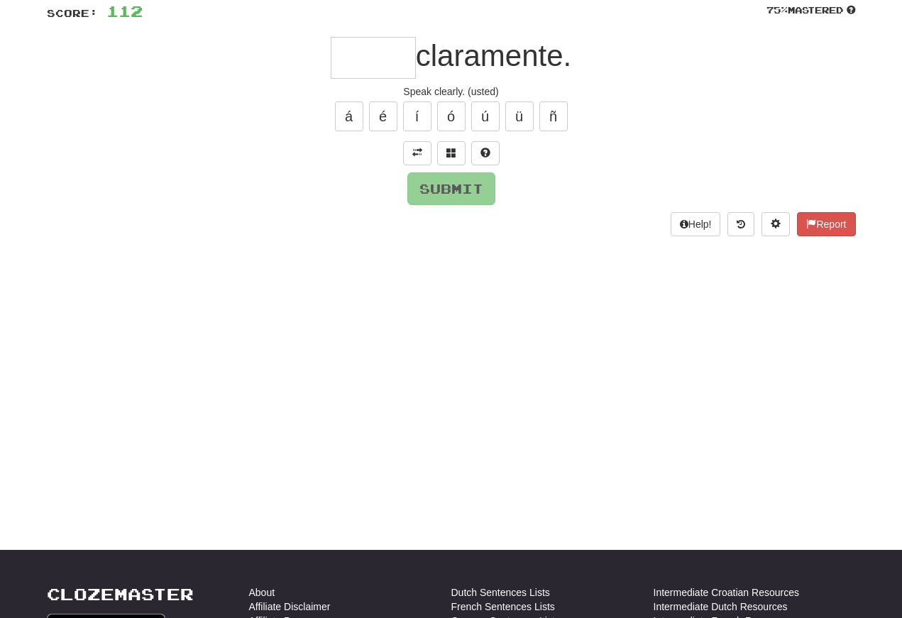
click at [344, 57] on input "text" at bounding box center [373, 58] width 85 height 42
click at [432, 190] on button "Submit" at bounding box center [451, 188] width 88 height 33
type input "*****"
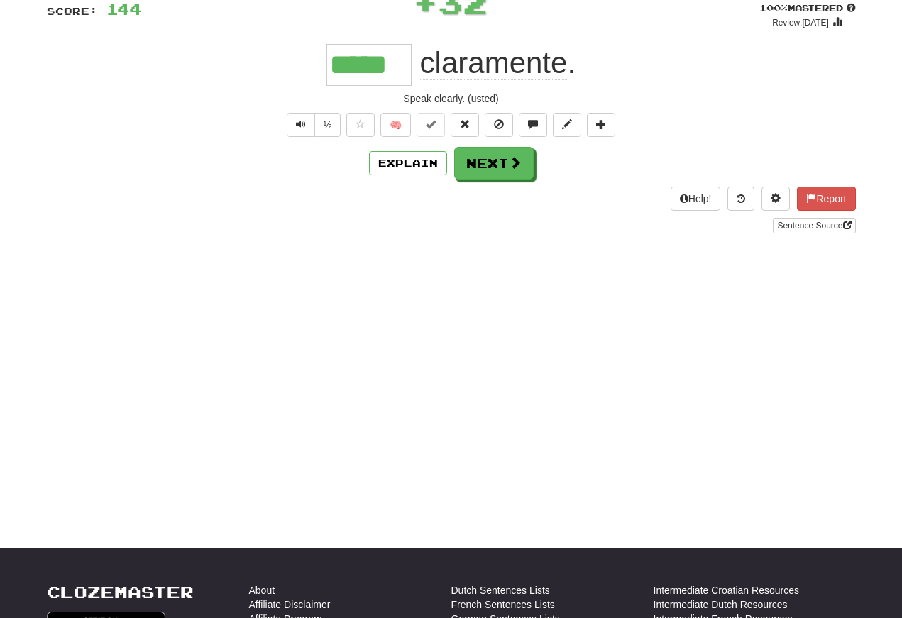
scroll to position [106, 0]
click at [287, 126] on button "Text-to-speech controls" at bounding box center [301, 125] width 28 height 24
click at [296, 122] on span "Text-to-speech controls" at bounding box center [301, 124] width 10 height 10
click at [299, 133] on button "Text-to-speech controls" at bounding box center [301, 125] width 28 height 24
click at [300, 124] on span "Text-to-speech controls" at bounding box center [301, 124] width 10 height 10
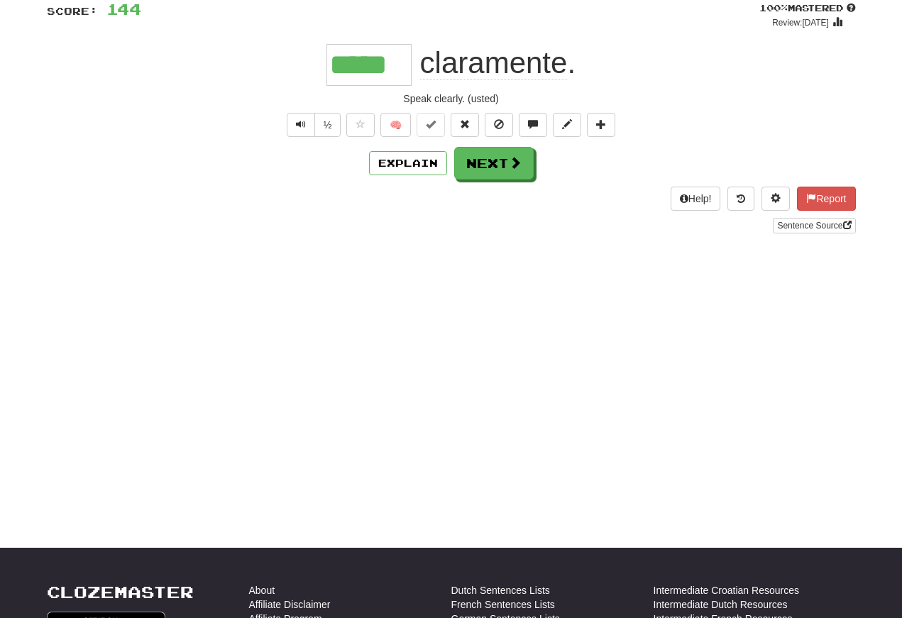
click at [478, 159] on button "Next" at bounding box center [493, 163] width 79 height 33
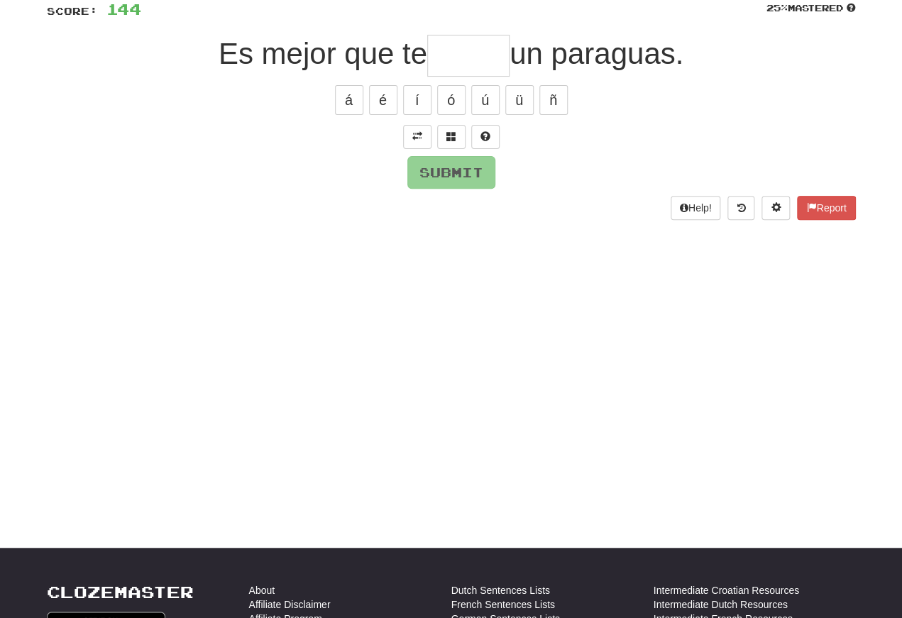
click at [405, 132] on button at bounding box center [417, 137] width 28 height 24
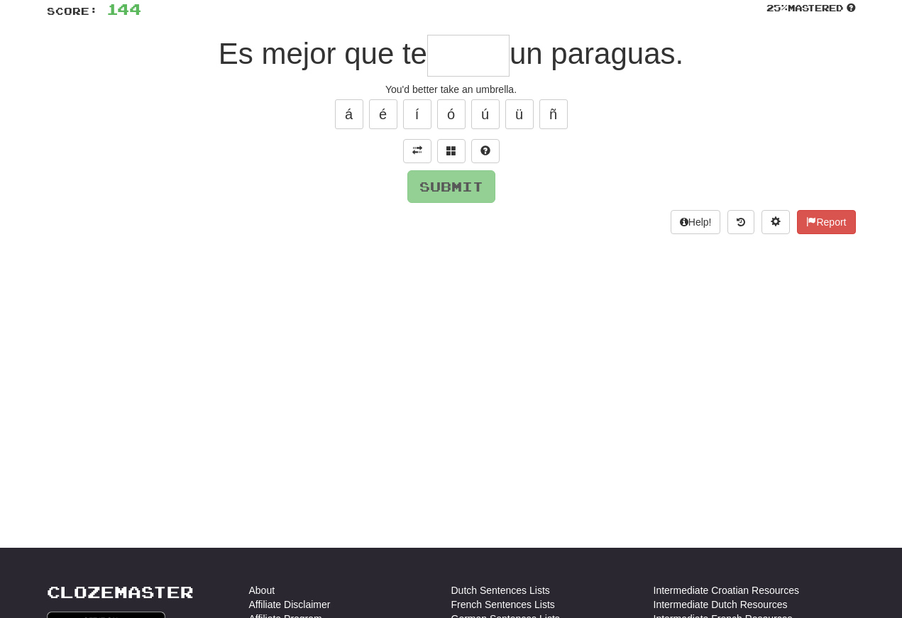
click at [429, 58] on input "text" at bounding box center [468, 56] width 82 height 42
type input "*"
type input "******"
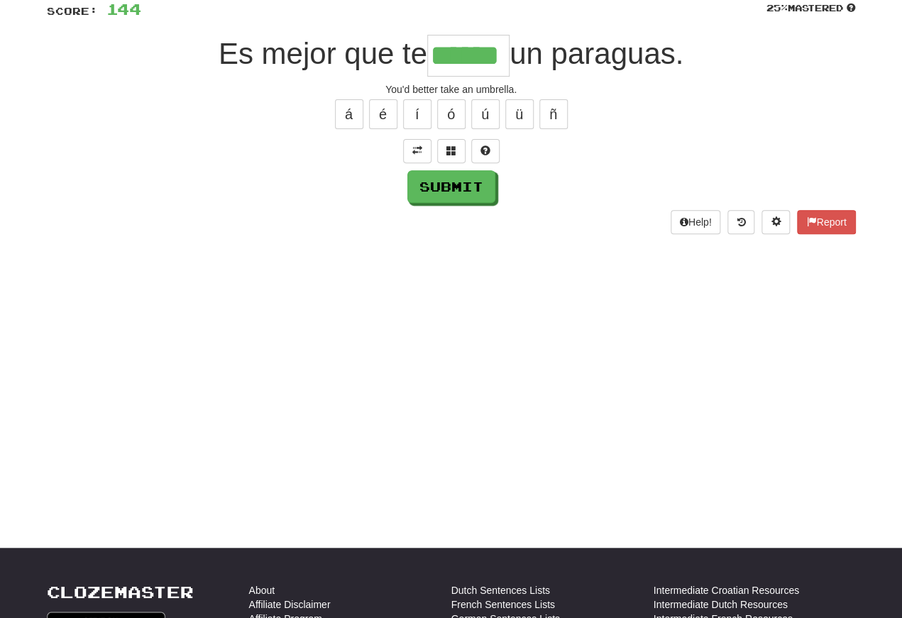
click at [438, 195] on button "Submit" at bounding box center [451, 186] width 88 height 33
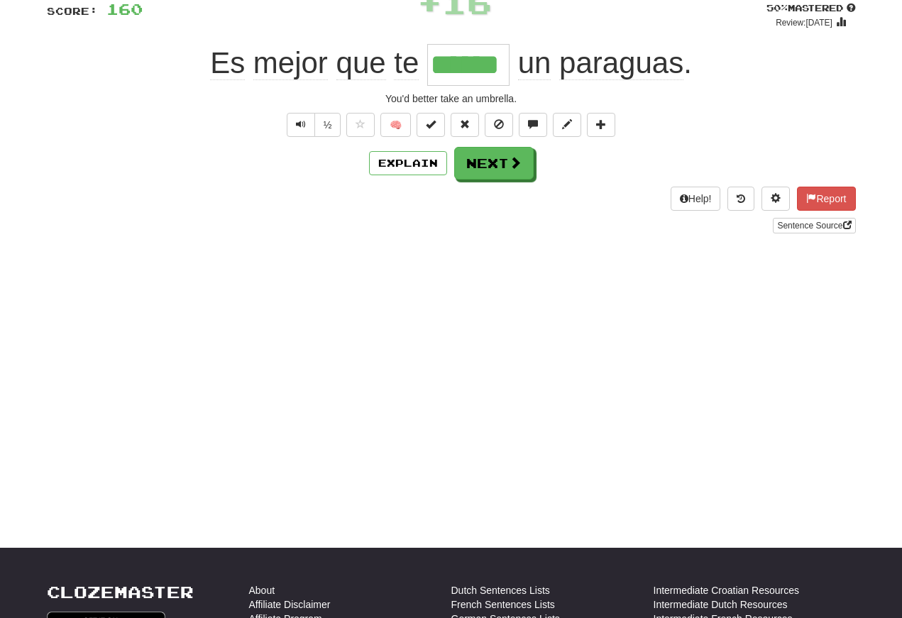
click at [297, 128] on span "Text-to-speech controls" at bounding box center [301, 124] width 10 height 10
click at [296, 126] on span "Text-to-speech controls" at bounding box center [301, 124] width 10 height 10
click at [301, 125] on span "Text-to-speech controls" at bounding box center [301, 124] width 10 height 10
click at [297, 126] on span "Text-to-speech controls" at bounding box center [301, 124] width 10 height 10
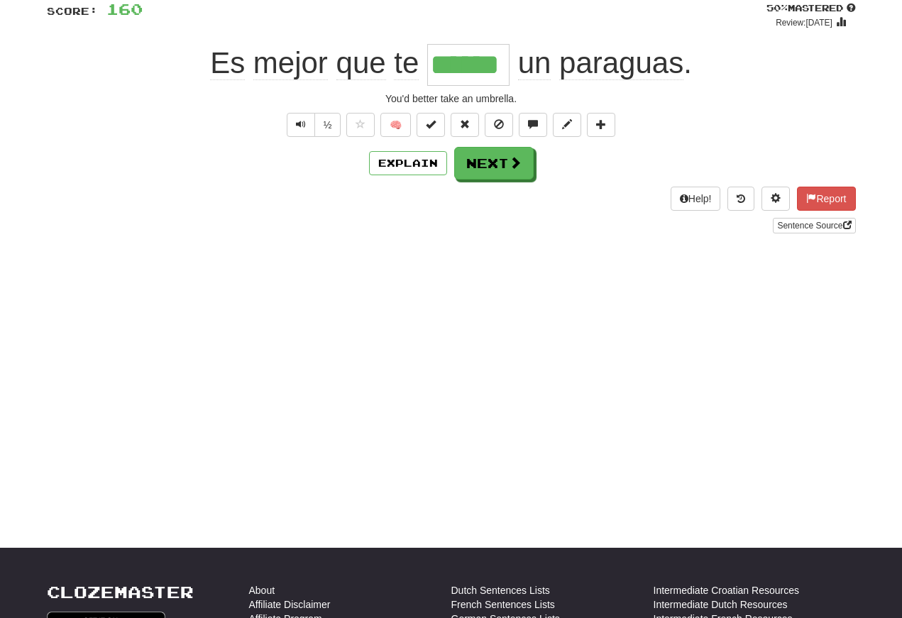
click at [304, 127] on button "Text-to-speech controls" at bounding box center [301, 125] width 28 height 24
click at [302, 122] on span "Text-to-speech controls" at bounding box center [301, 124] width 10 height 10
click at [306, 124] on button "Text-to-speech controls" at bounding box center [301, 125] width 28 height 24
click at [302, 121] on span "Text-to-speech controls" at bounding box center [301, 124] width 10 height 10
click at [304, 122] on span "Text-to-speech controls" at bounding box center [301, 124] width 10 height 10
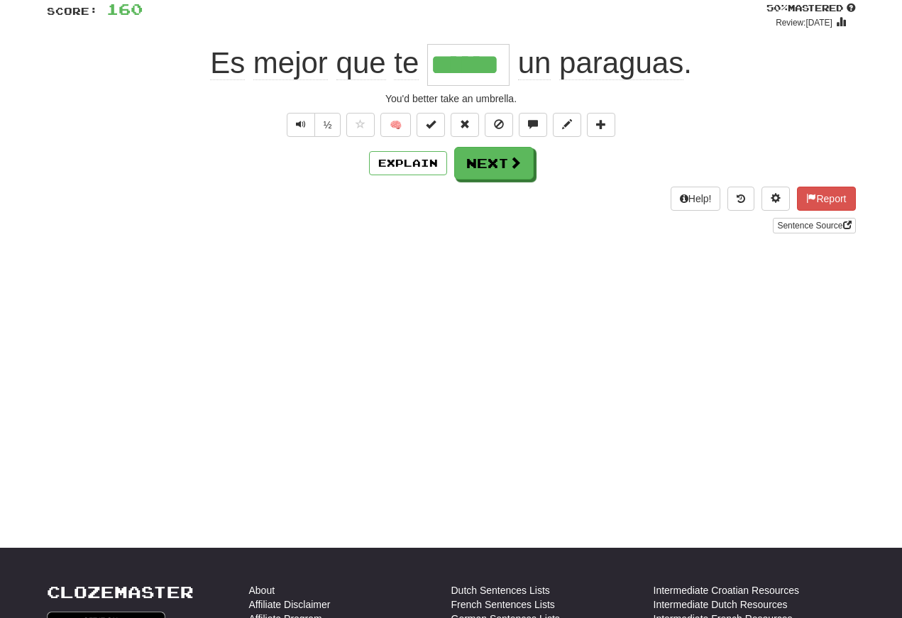
click at [482, 165] on button "Next" at bounding box center [493, 163] width 79 height 33
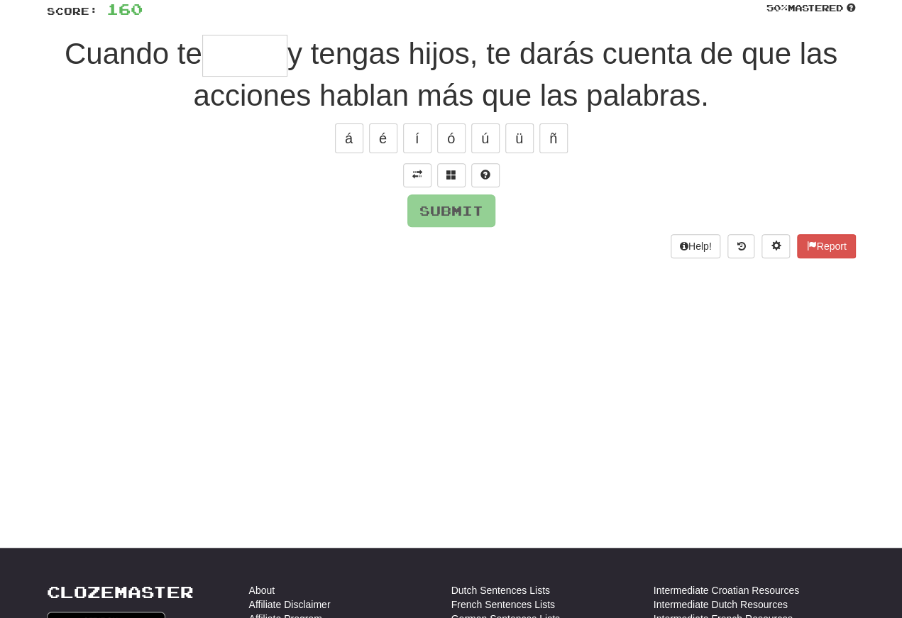
click at [412, 172] on span at bounding box center [417, 175] width 10 height 10
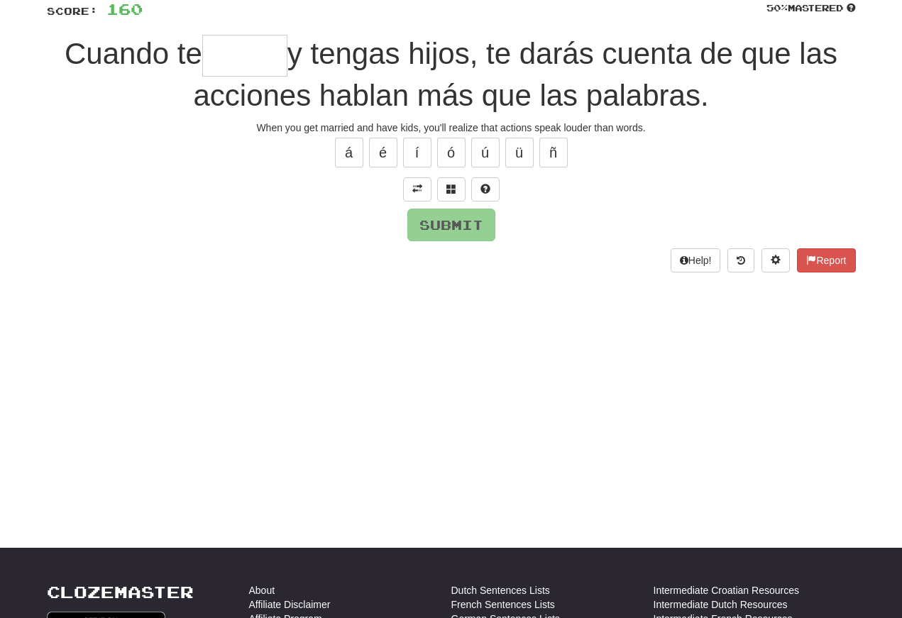
click at [210, 51] on input "text" at bounding box center [244, 56] width 85 height 42
type input "*****"
click at [426, 220] on button "Submit" at bounding box center [451, 225] width 88 height 33
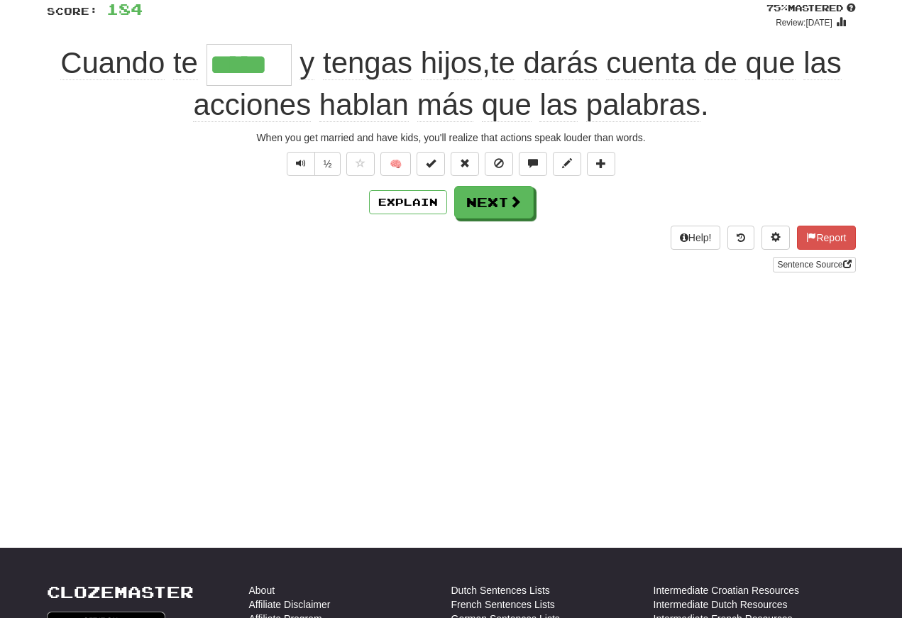
click at [296, 162] on span "Text-to-speech controls" at bounding box center [301, 163] width 10 height 10
click at [299, 167] on span "Text-to-speech controls" at bounding box center [301, 163] width 10 height 10
click at [296, 155] on button "Text-to-speech controls" at bounding box center [301, 164] width 28 height 24
click at [291, 168] on button "Text-to-speech controls" at bounding box center [301, 164] width 28 height 24
click at [292, 157] on button "Text-to-speech controls" at bounding box center [301, 164] width 28 height 24
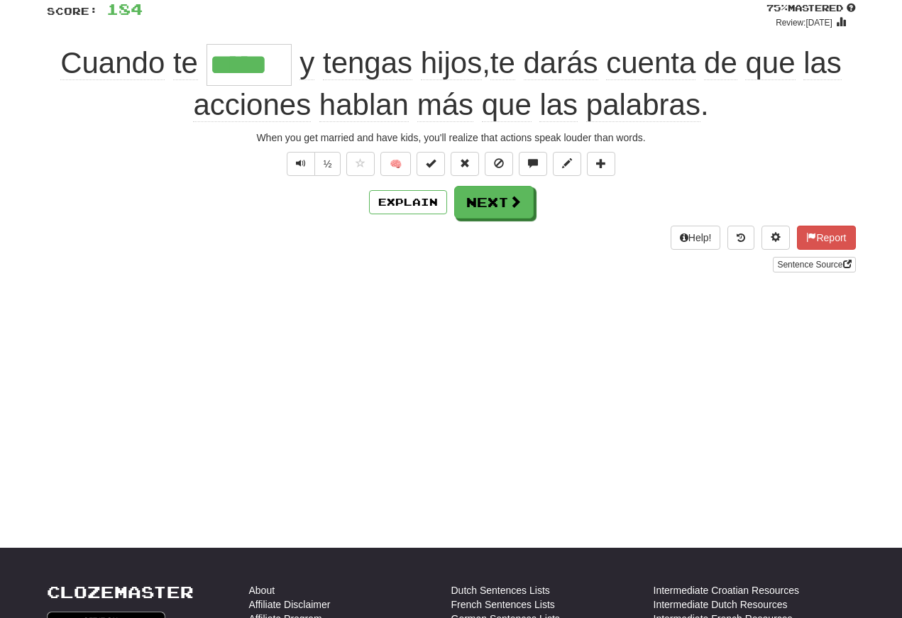
click at [300, 165] on span "Text-to-speech controls" at bounding box center [301, 163] width 10 height 10
click at [297, 163] on span "Text-to-speech controls" at bounding box center [301, 163] width 10 height 10
click at [292, 169] on button "Text-to-speech controls" at bounding box center [301, 164] width 28 height 24
click at [485, 202] on button "Next" at bounding box center [493, 202] width 79 height 33
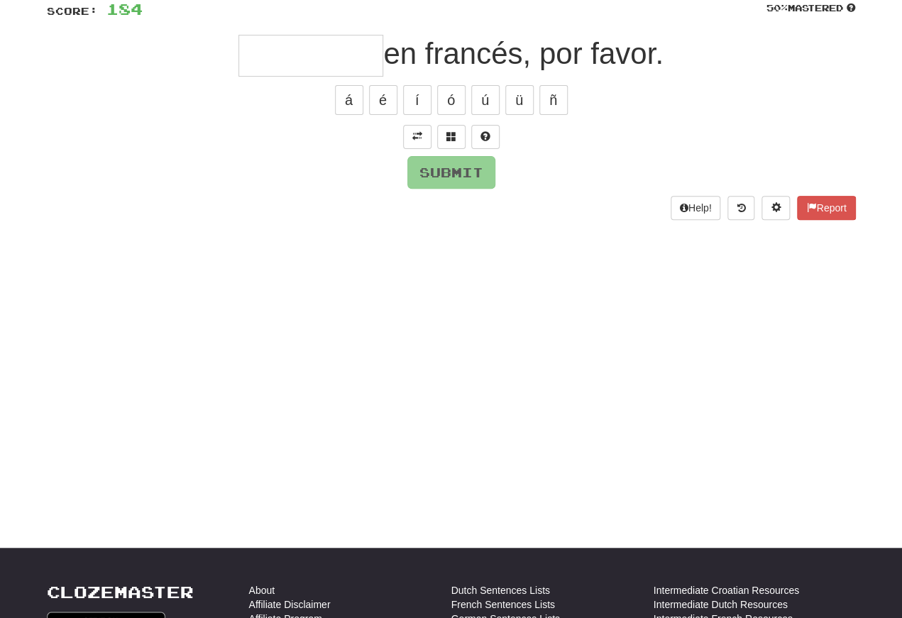
click at [410, 131] on button at bounding box center [417, 137] width 28 height 24
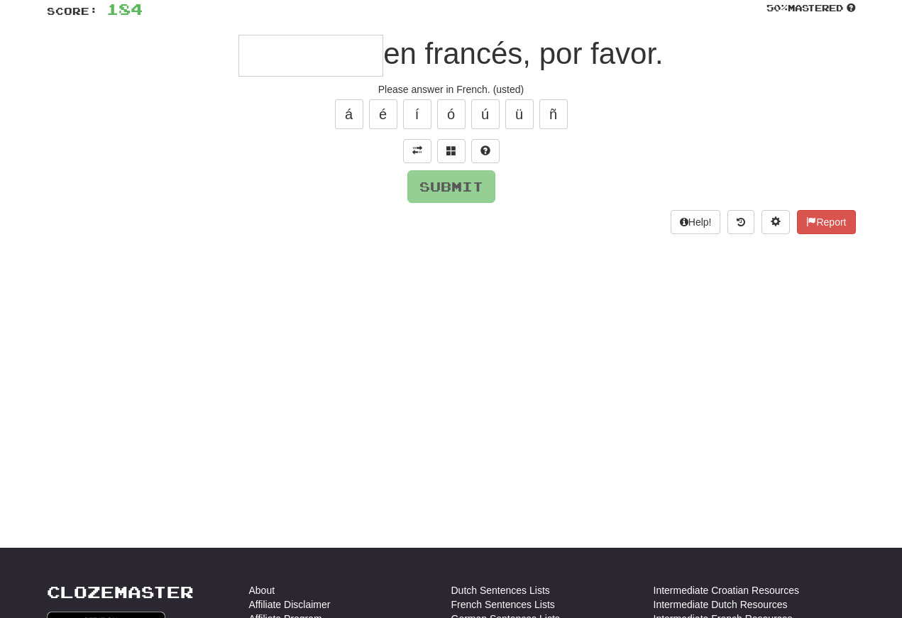
click at [253, 66] on input "text" at bounding box center [310, 56] width 145 height 42
click at [437, 189] on button "Submit" at bounding box center [451, 186] width 88 height 33
type input "********"
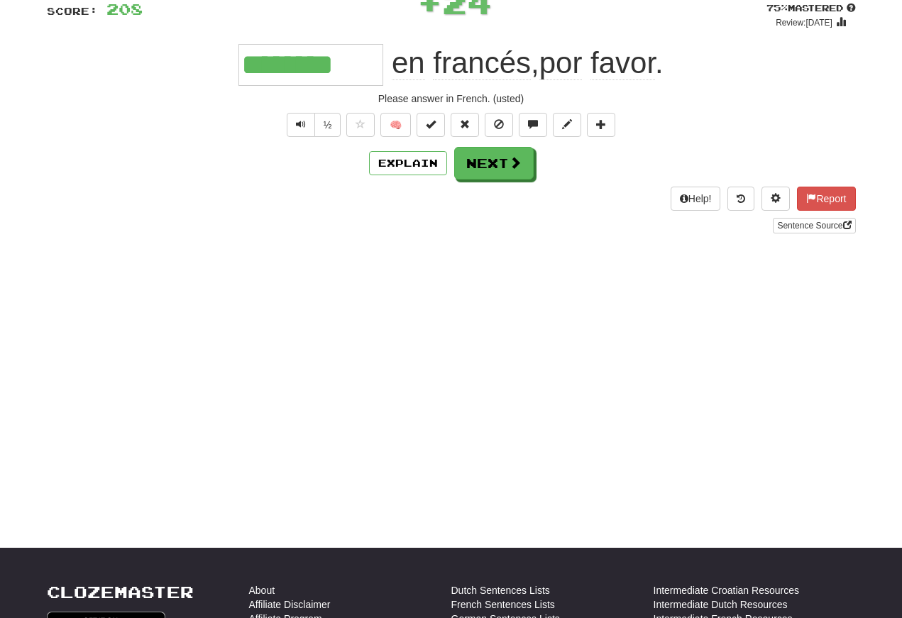
click at [296, 126] on span "Text-to-speech controls" at bounding box center [301, 124] width 10 height 10
click at [307, 136] on button "Text-to-speech controls" at bounding box center [301, 125] width 28 height 24
click at [296, 128] on span "Text-to-speech controls" at bounding box center [301, 124] width 10 height 10
click at [302, 123] on span "Text-to-speech controls" at bounding box center [301, 124] width 10 height 10
click at [481, 172] on button "Next" at bounding box center [493, 163] width 79 height 33
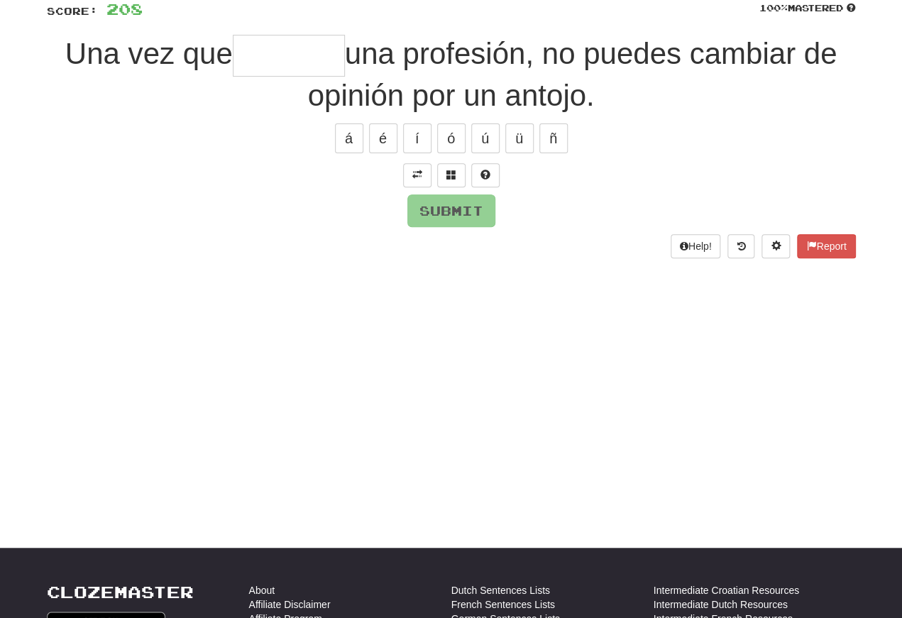
click at [415, 172] on span at bounding box center [417, 175] width 10 height 10
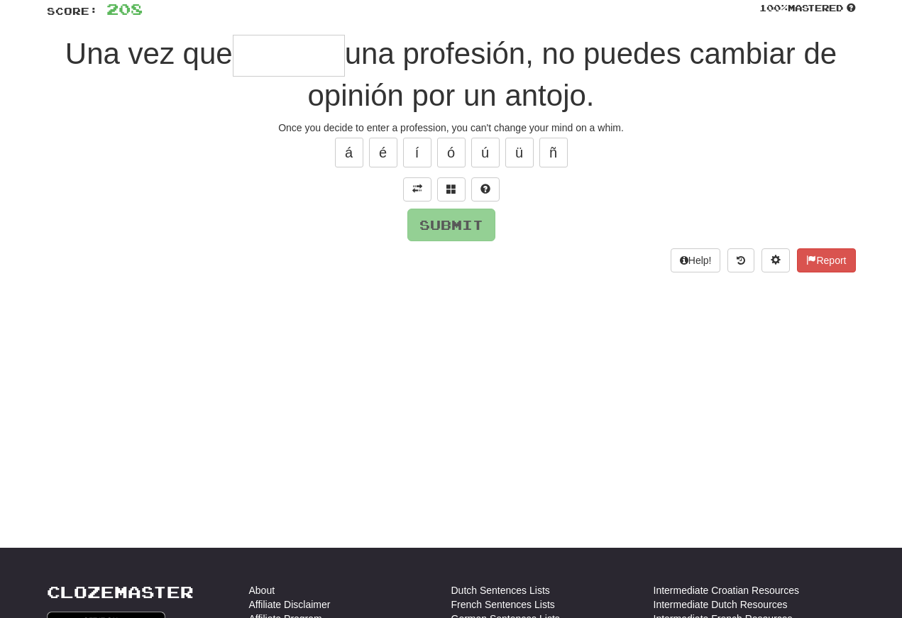
click at [246, 65] on input "text" at bounding box center [289, 56] width 112 height 42
type input "*******"
click at [432, 221] on button "Submit" at bounding box center [451, 225] width 88 height 33
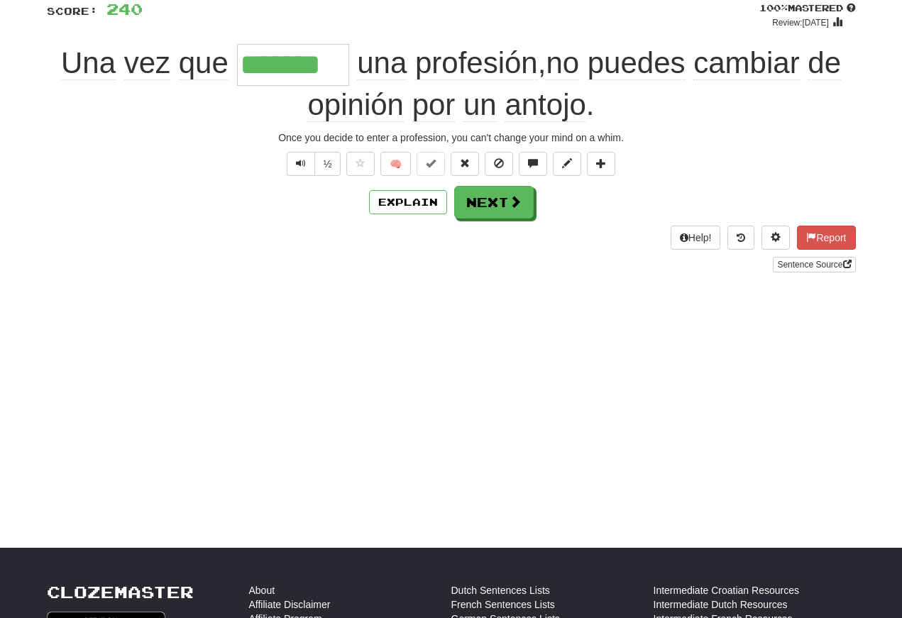
click at [296, 167] on span "Text-to-speech controls" at bounding box center [301, 163] width 10 height 10
click at [301, 165] on span "Text-to-speech controls" at bounding box center [301, 163] width 10 height 10
click at [302, 158] on span "Text-to-speech controls" at bounding box center [301, 163] width 10 height 10
click at [298, 156] on button "Text-to-speech controls" at bounding box center [301, 164] width 28 height 24
click at [304, 160] on button "Text-to-speech controls" at bounding box center [301, 164] width 28 height 24
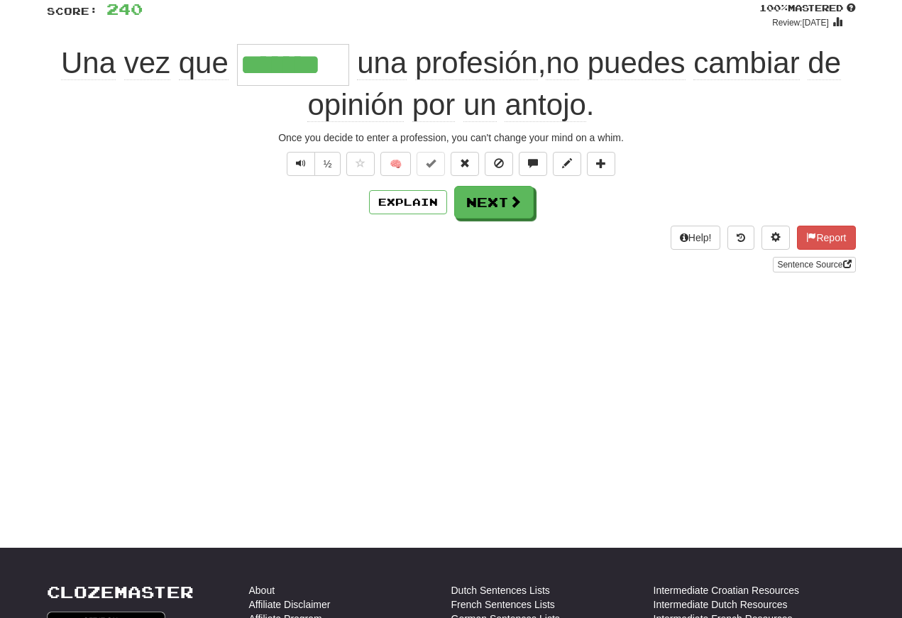
click at [309, 162] on button "Text-to-speech controls" at bounding box center [301, 164] width 28 height 24
click at [304, 168] on span "Text-to-speech controls" at bounding box center [301, 163] width 10 height 10
click at [297, 162] on span "Text-to-speech controls" at bounding box center [301, 163] width 10 height 10
click at [492, 203] on button "Next" at bounding box center [493, 202] width 79 height 33
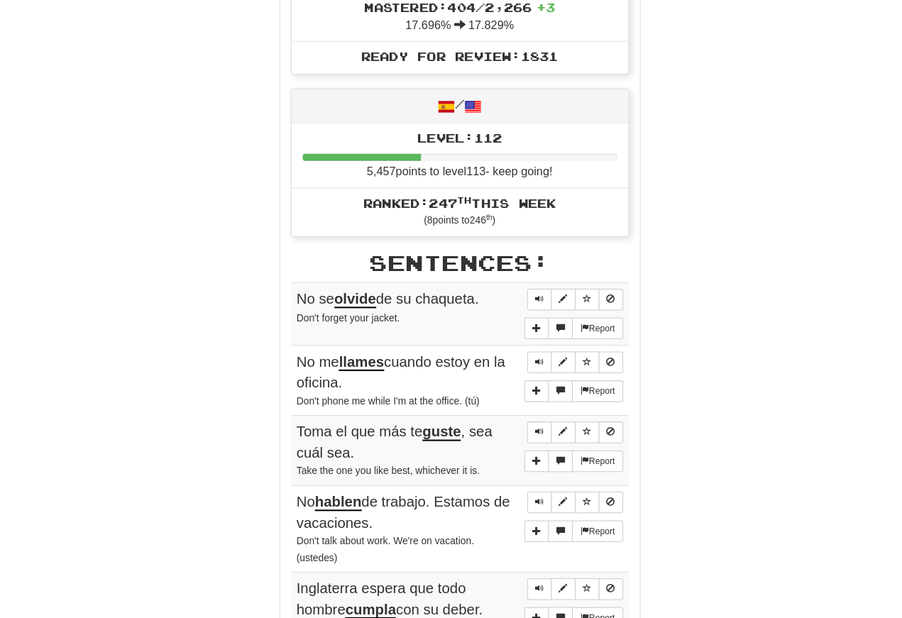
scroll to position [605, 0]
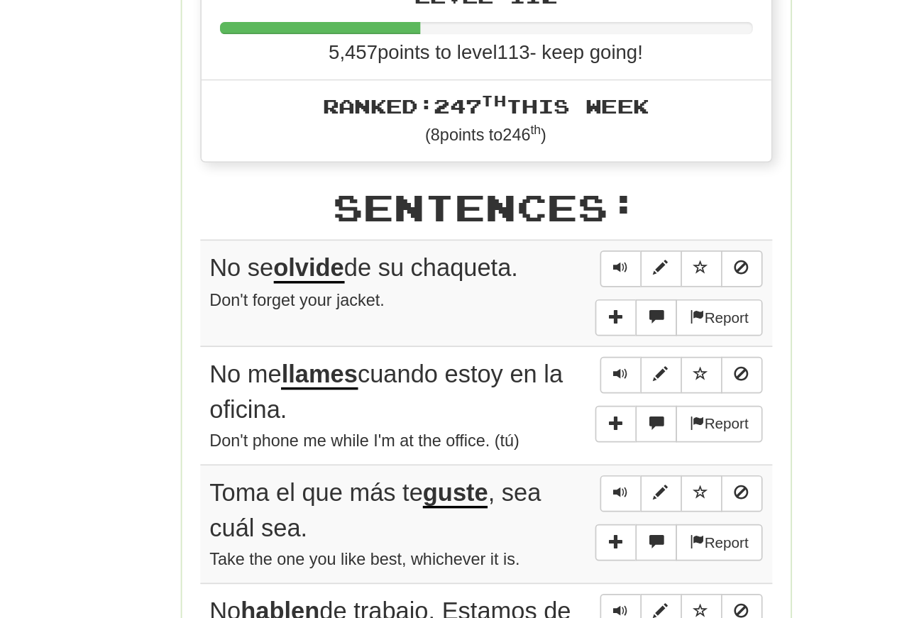
click at [517, 277] on button "Sentence controls" at bounding box center [529, 287] width 24 height 21
click at [525, 282] on span "Sentence controls" at bounding box center [529, 286] width 9 height 9
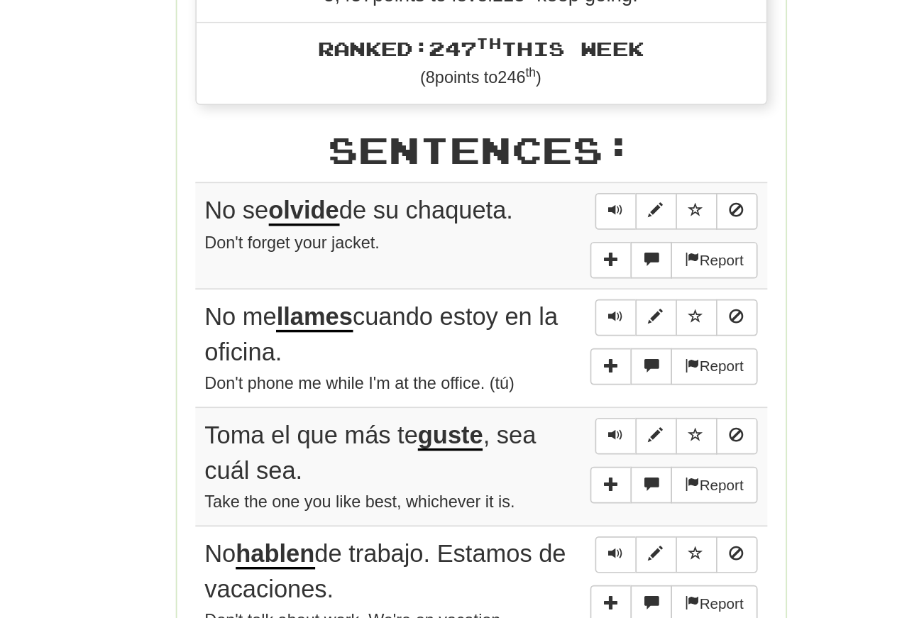
click at [525, 282] on span "Sentence controls" at bounding box center [529, 286] width 9 height 9
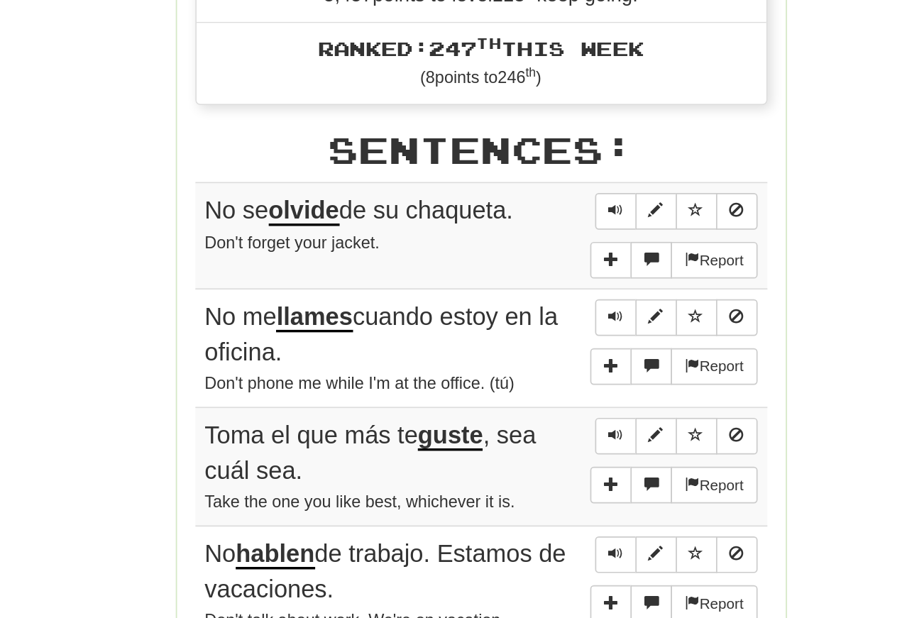
click at [525, 344] on span "Sentence controls" at bounding box center [529, 348] width 9 height 9
click at [525, 413] on span "Sentence controls" at bounding box center [529, 417] width 9 height 9
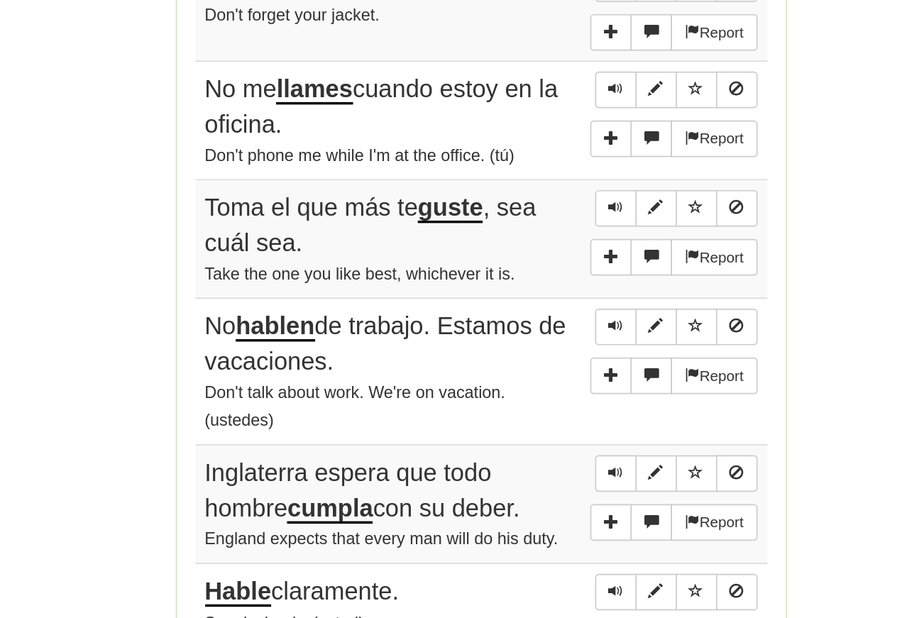
scroll to position [658, 0]
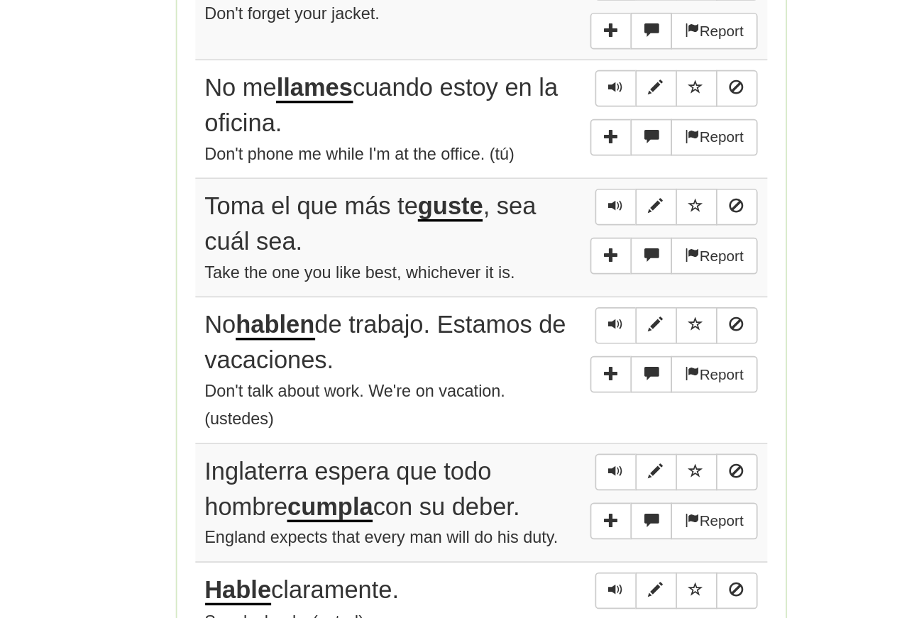
click at [517, 353] on button "Sentence controls" at bounding box center [529, 363] width 24 height 21
click at [525, 359] on span "Sentence controls" at bounding box center [529, 363] width 9 height 9
click at [517, 353] on button "Sentence controls" at bounding box center [529, 363] width 24 height 21
click at [525, 359] on span "Sentence controls" at bounding box center [529, 363] width 9 height 9
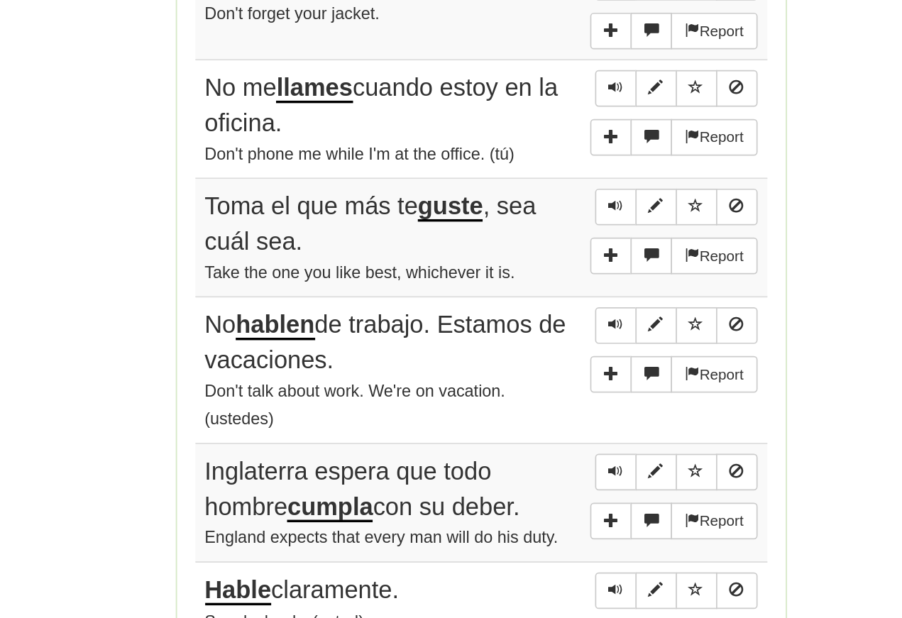
click at [525, 428] on span "Sentence controls" at bounding box center [529, 432] width 9 height 9
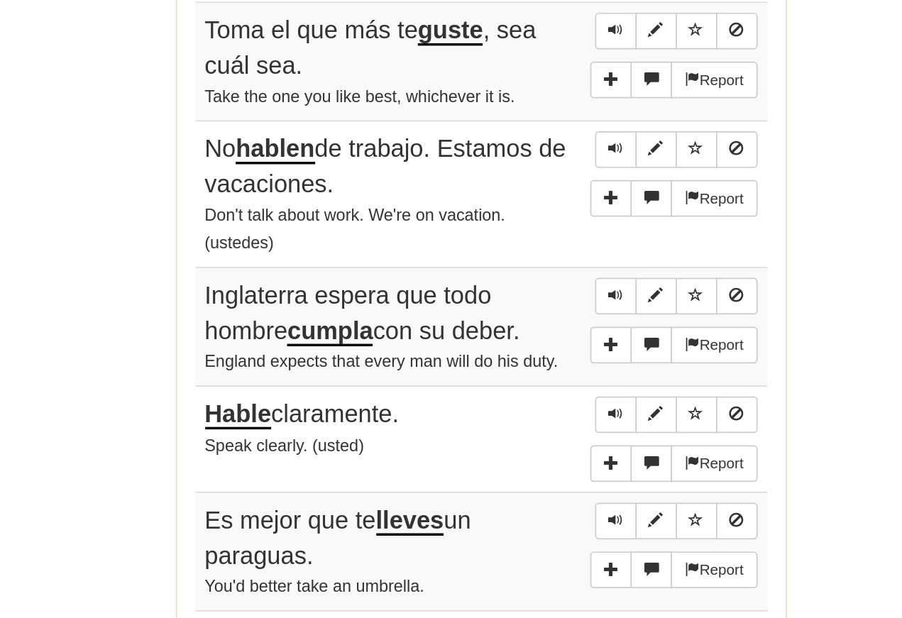
scroll to position [763, 0]
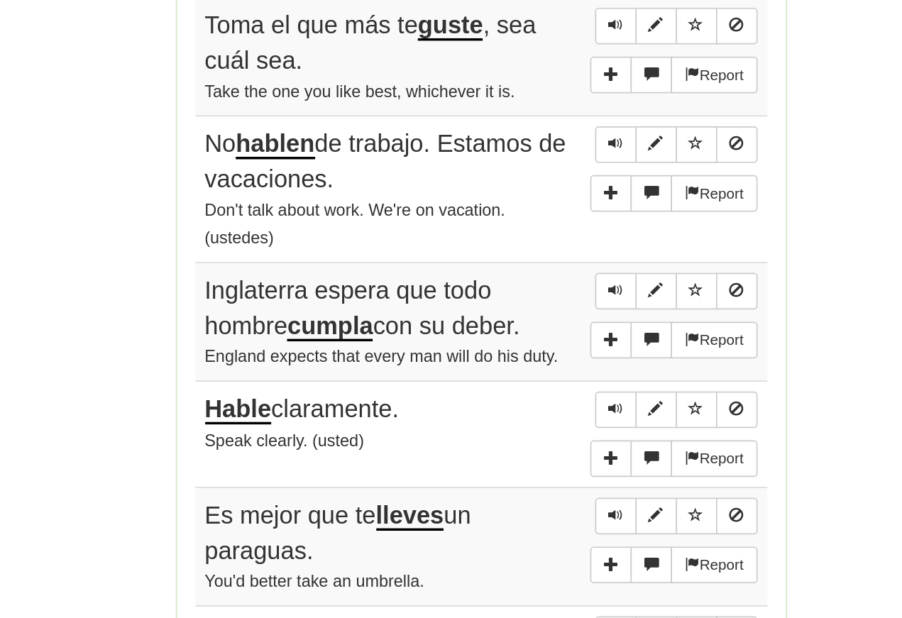
click at [525, 408] on span "Sentence controls" at bounding box center [529, 412] width 9 height 9
click at [517, 402] on button "Sentence controls" at bounding box center [529, 412] width 24 height 21
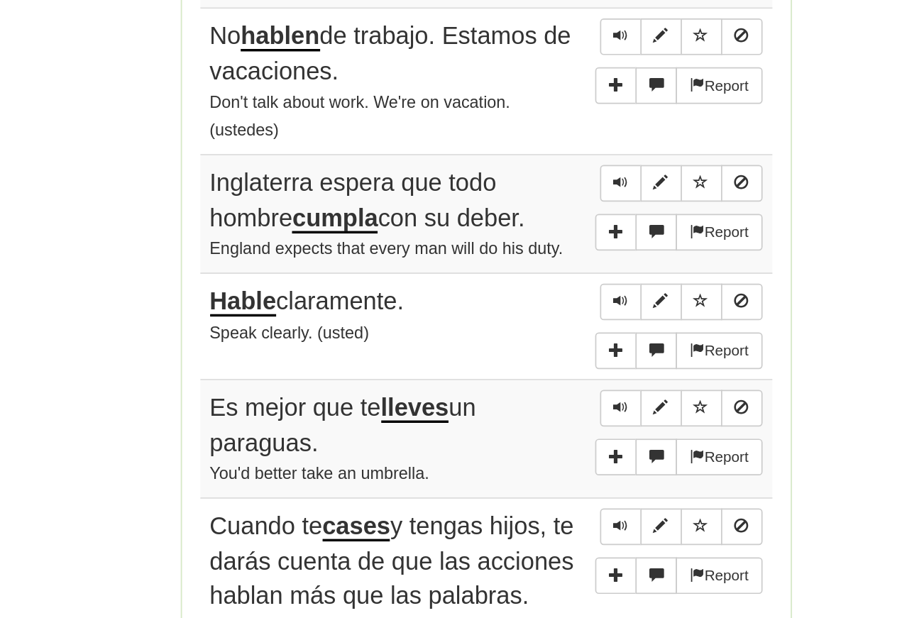
scroll to position [830, 0]
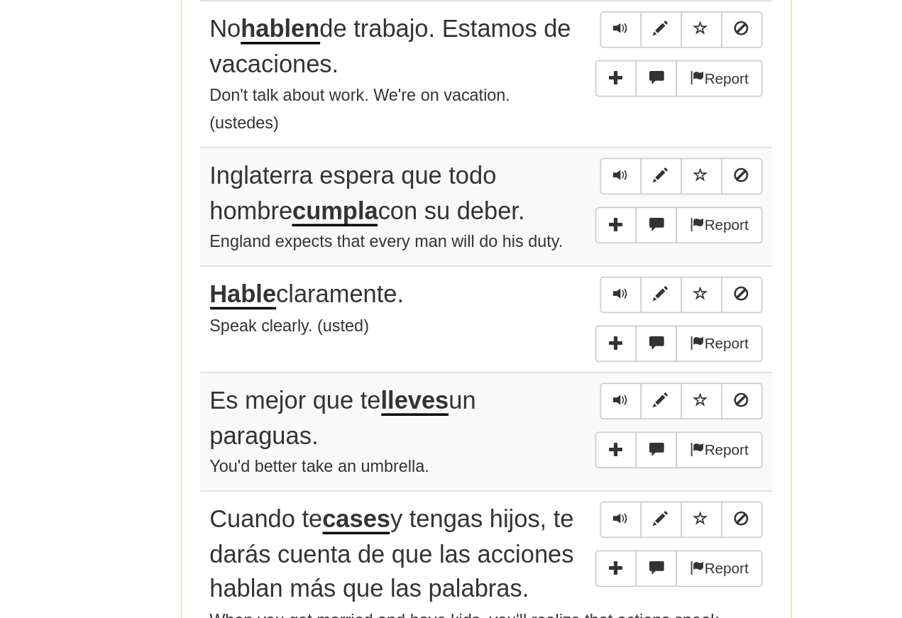
click at [517, 404] on button "Sentence controls" at bounding box center [529, 414] width 24 height 21
click at [525, 410] on span "Sentence controls" at bounding box center [529, 414] width 9 height 9
click at [525, 472] on span "Sentence controls" at bounding box center [529, 476] width 9 height 9
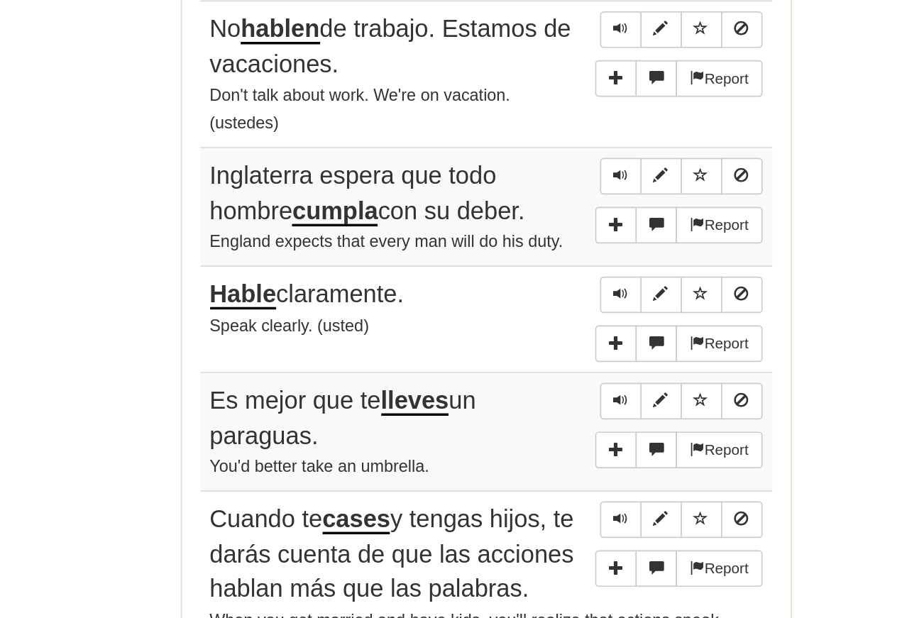
click at [517, 466] on button "Sentence controls" at bounding box center [529, 476] width 24 height 21
click at [525, 472] on span "Sentence controls" at bounding box center [529, 476] width 9 height 9
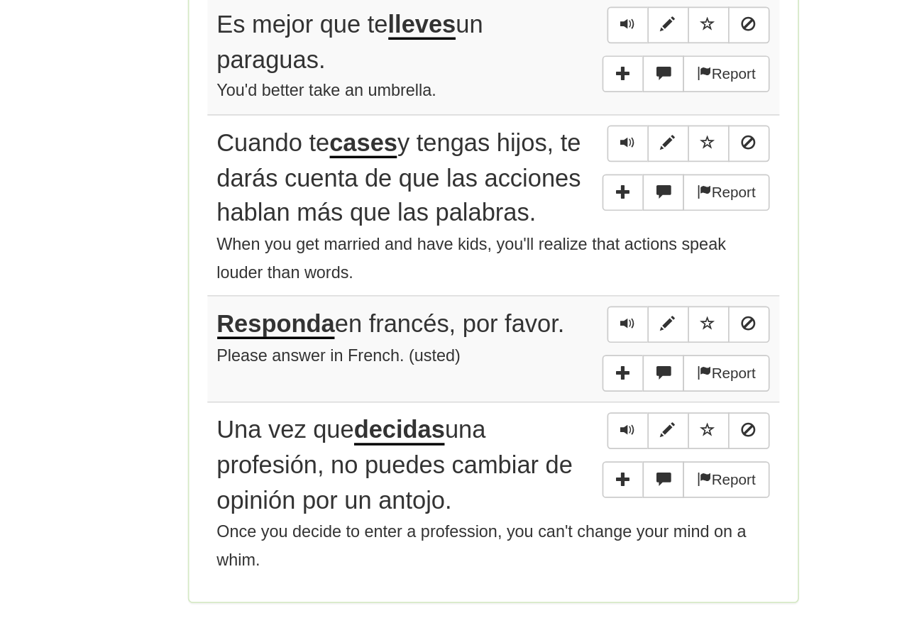
click at [525, 323] on span "Sentence controls" at bounding box center [529, 327] width 9 height 9
click at [525, 322] on span "Sentence controls" at bounding box center [529, 326] width 9 height 9
click at [525, 427] on span "Sentence controls" at bounding box center [529, 431] width 9 height 9
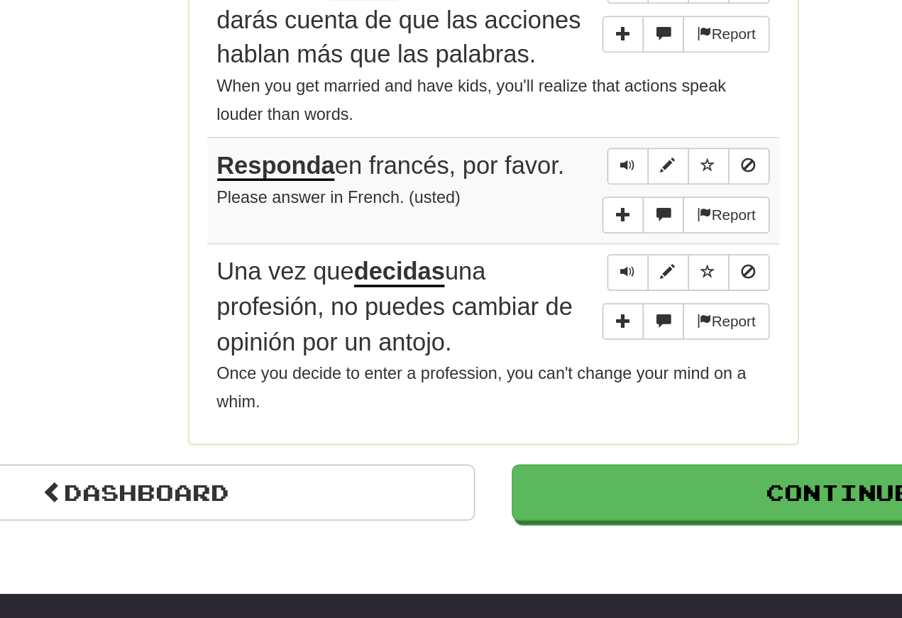
scroll to position [1141, 0]
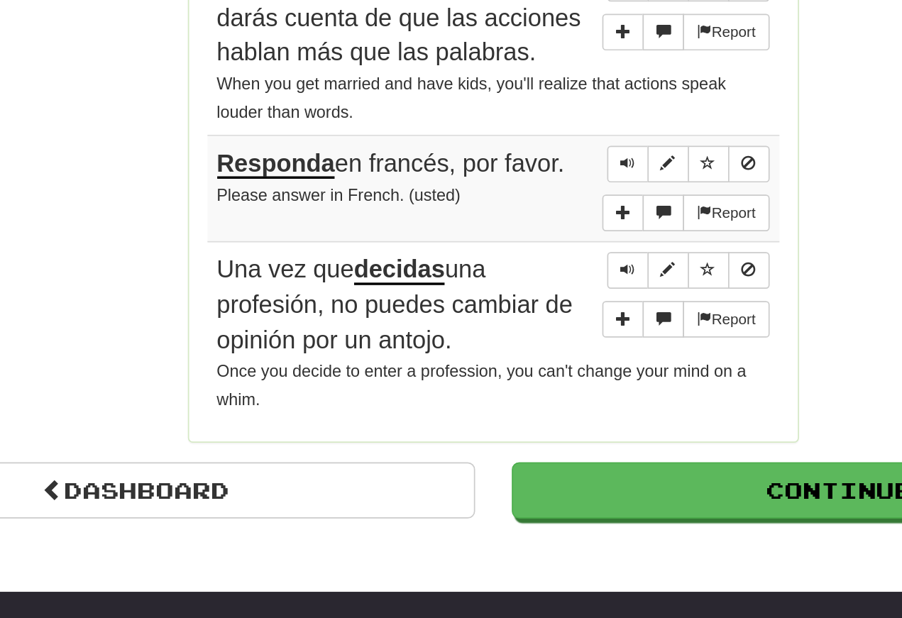
click at [517, 329] on button "Sentence controls" at bounding box center [529, 339] width 24 height 21
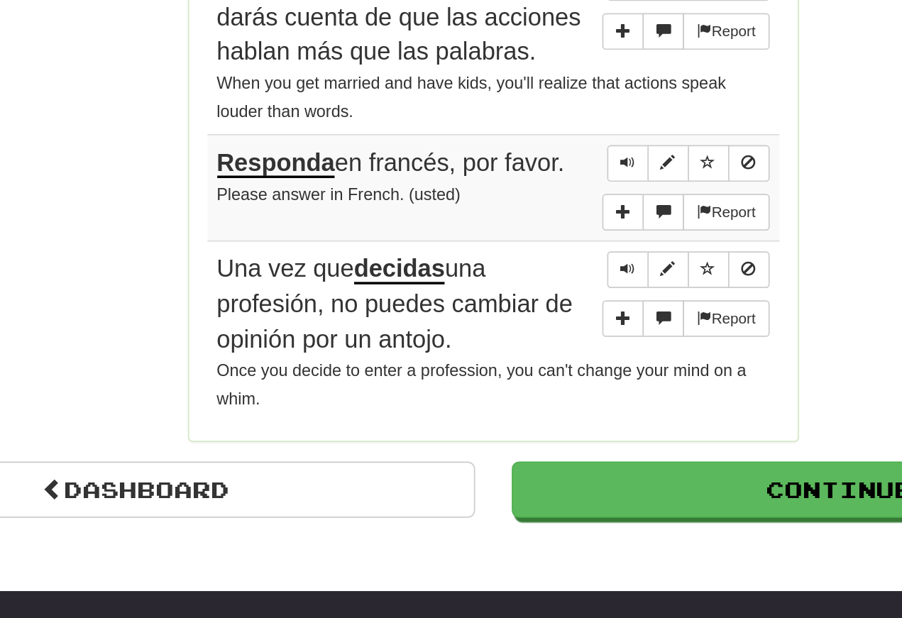
click at [517, 329] on button "Sentence controls" at bounding box center [529, 339] width 24 height 21
click at [517, 390] on button "Sentence controls" at bounding box center [529, 400] width 24 height 21
click at [525, 396] on span "Sentence controls" at bounding box center [529, 400] width 9 height 9
